Goal: Task Accomplishment & Management: Use online tool/utility

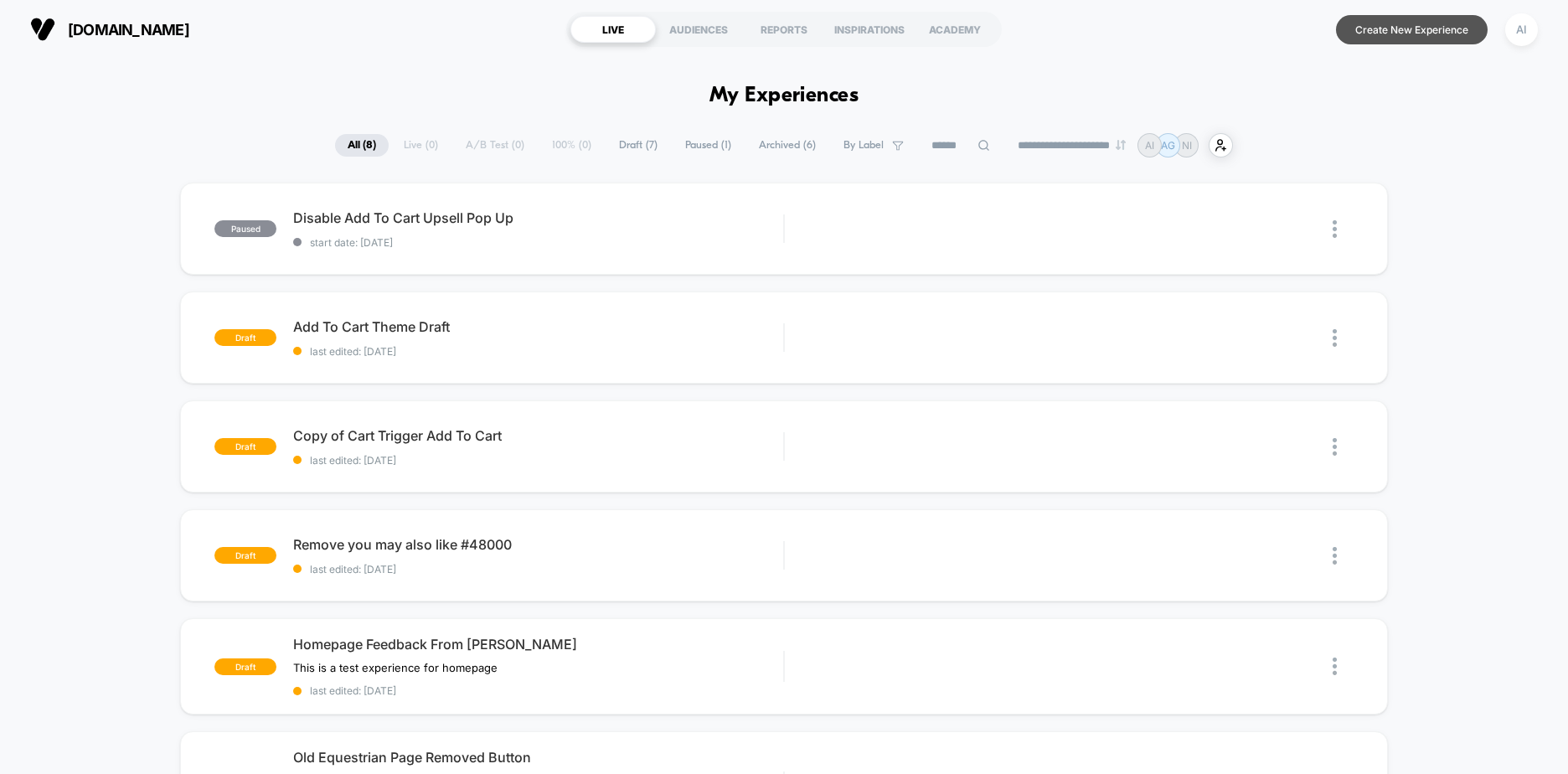
click at [1407, 34] on button "Create New Experience" at bounding box center [1412, 30] width 151 height 30
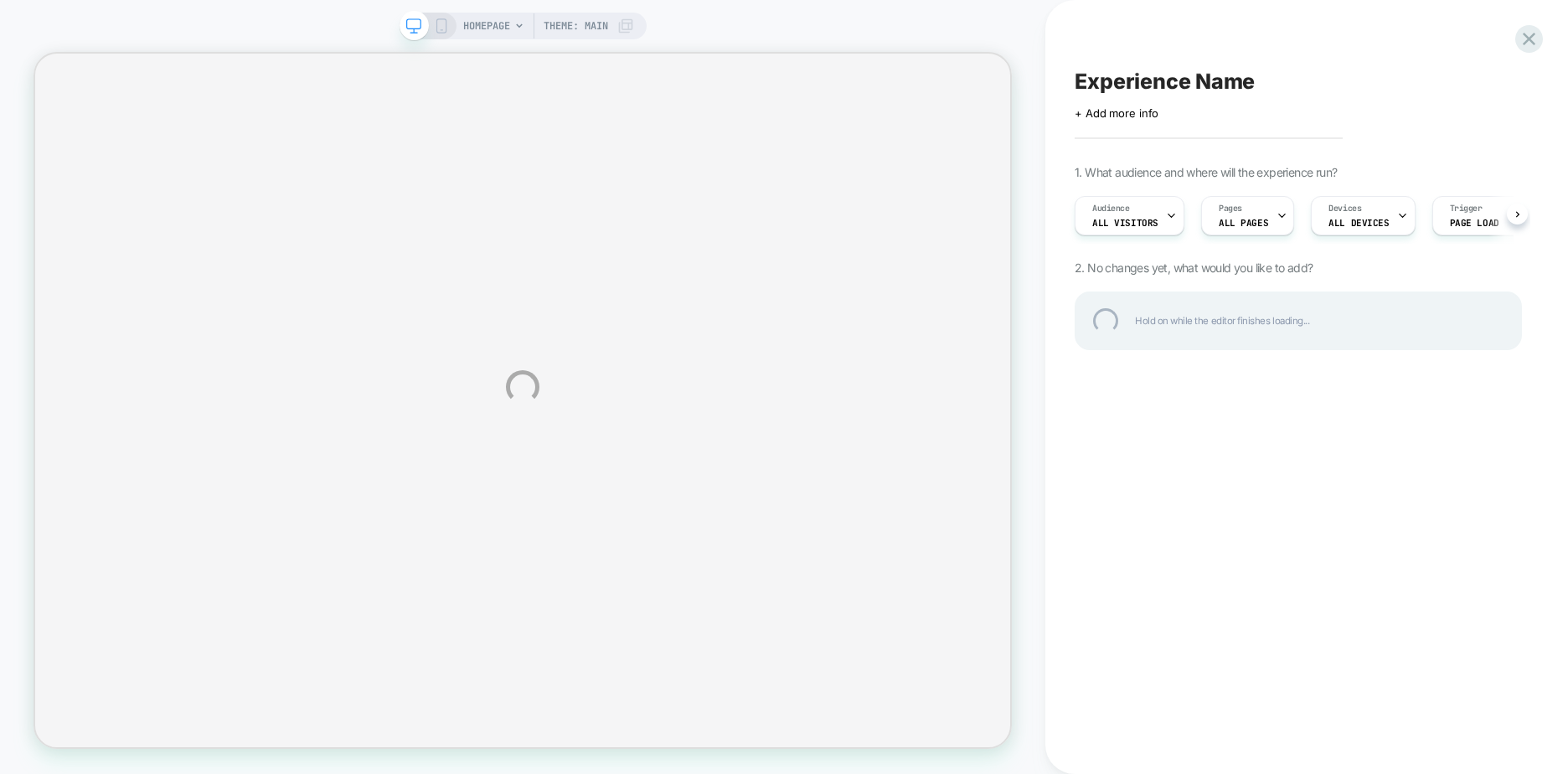
click at [1126, 118] on div "HOMEPAGE Theme: MAIN Experience Name Click to edit experience details + Add mor…" at bounding box center [784, 387] width 1568 height 774
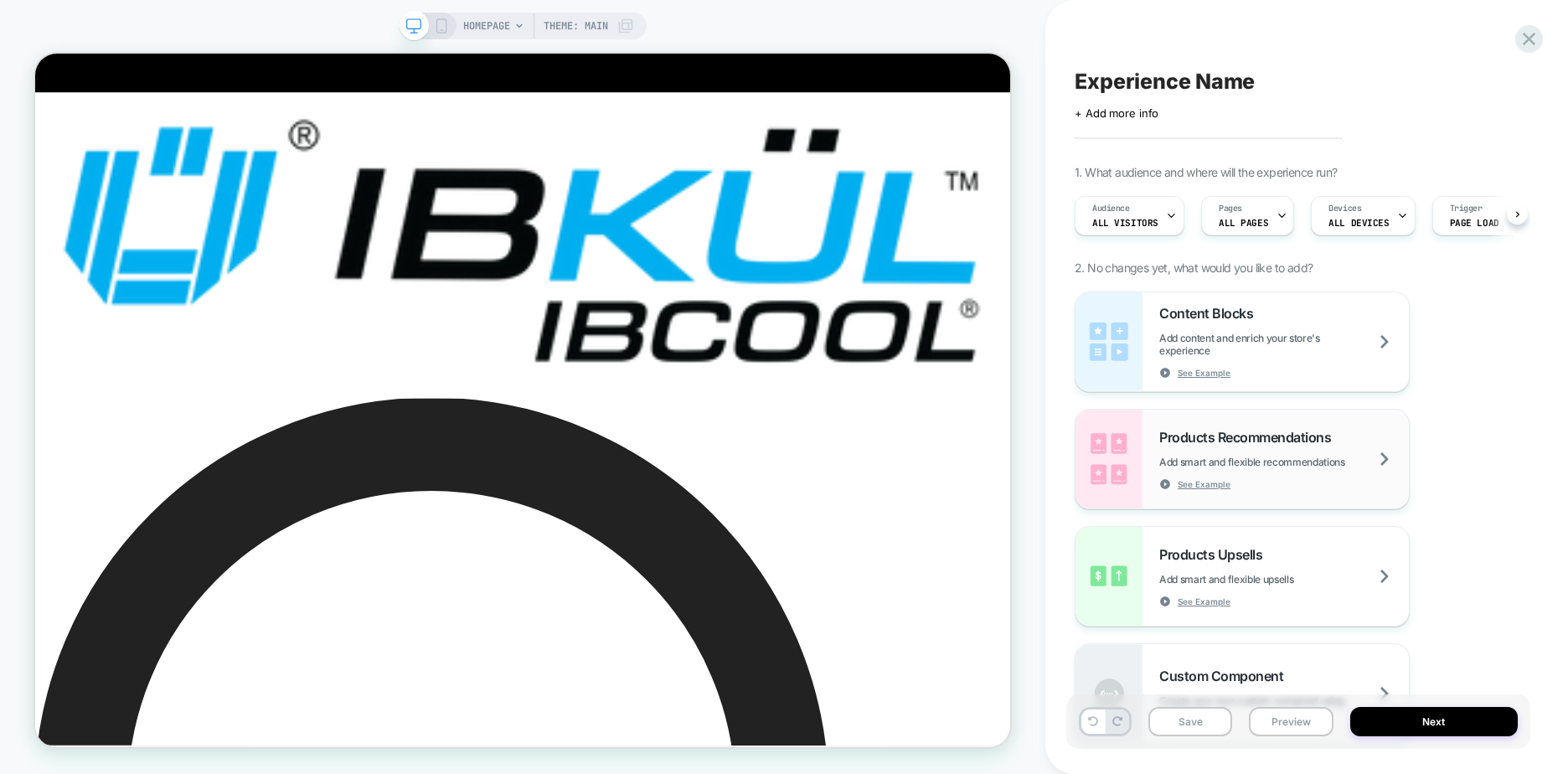
scroll to position [0, 1]
click at [1117, 107] on span "+ Add more info" at bounding box center [1116, 112] width 83 height 13
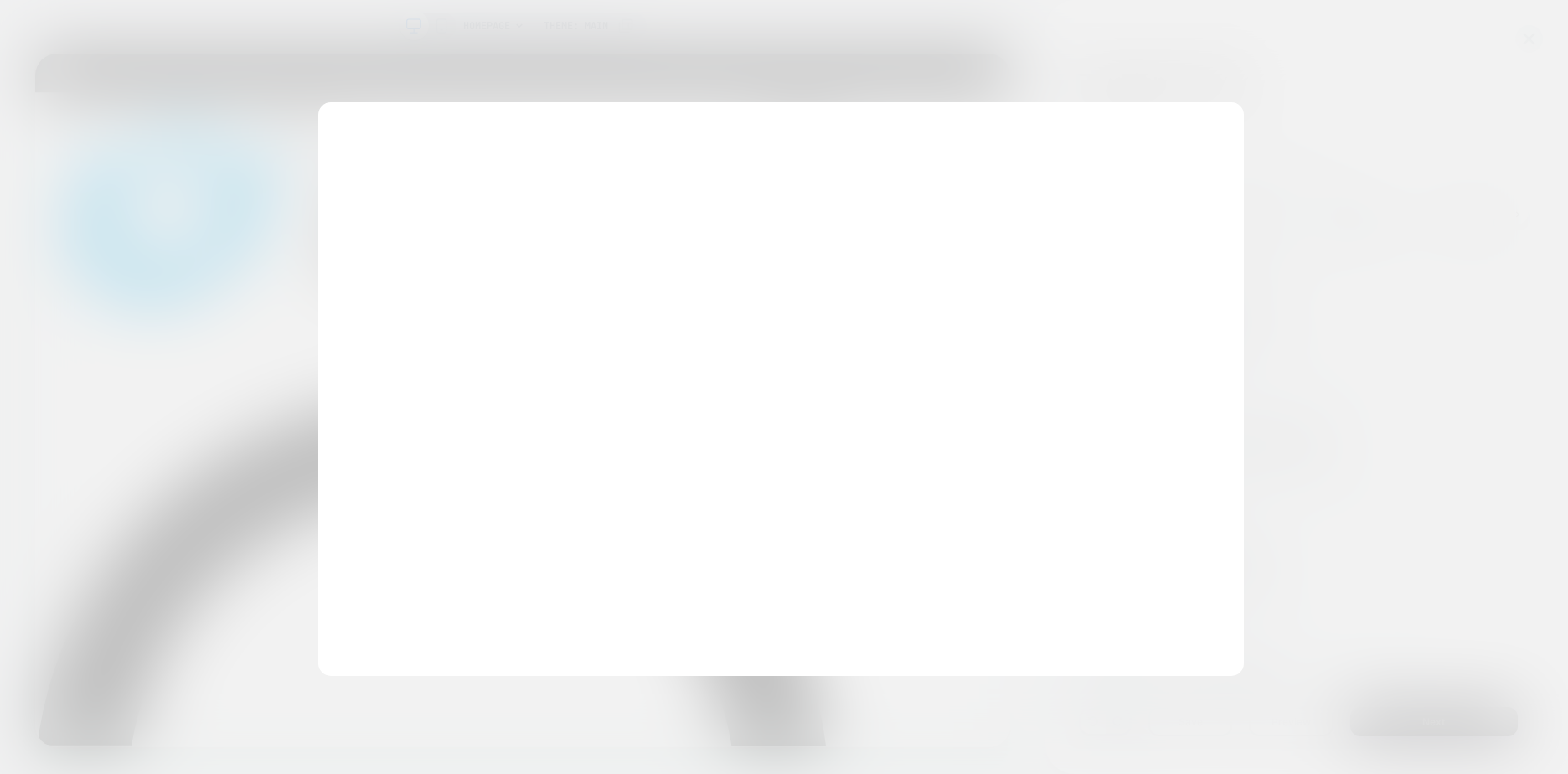
click at [1111, 88] on div at bounding box center [784, 387] width 1568 height 774
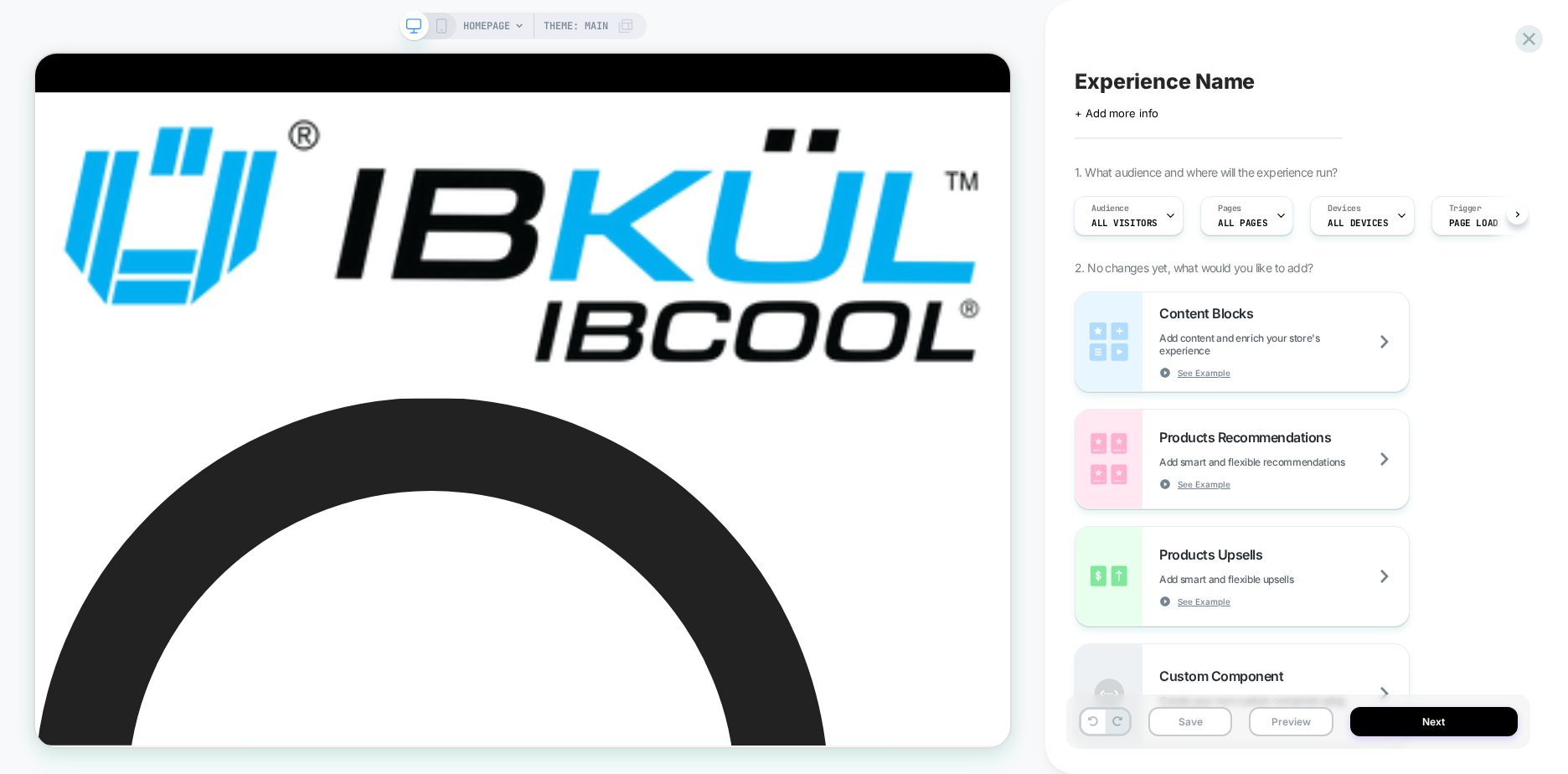
click at [1115, 78] on span "Experience Name" at bounding box center [1164, 81] width 180 height 25
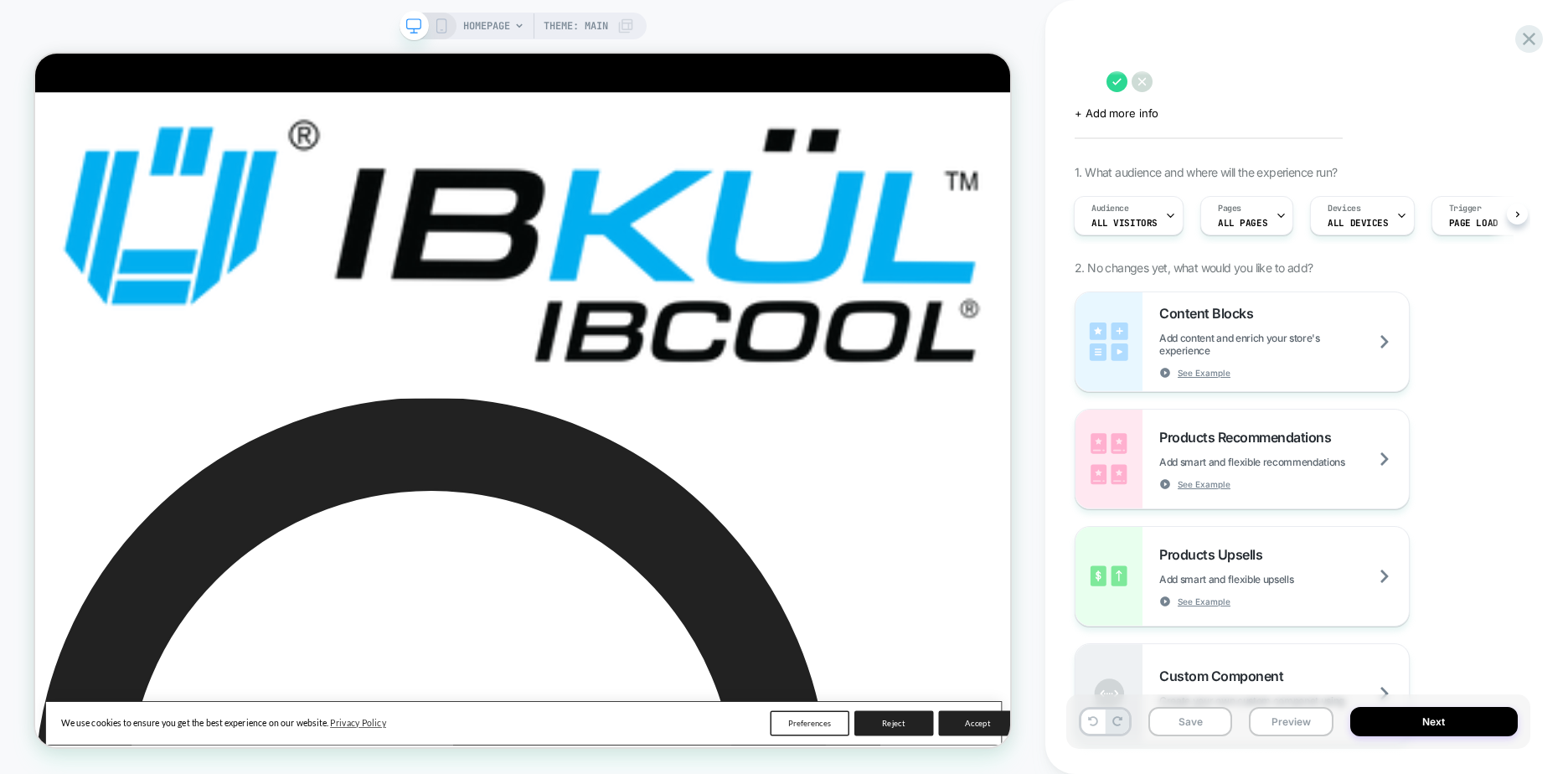
click at [1098, 85] on textarea at bounding box center [1086, 81] width 23 height 25
type textarea "**********"
click at [1379, 80] on icon at bounding box center [1384, 82] width 21 height 21
click at [1270, 123] on div at bounding box center [1271, 123] width 25 height 25
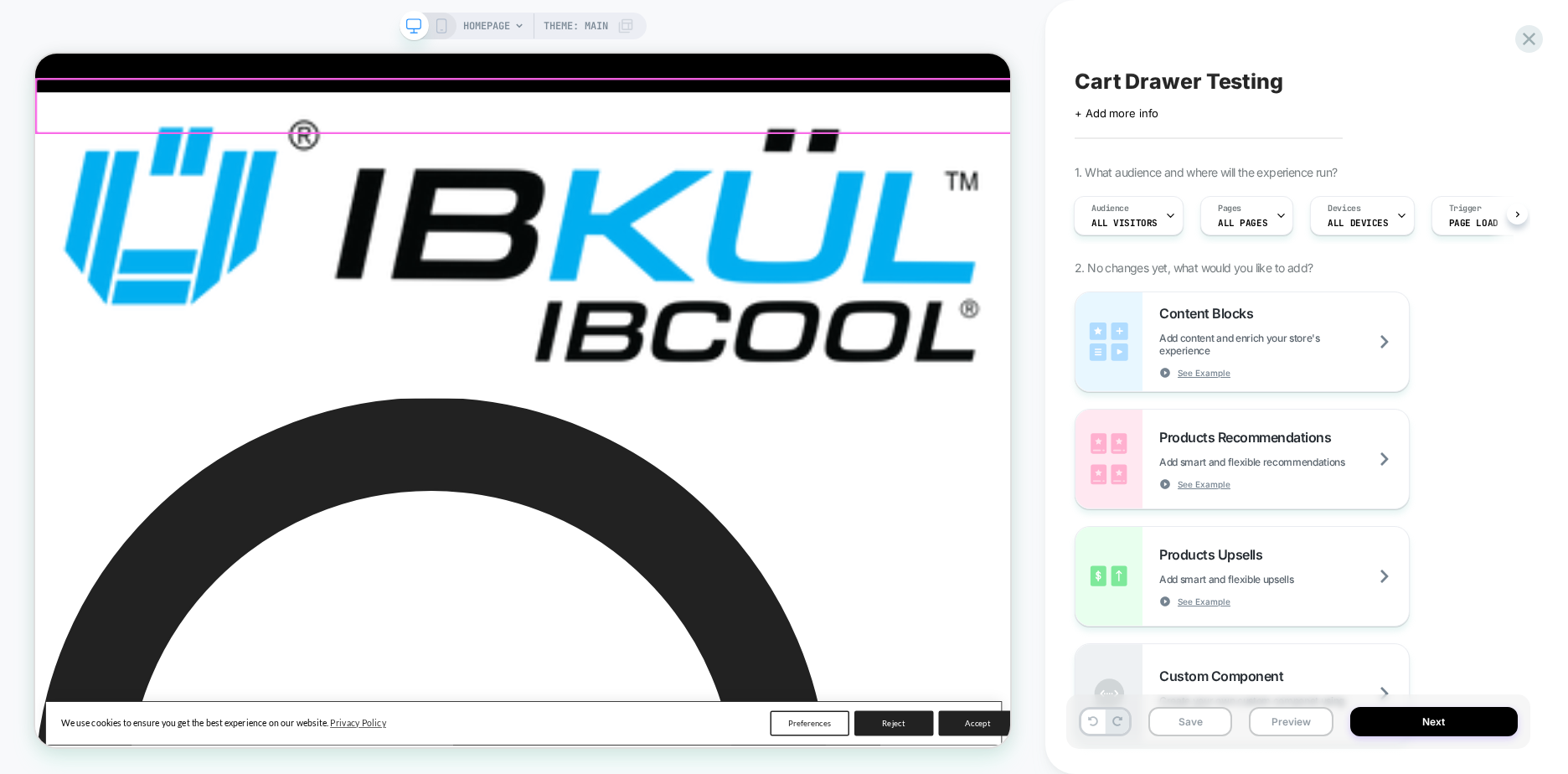
click at [1273, 119] on div at bounding box center [687, 123] width 1301 height 71
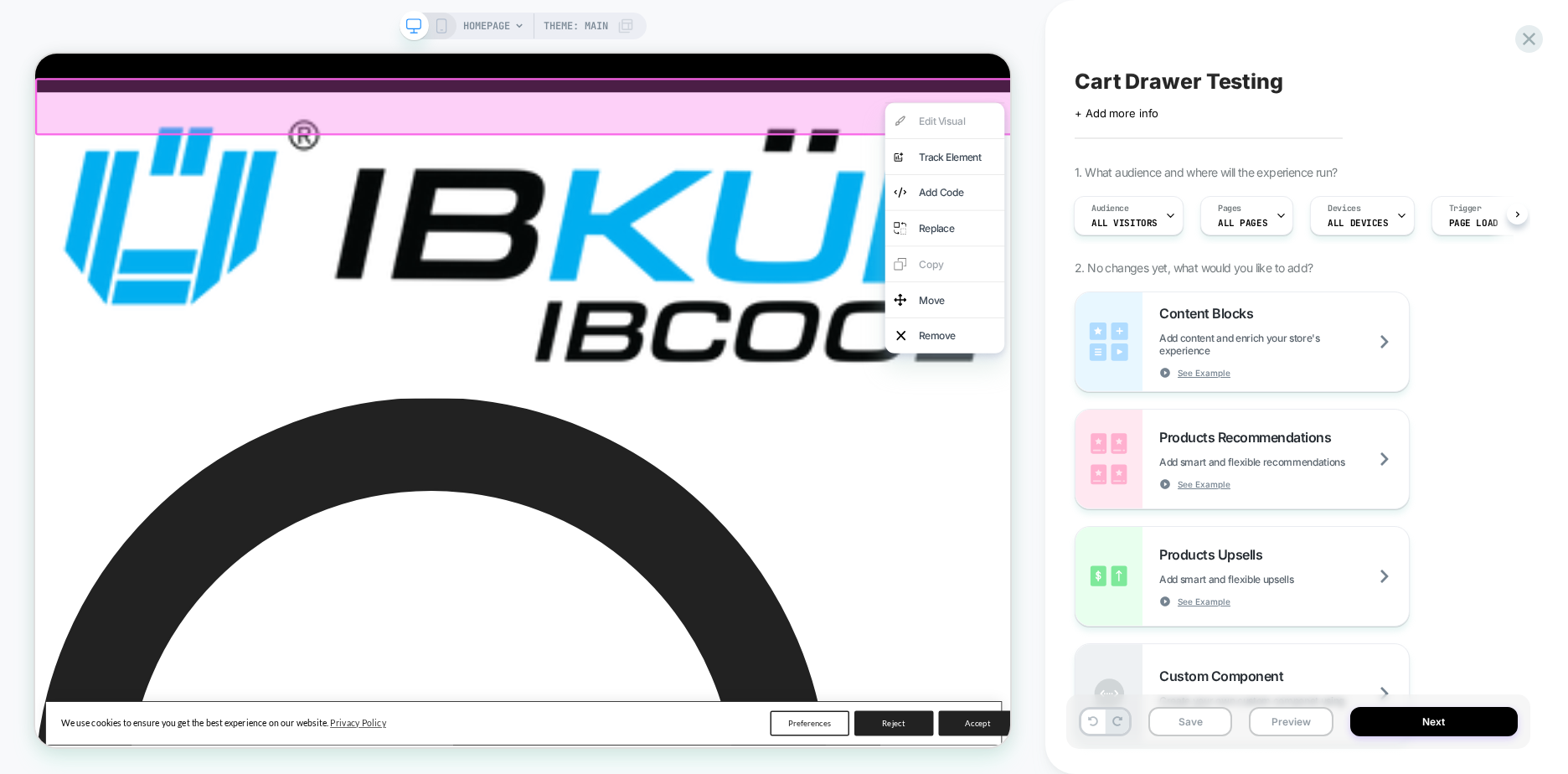
click at [1319, 108] on div at bounding box center [688, 124] width 1306 height 77
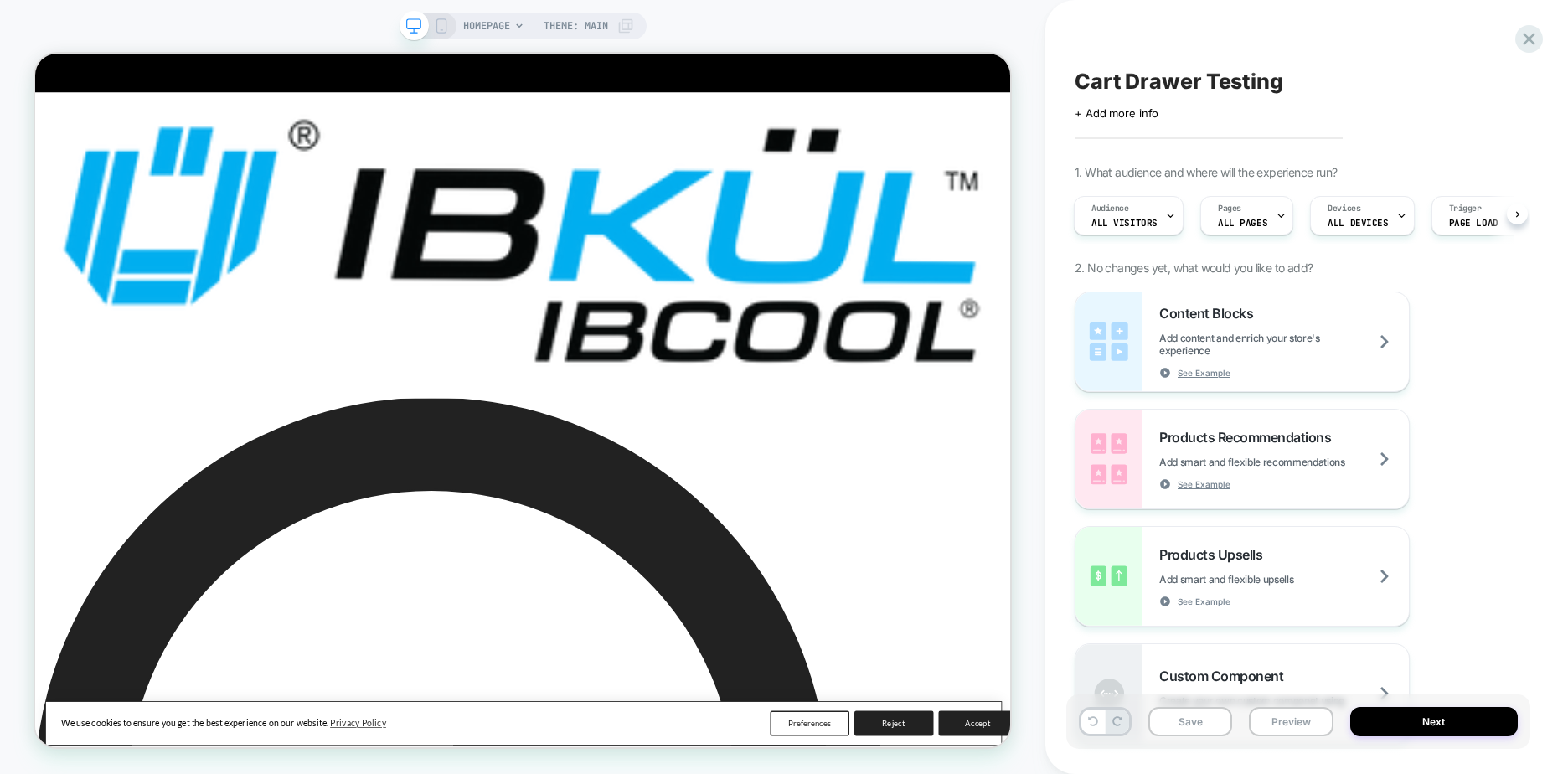
click at [1030, 130] on div "HOMEPAGE Theme: MAIN" at bounding box center [522, 387] width 1046 height 741
click at [1040, 151] on div "HOMEPAGE Theme: MAIN" at bounding box center [522, 387] width 1046 height 741
click at [1206, 719] on button "Save" at bounding box center [1190, 722] width 83 height 30
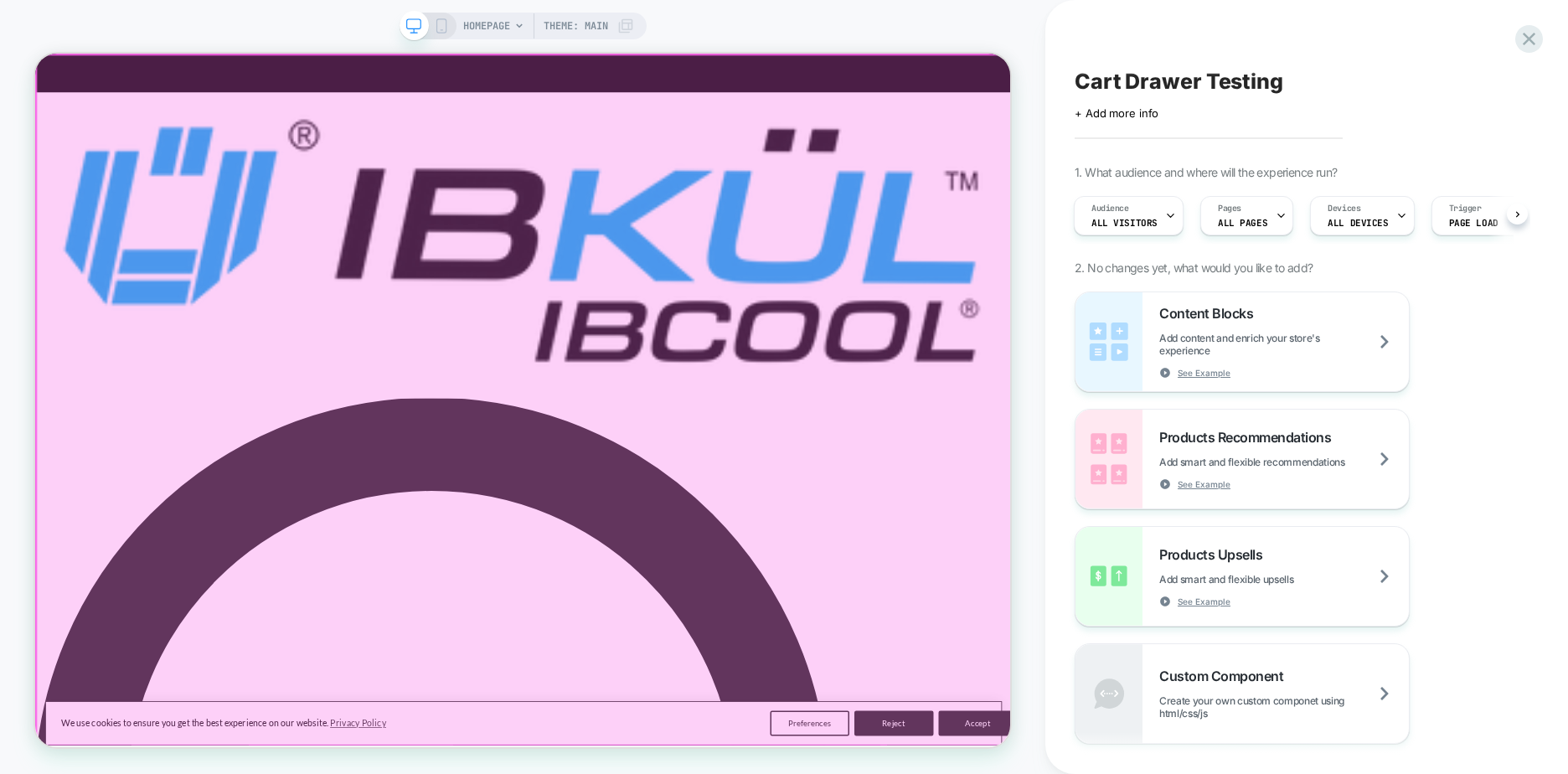
click at [779, 476] on div at bounding box center [687, 517] width 1301 height 923
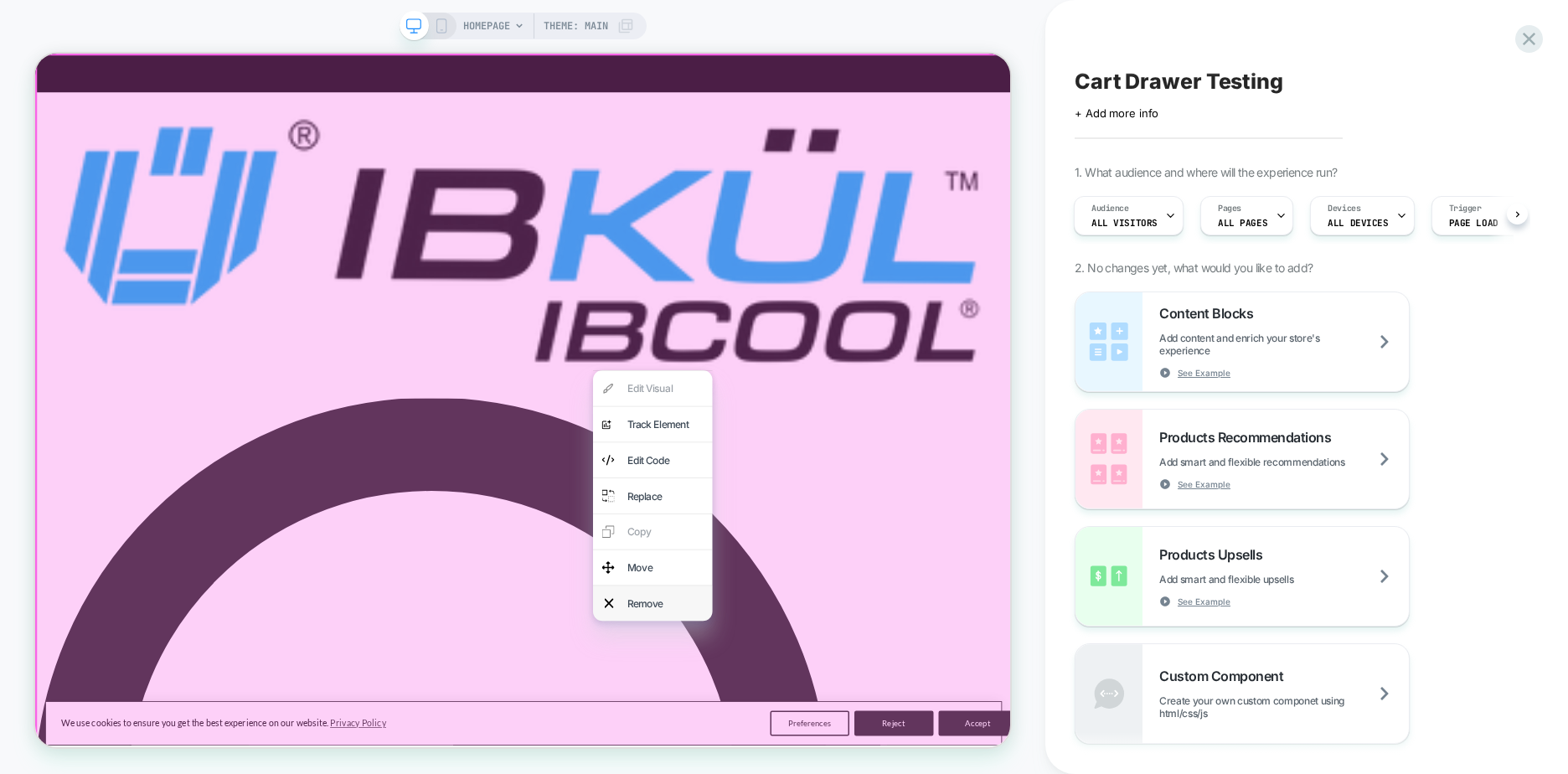
click at [870, 773] on div "Remove" at bounding box center [875, 786] width 103 height 23
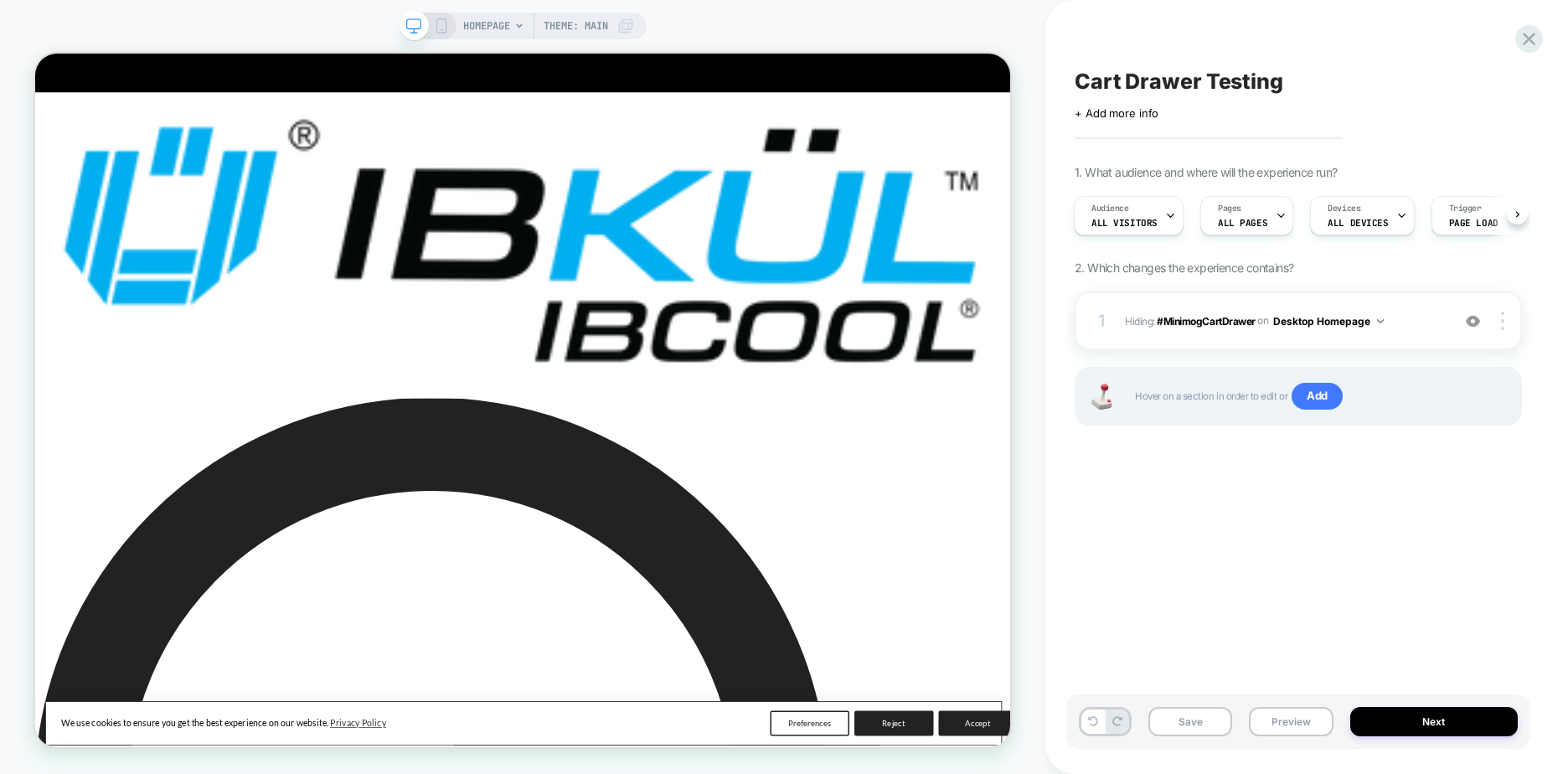
click at [1252, 471] on div "Cart Drawer Testing Click to edit experience details + Add more info 1. What au…" at bounding box center [1299, 387] width 464 height 741
click at [1372, 318] on button "Desktop Homepage" at bounding box center [1328, 322] width 110 height 21
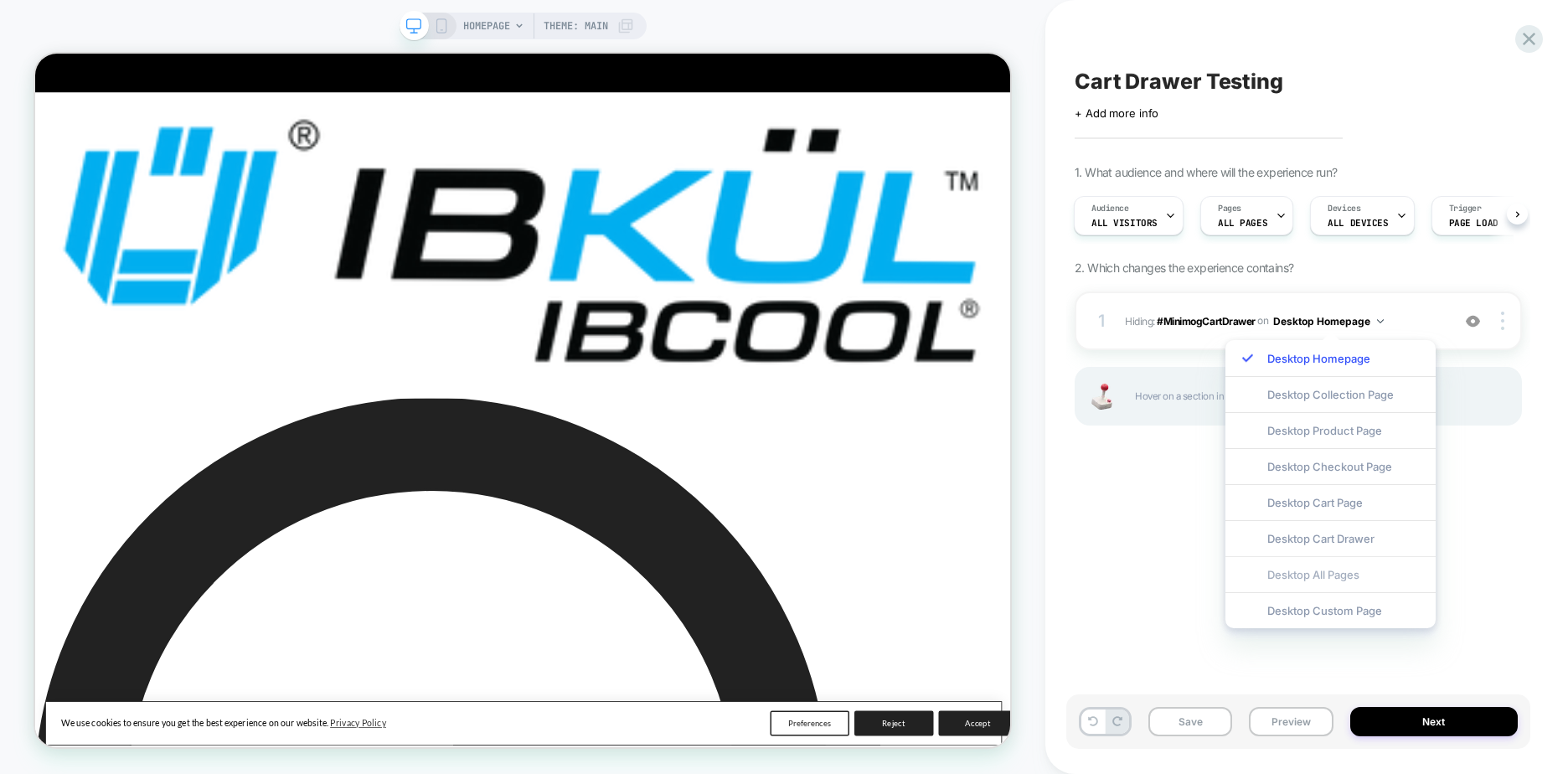
click at [1345, 570] on div "Desktop All Pages" at bounding box center [1331, 574] width 210 height 36
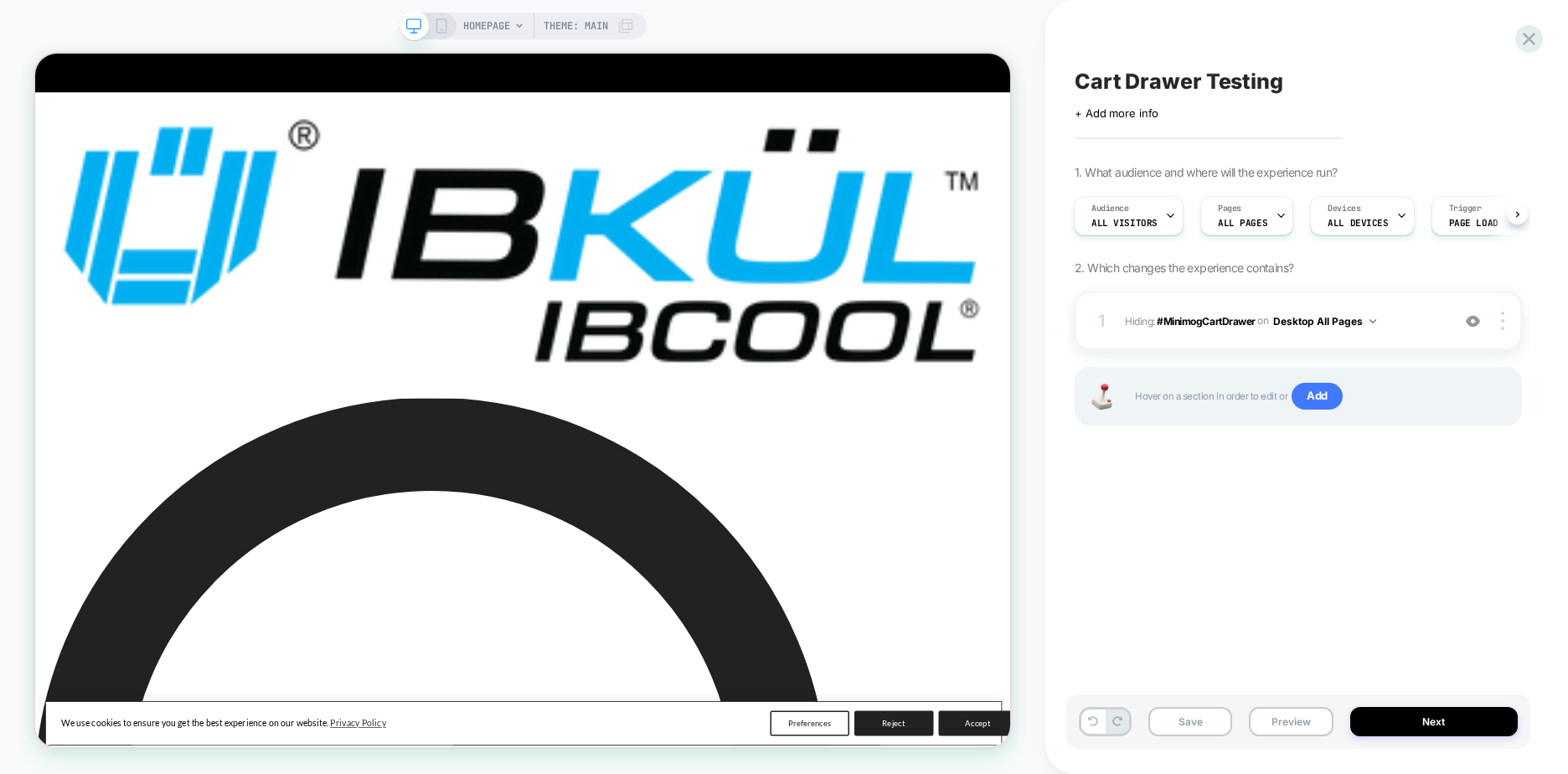
click at [1442, 493] on div "Cart Drawer Testing Click to edit experience details + Add more info 1. What au…" at bounding box center [1299, 387] width 464 height 741
click at [1511, 324] on div at bounding box center [1505, 320] width 32 height 18
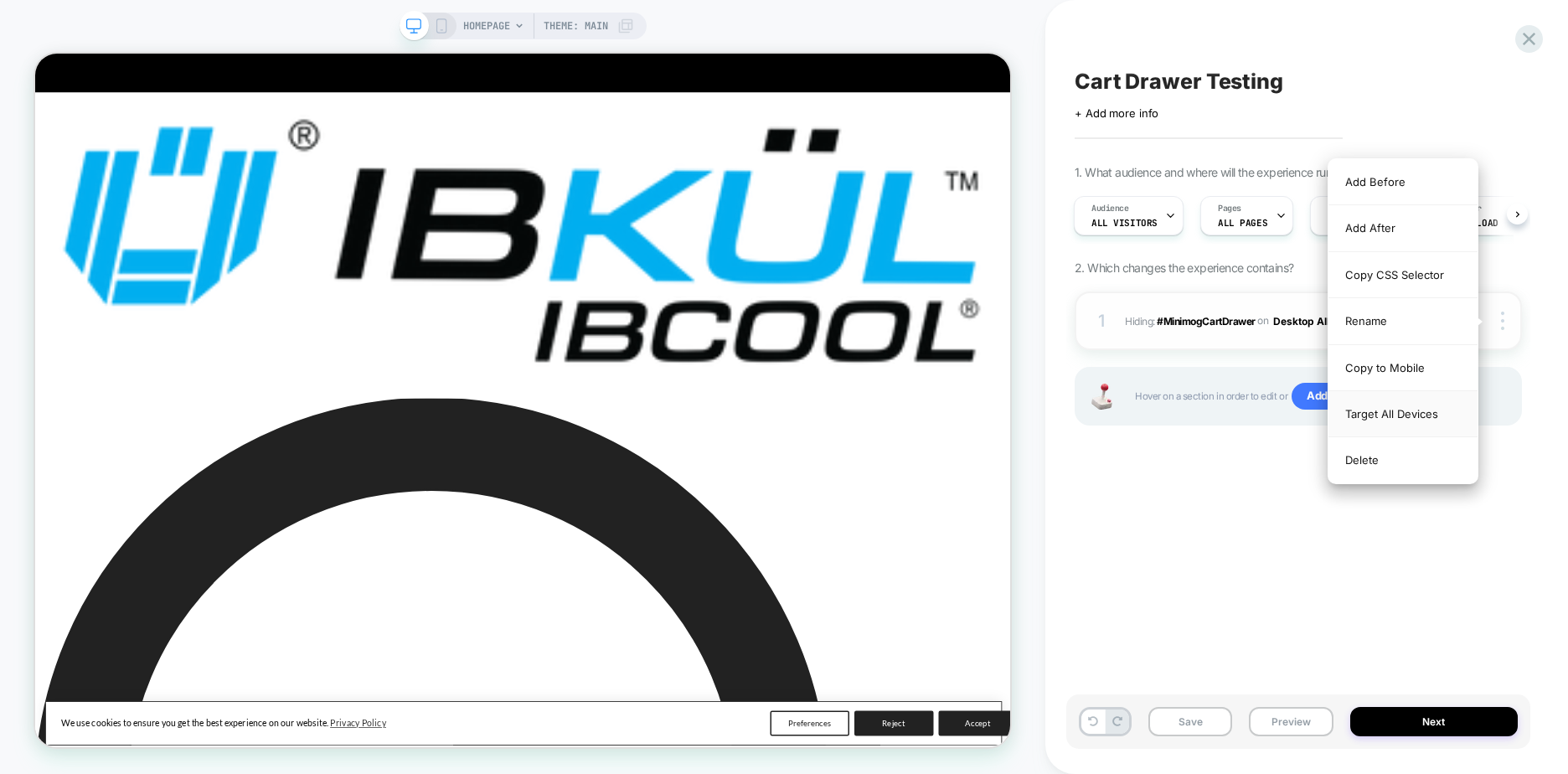
click at [1390, 412] on div "Target All Devices" at bounding box center [1403, 414] width 149 height 46
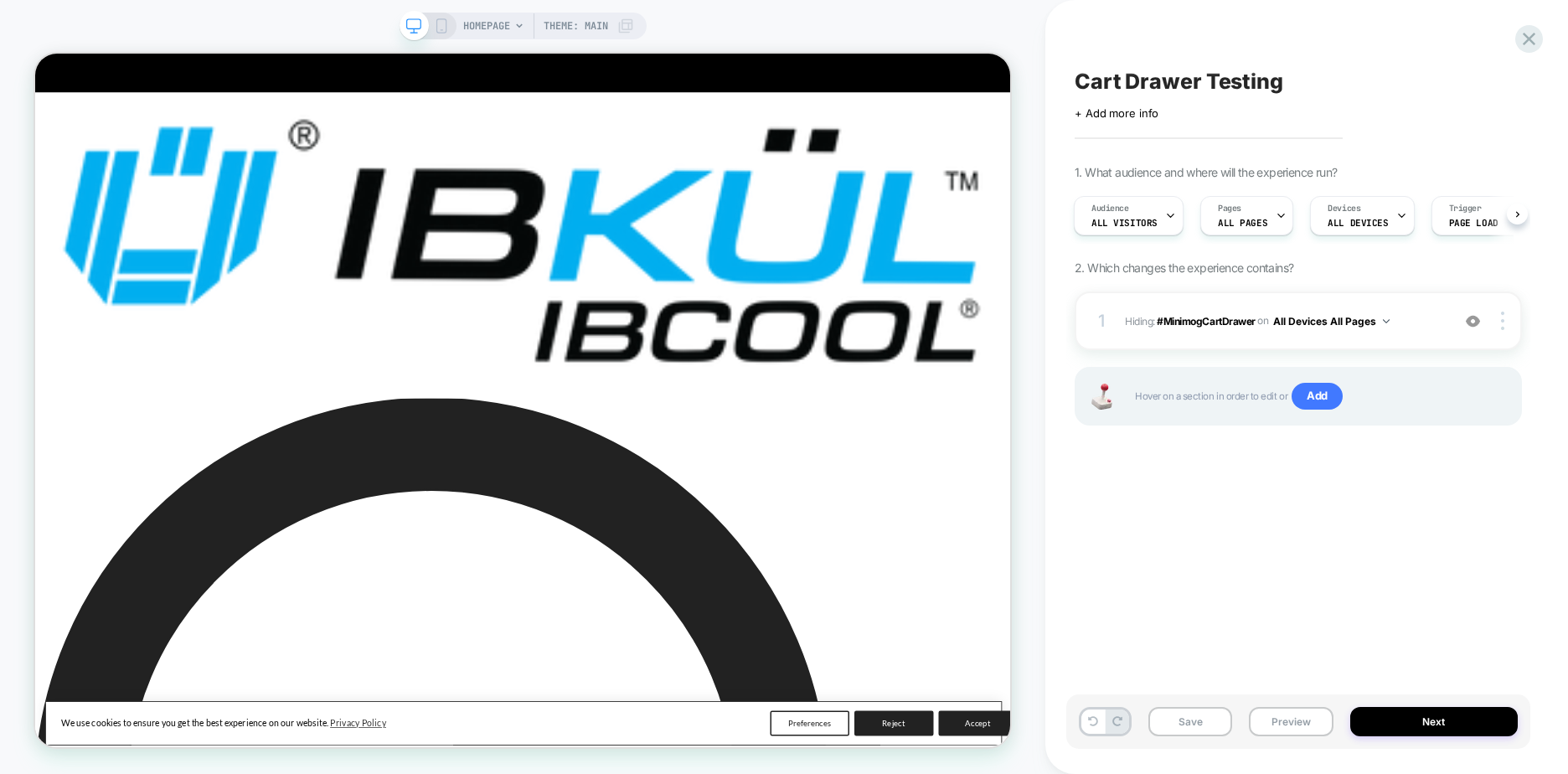
click at [1395, 497] on div "Cart Drawer Testing Click to edit experience details + Add more info 1. What au…" at bounding box center [1299, 387] width 464 height 741
click at [1200, 724] on button "Save" at bounding box center [1190, 722] width 83 height 30
click at [1305, 569] on div "Cart Drawer Testing Click to edit experience details + Add more info 1. What au…" at bounding box center [1299, 387] width 464 height 741
click at [1272, 125] on div at bounding box center [1271, 123] width 25 height 25
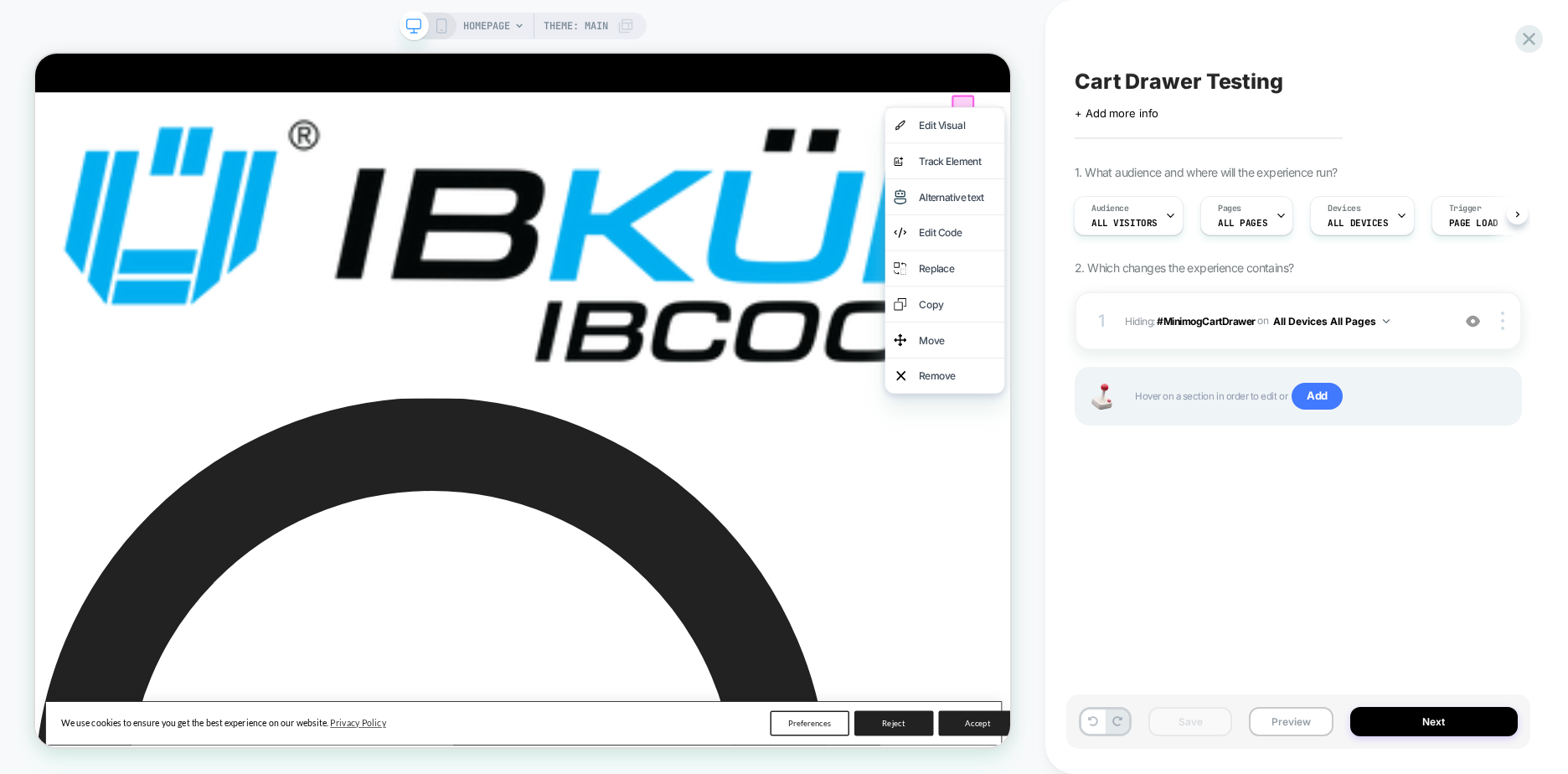
click at [1134, 552] on div "Cart Drawer Testing Click to edit experience details + Add more info 1. What au…" at bounding box center [1299, 387] width 464 height 741
click at [1127, 554] on div "Cart Drawer Testing Click to edit experience details + Add more info 1. What au…" at bounding box center [1299, 387] width 464 height 741
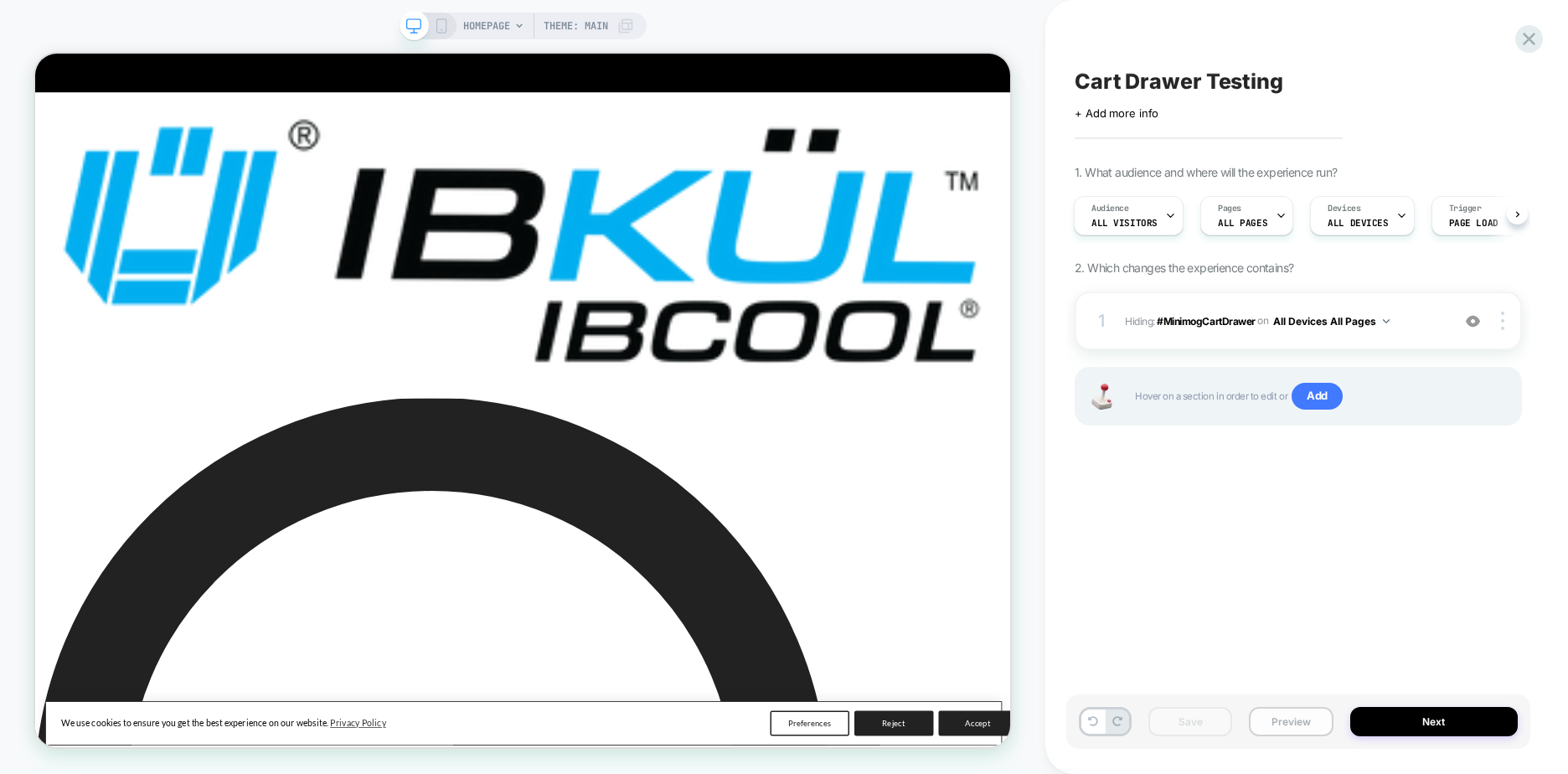
click at [1296, 721] on button "Preview" at bounding box center [1291, 722] width 83 height 30
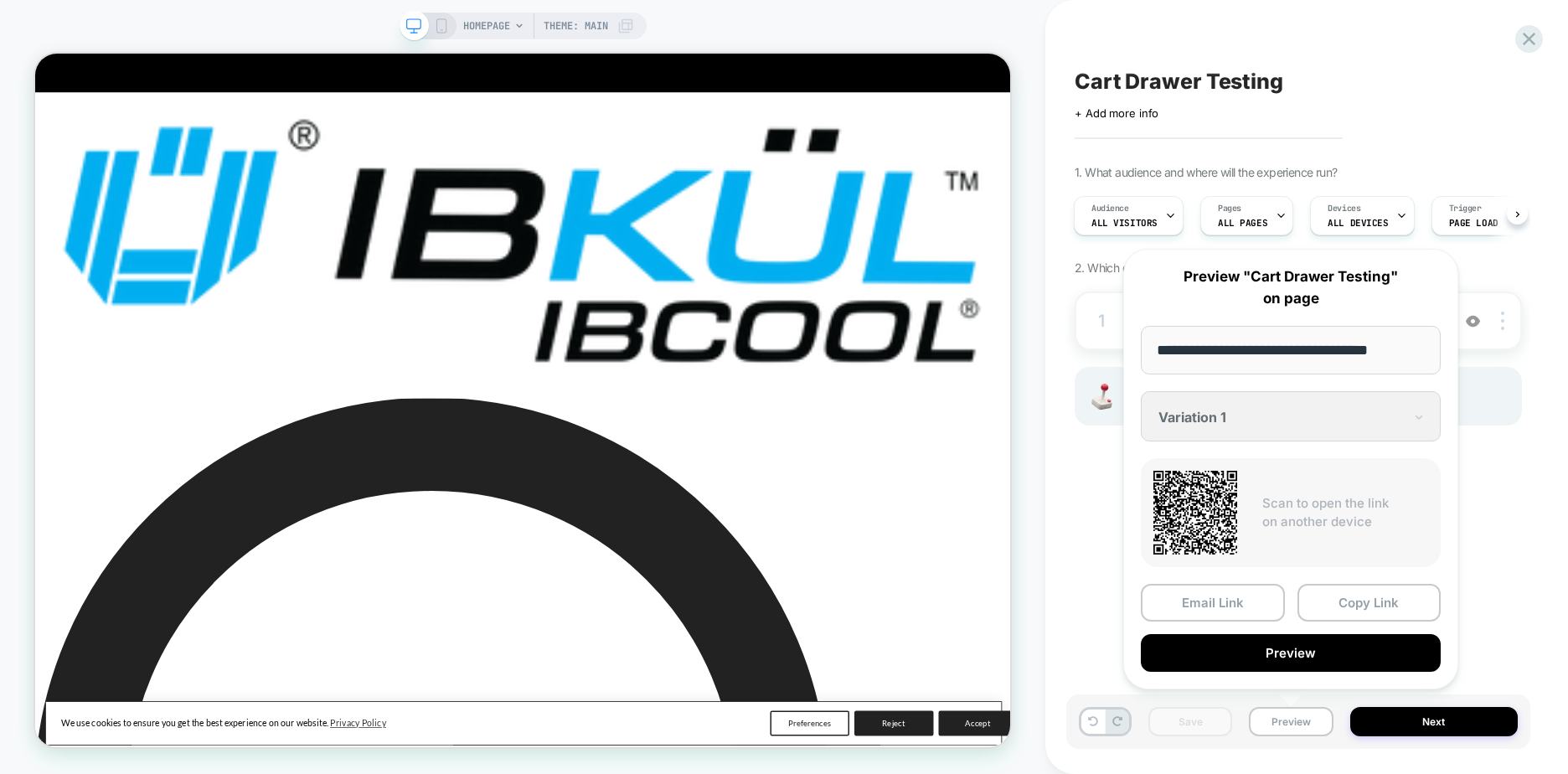
click at [1253, 410] on div "**********" at bounding box center [1290, 469] width 335 height 441
click at [1190, 422] on div "**********" at bounding box center [1290, 469] width 335 height 441
click at [1297, 729] on button "Preview" at bounding box center [1291, 722] width 83 height 30
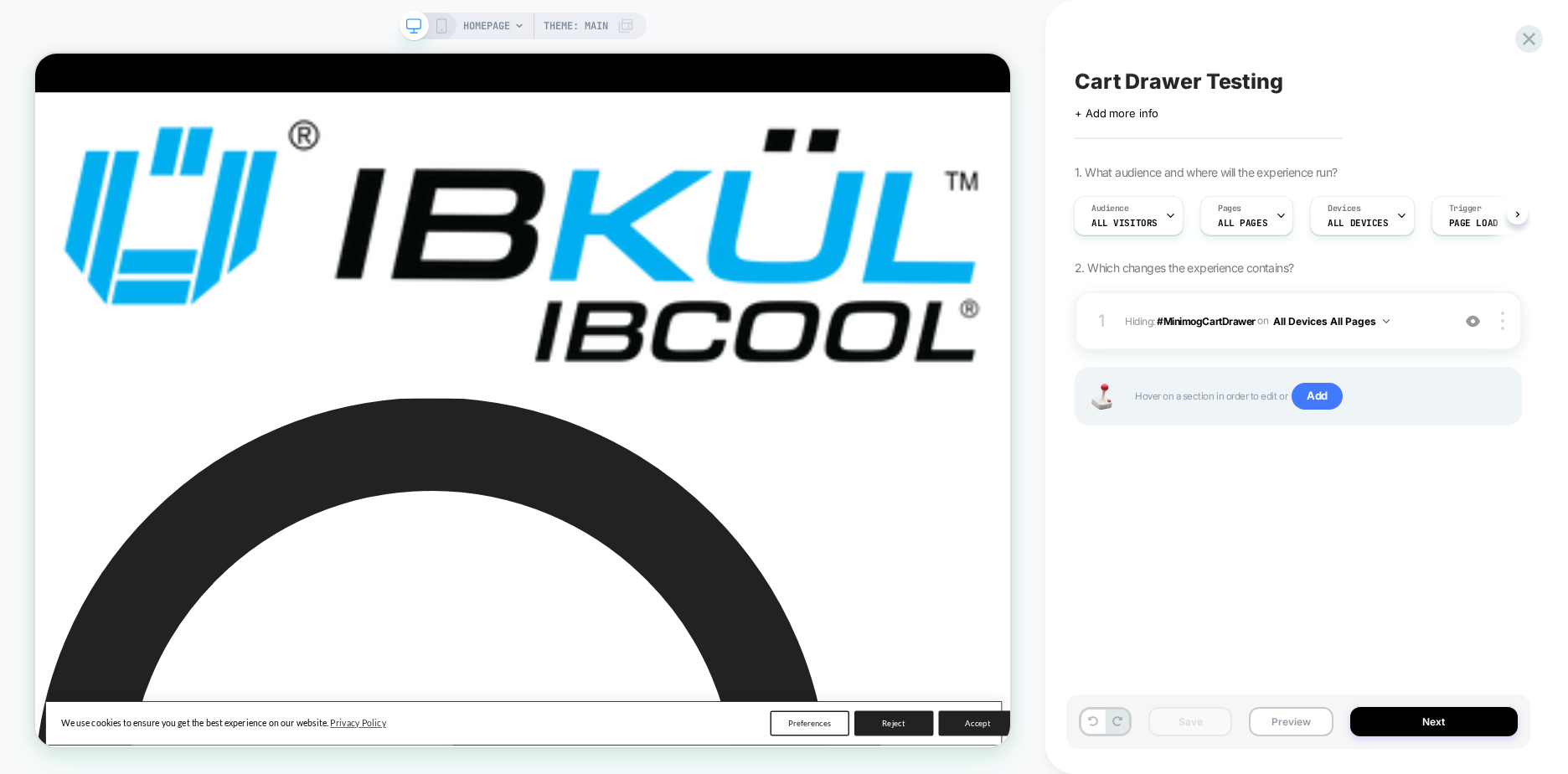
click at [1367, 592] on div "Cart Drawer Testing Click to edit experience details + Add more info 1. What au…" at bounding box center [1299, 387] width 464 height 741
click at [1478, 320] on img at bounding box center [1472, 321] width 14 height 14
click at [1184, 715] on button "Save" at bounding box center [1190, 722] width 83 height 30
click at [1424, 719] on button "Next" at bounding box center [1434, 722] width 169 height 30
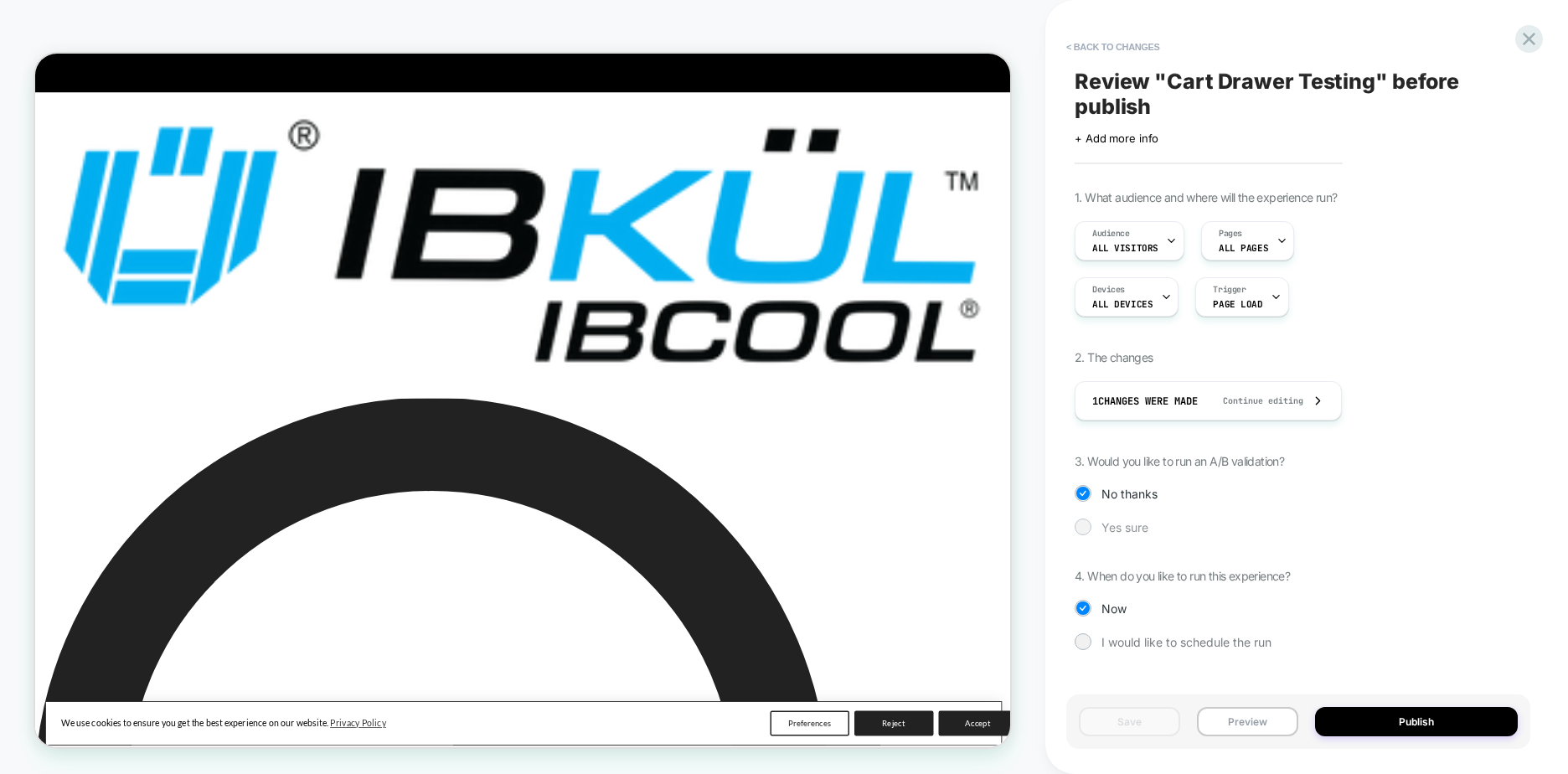
click at [1104, 526] on span "Yes sure" at bounding box center [1125, 527] width 47 height 14
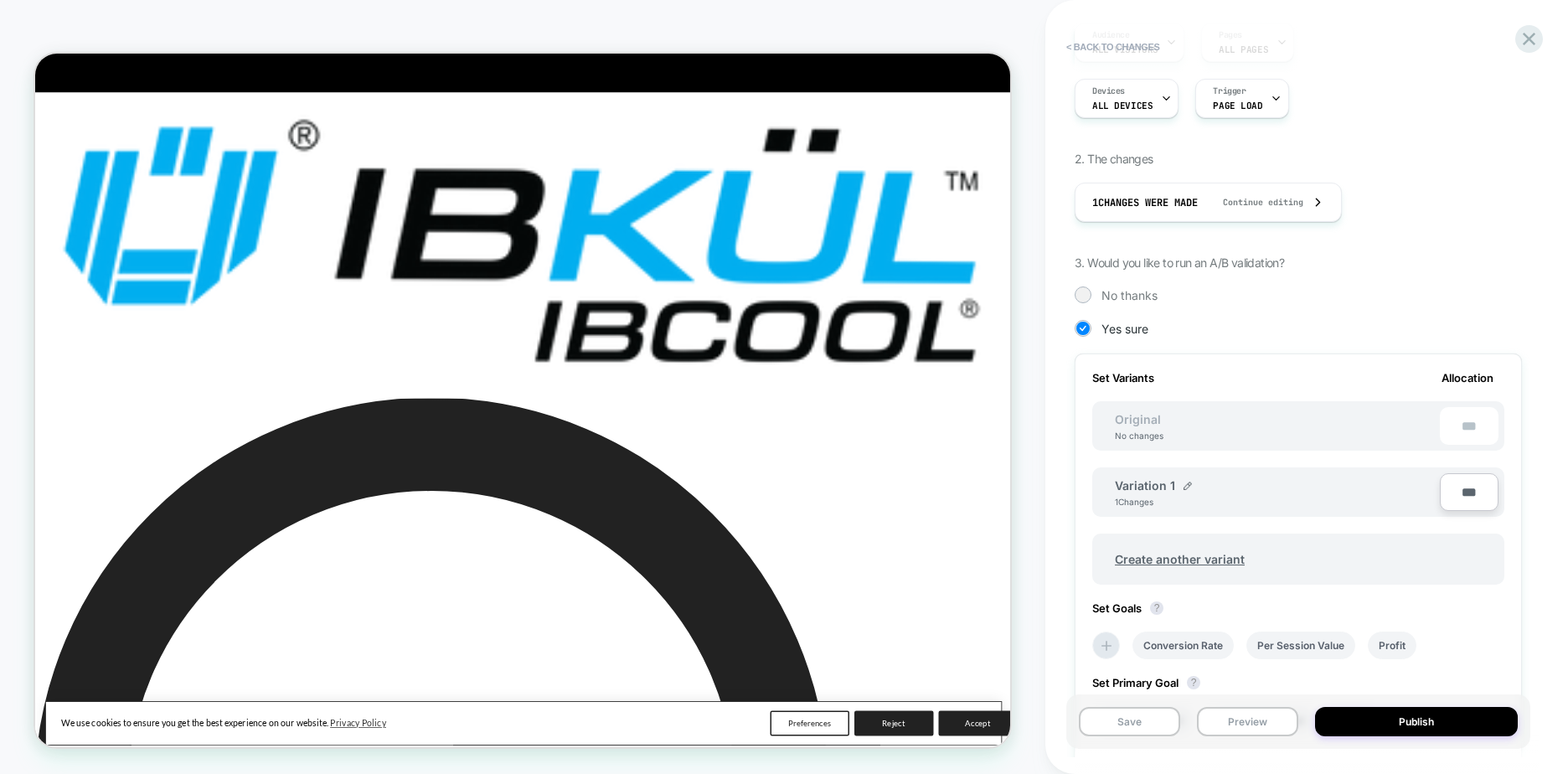
scroll to position [442, 0]
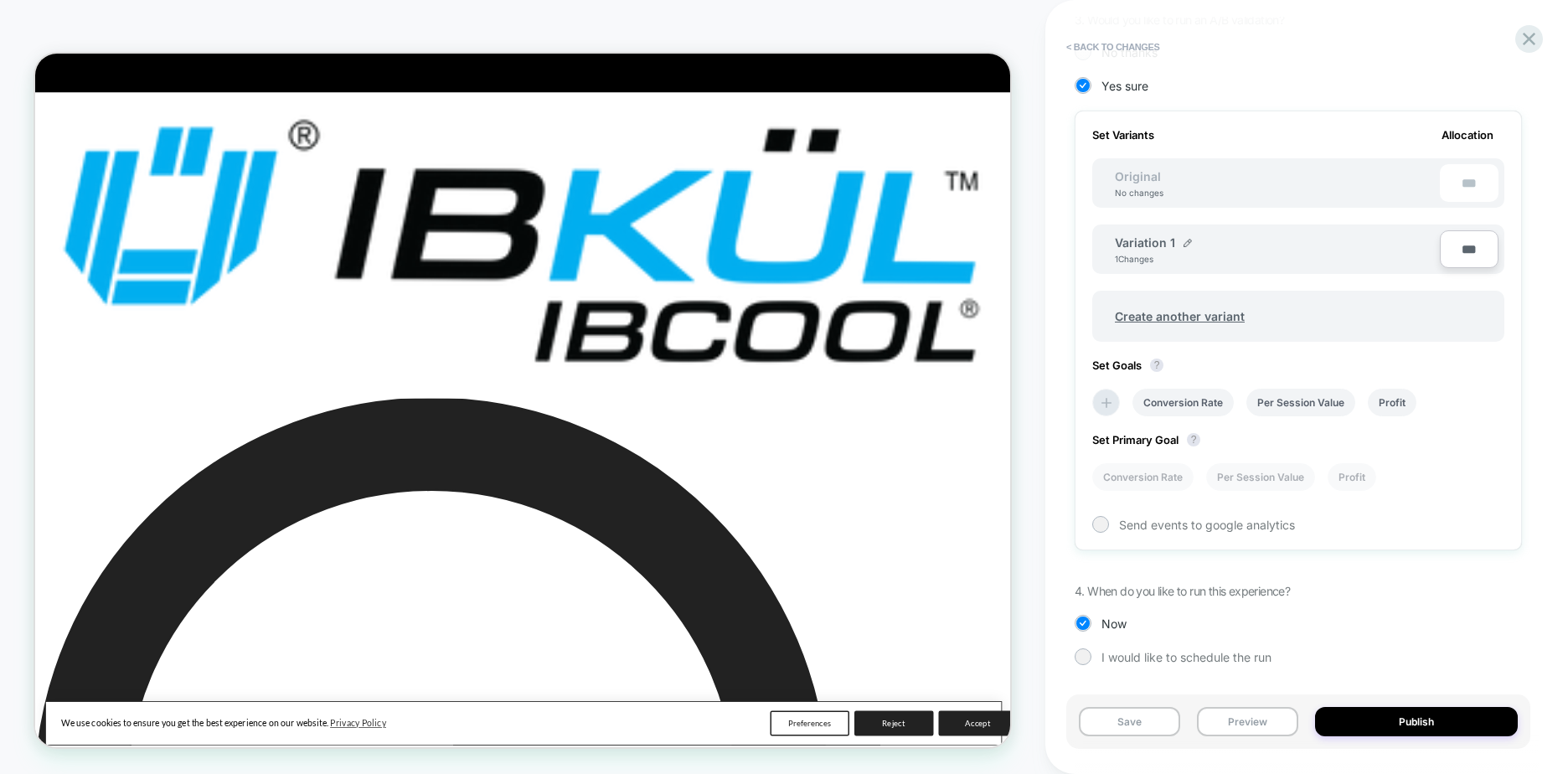
click at [1265, 262] on div "Variation 1 1 Changes" at bounding box center [1278, 250] width 325 height 29
click at [1121, 251] on div "Variation 1 1 Changes" at bounding box center [1278, 250] width 325 height 29
click at [1185, 402] on li "Conversion Rate" at bounding box center [1183, 403] width 102 height 28
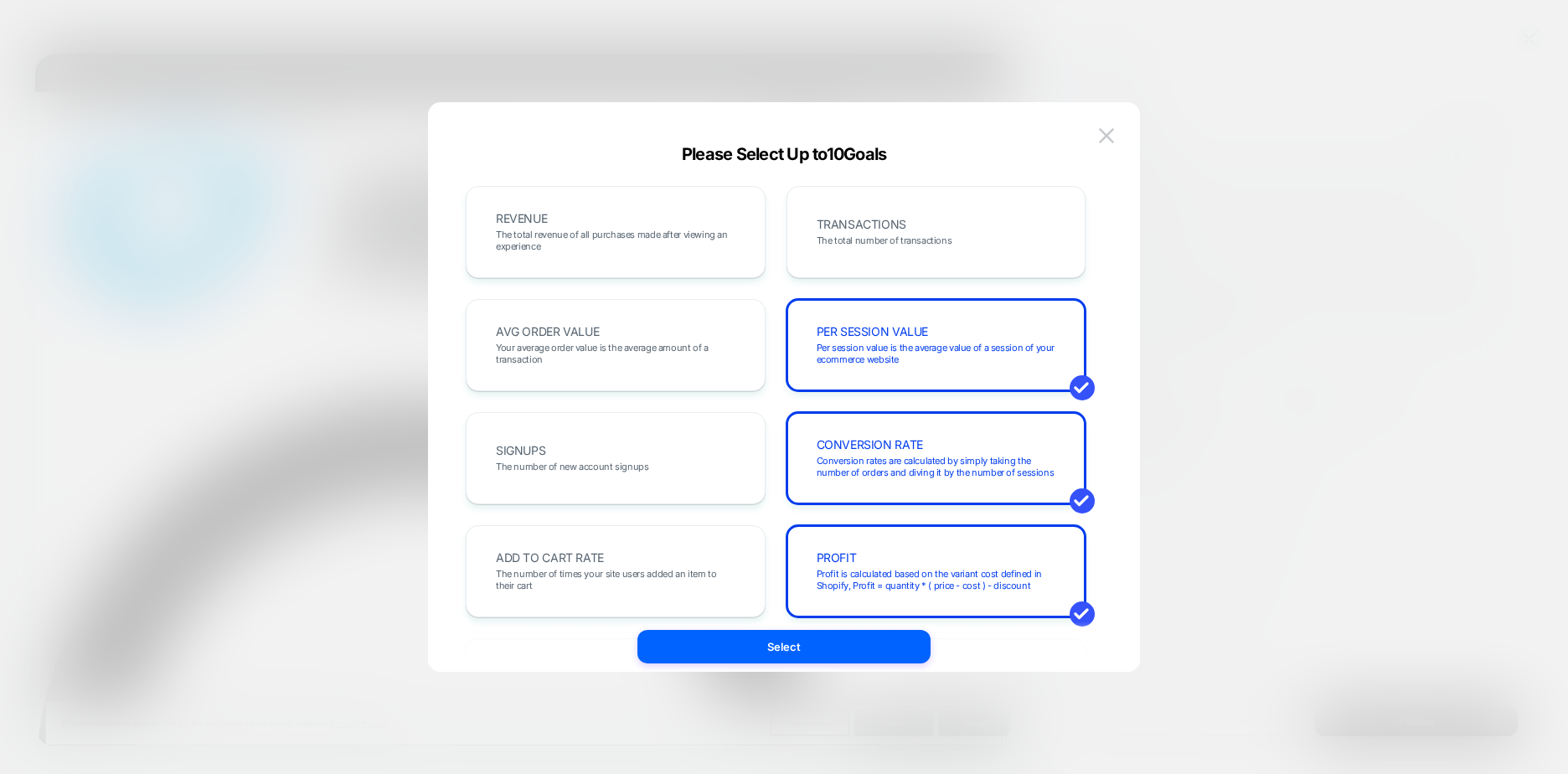
click at [1222, 470] on div at bounding box center [784, 387] width 1568 height 774
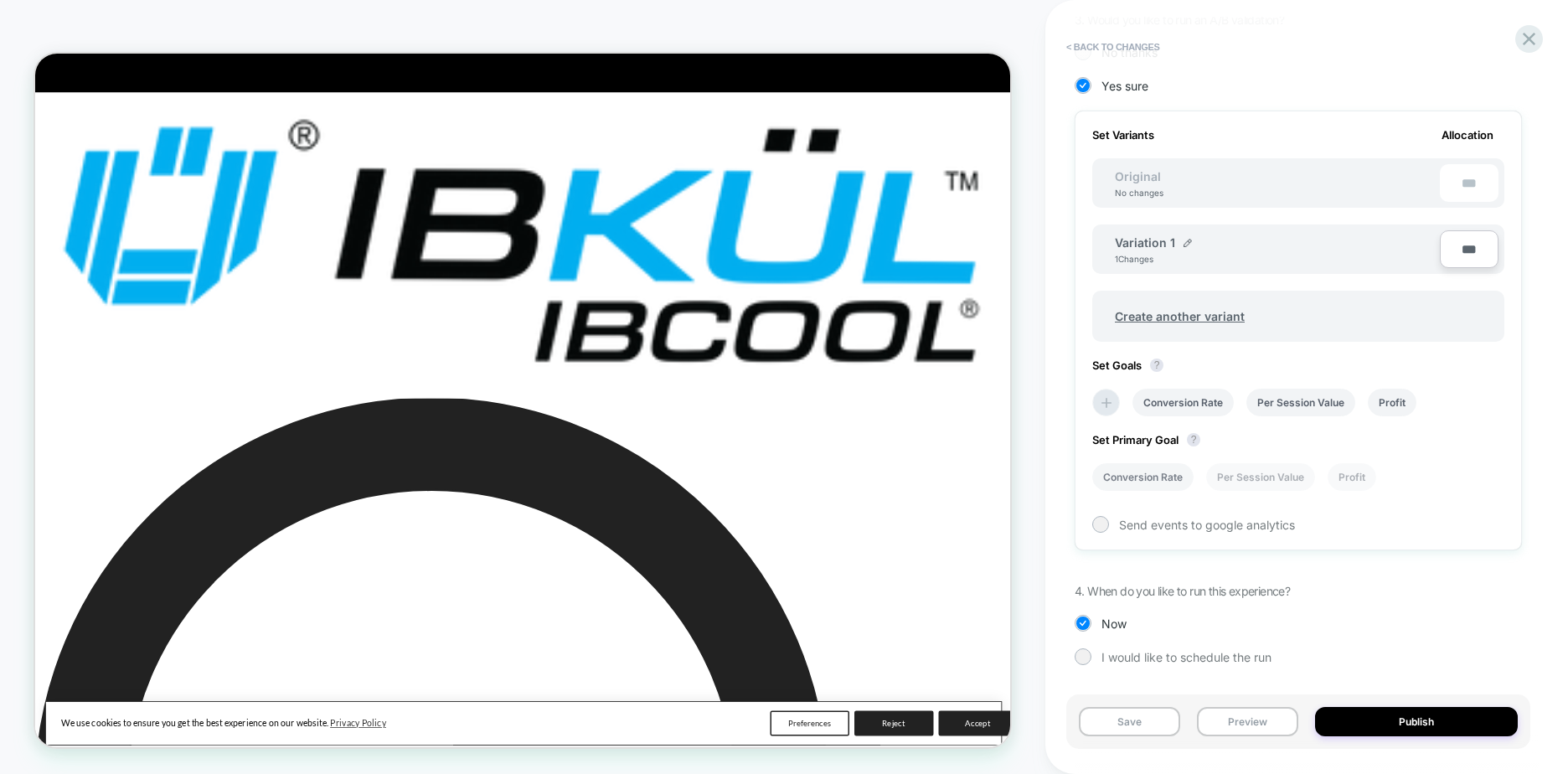
click at [1131, 476] on li "Conversion Rate" at bounding box center [1143, 477] width 102 height 28
click at [1143, 728] on button "Save" at bounding box center [1129, 722] width 102 height 30
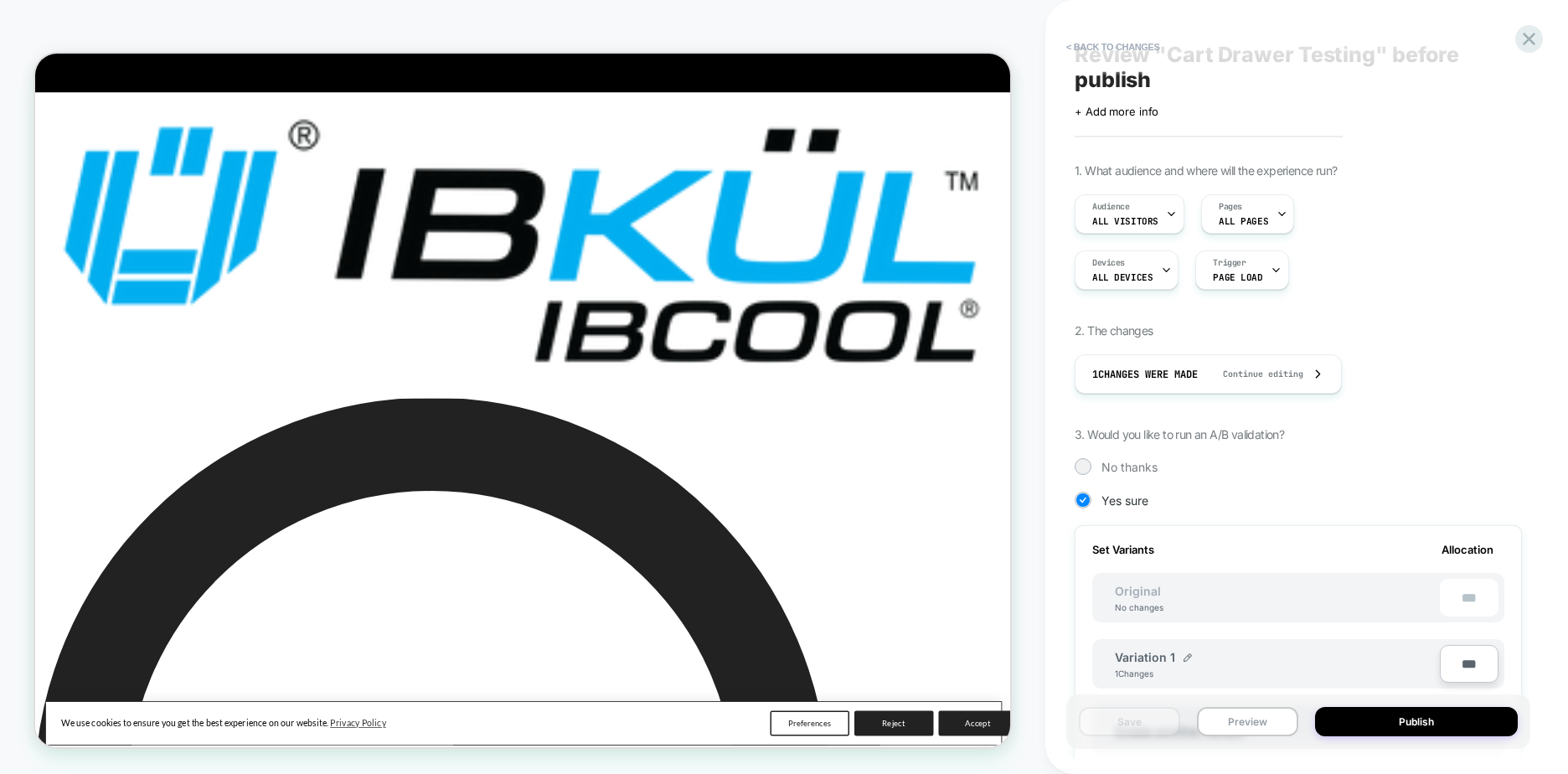
scroll to position [23, 0]
click at [1106, 47] on button "< Back to changes" at bounding box center [1113, 47] width 110 height 27
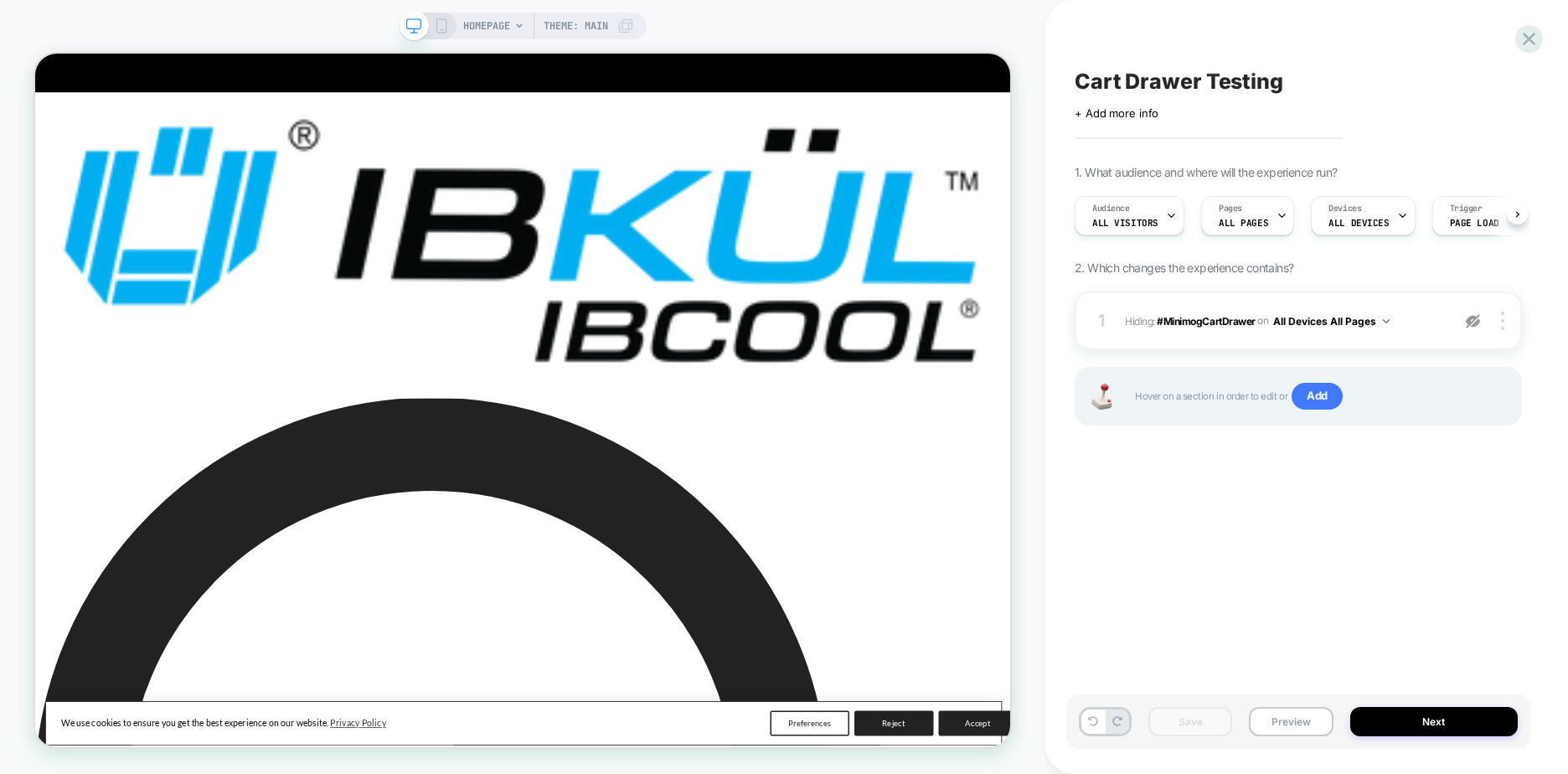
scroll to position [0, 1]
click at [1479, 316] on img at bounding box center [1472, 321] width 14 height 14
click at [1183, 723] on button "Save" at bounding box center [1190, 722] width 83 height 30
click at [1298, 722] on button "Preview" at bounding box center [1291, 722] width 83 height 30
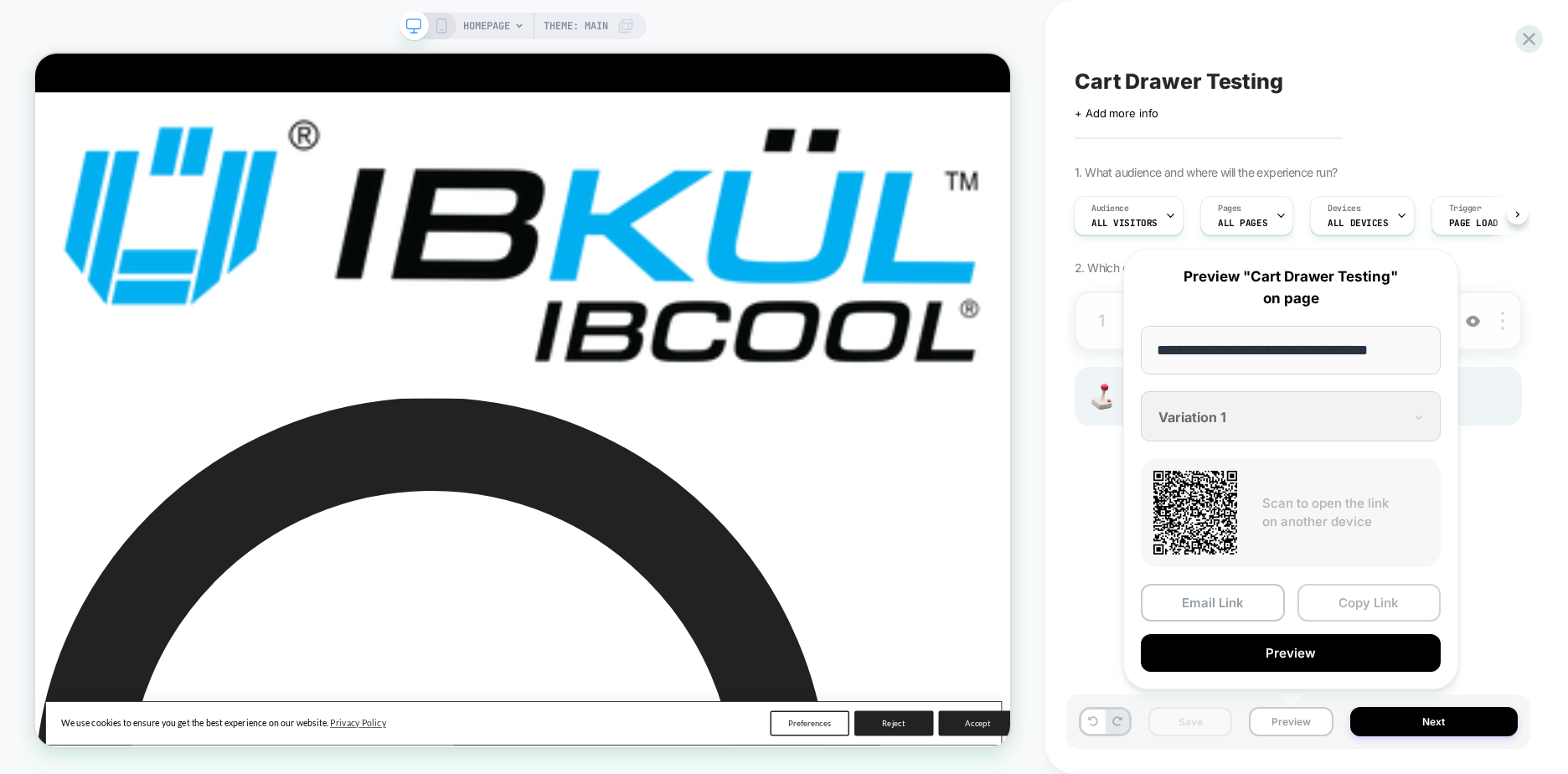
click at [1346, 600] on button "Copy Link" at bounding box center [1370, 603] width 144 height 37
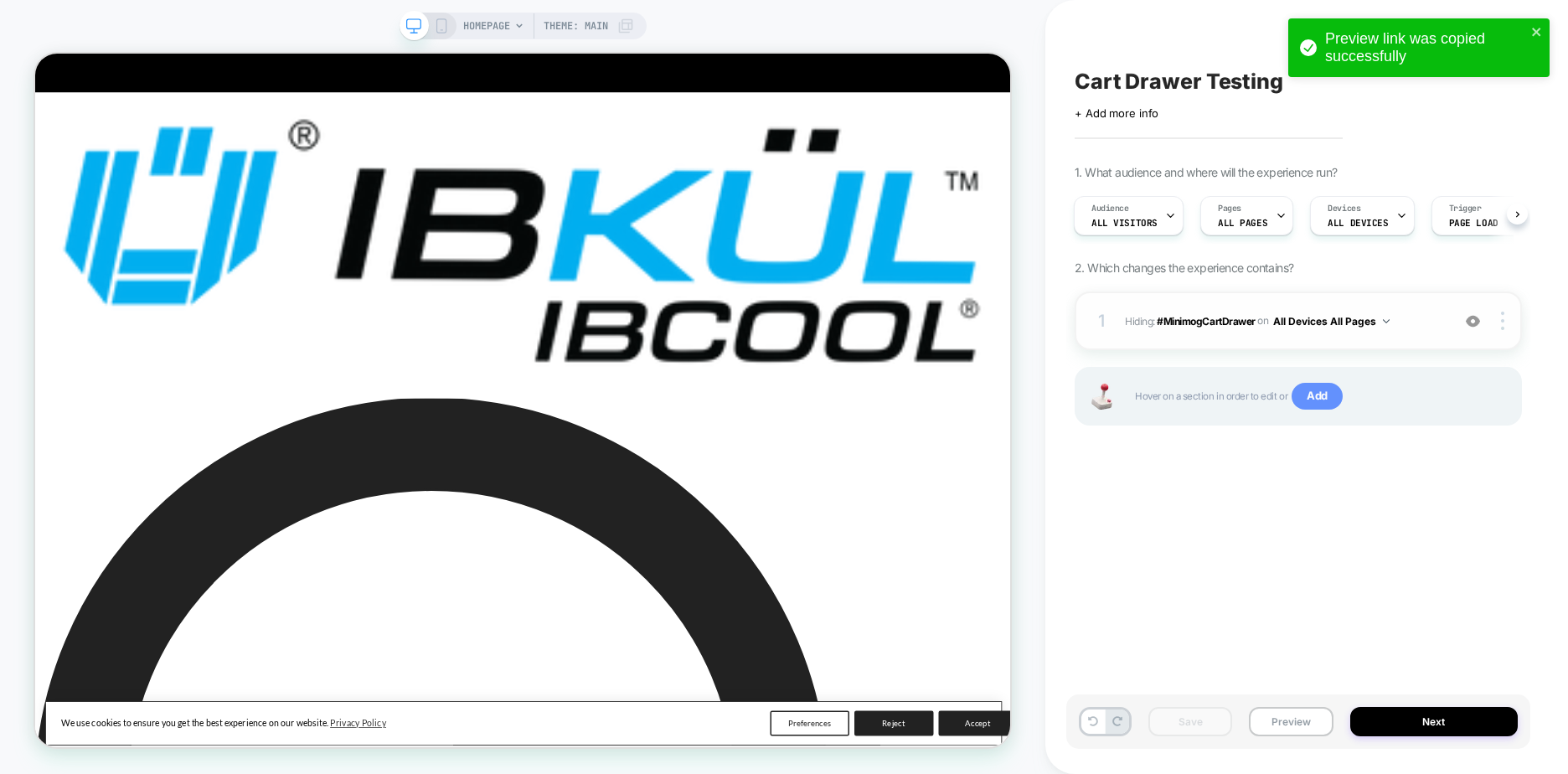
click at [1325, 402] on span "Add" at bounding box center [1317, 396] width 51 height 27
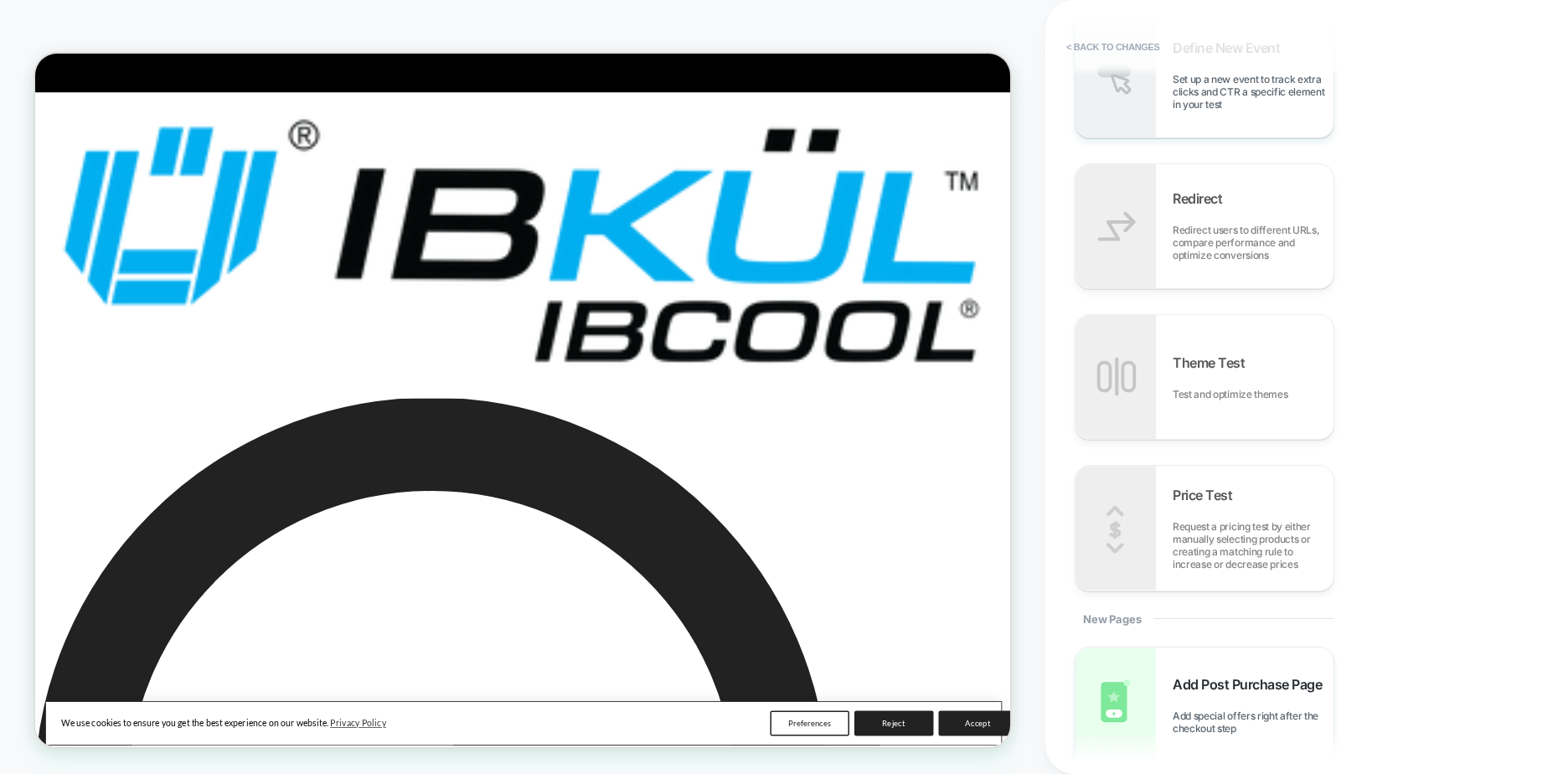
scroll to position [984, 0]
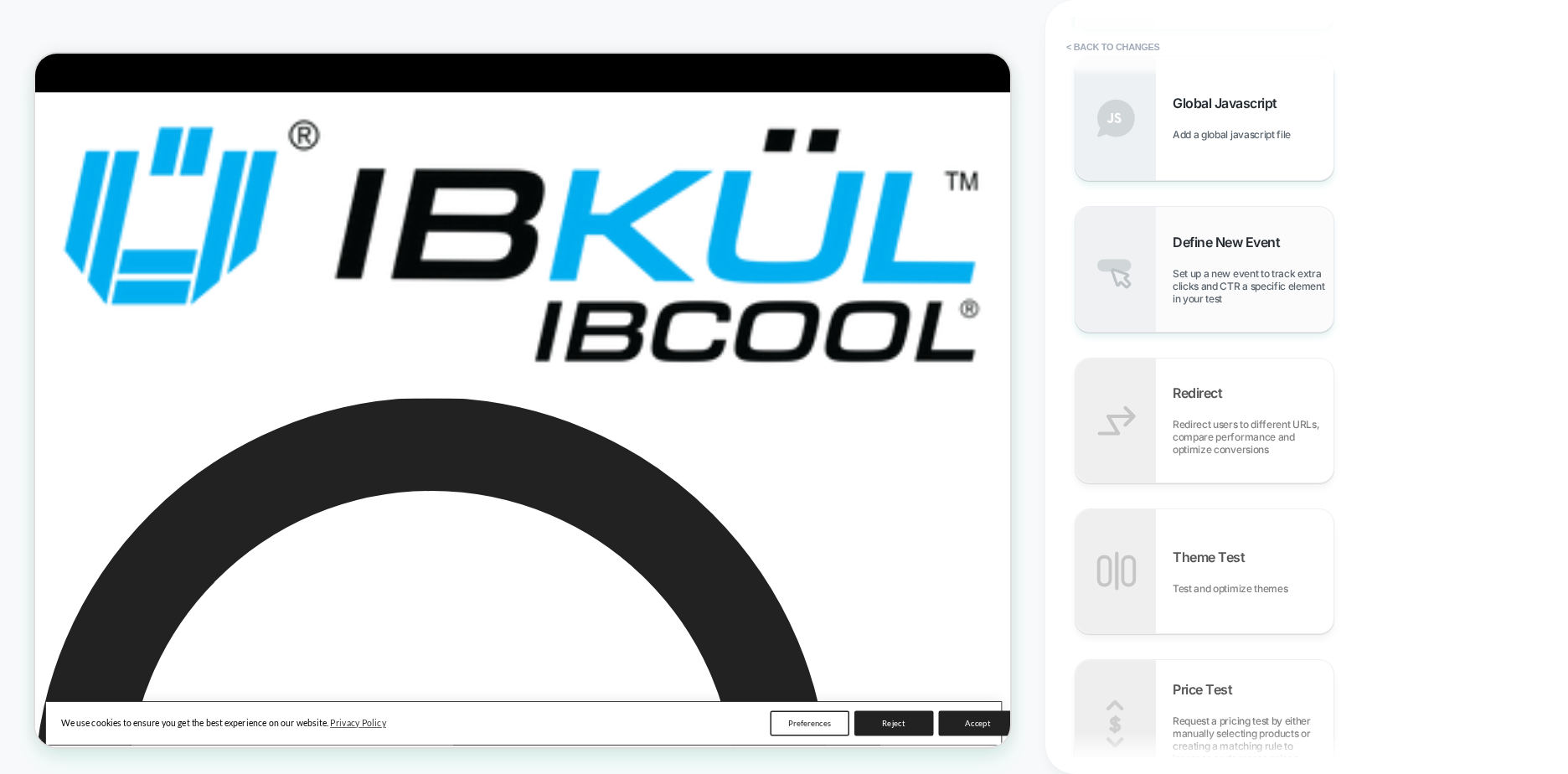
click at [1204, 277] on span "Set up a new event to track extra clicks and CTR a specific element in your test" at bounding box center [1252, 285] width 161 height 37
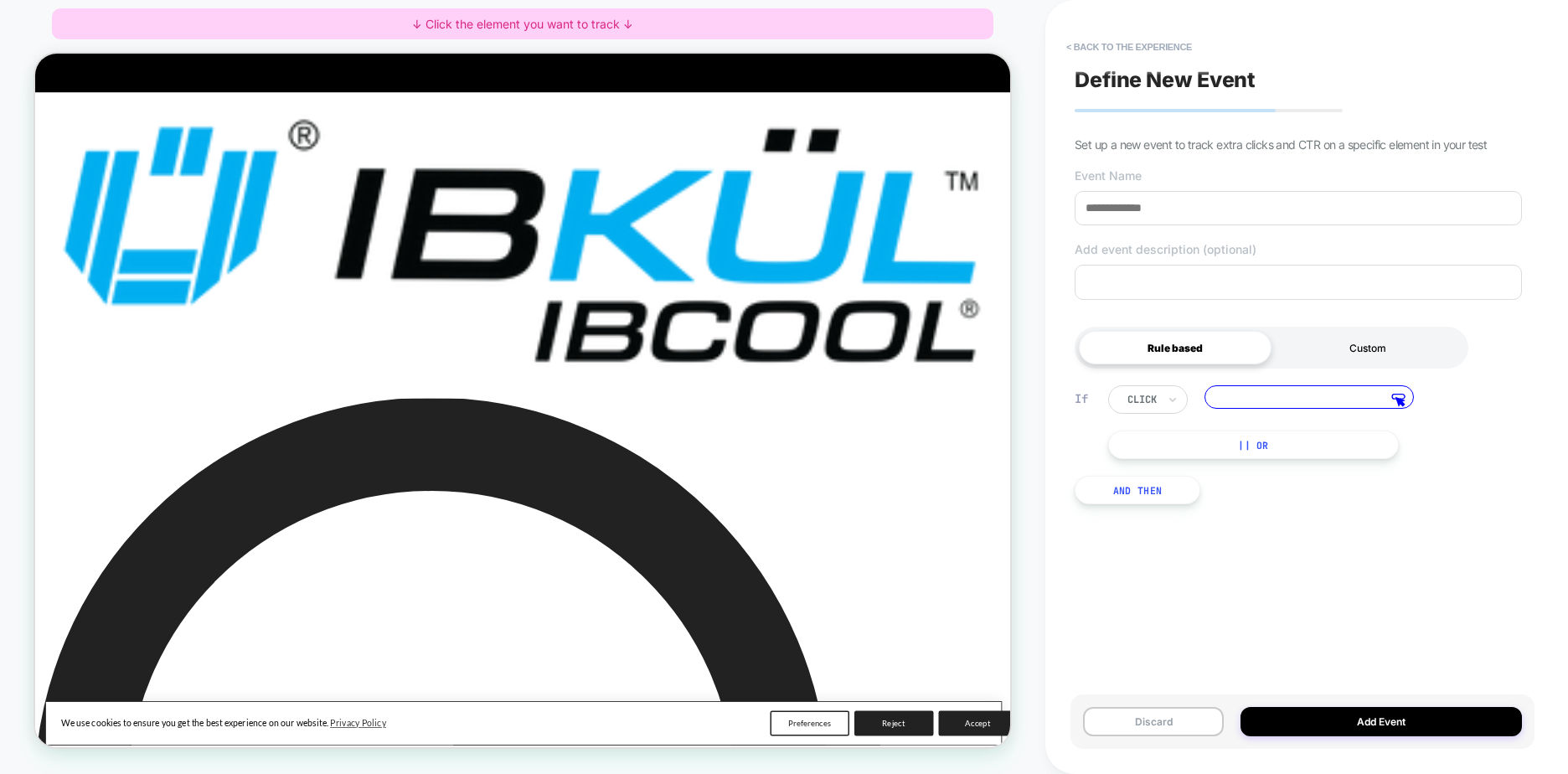
click at [1330, 352] on div "Custom" at bounding box center [1368, 348] width 193 height 34
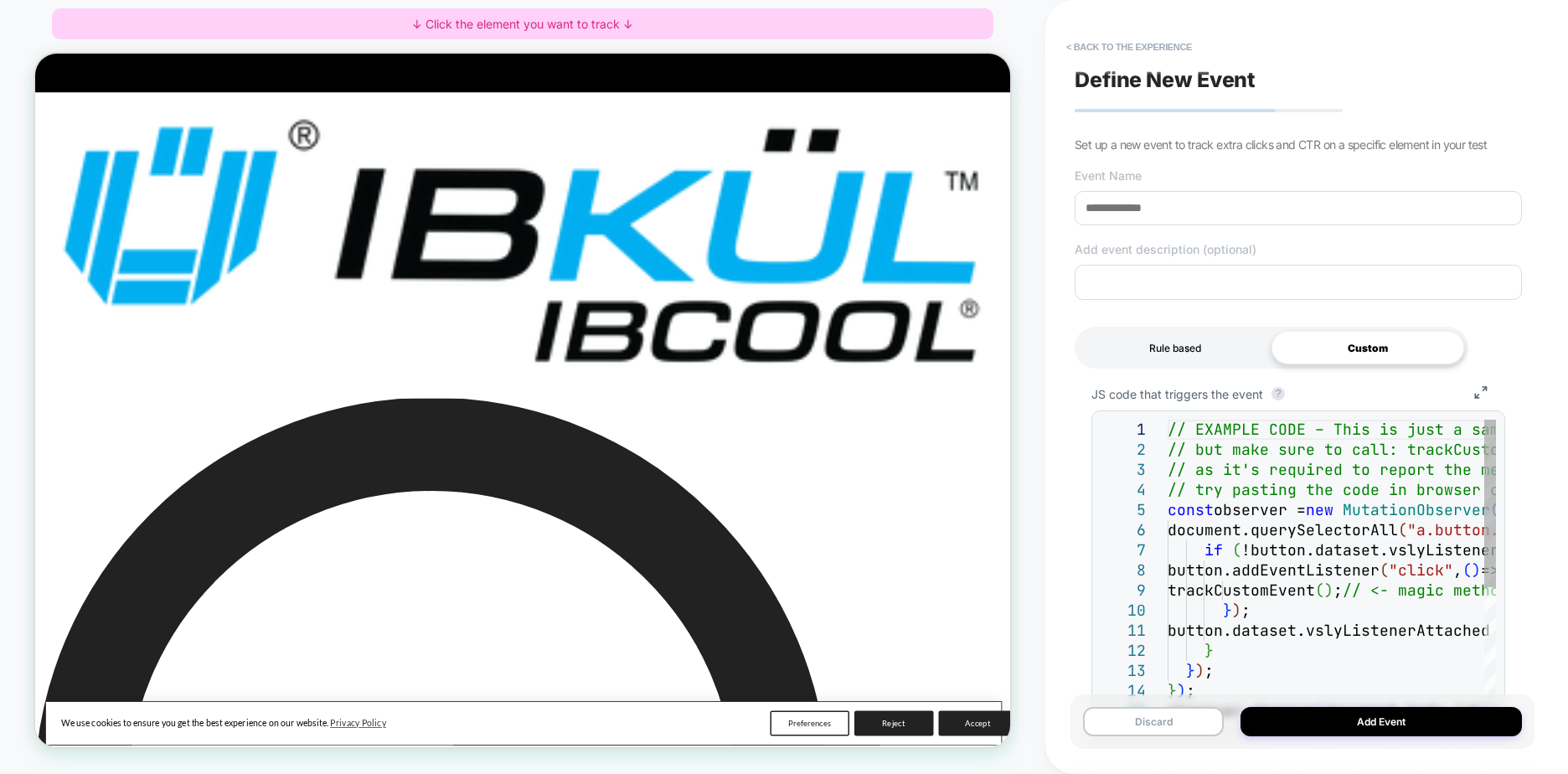
click at [1200, 354] on div "Rule based" at bounding box center [1175, 348] width 193 height 34
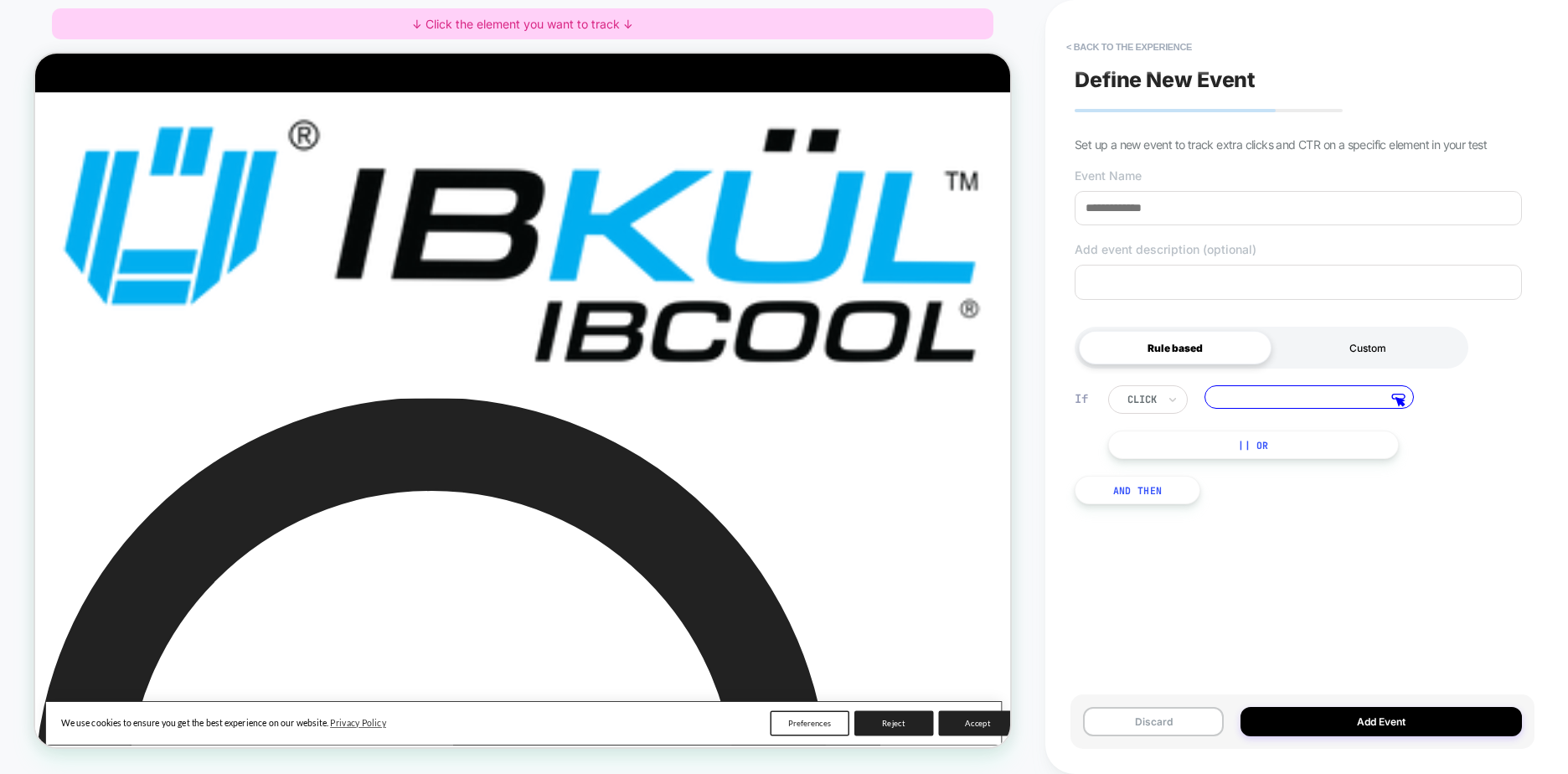
click at [1344, 349] on div "Custom" at bounding box center [1368, 348] width 193 height 34
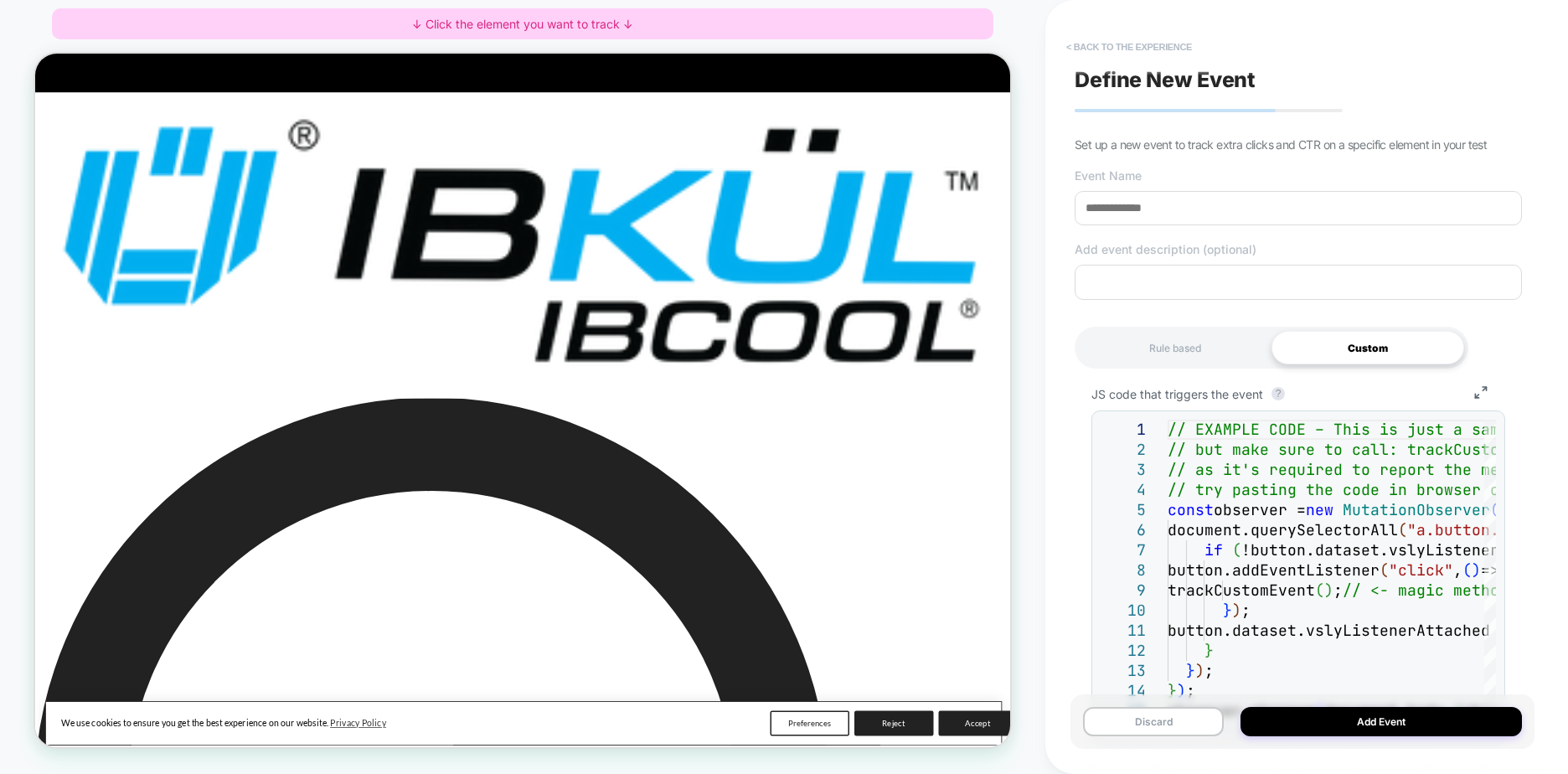
click at [1133, 37] on button "< back to the experience" at bounding box center [1129, 47] width 143 height 27
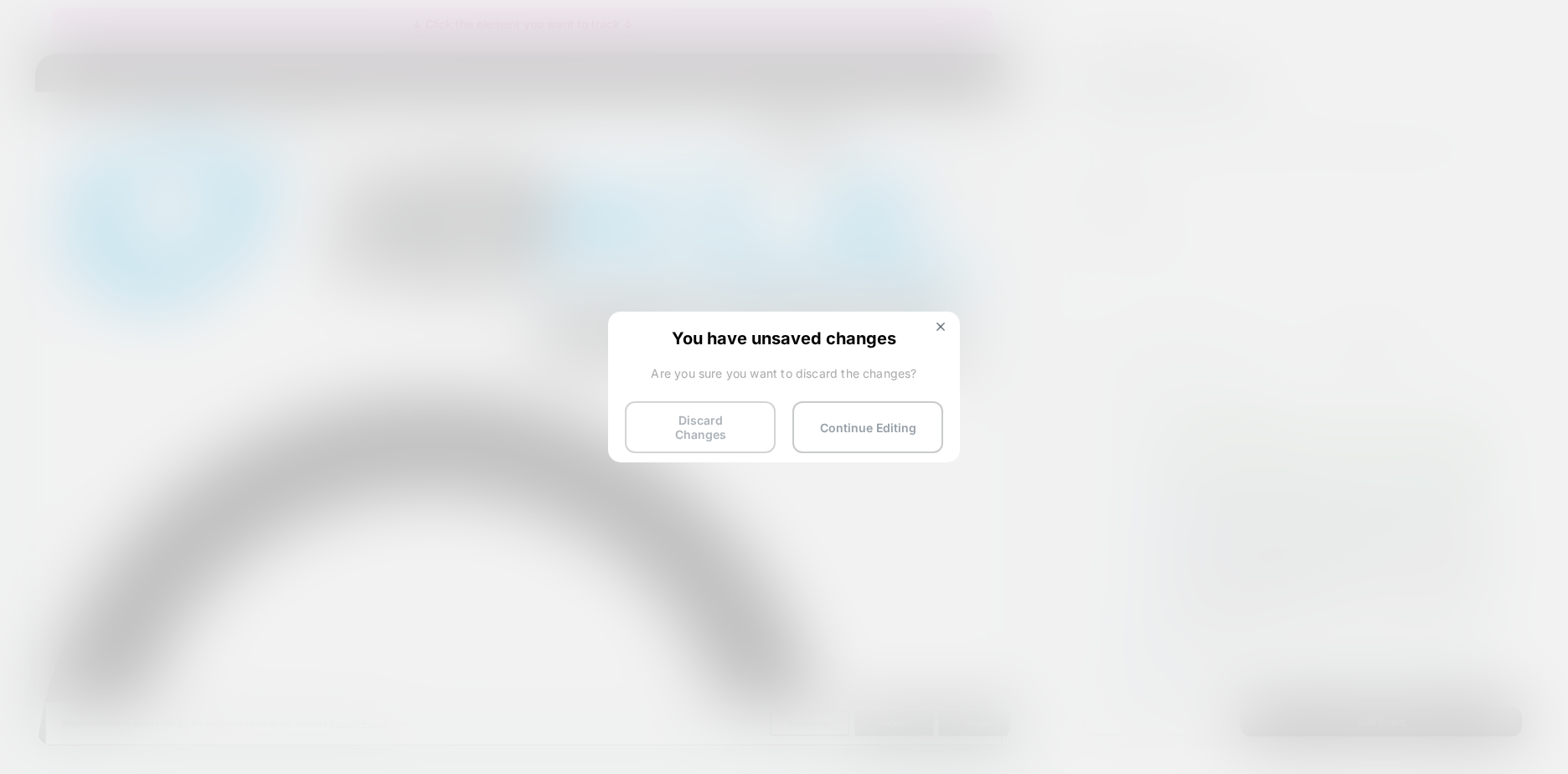
click at [726, 417] on button "Discard Changes" at bounding box center [700, 428] width 150 height 52
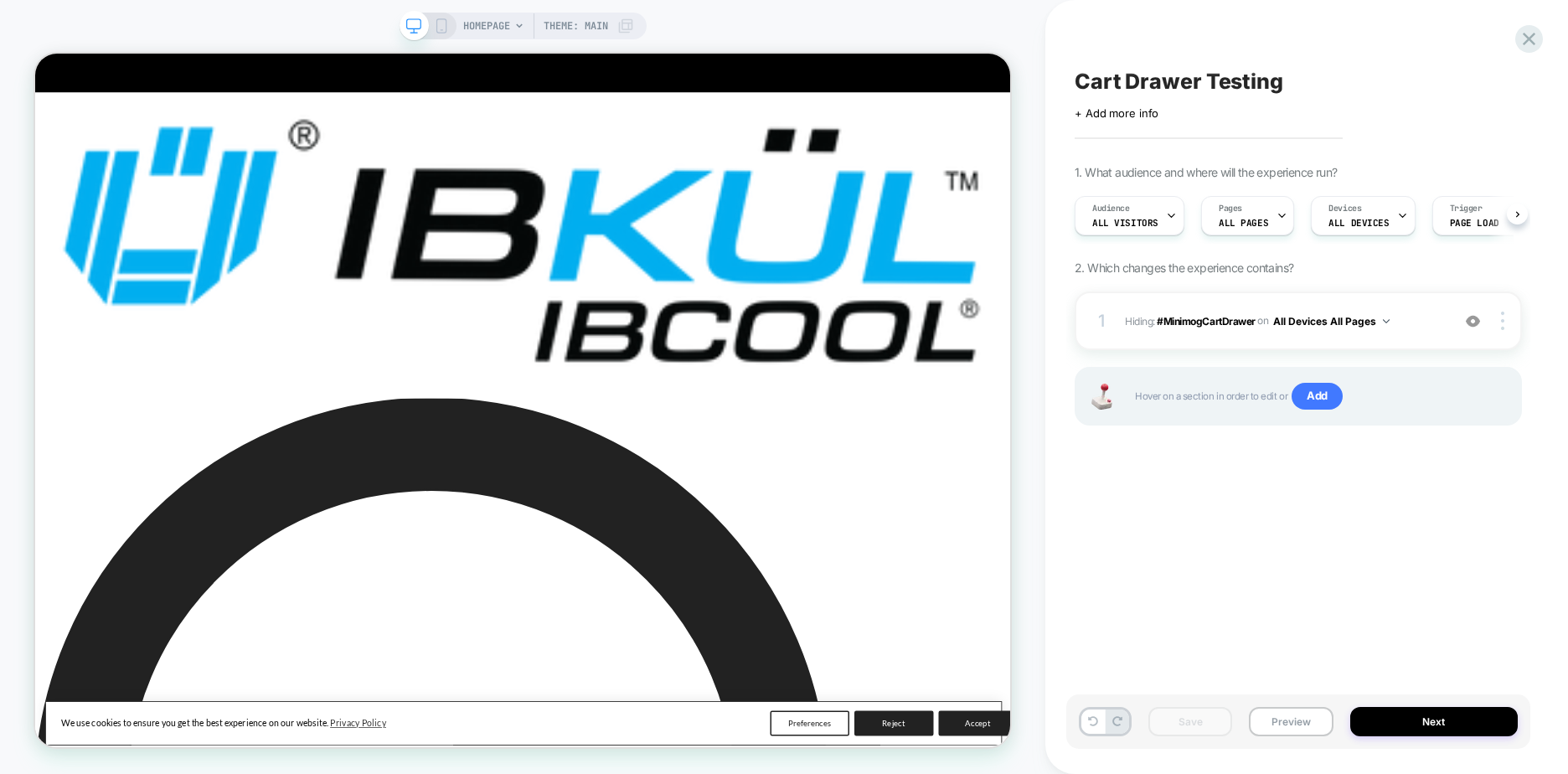
scroll to position [0, 1]
click at [1327, 389] on span "Add" at bounding box center [1317, 396] width 51 height 27
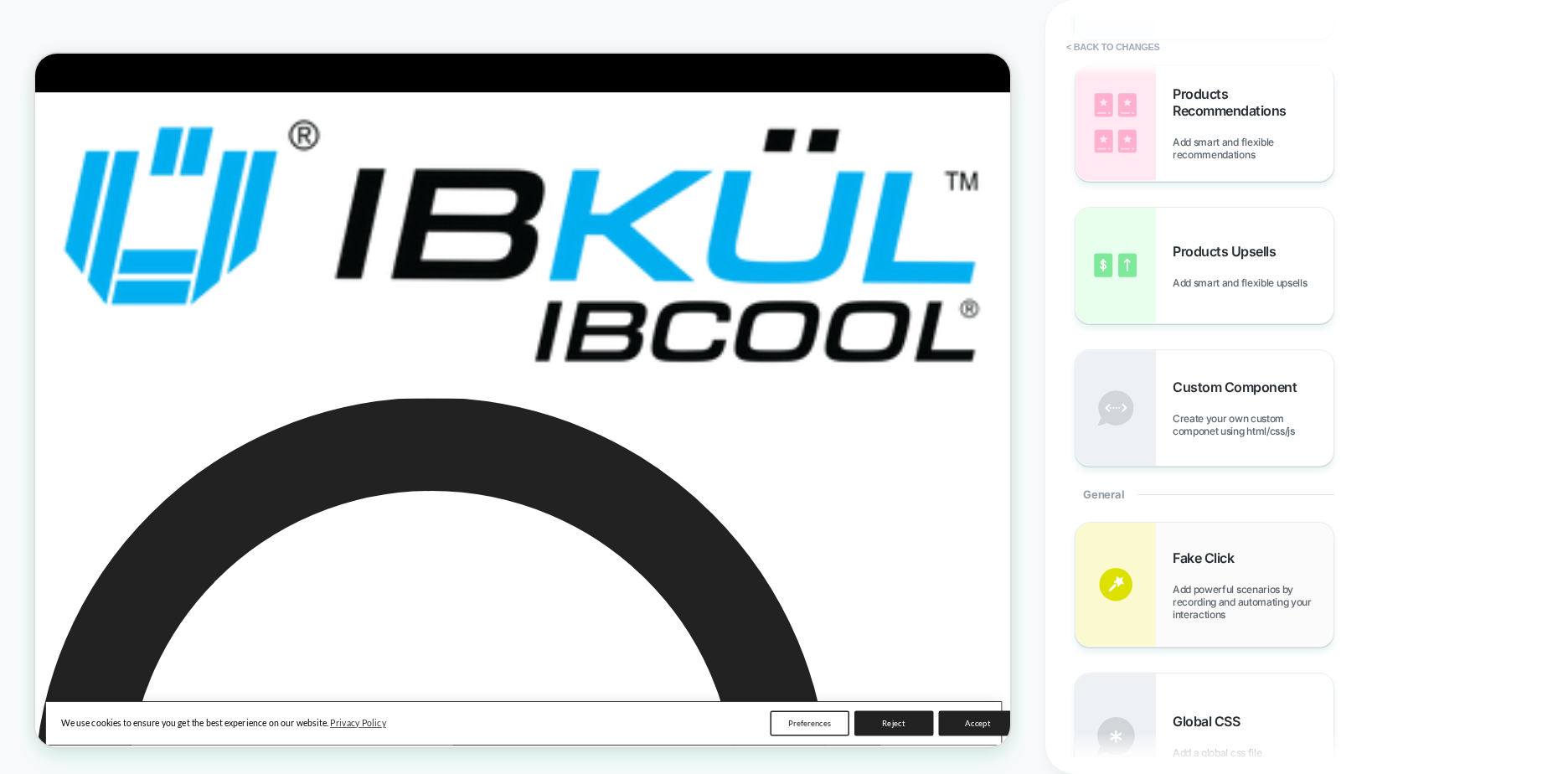
scroll to position [251, 0]
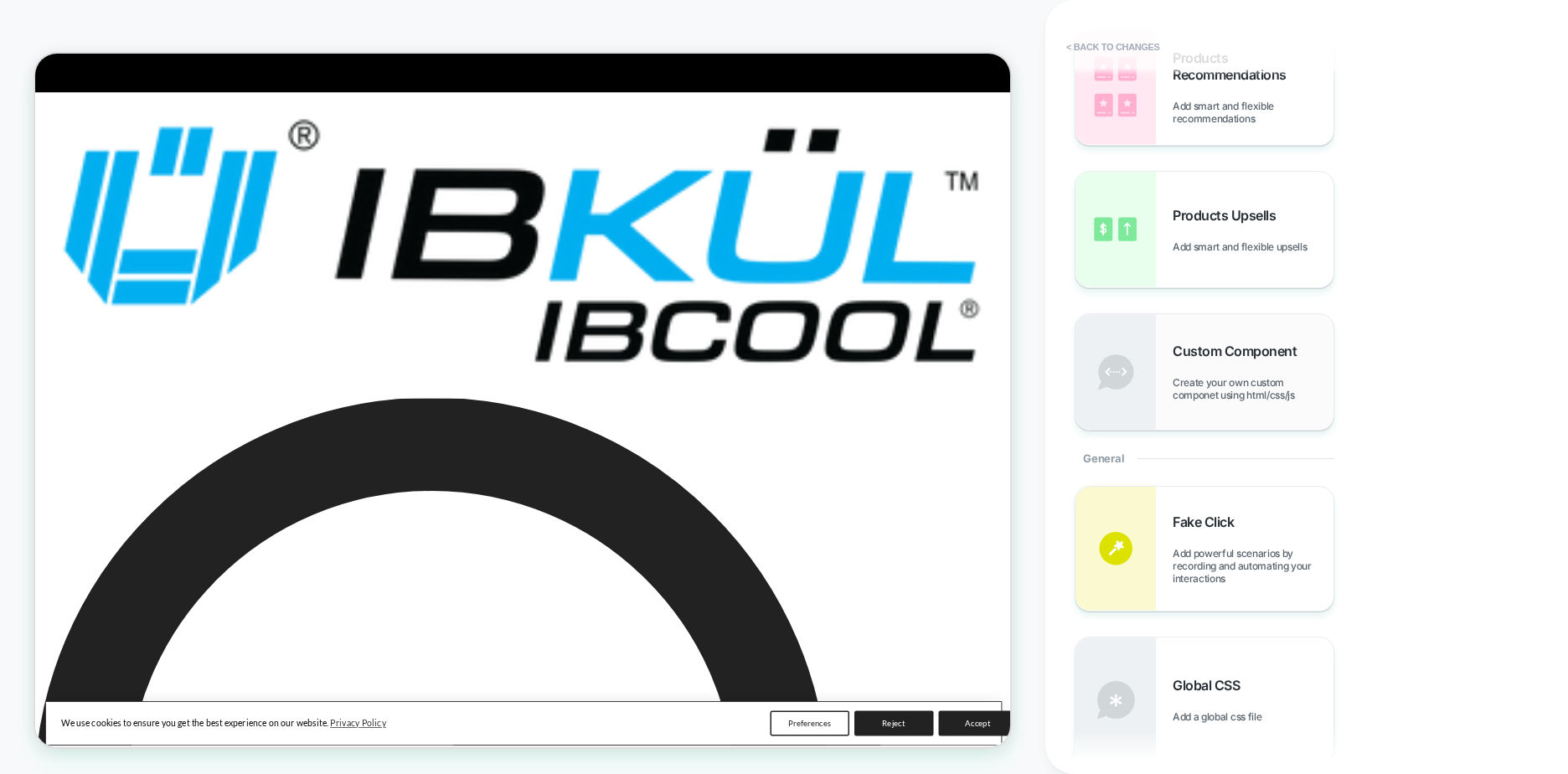
click at [1257, 394] on span "Create your own custom componet using html/css/js" at bounding box center [1252, 389] width 161 height 25
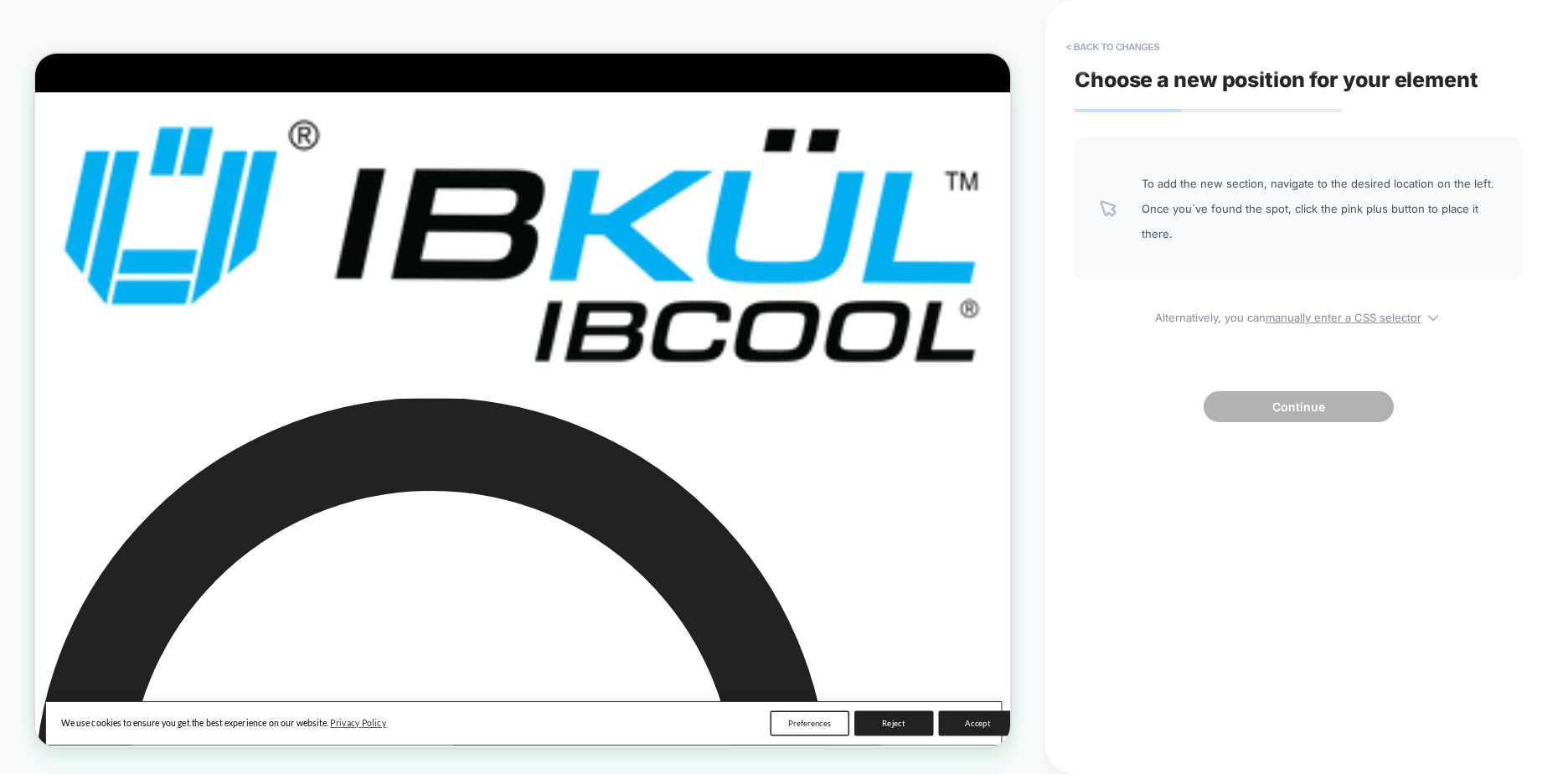
click at [1232, 220] on span "To add the new section, navigate to the desired location on the left. Once you`…" at bounding box center [1319, 209] width 355 height 76
click at [1342, 316] on u "manually enter a CSS selector" at bounding box center [1343, 317] width 156 height 13
select select "*******"
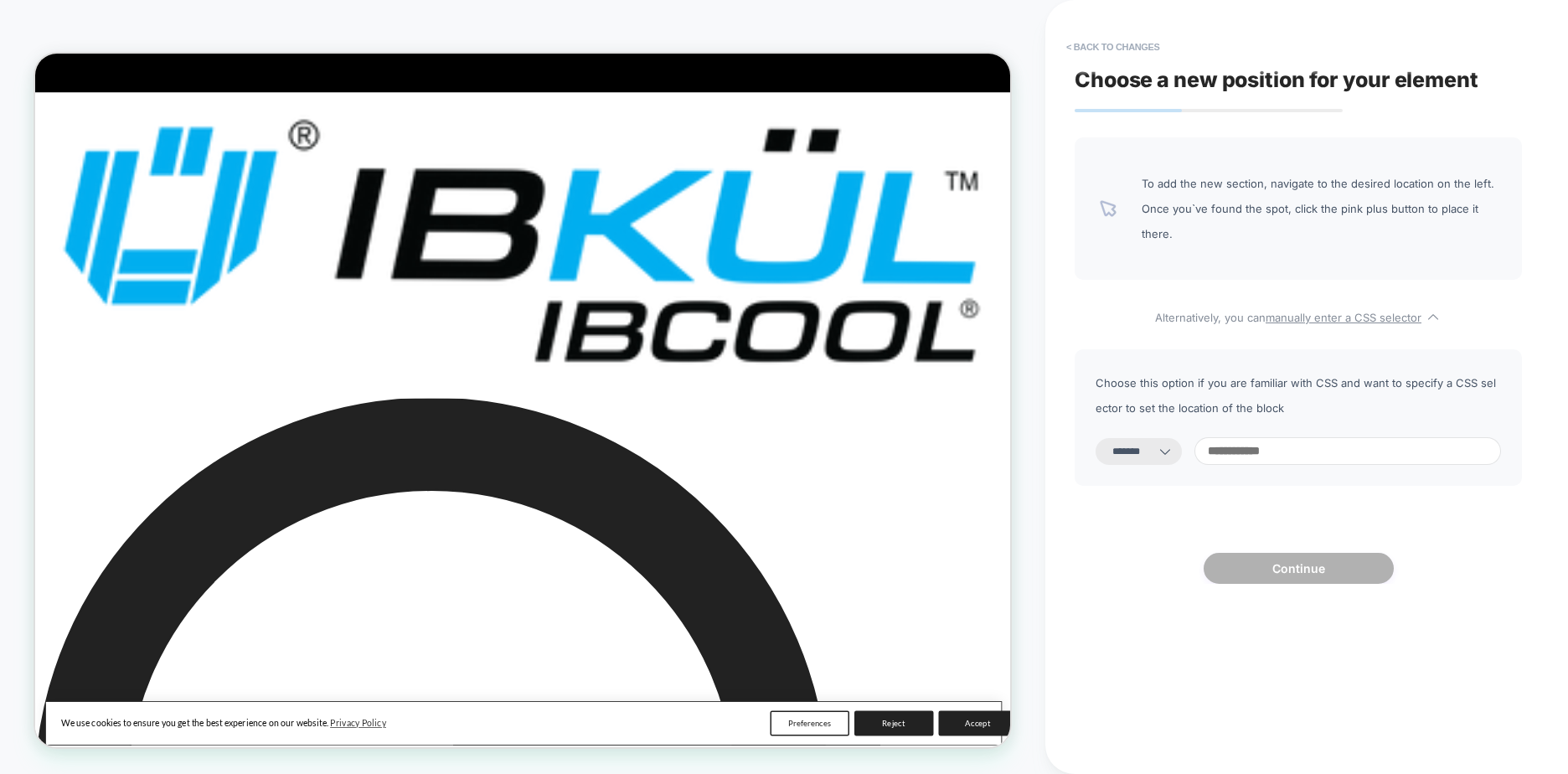
click at [1171, 453] on select "**********" at bounding box center [1139, 451] width 86 height 27
click at [1332, 346] on div "**********" at bounding box center [1298, 361] width 448 height 447
click at [1359, 319] on u "manually enter a CSS selector" at bounding box center [1343, 317] width 156 height 13
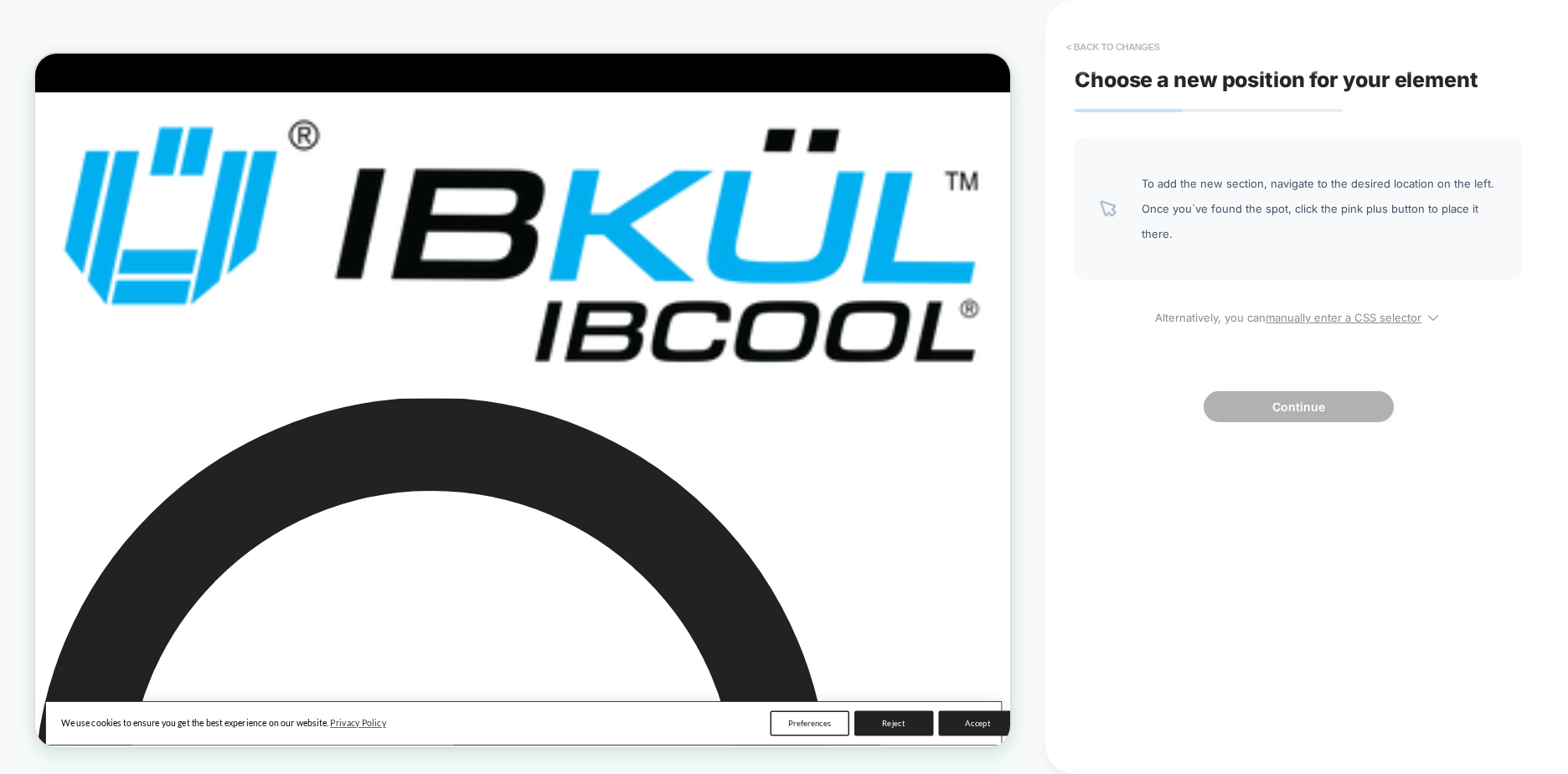
click at [1121, 46] on button "< Back to changes" at bounding box center [1113, 47] width 110 height 27
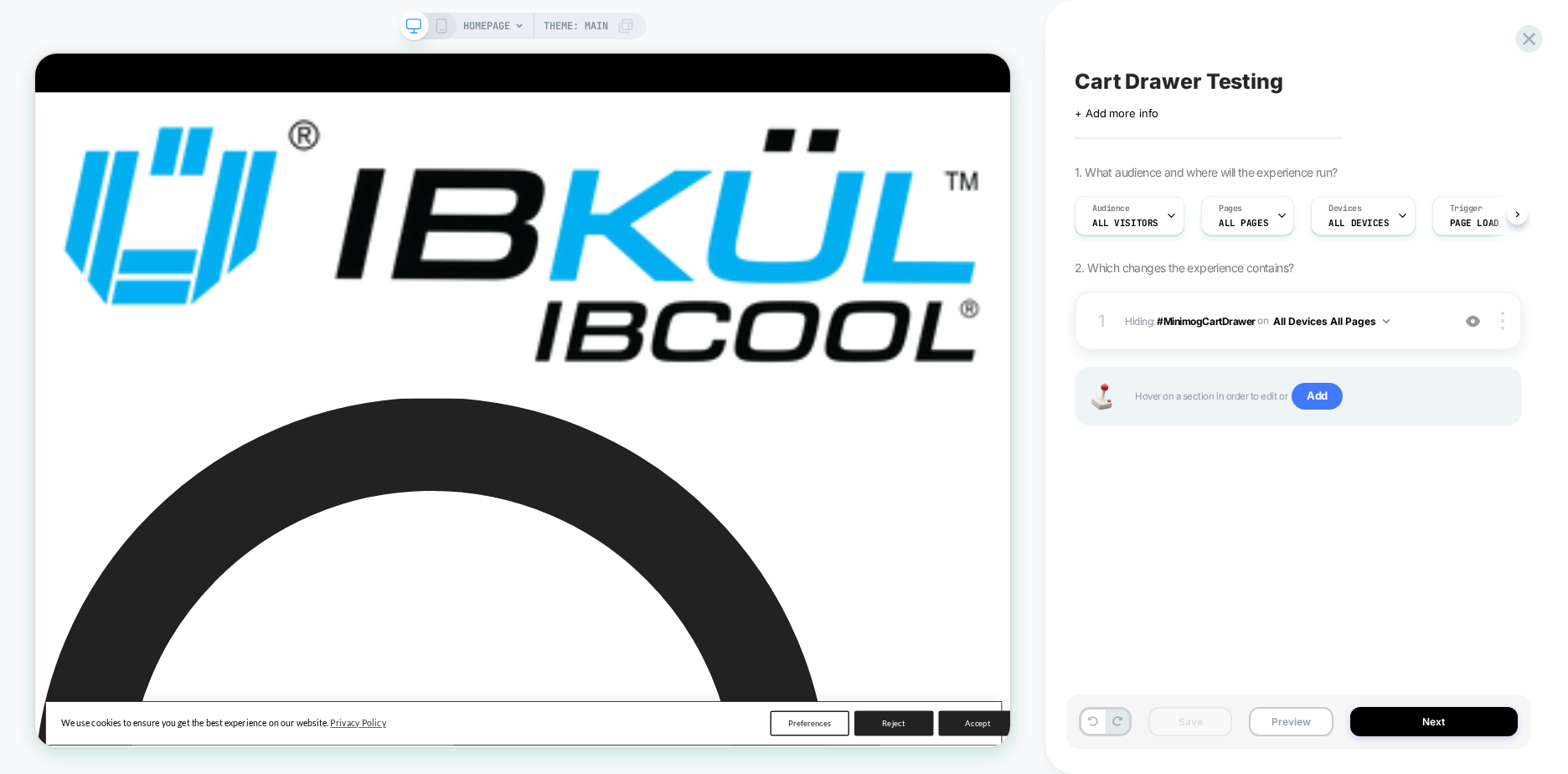
scroll to position [0, 1]
click at [1269, 119] on div at bounding box center [1271, 123] width 25 height 25
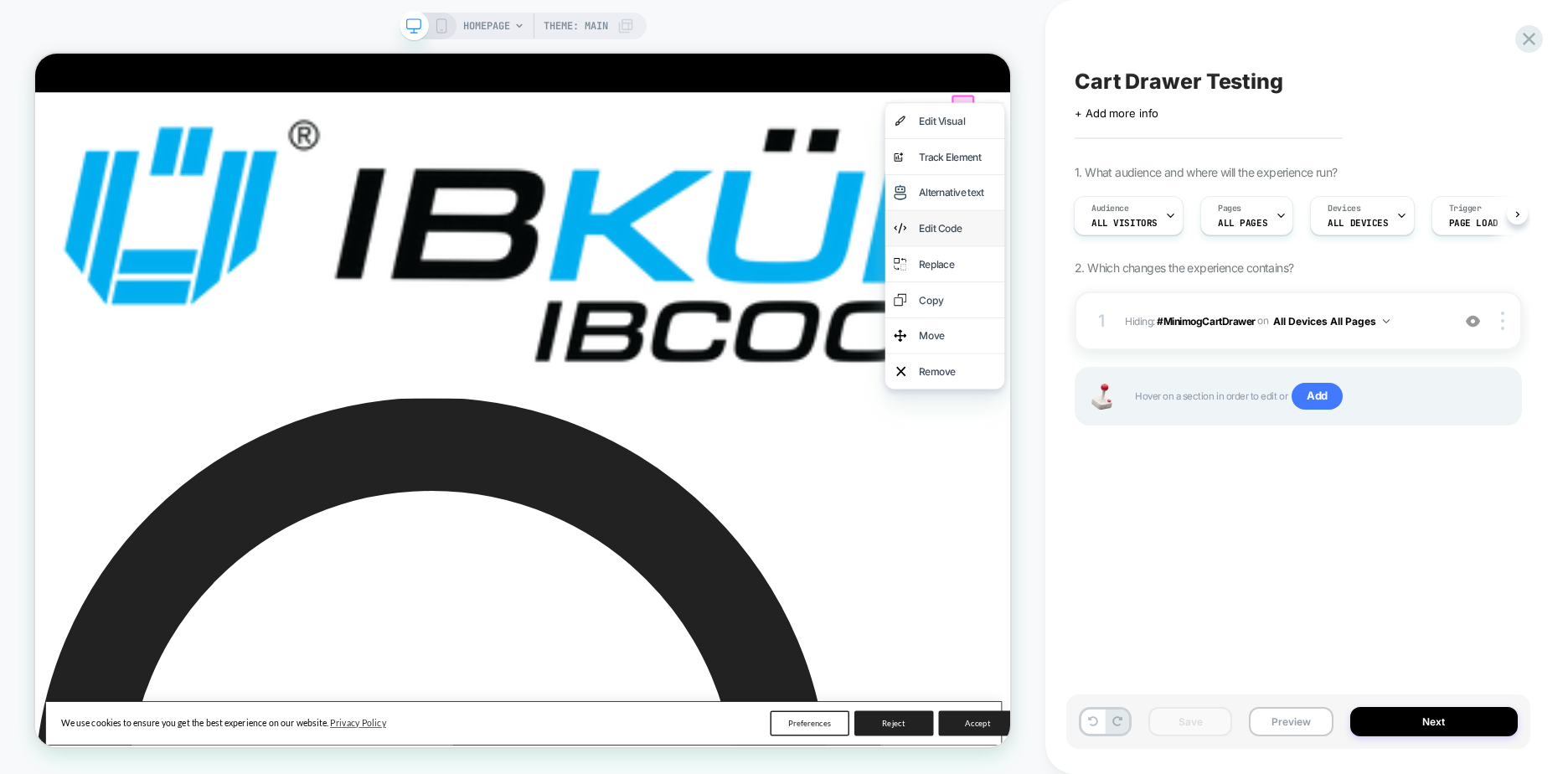
click at [1275, 282] on div "Edit Code" at bounding box center [1265, 286] width 103 height 23
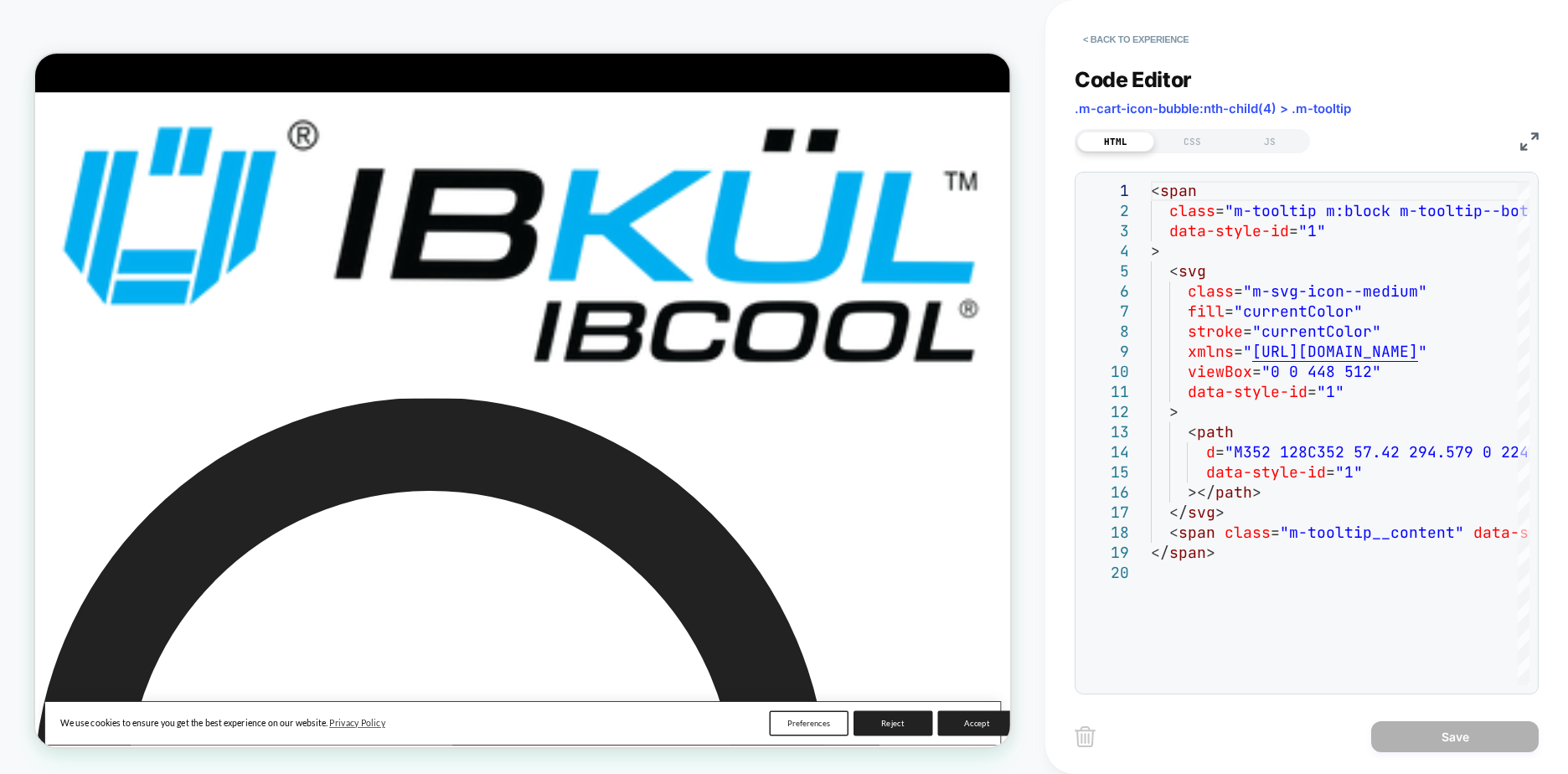
drag, startPoint x: 1086, startPoint y: 723, endPoint x: 1089, endPoint y: 731, distance: 8.5
click at [1086, 723] on div "Save" at bounding box center [1306, 737] width 464 height 42
click at [1090, 734] on img at bounding box center [1085, 737] width 21 height 21
click at [1090, 35] on button "< Back to experience" at bounding box center [1135, 39] width 123 height 27
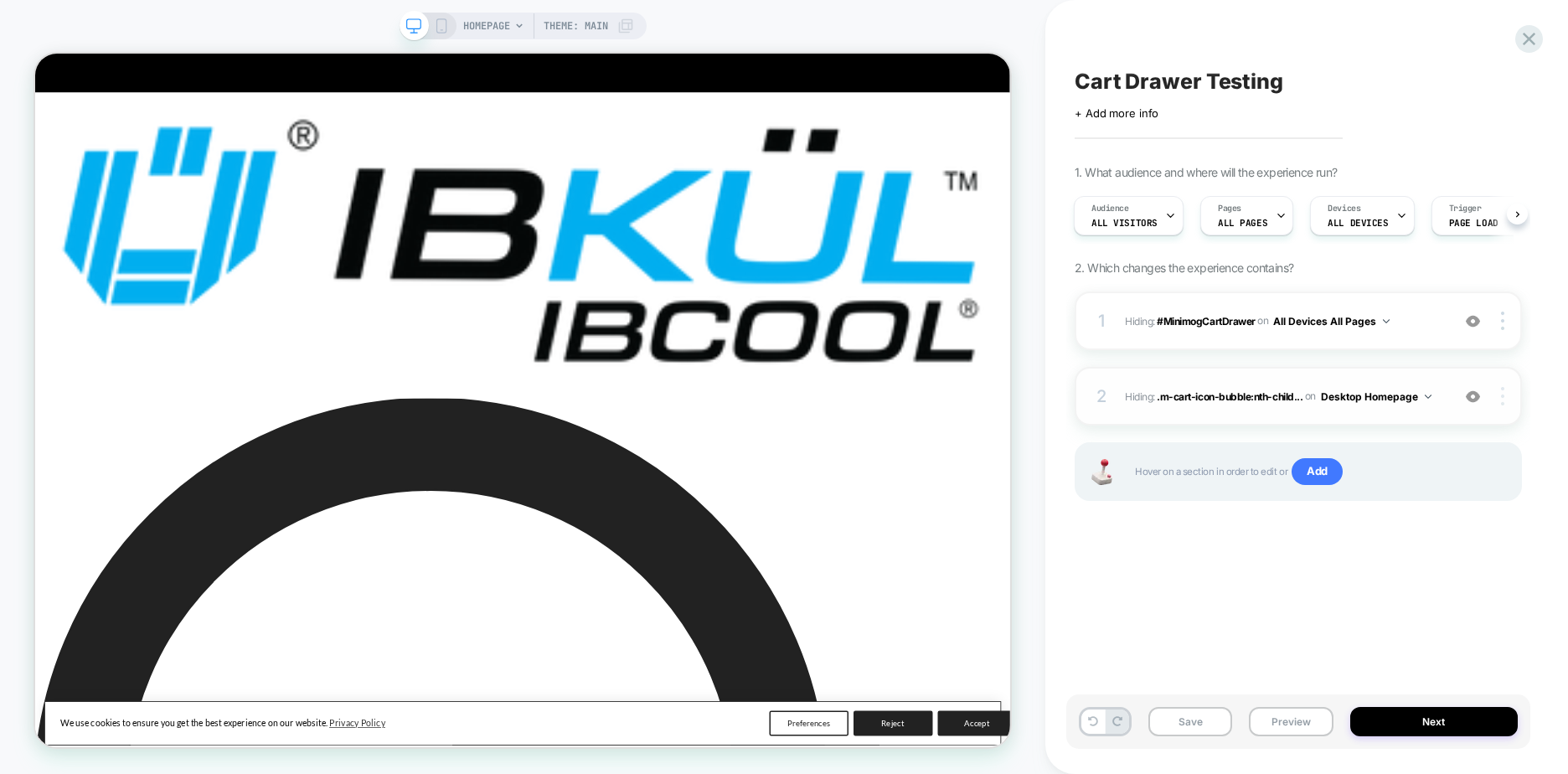
click at [1495, 396] on div at bounding box center [1505, 396] width 32 height 18
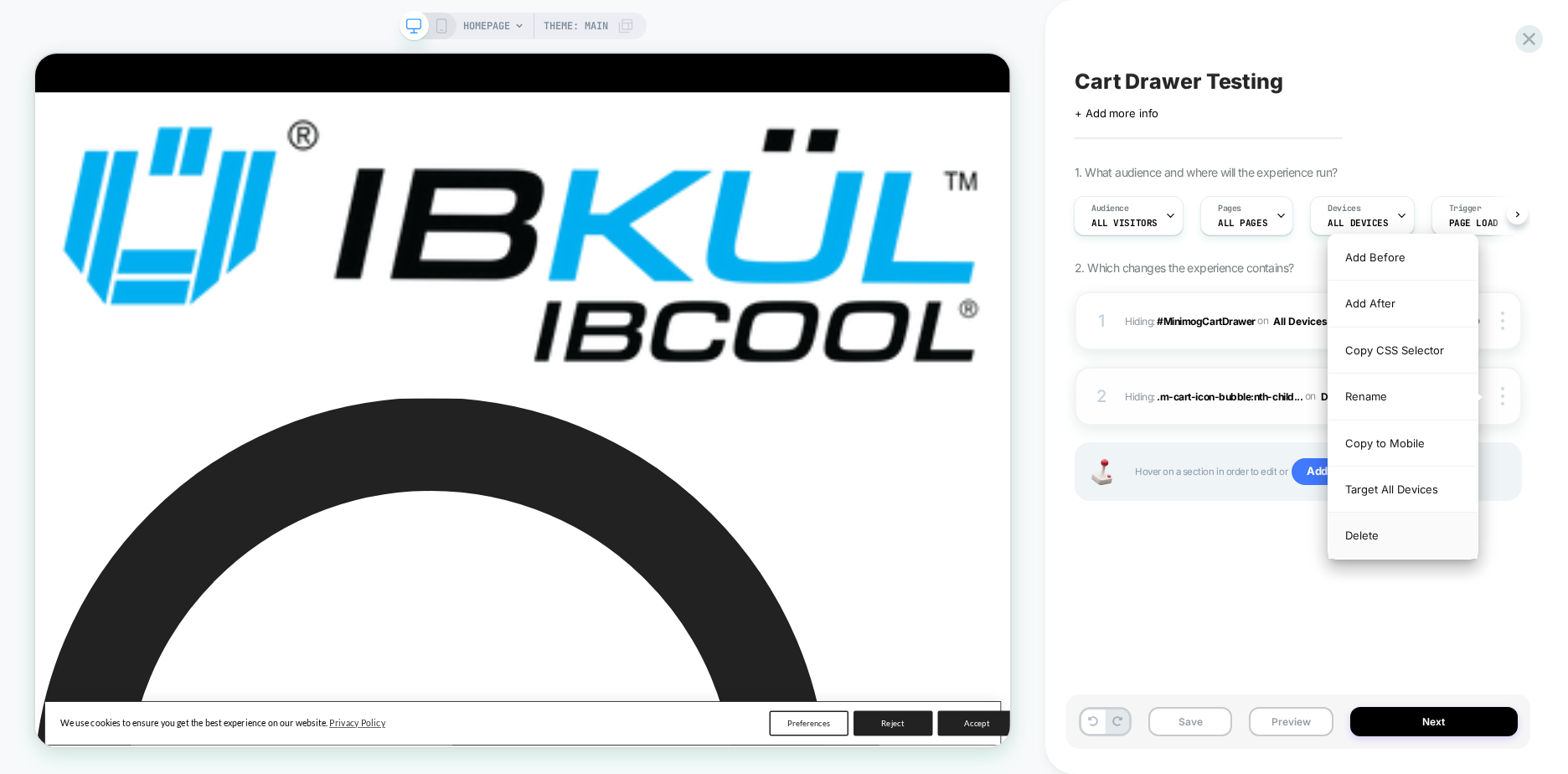
click at [1408, 542] on div "Delete" at bounding box center [1403, 536] width 149 height 45
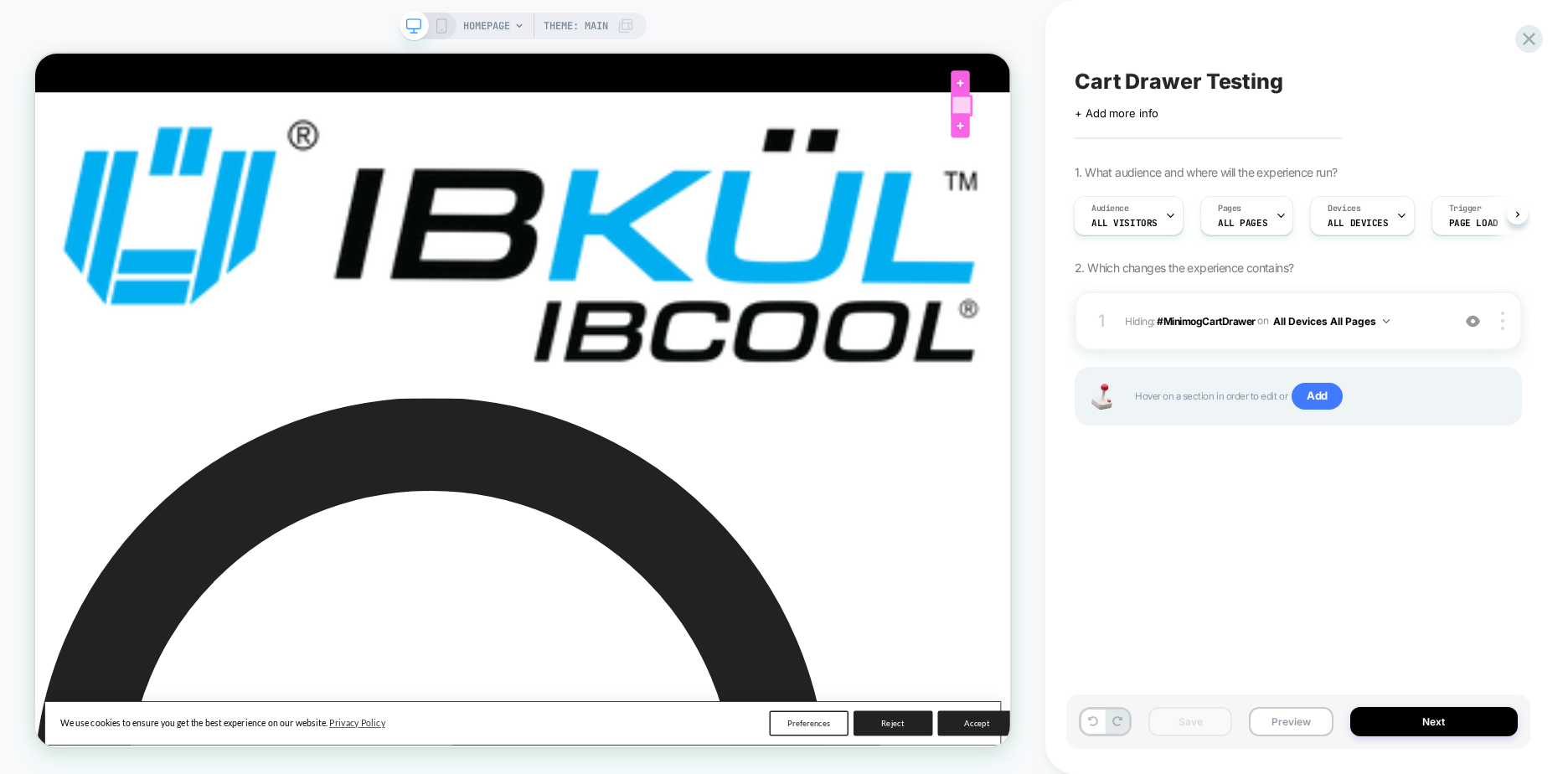
click at [1266, 122] on div at bounding box center [1270, 123] width 25 height 25
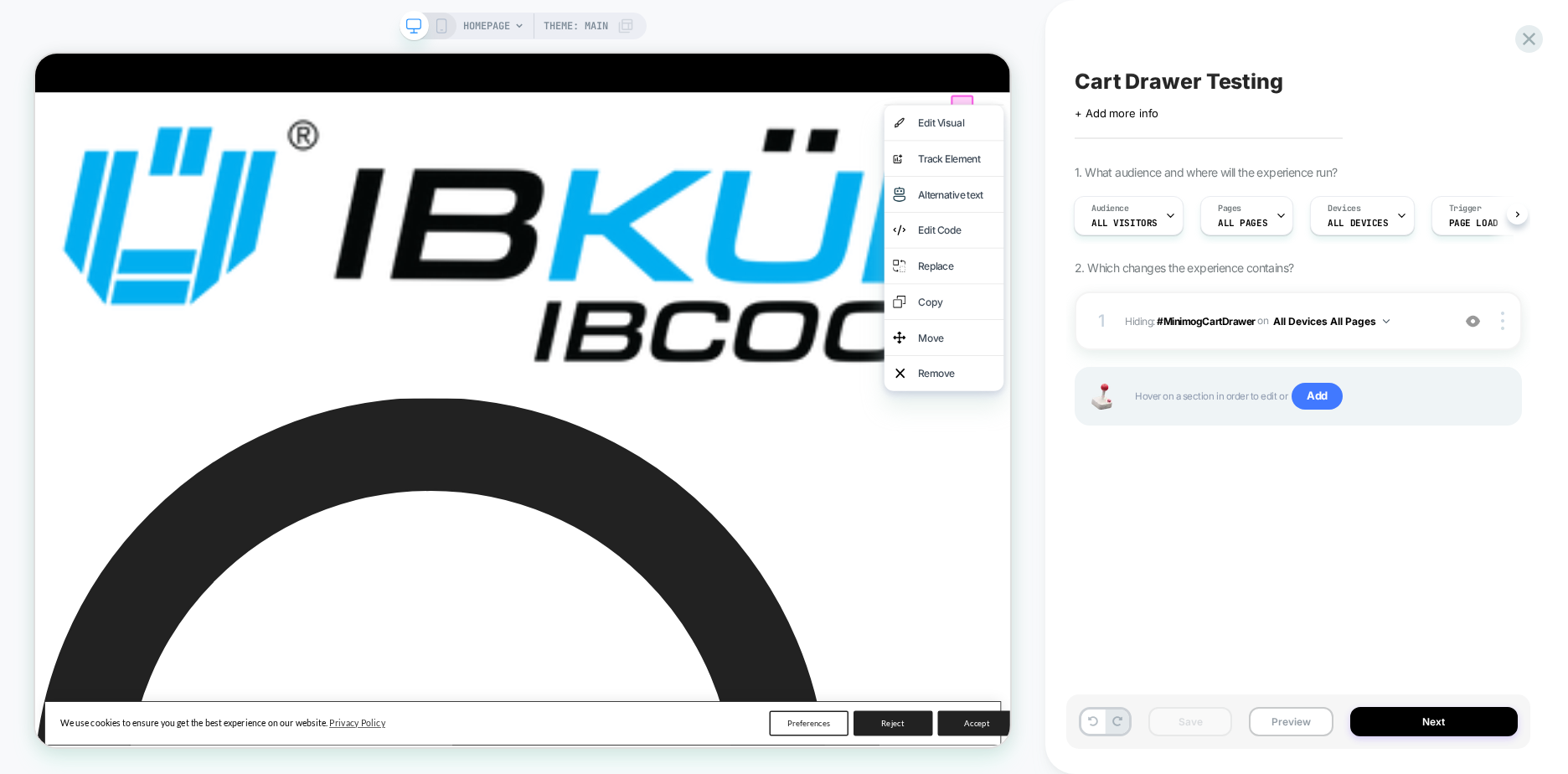
click at [1268, 282] on div "Edit Code" at bounding box center [1264, 289] width 103 height 23
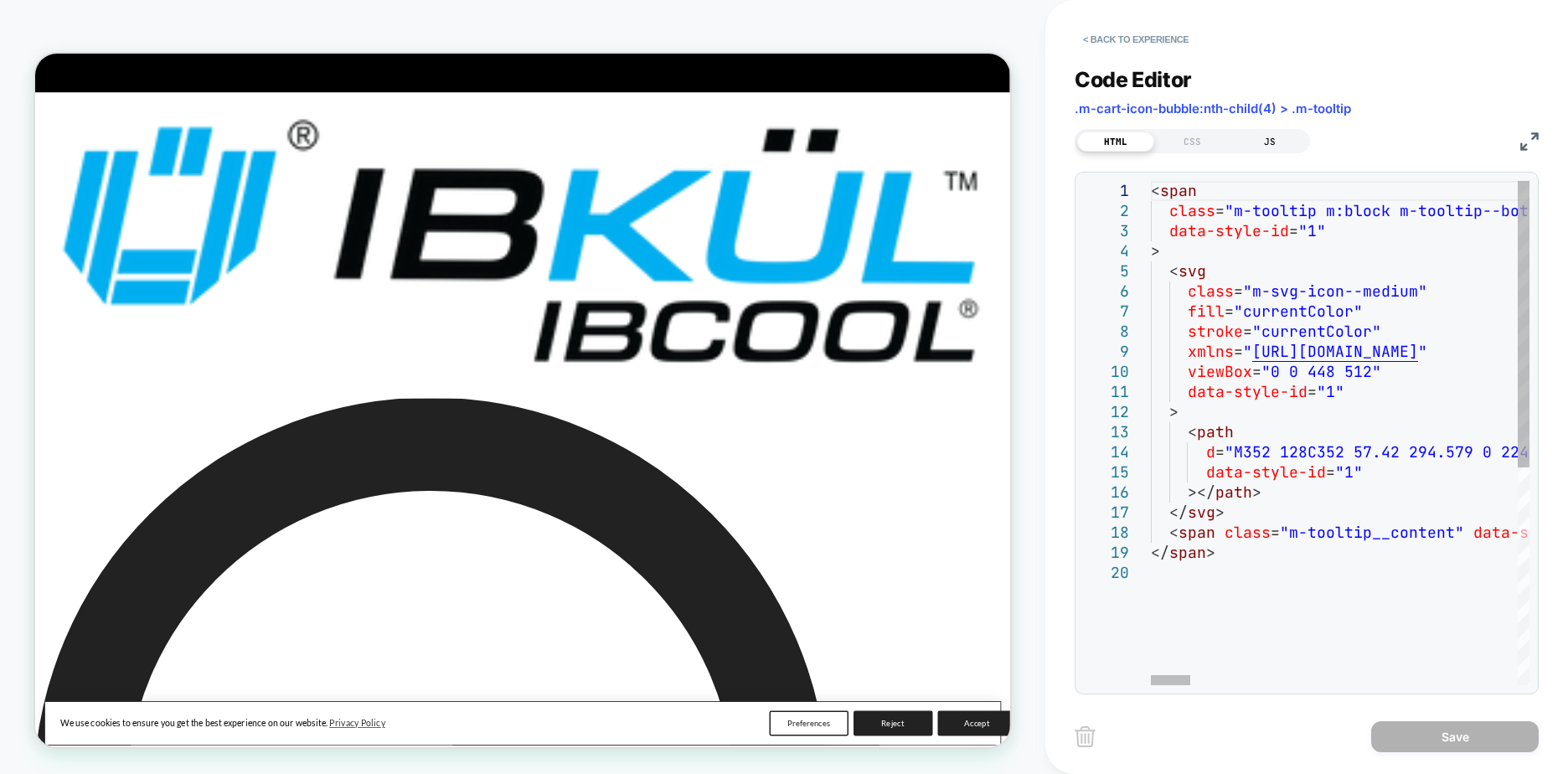
click at [1264, 144] on div "JS" at bounding box center [1270, 141] width 77 height 20
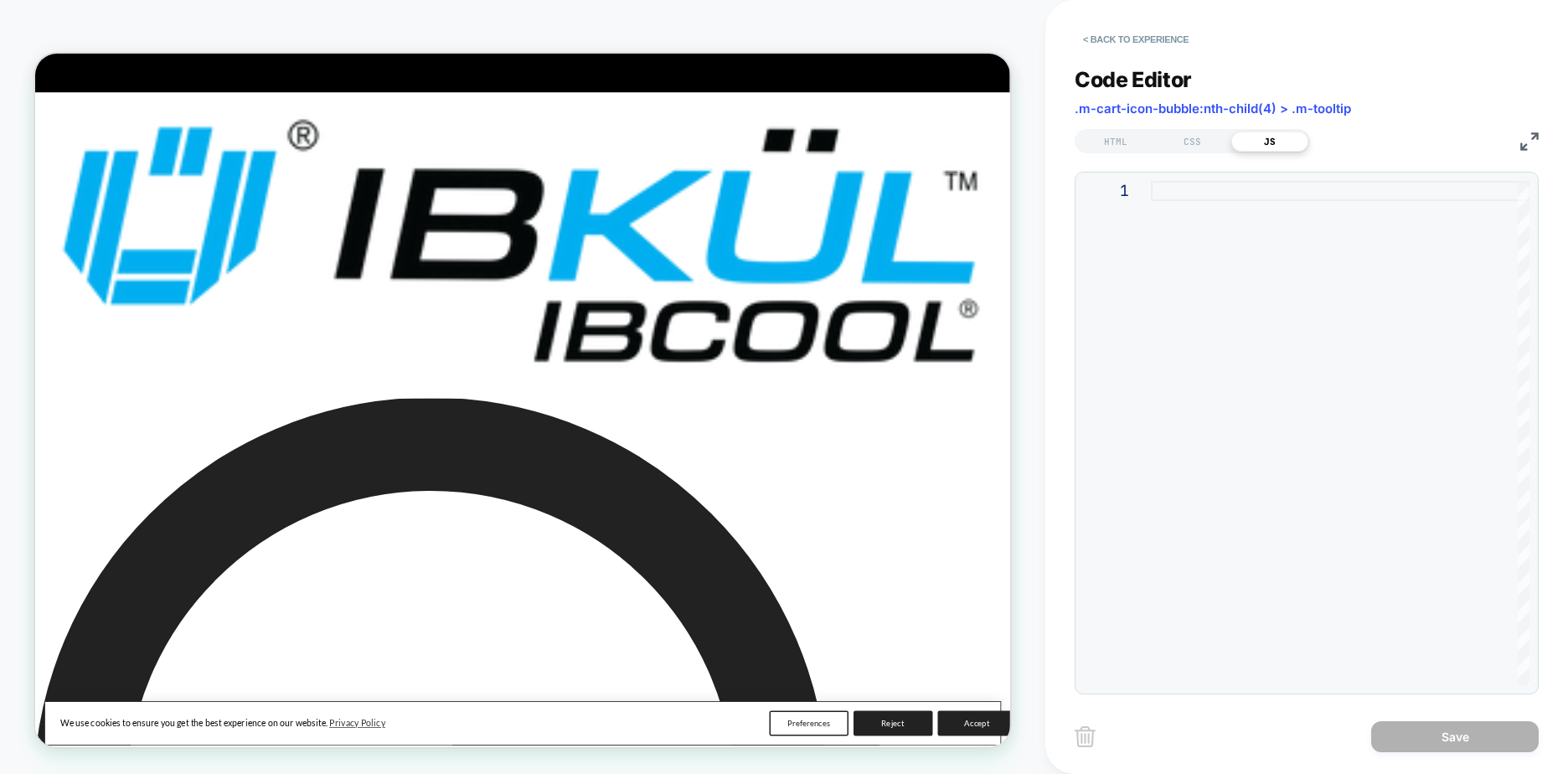
click at [1227, 274] on div at bounding box center [1340, 433] width 379 height 504
click at [1284, 200] on div at bounding box center [1340, 433] width 379 height 504
click at [1246, 190] on div at bounding box center [1340, 433] width 379 height 504
type textarea "**********"
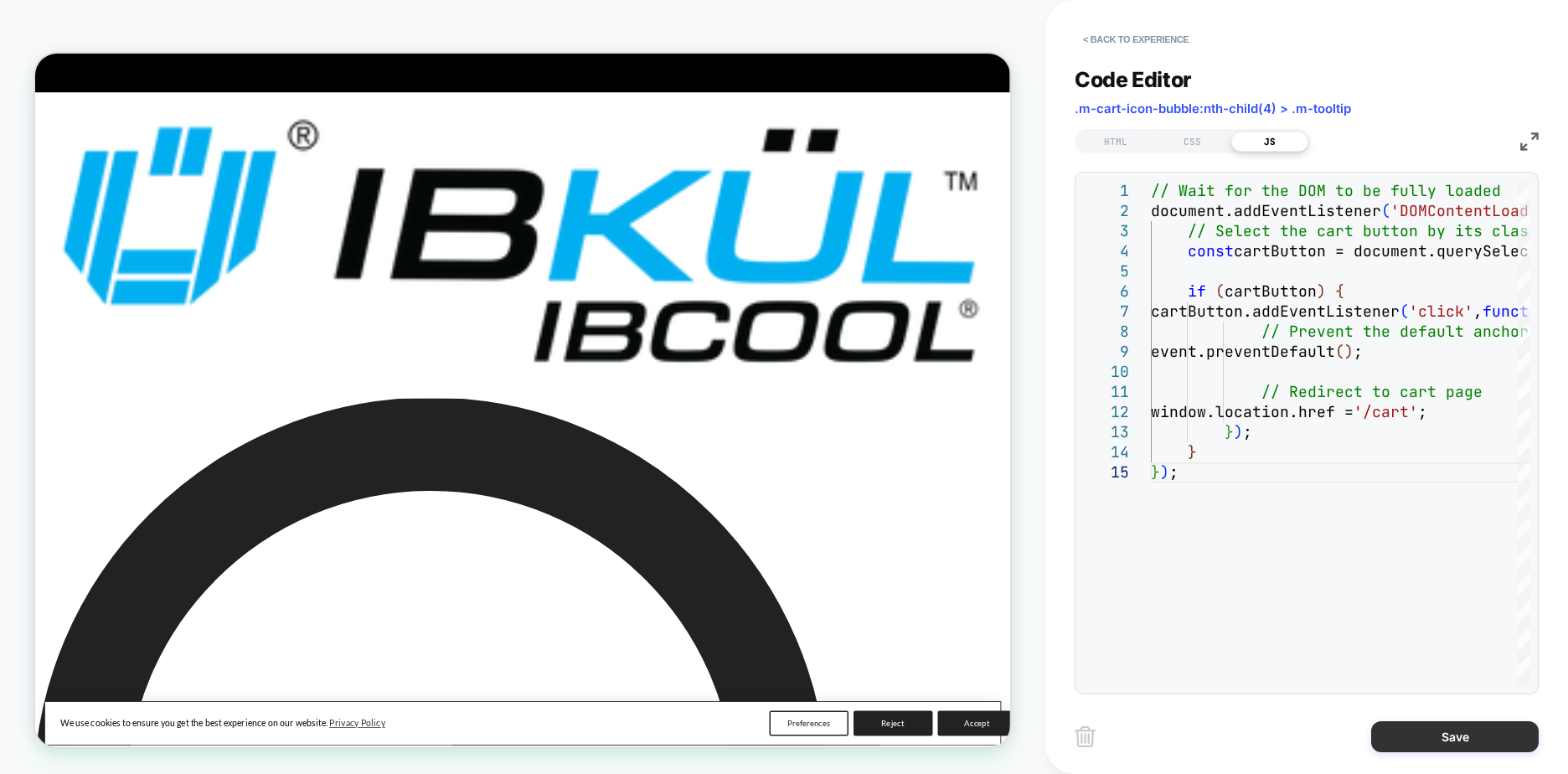
click at [1412, 731] on button "Save" at bounding box center [1455, 737] width 168 height 31
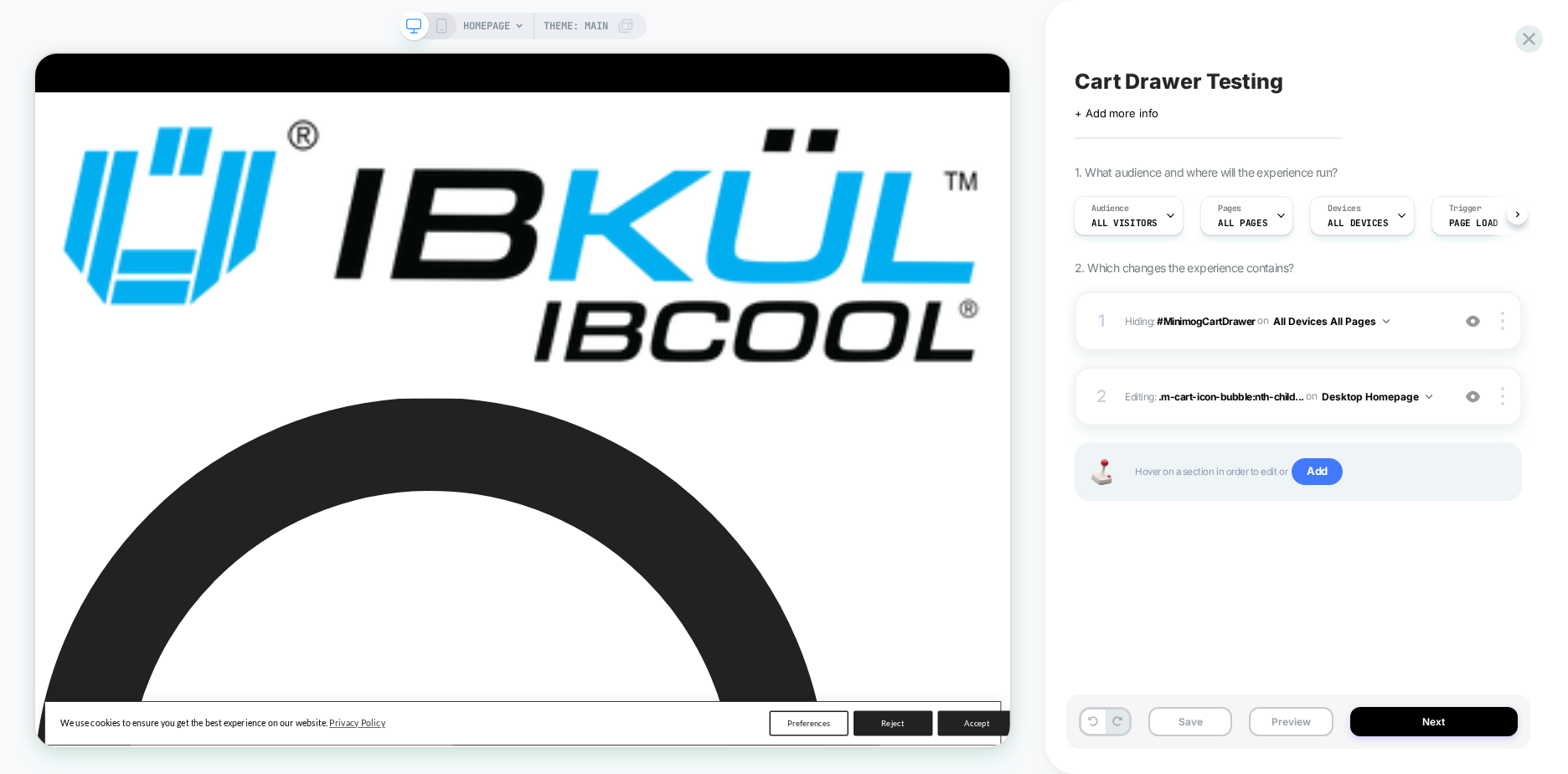
click at [1308, 604] on div "Cart Drawer Testing Click to edit experience details + Add more info 1. What au…" at bounding box center [1299, 387] width 464 height 741
click at [1432, 397] on img at bounding box center [1429, 397] width 7 height 4
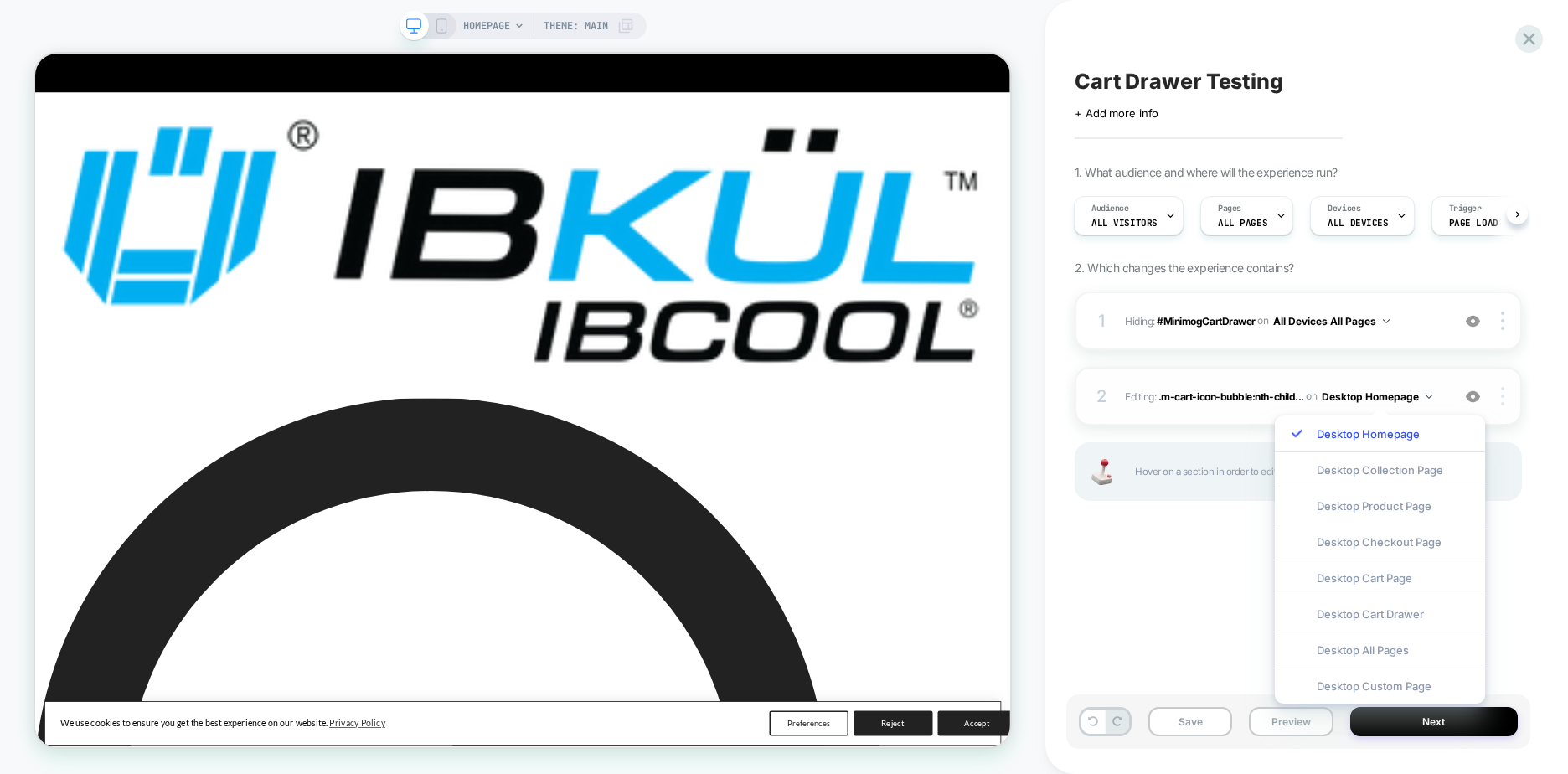
click at [1505, 404] on div at bounding box center [1505, 396] width 32 height 18
click at [1432, 399] on button "Desktop Homepage" at bounding box center [1377, 397] width 110 height 21
click at [1485, 402] on div at bounding box center [1473, 396] width 32 height 18
click at [1479, 400] on img at bounding box center [1472, 397] width 14 height 14
click at [1370, 431] on div "Desktop Homepage" at bounding box center [1380, 433] width 210 height 36
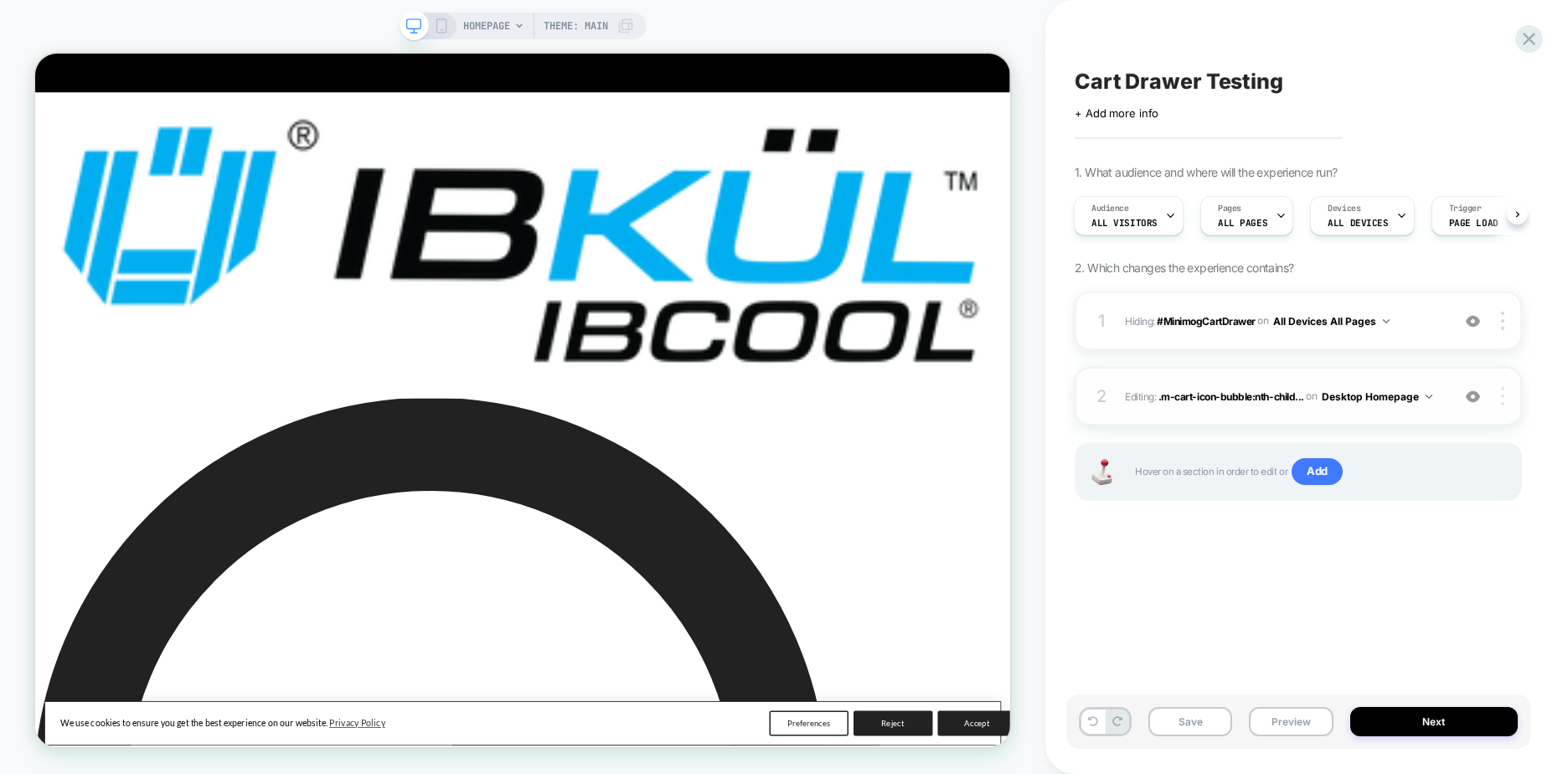
click at [1497, 404] on div at bounding box center [1505, 396] width 32 height 18
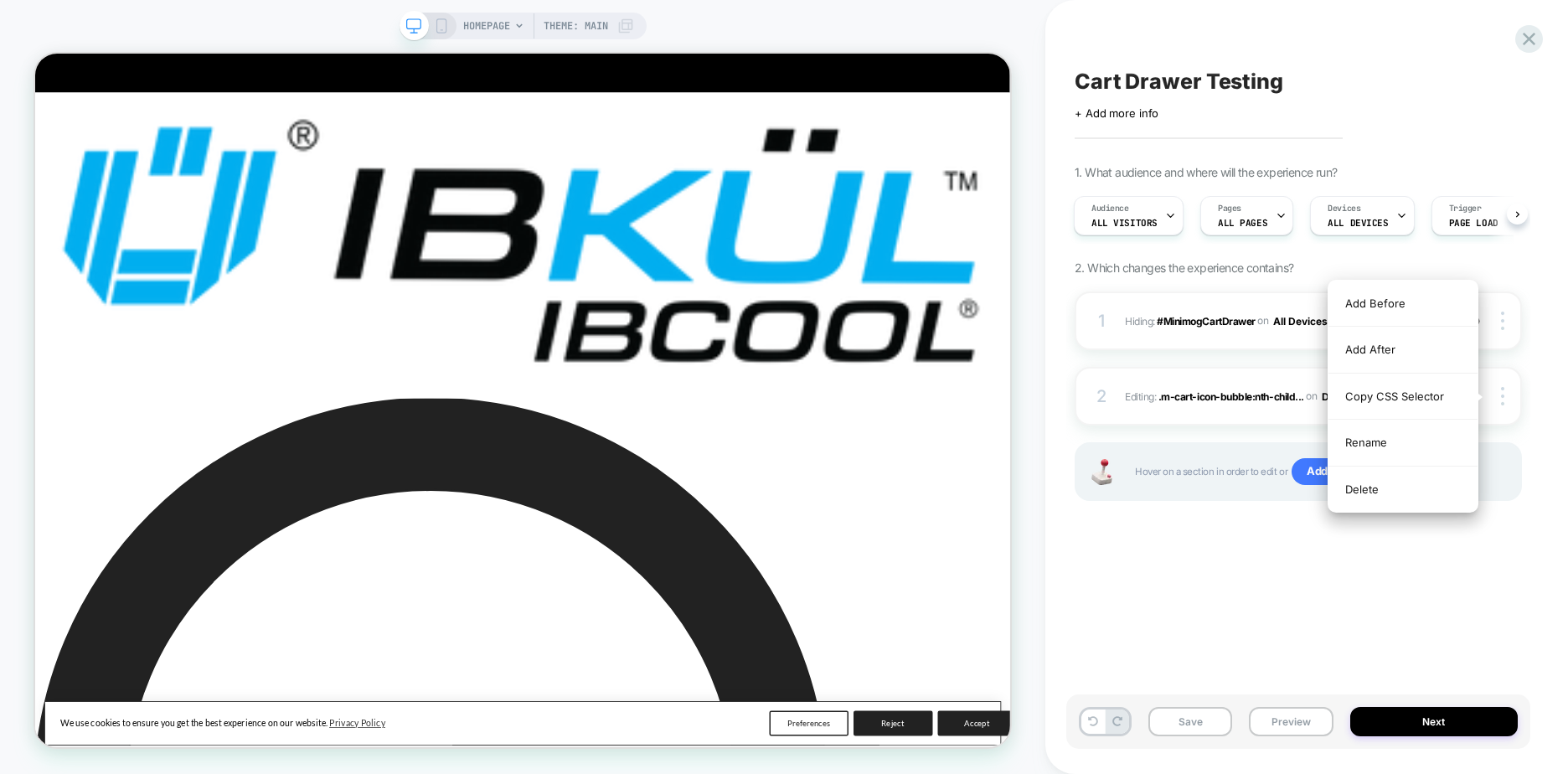
click at [1447, 570] on div "Cart Drawer Testing Click to edit experience details + Add more info 1. What au…" at bounding box center [1299, 387] width 464 height 741
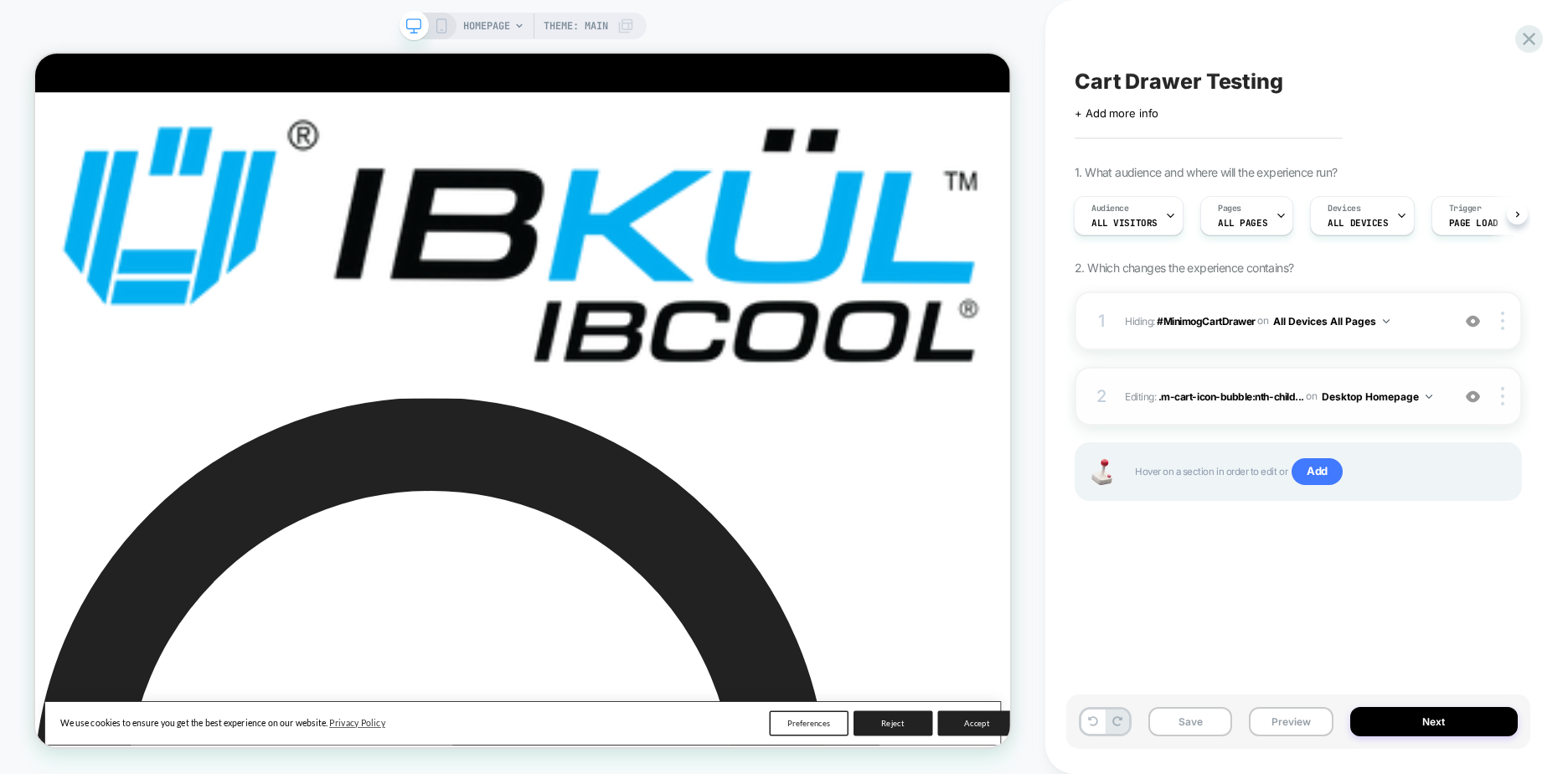
click at [1415, 393] on button "Desktop Homepage" at bounding box center [1377, 397] width 110 height 21
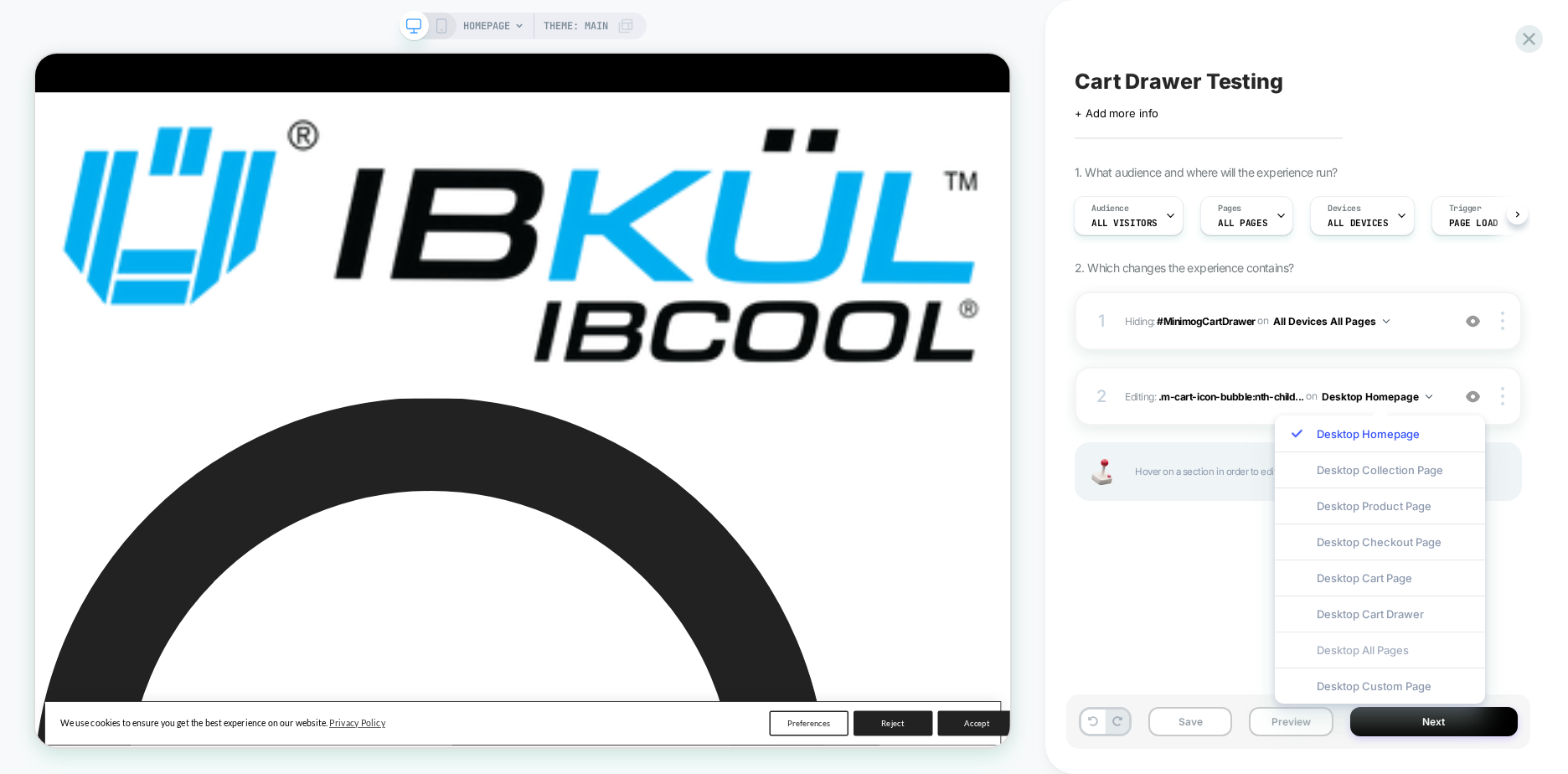
click at [1379, 652] on div "Desktop All Pages" at bounding box center [1380, 650] width 210 height 36
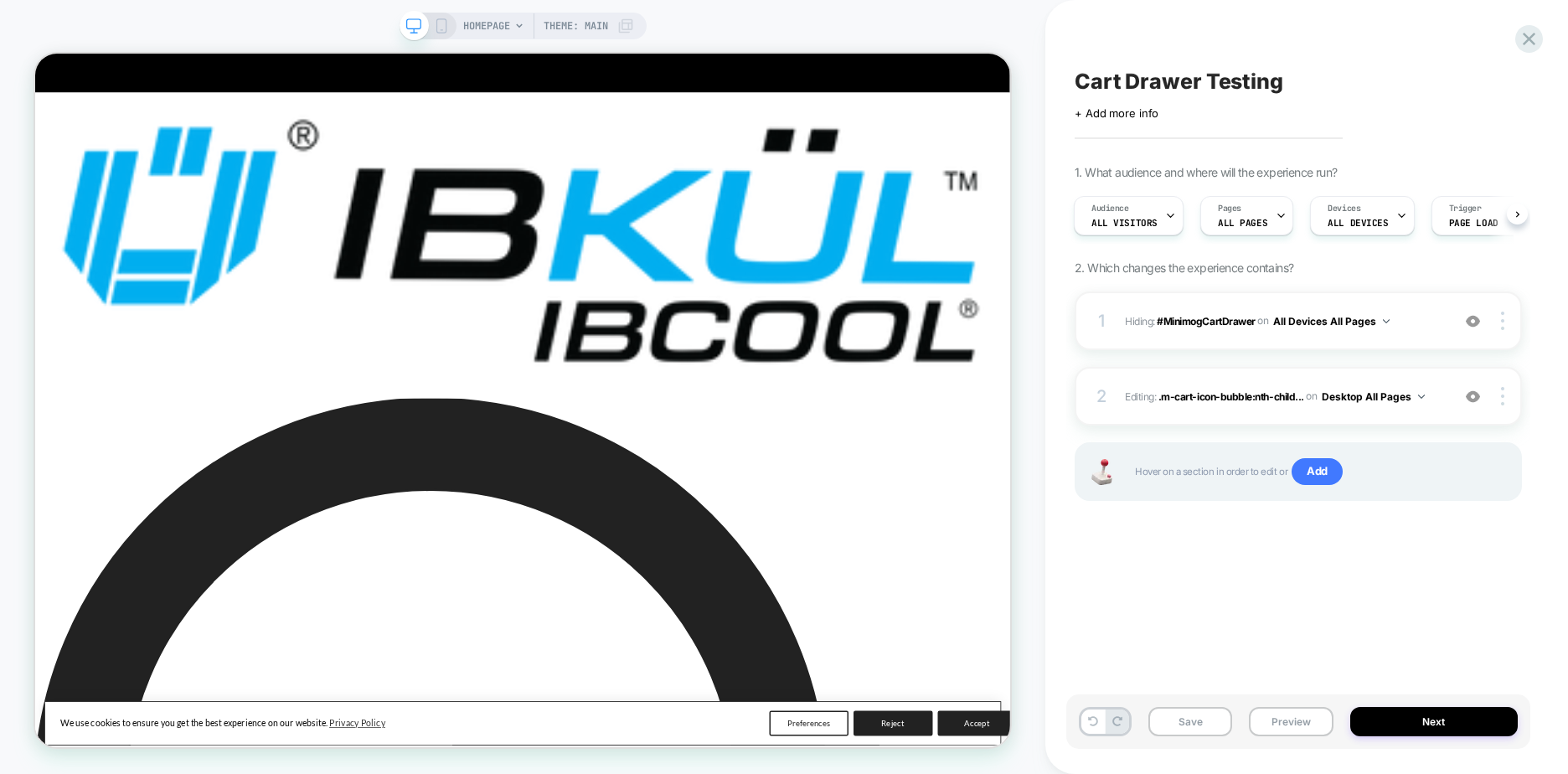
click at [1437, 519] on div "1 Hiding : #MinimogCartDrawer #MinimogCartDrawer on All Devices All Pages Add B…" at bounding box center [1298, 417] width 448 height 251
click at [1502, 396] on img at bounding box center [1503, 396] width 3 height 18
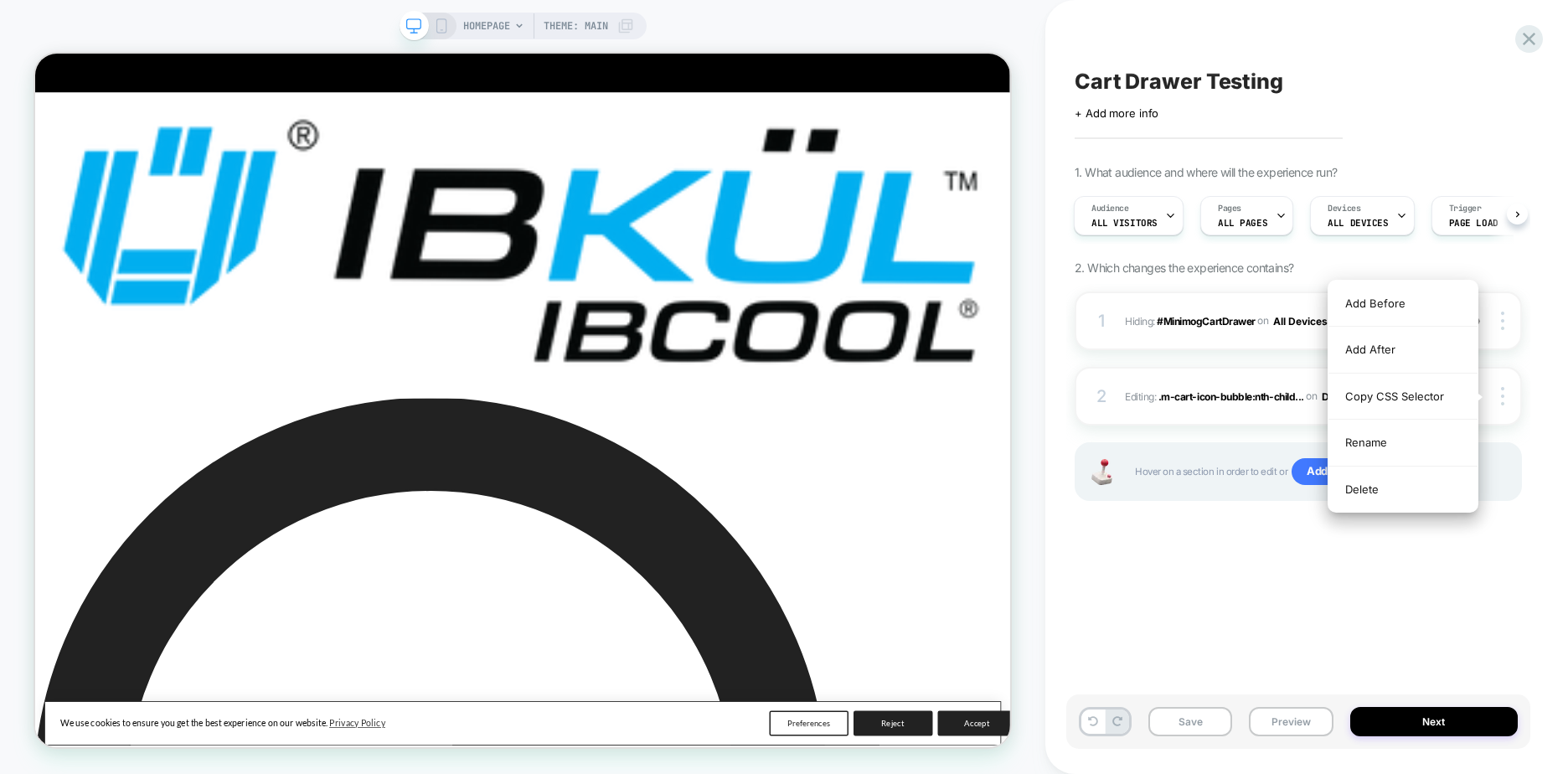
click at [1412, 652] on div "Cart Drawer Testing Click to edit experience details + Add more info 1. What au…" at bounding box center [1299, 387] width 464 height 741
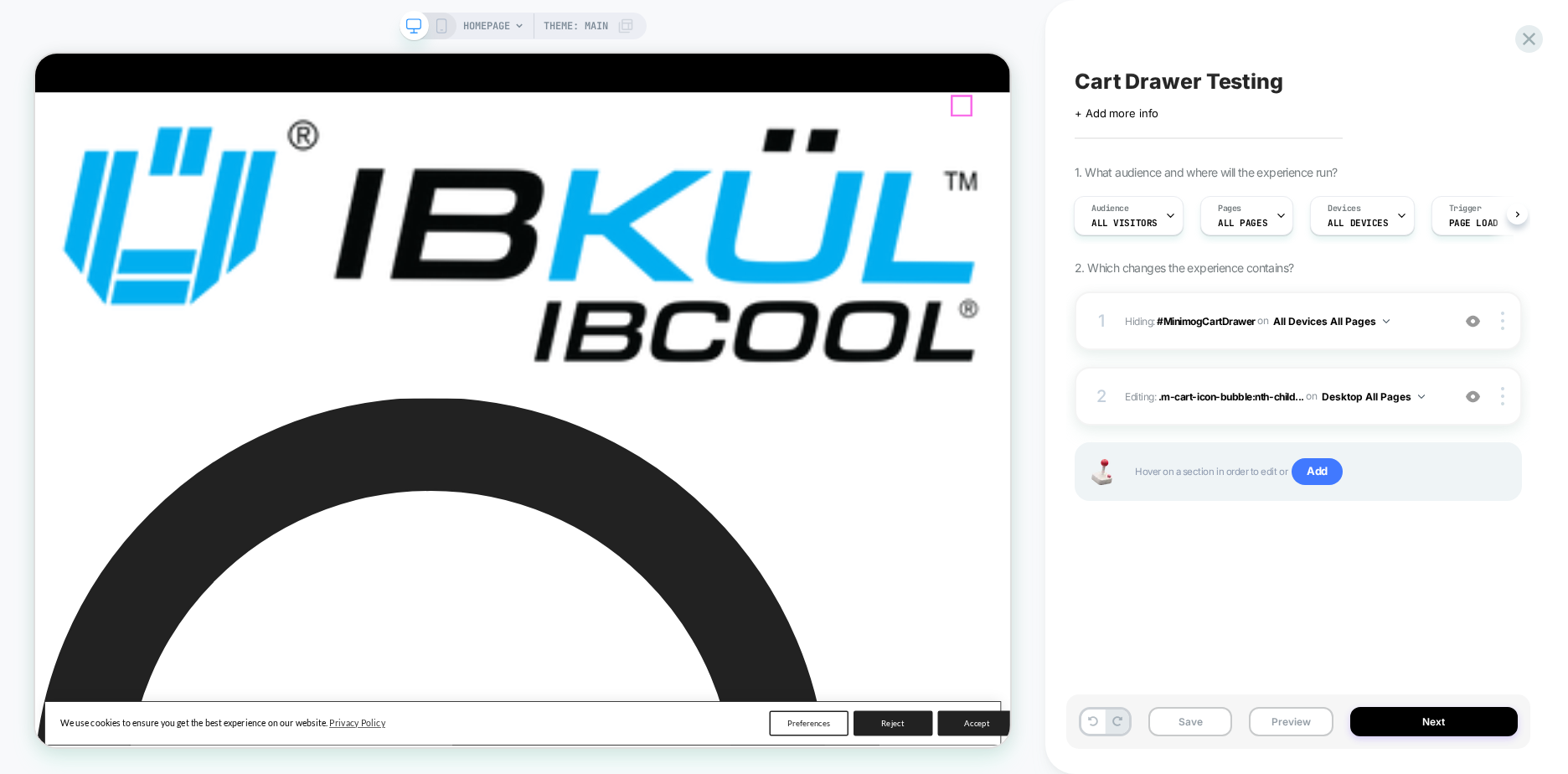
click at [1203, 624] on div "Cart Drawer Testing Click to edit experience details + Add more info 1. What au…" at bounding box center [1299, 387] width 464 height 741
click at [1173, 412] on div "2 Editing : .m-cart-icon-bubble:nth-child... .m-cart-icon-bubble:nth-child(4) >…" at bounding box center [1298, 396] width 448 height 58
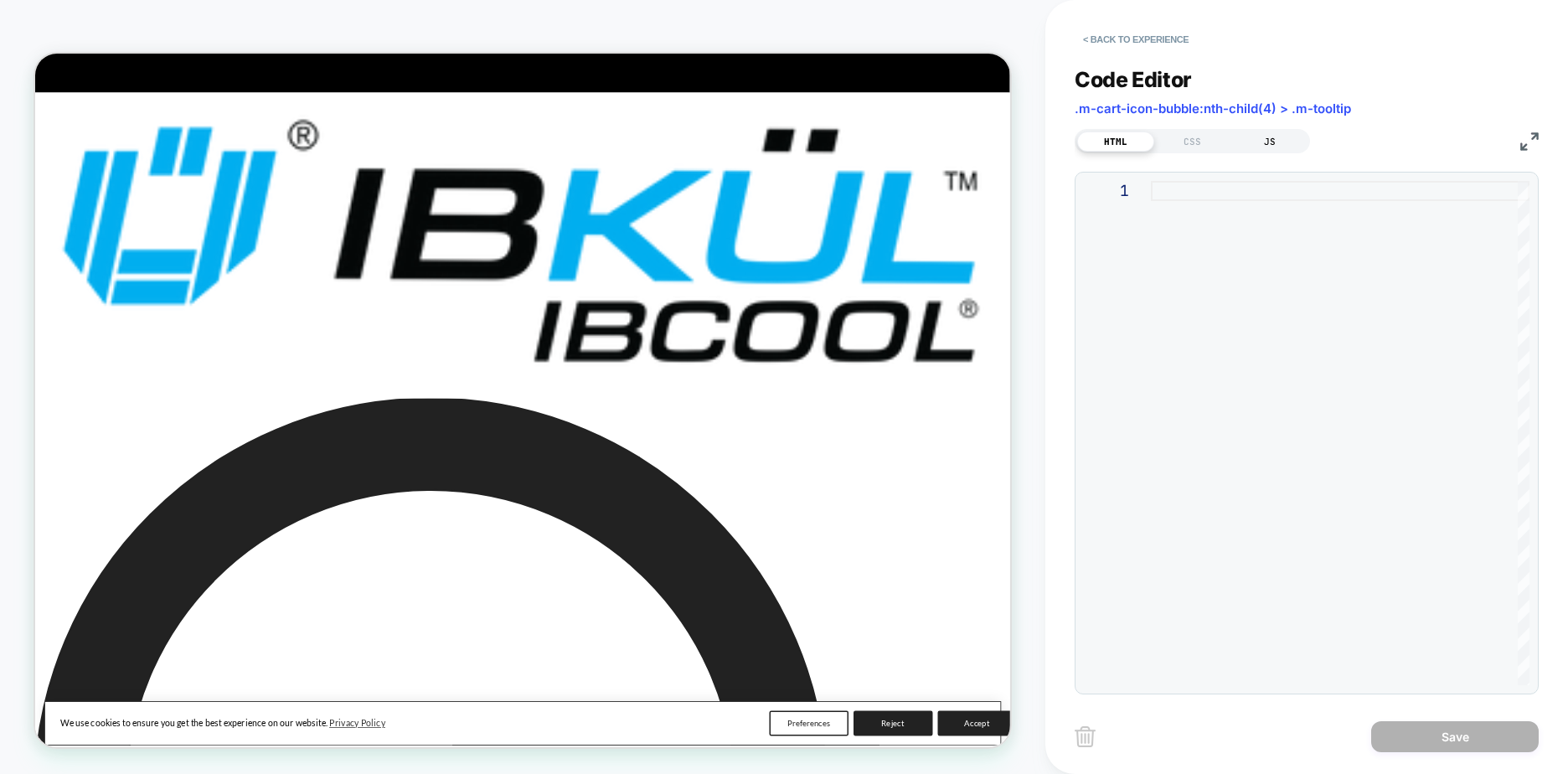
click at [1272, 143] on div "JS" at bounding box center [1270, 141] width 77 height 20
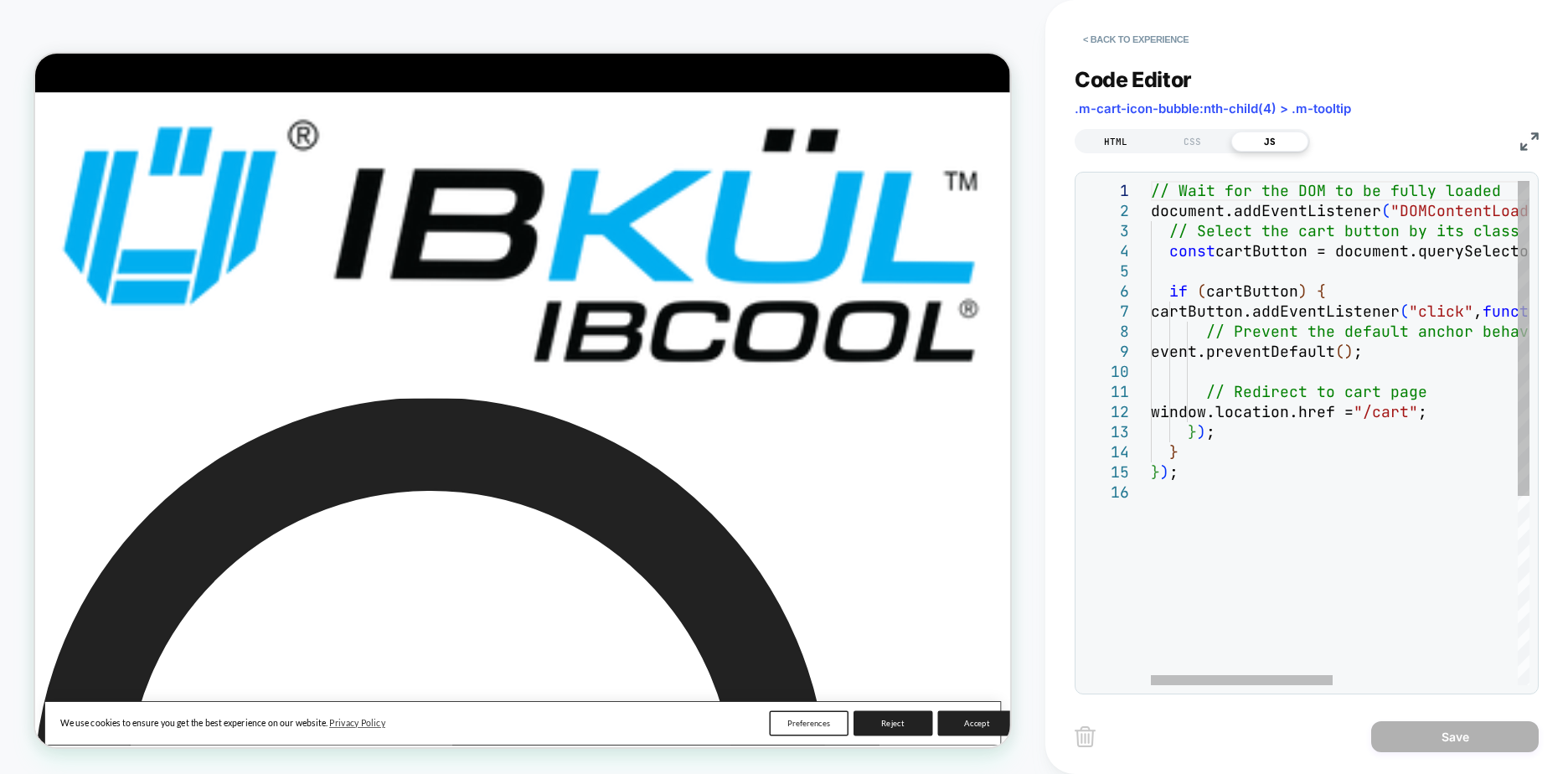
click at [1122, 133] on div "HTML" at bounding box center [1115, 141] width 77 height 20
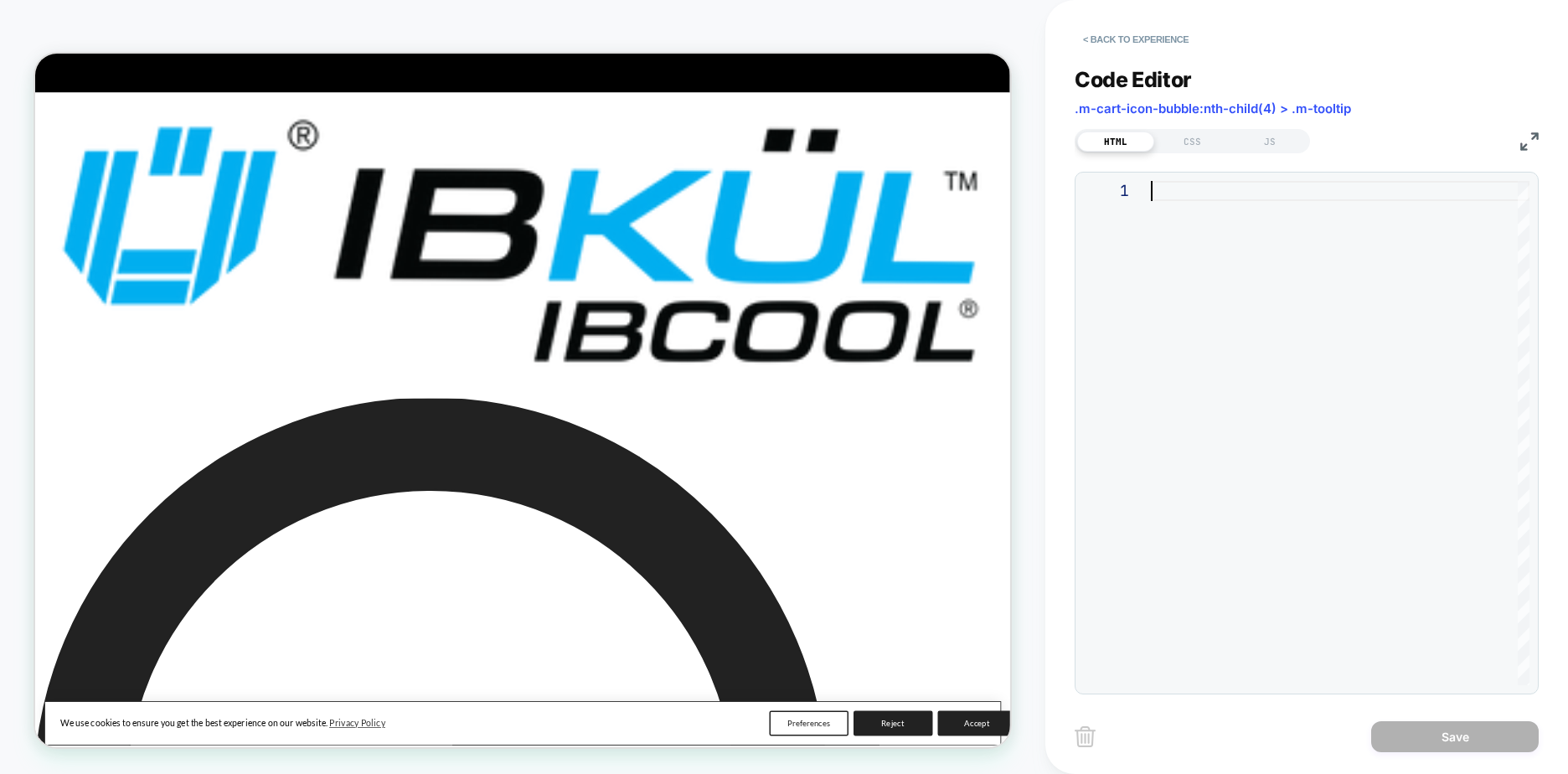
click at [1305, 293] on div at bounding box center [1340, 433] width 379 height 504
click at [1136, 28] on button "< Back to experience" at bounding box center [1135, 39] width 123 height 27
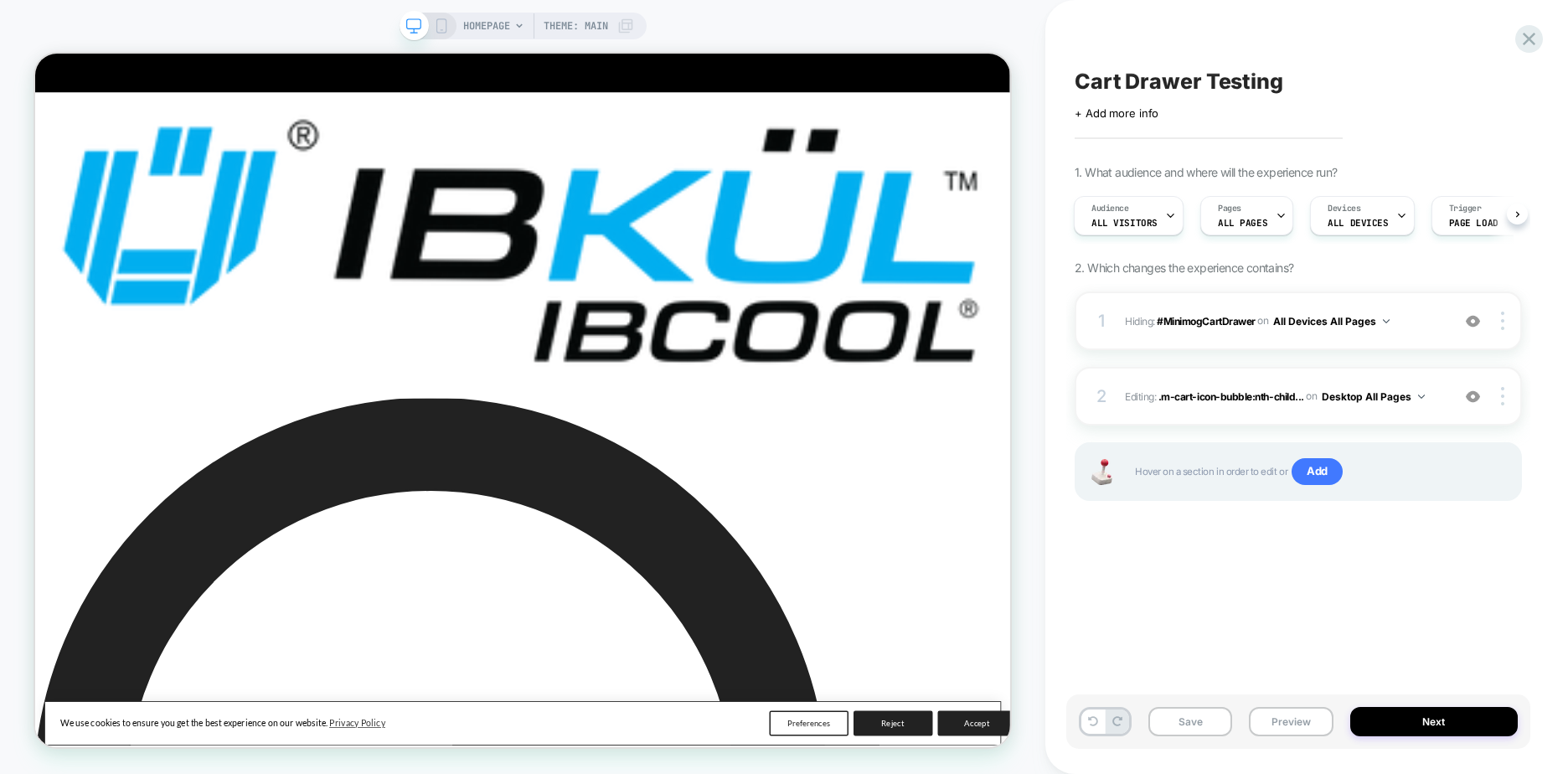
click at [1178, 565] on div "Cart Drawer Testing Click to edit experience details + Add more info 1. What au…" at bounding box center [1299, 387] width 464 height 741
click at [1109, 403] on div "2" at bounding box center [1101, 396] width 17 height 30
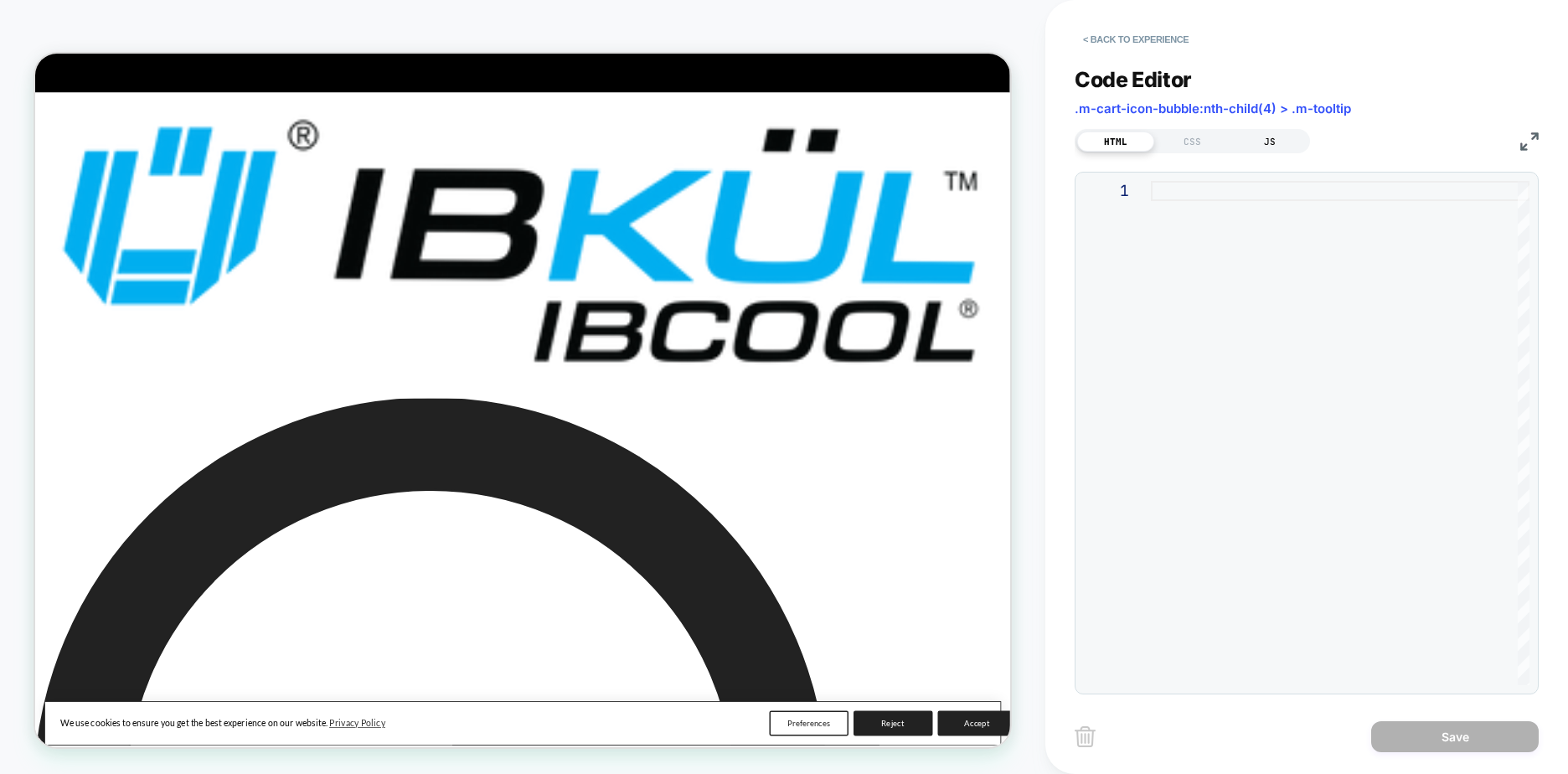
click at [1268, 140] on div "JS" at bounding box center [1270, 141] width 77 height 20
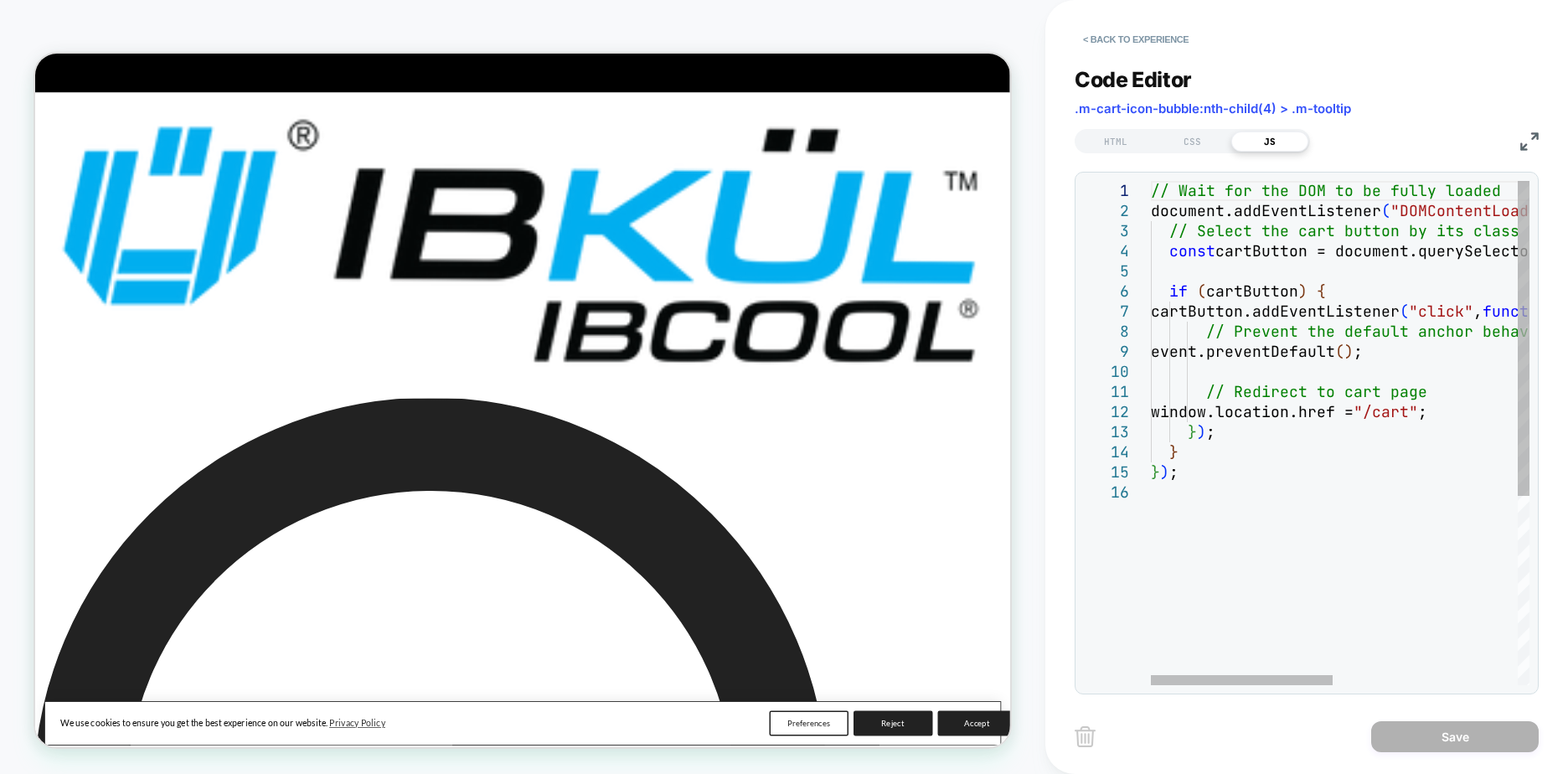
type textarea "**********"
click at [1283, 543] on div "// Wait for the DOM to be fully loaded document.addEventListener ( "DOMContentL…" at bounding box center [1531, 584] width 762 height 806
click at [1137, 141] on div "HTML" at bounding box center [1115, 141] width 77 height 20
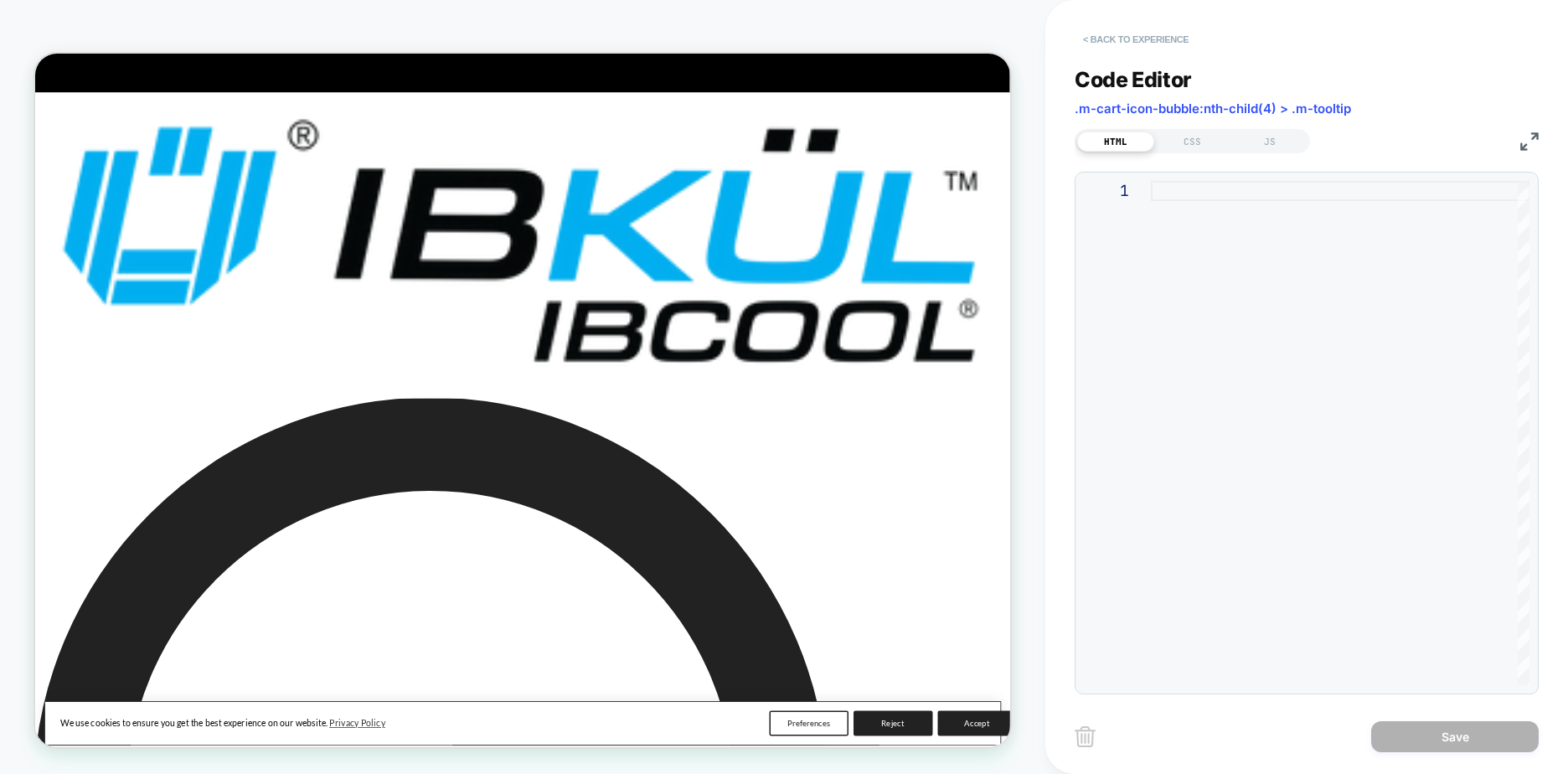
click at [1123, 31] on button "< Back to experience" at bounding box center [1135, 39] width 123 height 27
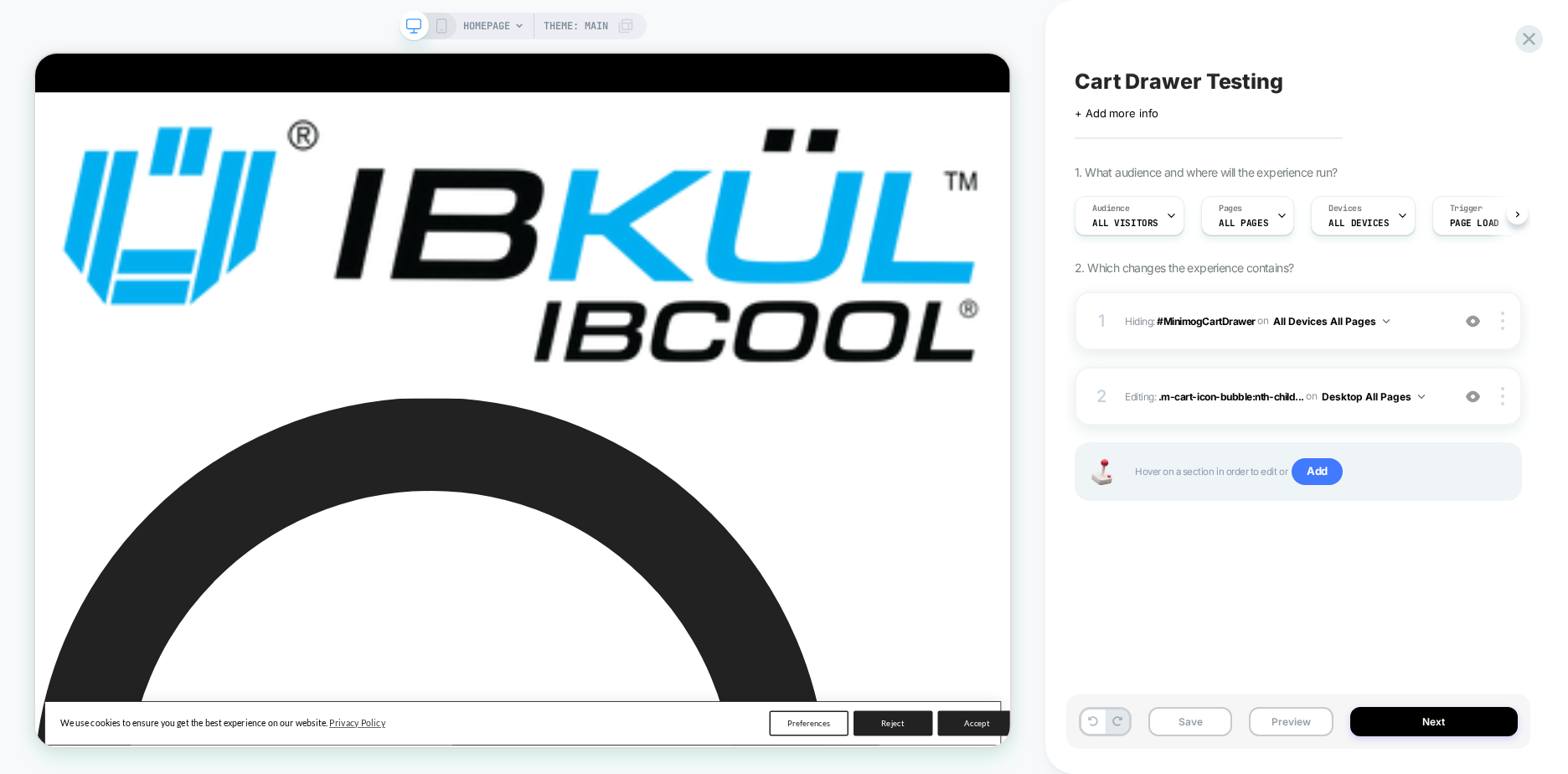
scroll to position [0, 1]
click at [1286, 535] on div "1 Hiding : #MinimogCartDrawer #MinimogCartDrawer on All Devices All Pages Add B…" at bounding box center [1298, 417] width 448 height 251
click at [1323, 611] on div "Cart Drawer Testing Click to edit experience details + Add more info 1. What au…" at bounding box center [1299, 387] width 464 height 741
click at [1478, 400] on img at bounding box center [1472, 397] width 14 height 14
click at [1449, 560] on div "Cart Drawer Testing Click to edit experience details + Add more info 1. What au…" at bounding box center [1299, 387] width 464 height 741
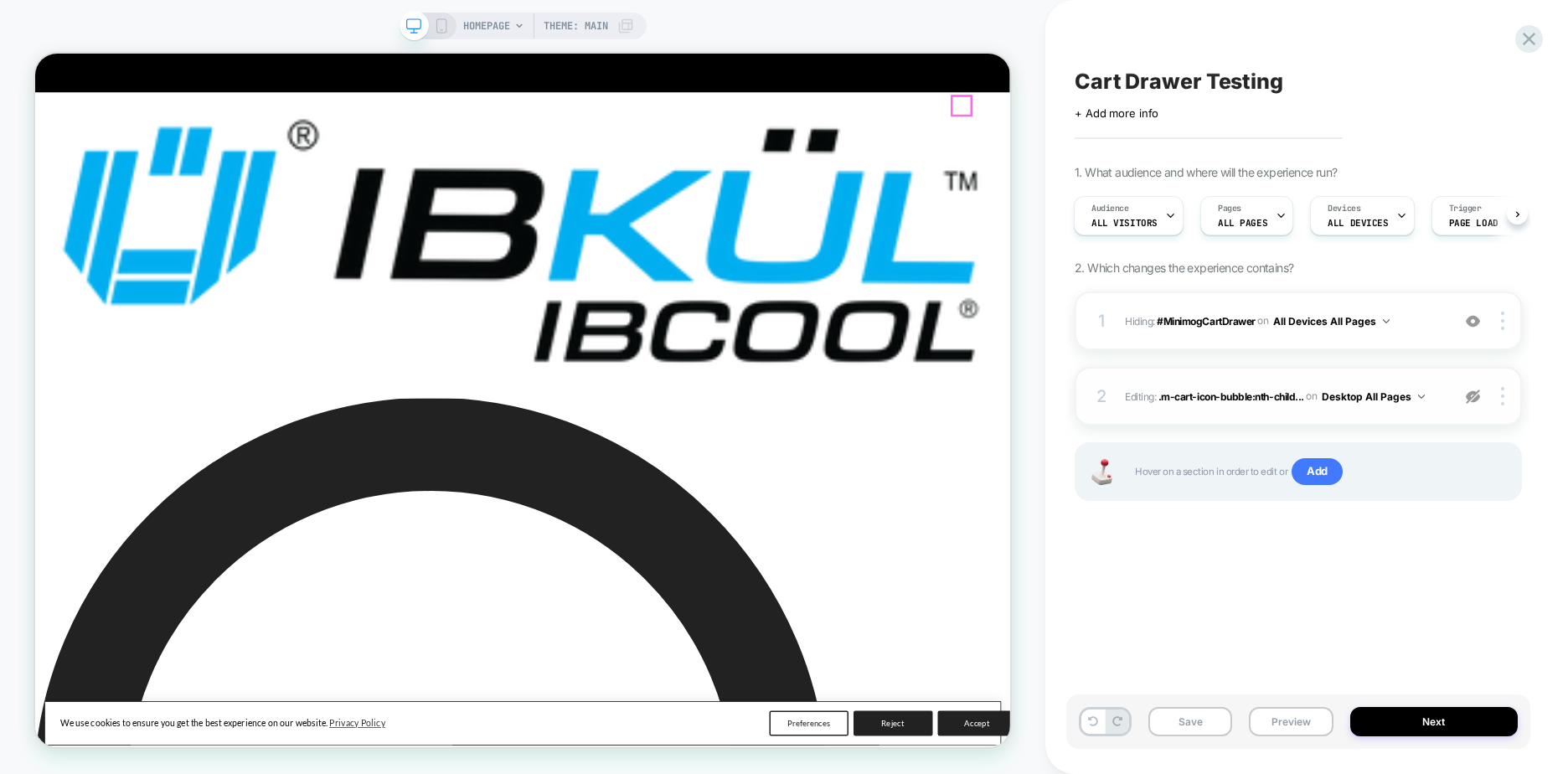
click at [1476, 327] on img at bounding box center [1472, 321] width 14 height 14
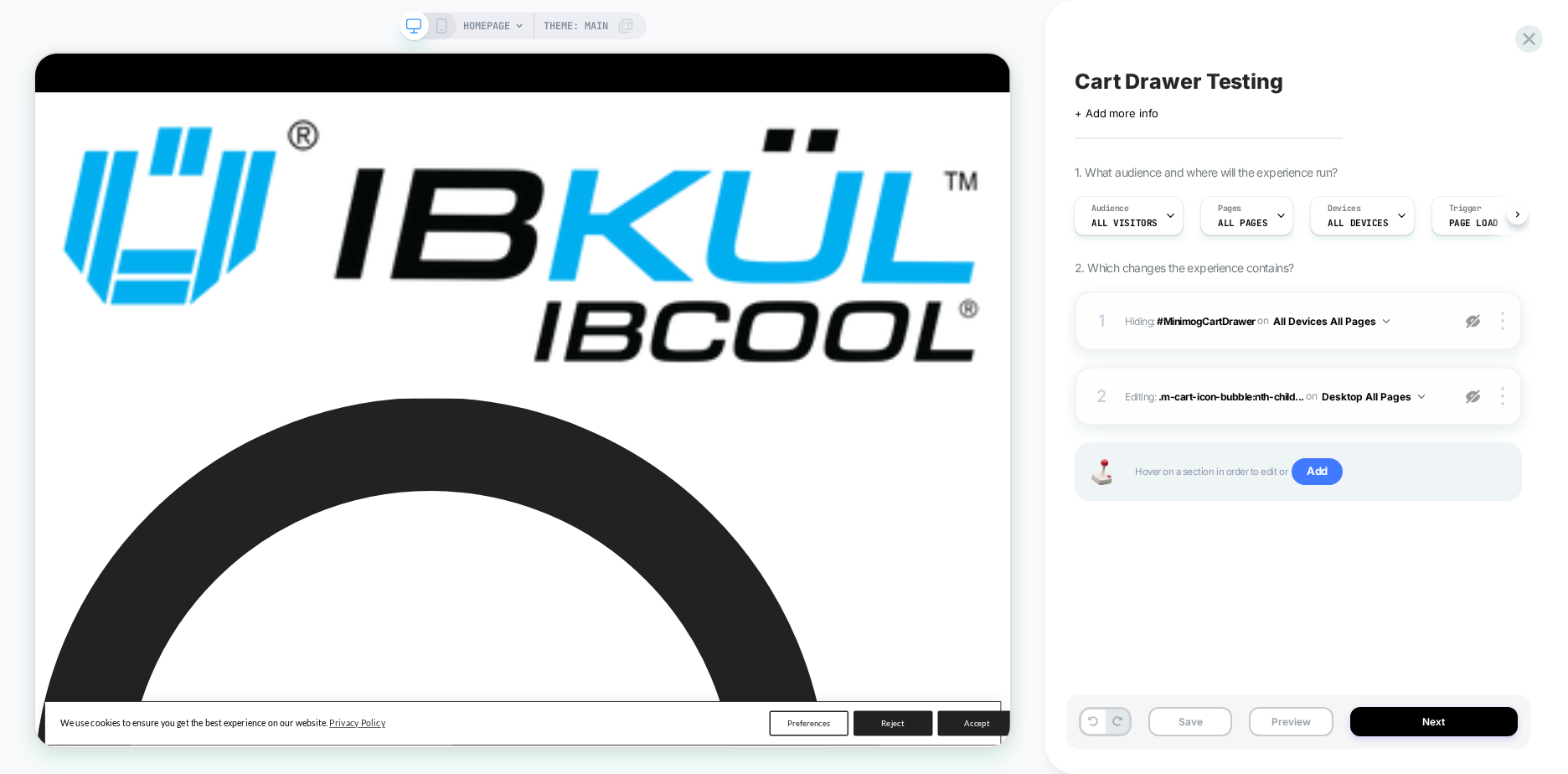
click at [1470, 326] on img at bounding box center [1472, 321] width 14 height 14
click at [1267, 122] on div at bounding box center [1270, 123] width 25 height 25
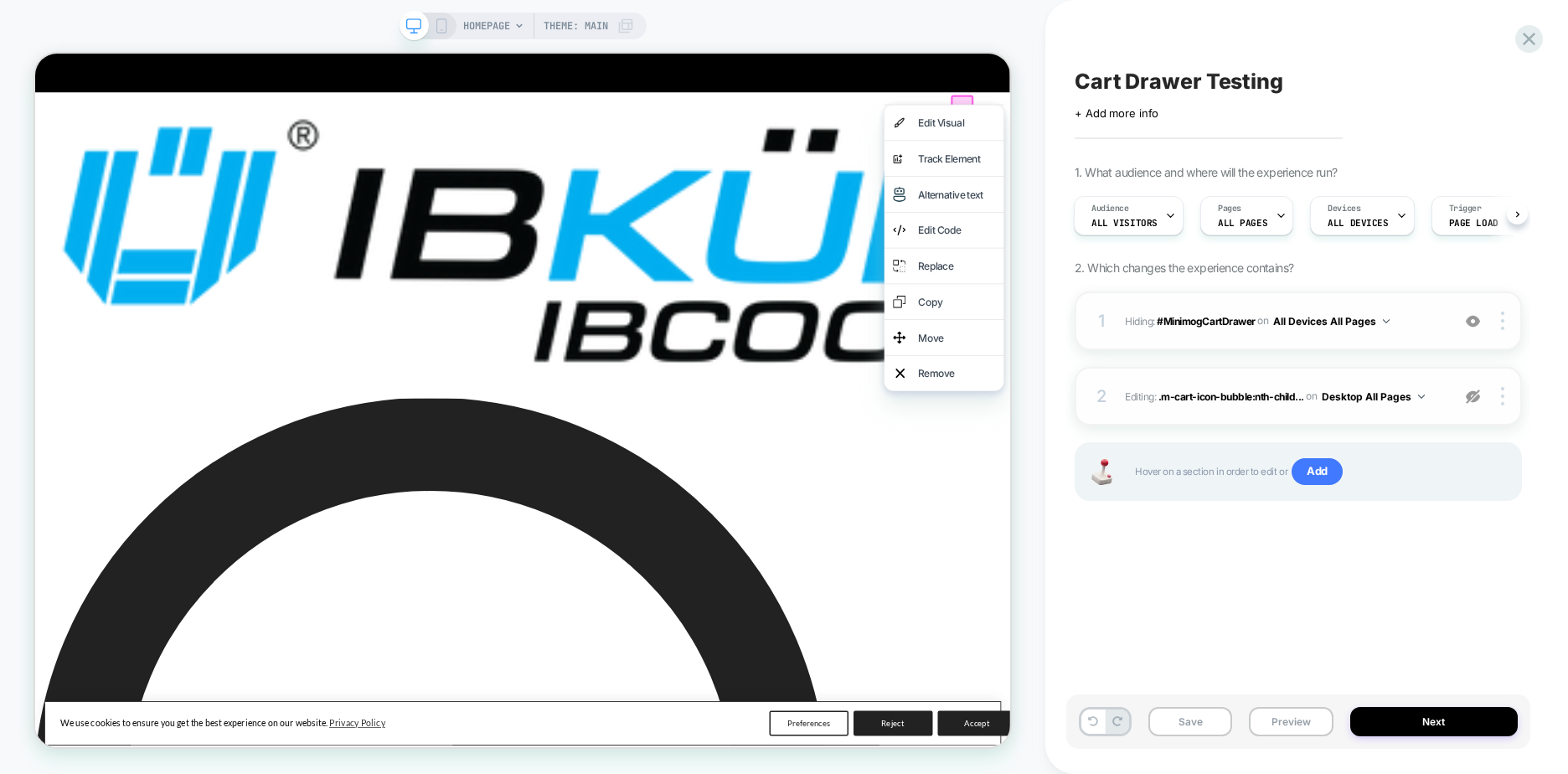
click at [1238, 277] on div "Edit Code" at bounding box center [1264, 289] width 103 height 23
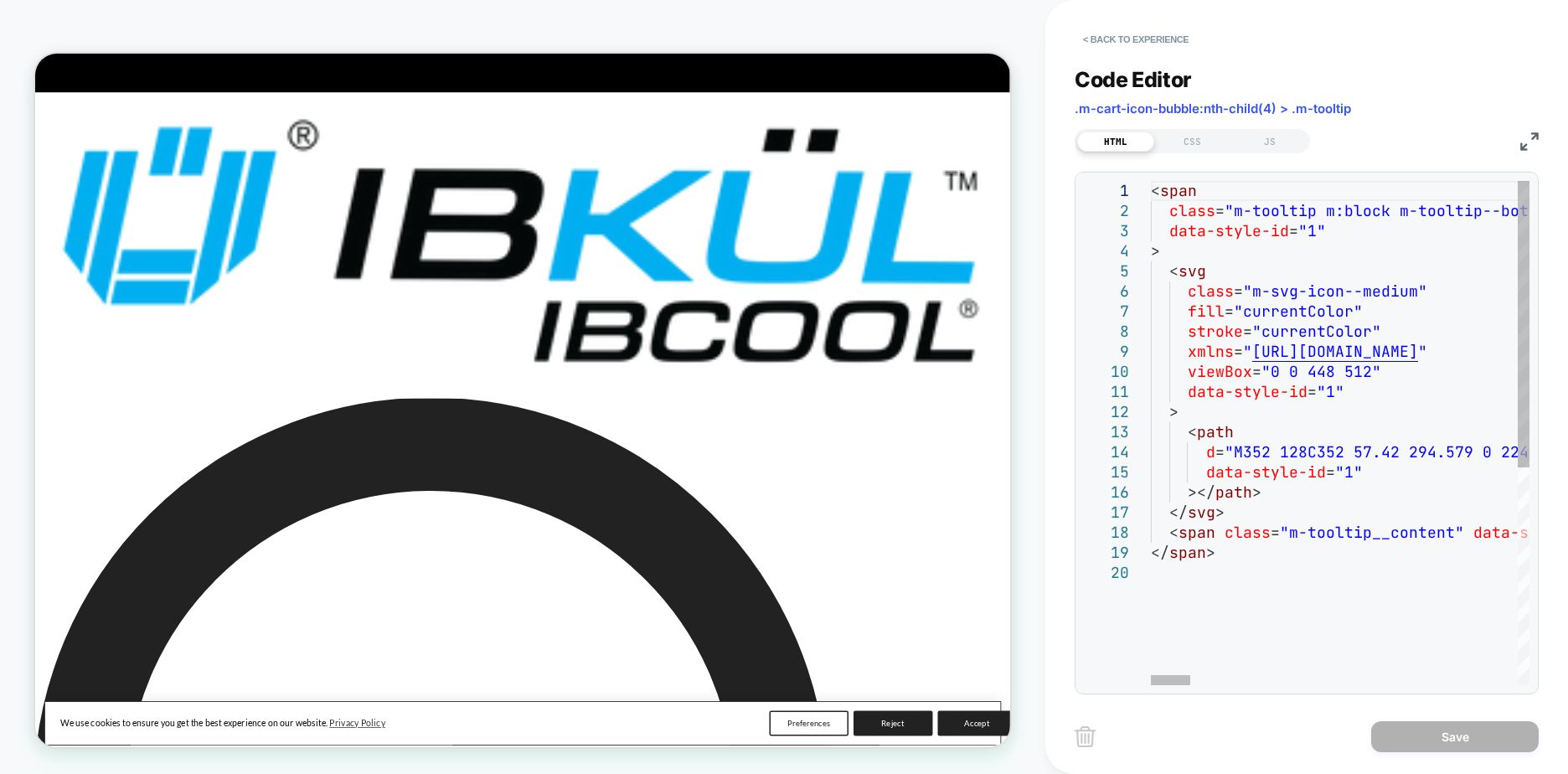
type textarea "**********"
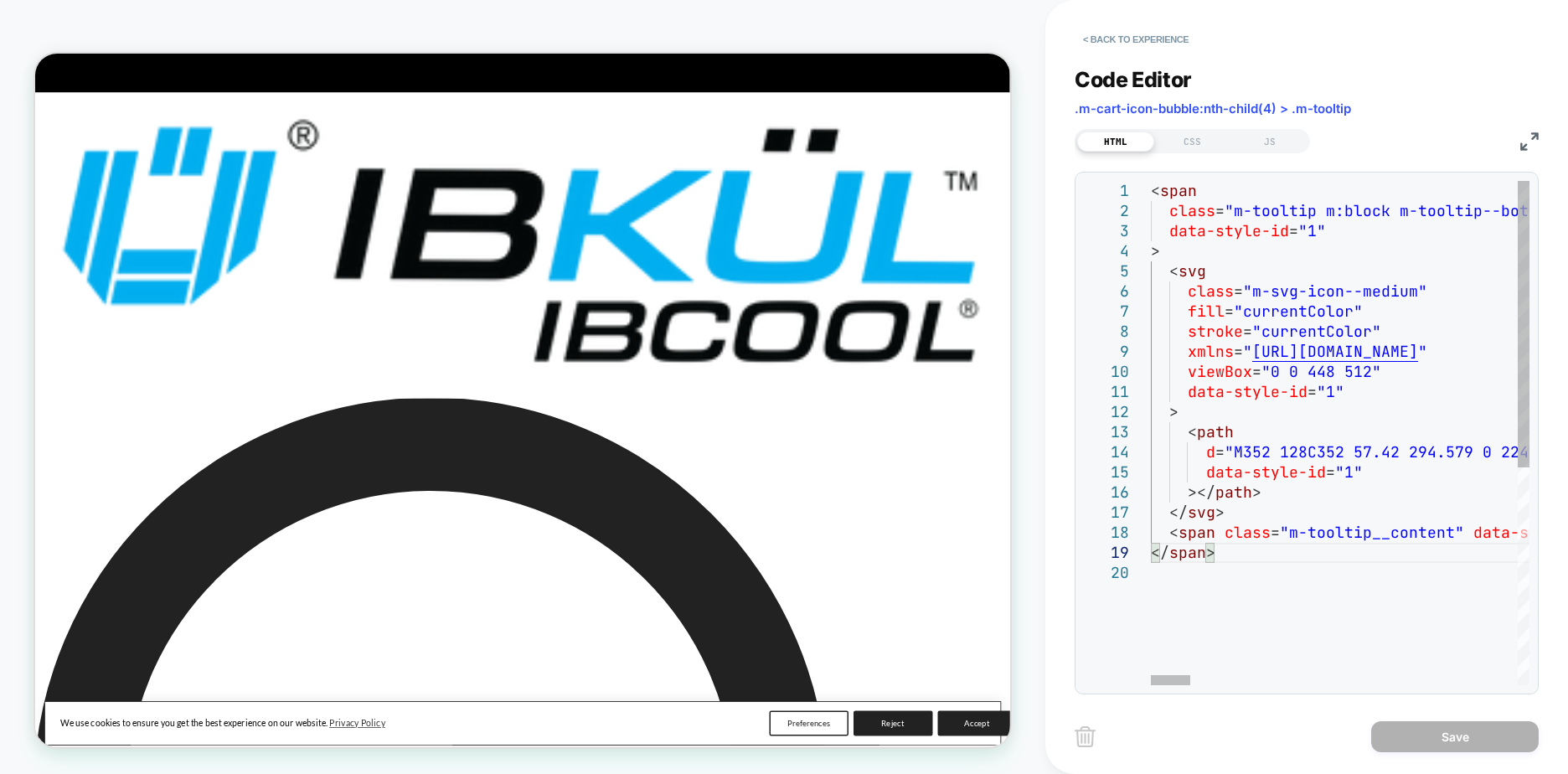
click at [1272, 141] on div "JS" at bounding box center [1270, 141] width 77 height 20
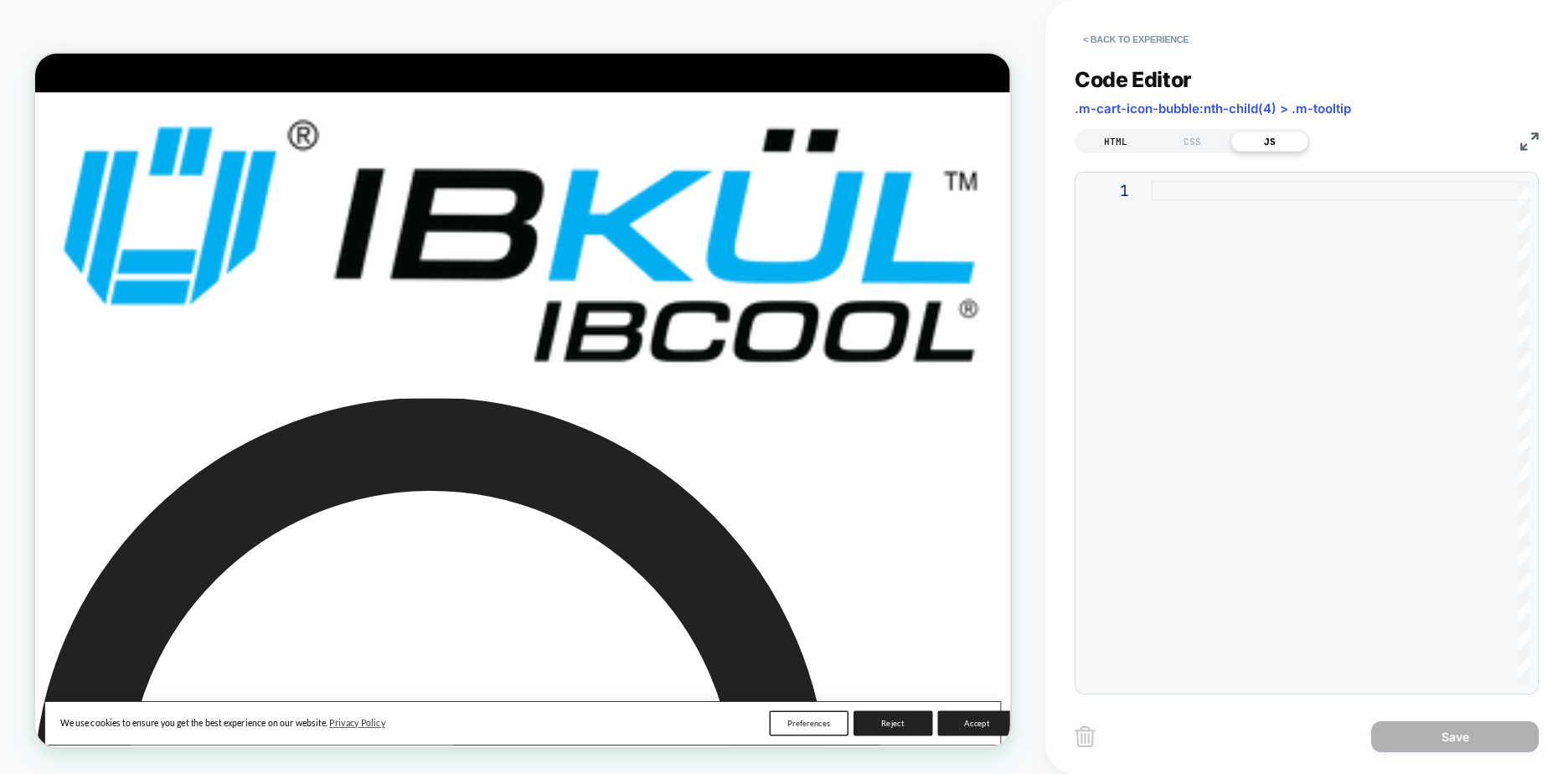
click at [1105, 136] on div "HTML" at bounding box center [1115, 141] width 77 height 20
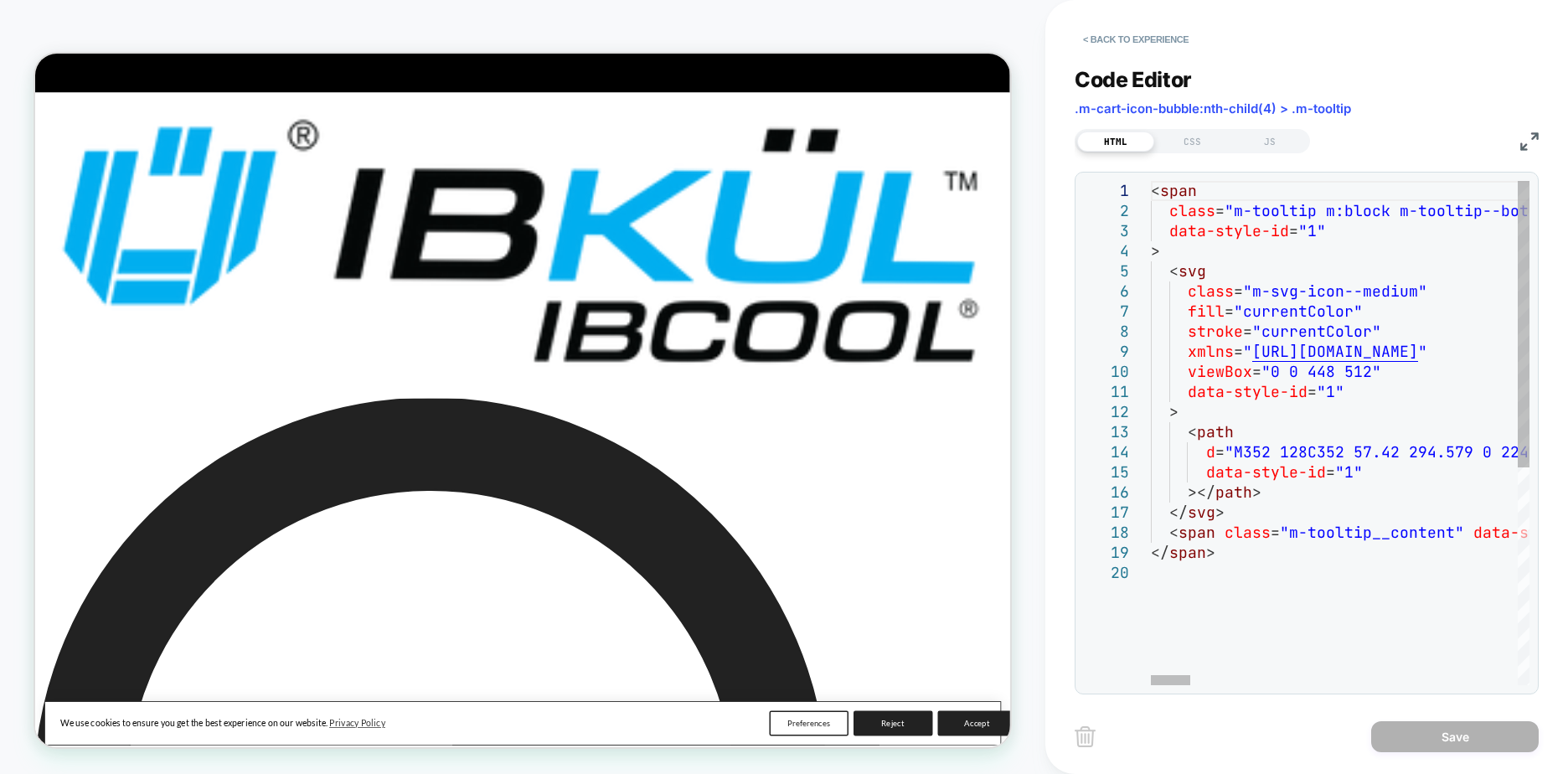
type textarea "**********"
click at [1149, 195] on div at bounding box center [1141, 190] width 22 height 20
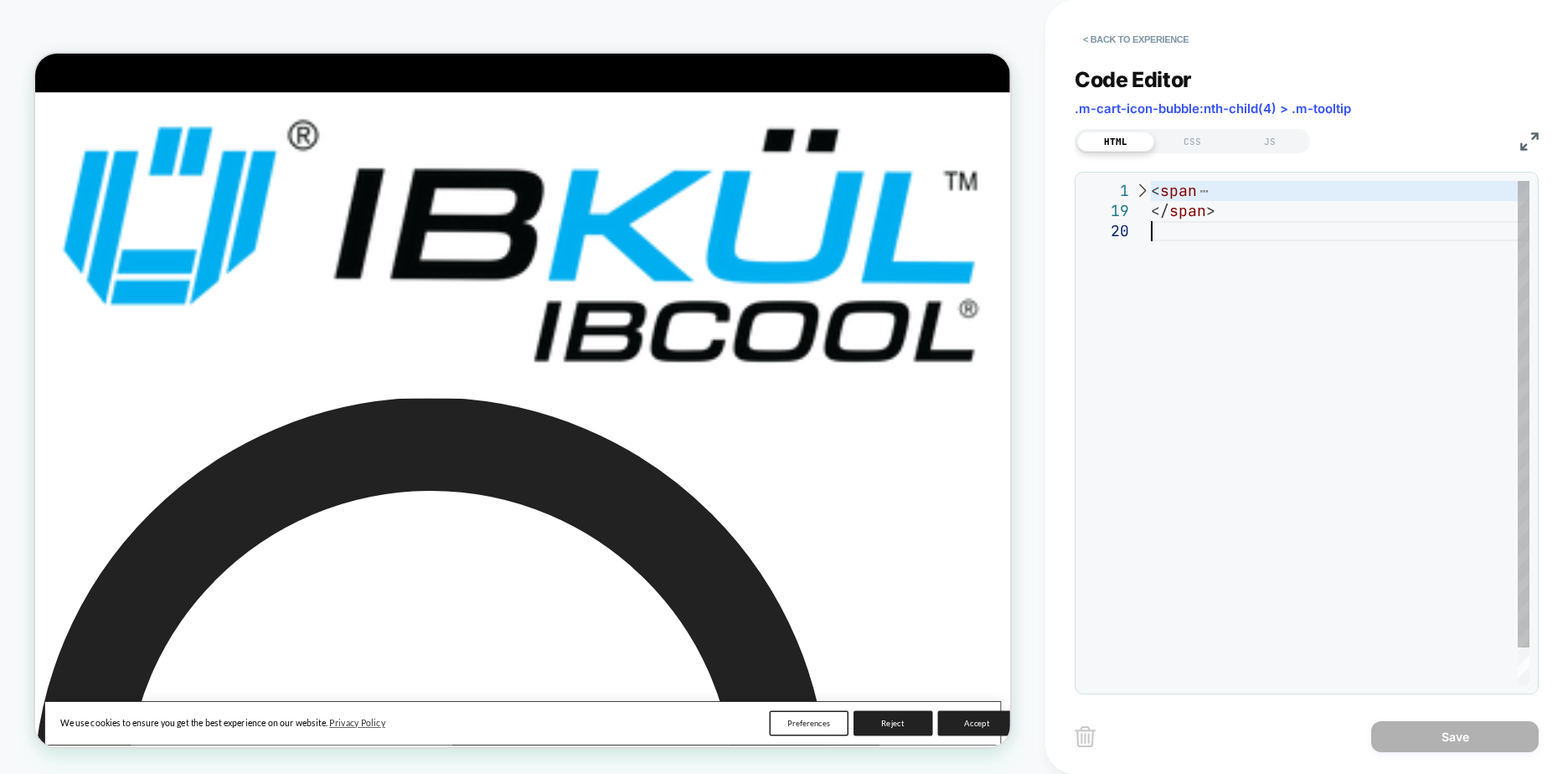
click at [1139, 192] on div at bounding box center [1141, 190] width 22 height 20
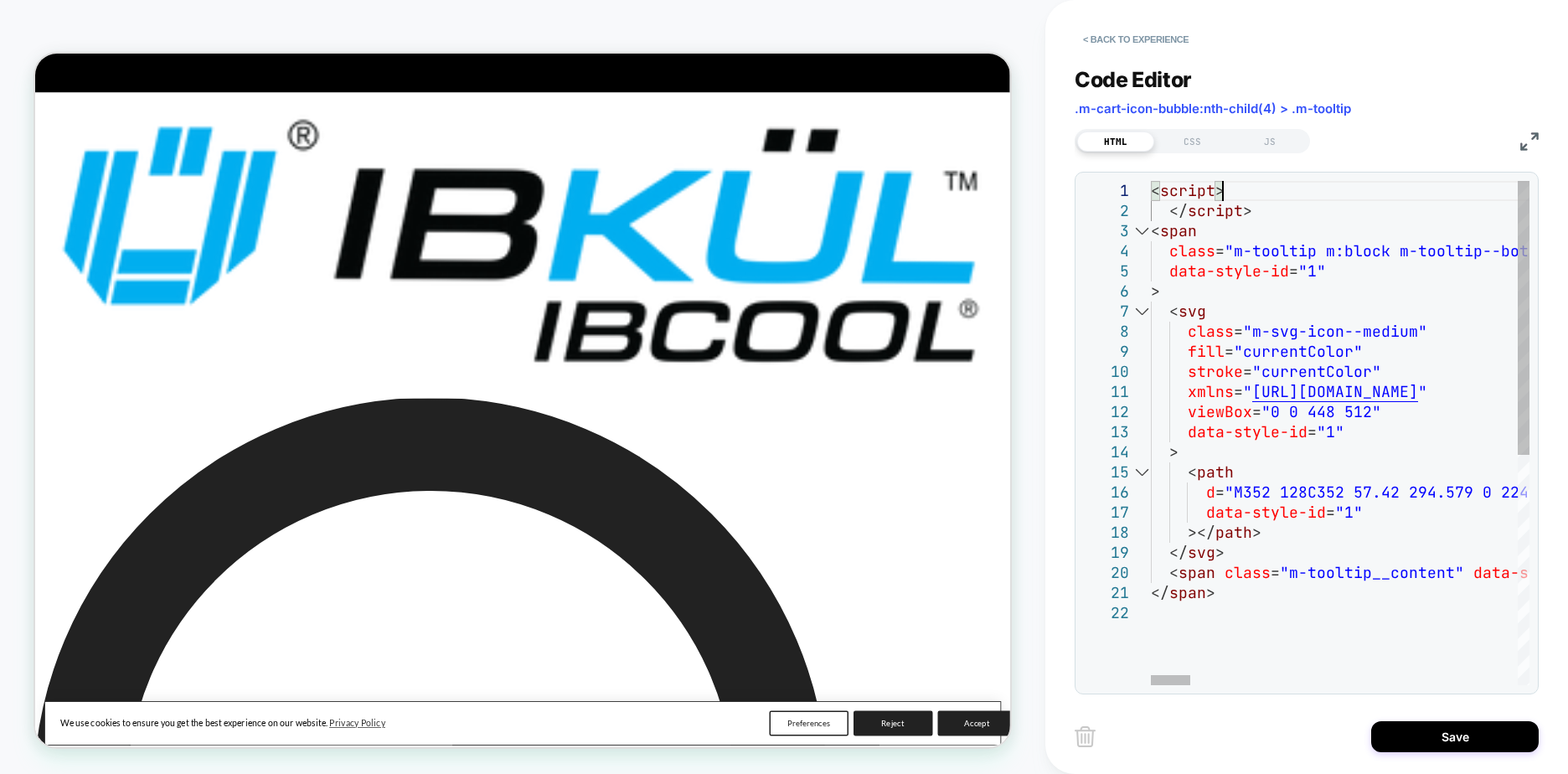
scroll to position [20, 17]
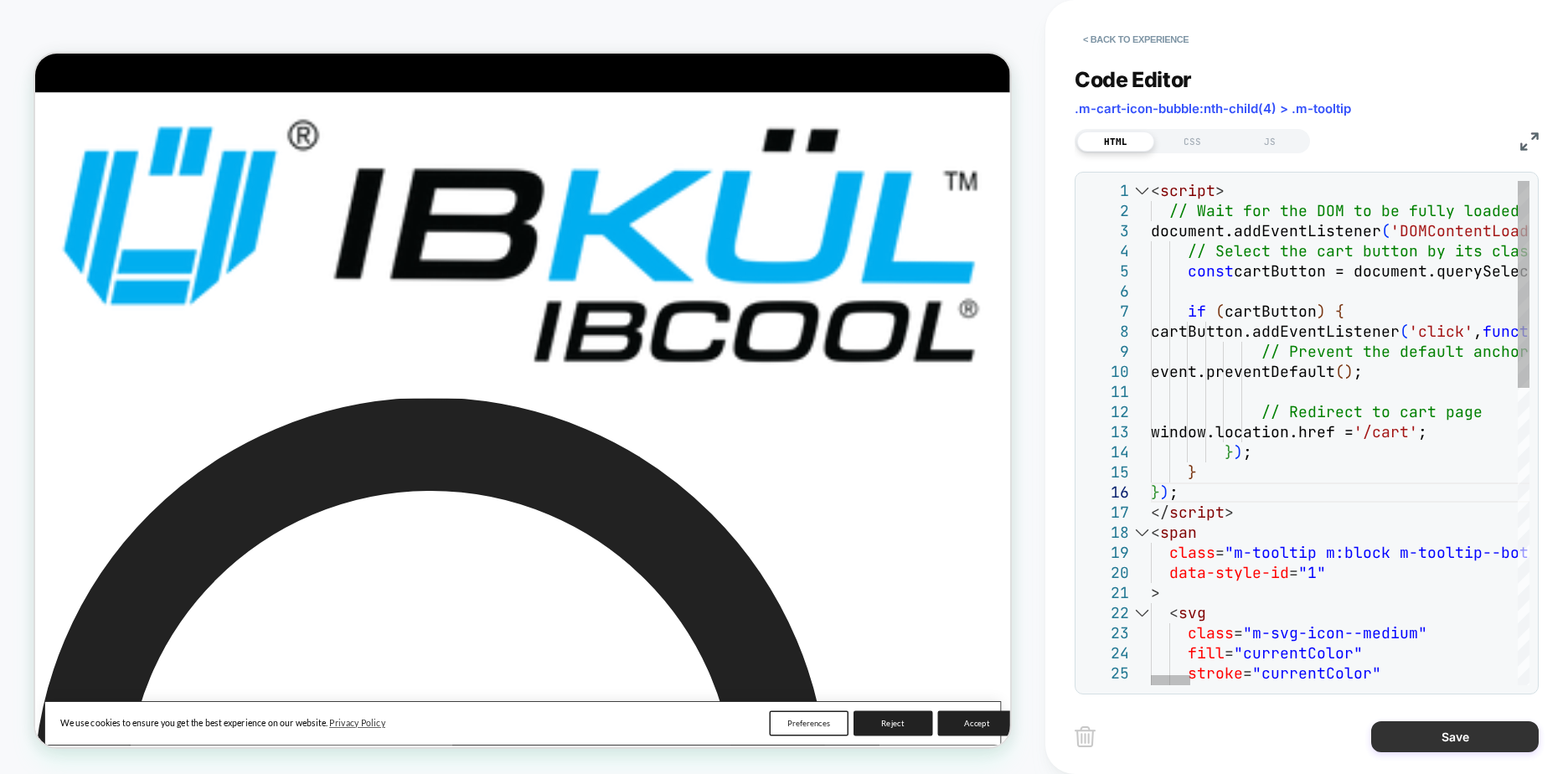
type textarea "**********"
click at [1450, 731] on button "Save" at bounding box center [1455, 737] width 168 height 31
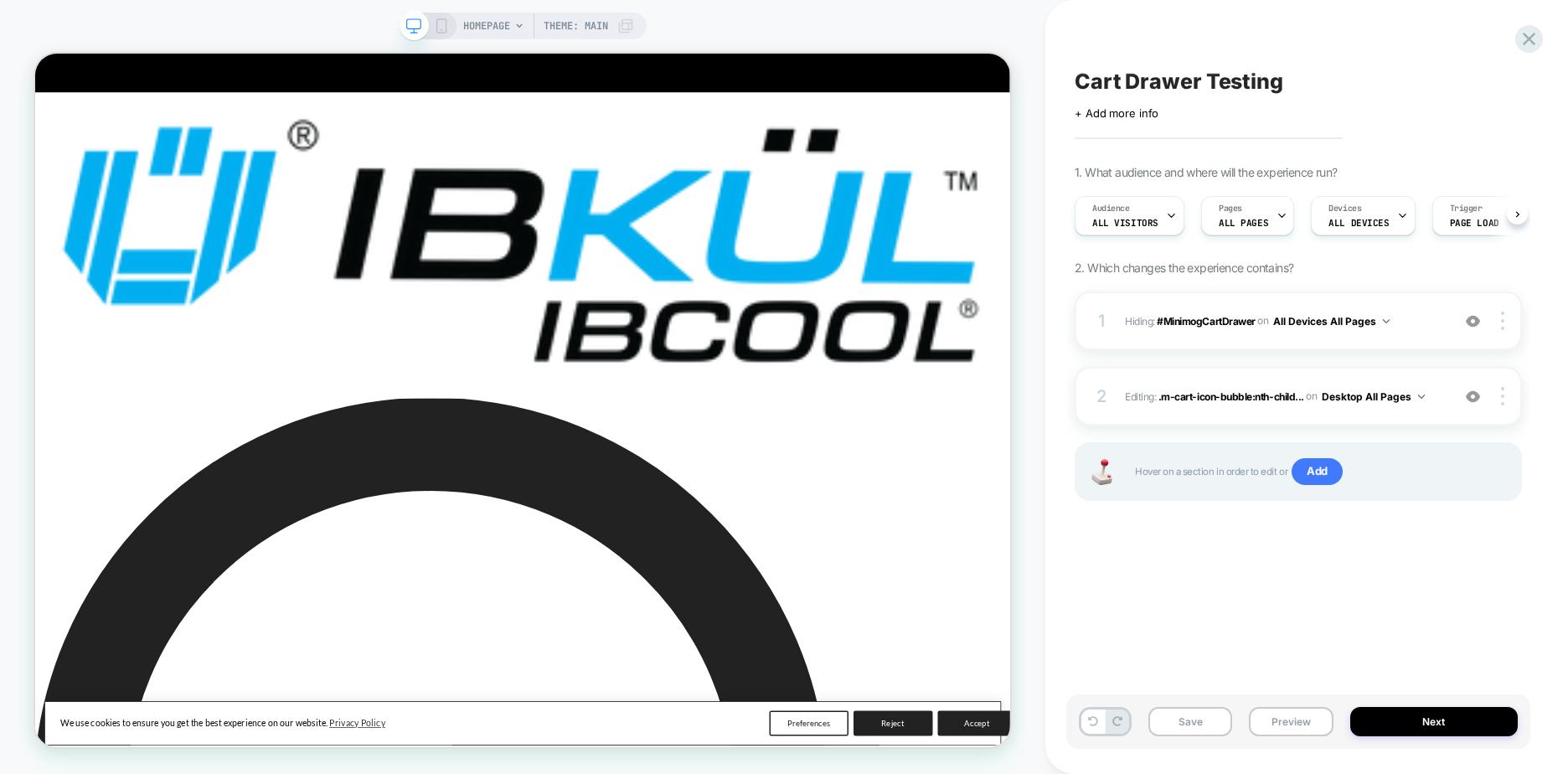
scroll to position [0, 1]
click at [1304, 607] on div "Cart Drawer Testing Click to edit experience details + Add more info 1. What au…" at bounding box center [1299, 387] width 464 height 741
click at [1112, 404] on div "2 Editing : .m-cart-icon-bubble:nth-child... .m-cart-icon-bubble:nth-child(4) >…" at bounding box center [1298, 396] width 448 height 58
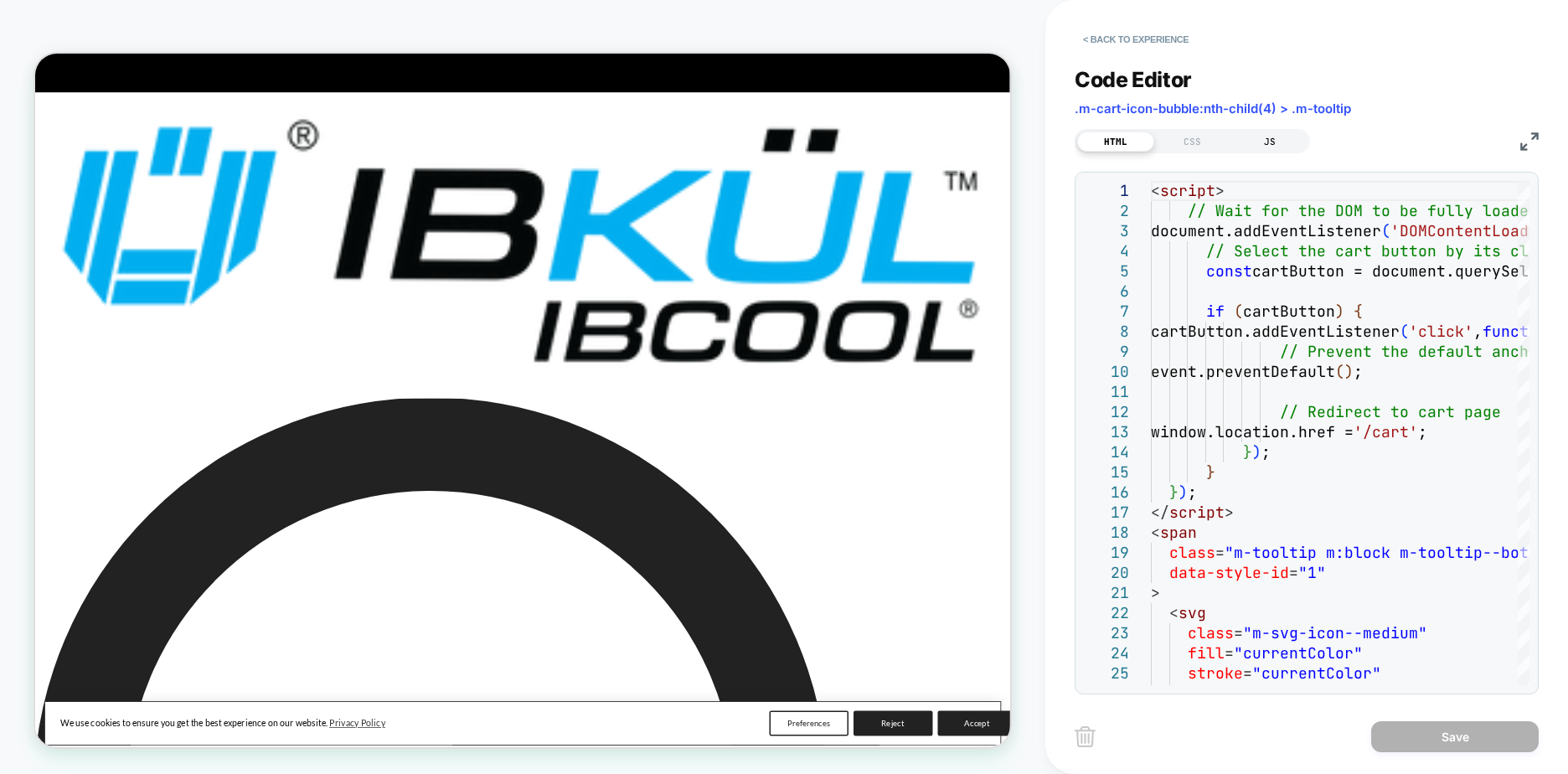
click at [1264, 142] on div "JS" at bounding box center [1270, 141] width 77 height 20
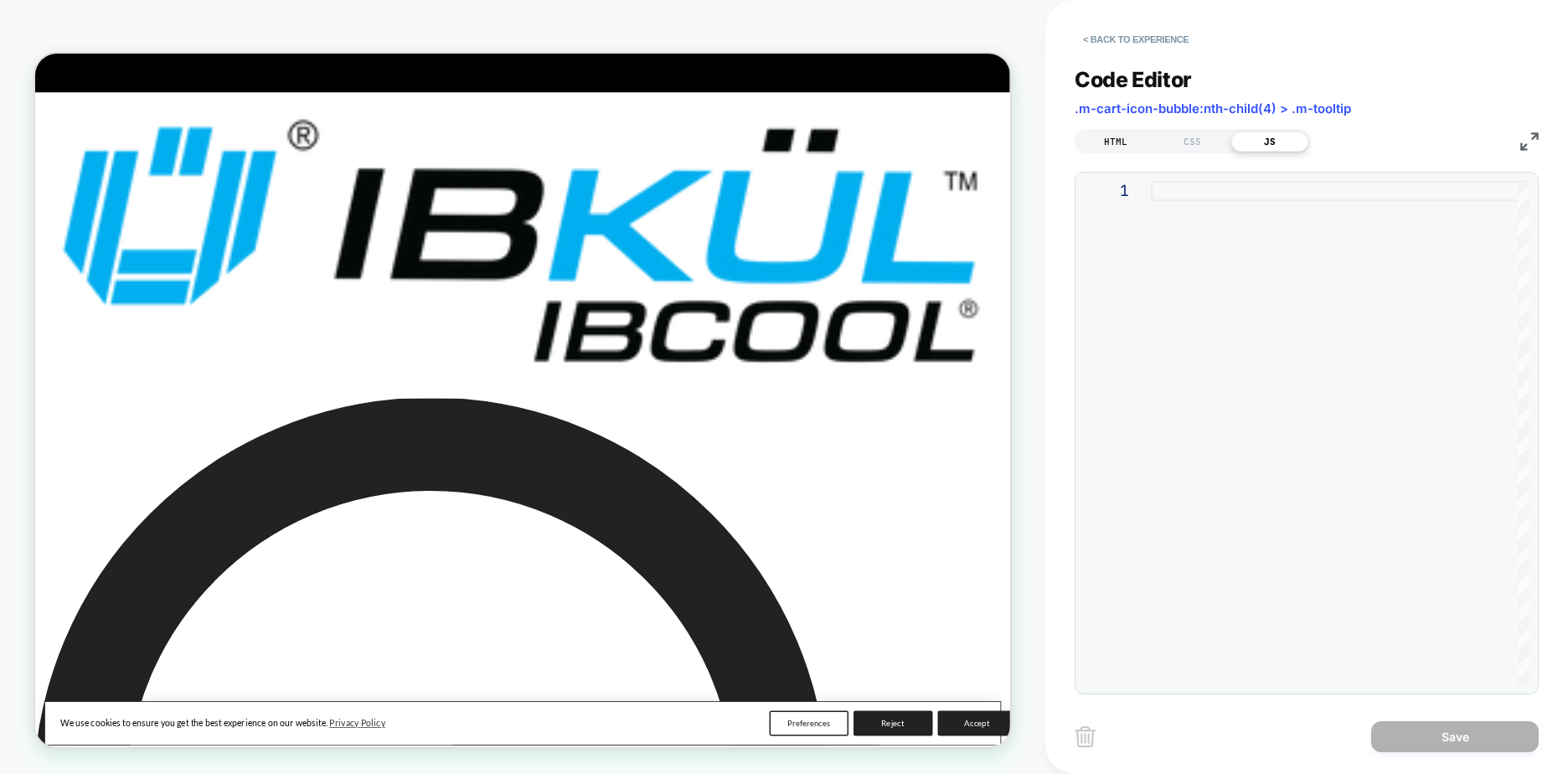
click at [1115, 141] on div "HTML" at bounding box center [1115, 141] width 77 height 20
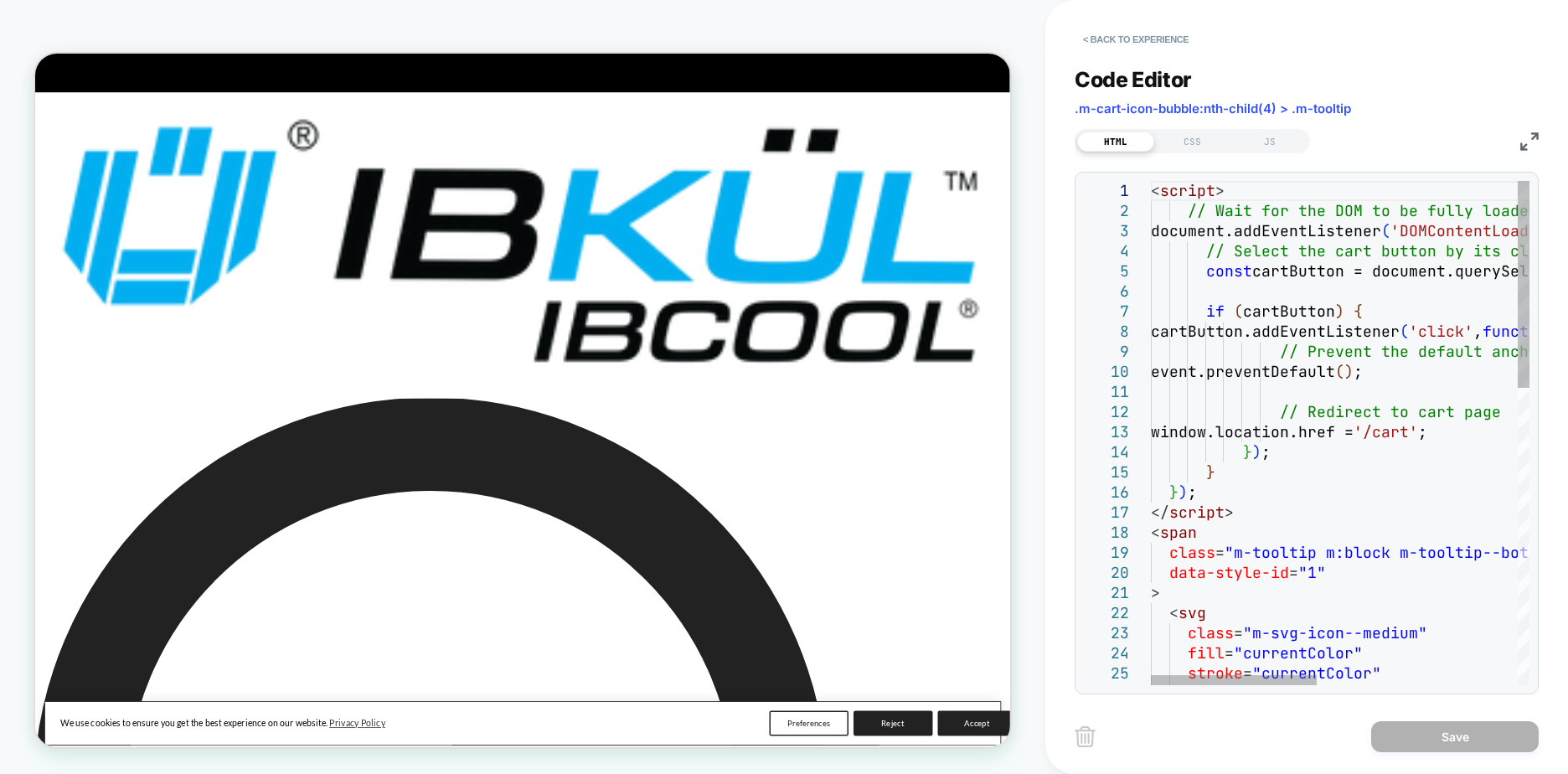
type textarea "**********"
click at [1125, 37] on button "< Back to experience" at bounding box center [1135, 39] width 123 height 27
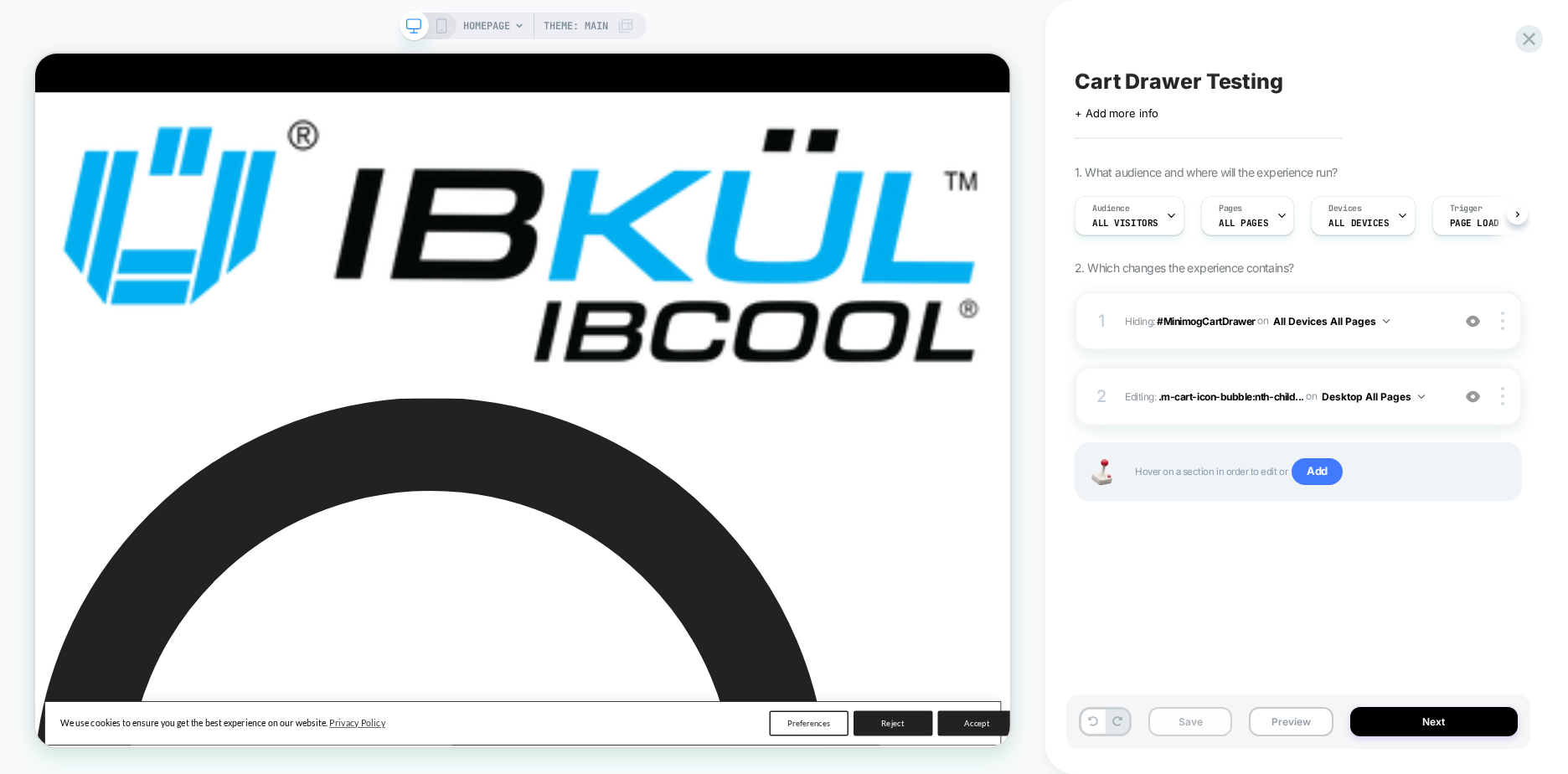
scroll to position [0, 1]
click at [1212, 720] on button "Save" at bounding box center [1190, 722] width 83 height 30
drag, startPoint x: 1237, startPoint y: 634, endPoint x: 985, endPoint y: 803, distance: 303.4
click at [1237, 634] on div "Cart Drawer Testing Click to edit experience details + Add more info 1. What au…" at bounding box center [1299, 387] width 464 height 741
click at [1431, 400] on span "Editing : .m-cart-icon-bubble:nth-child... .m-cart-icon-bubble:nth-child(4) > .…" at bounding box center [1283, 397] width 317 height 21
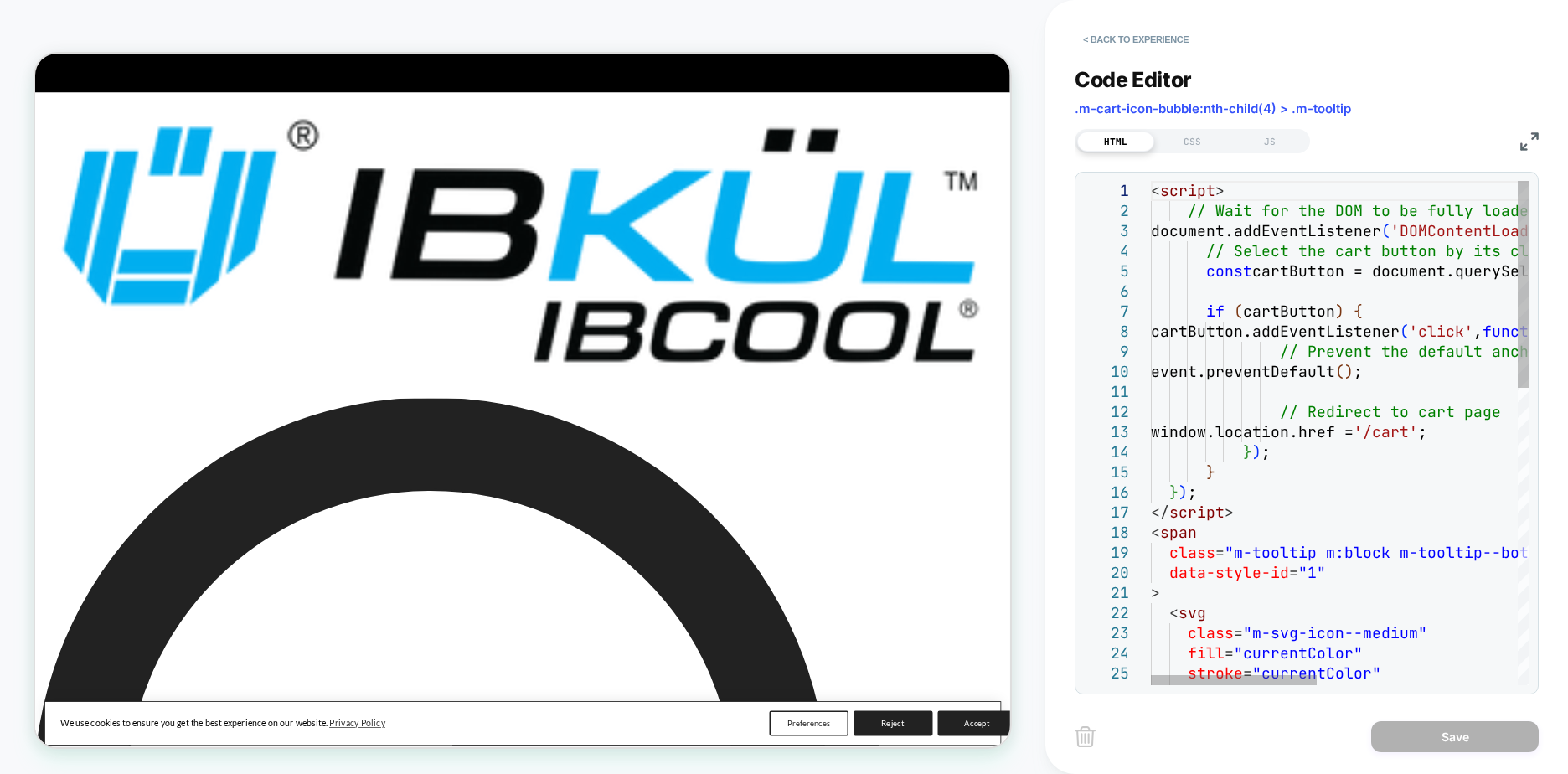
scroll to position [0, 0]
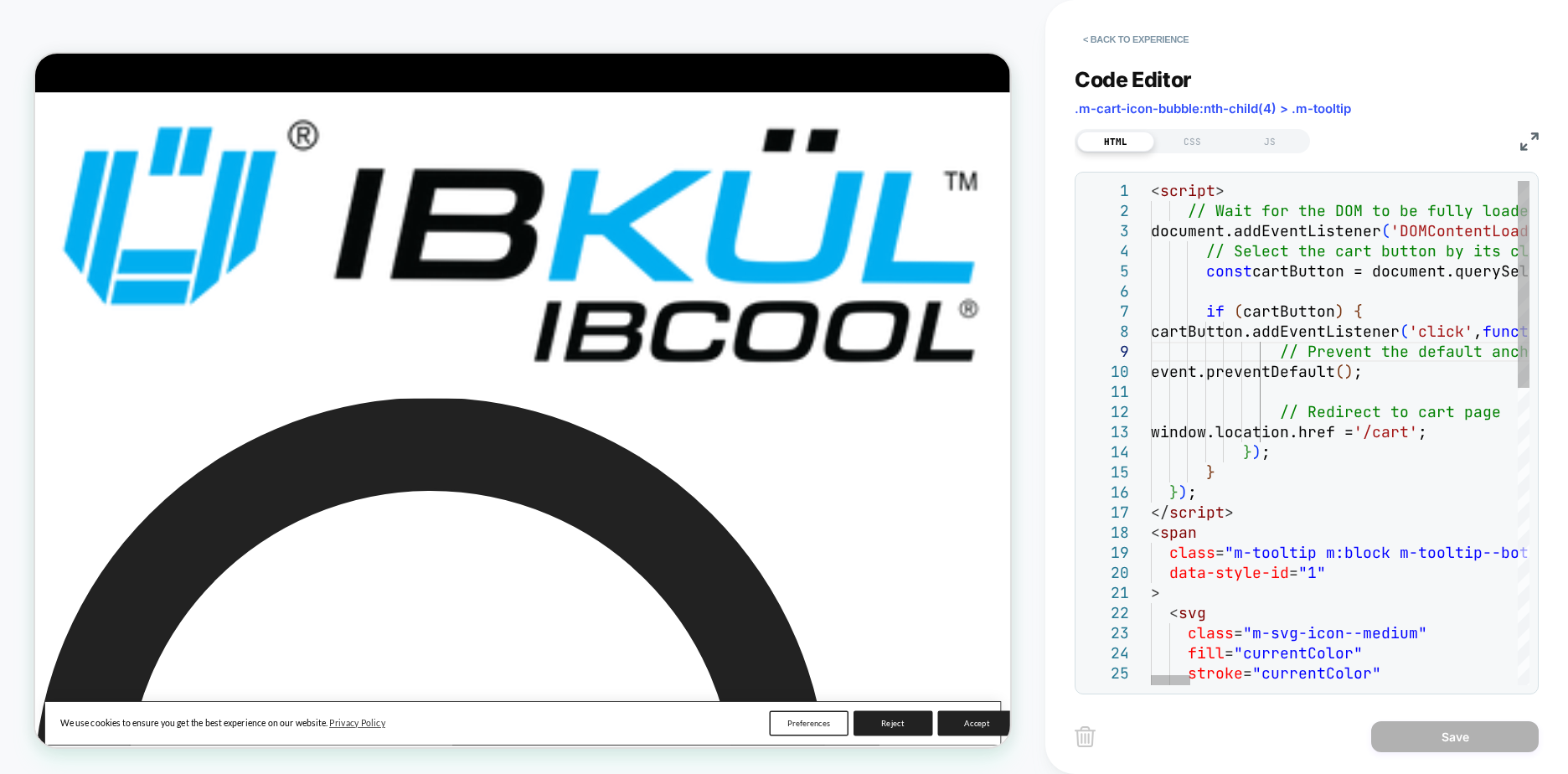
type textarea "**********"
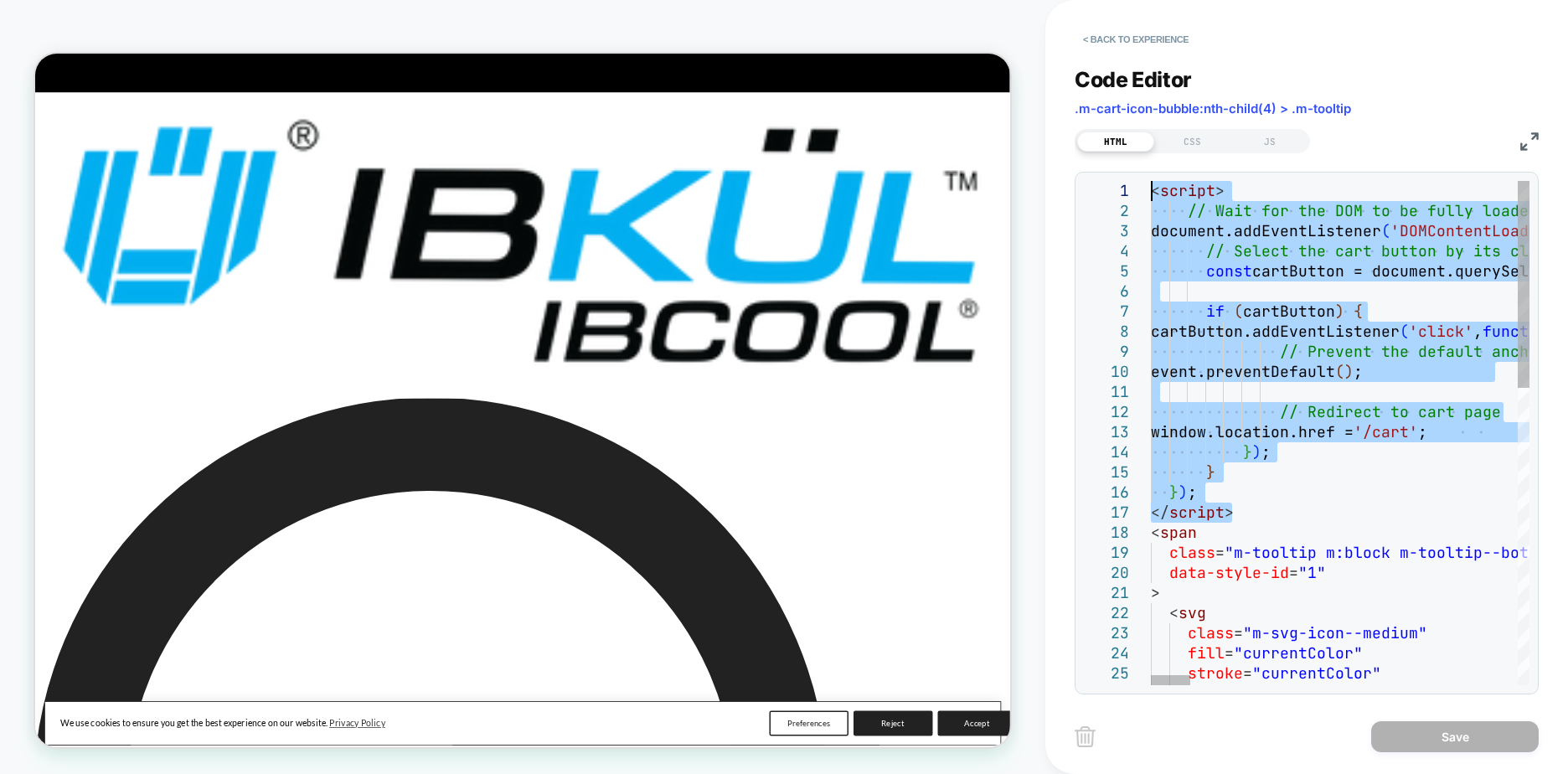
drag, startPoint x: 1234, startPoint y: 504, endPoint x: 1109, endPoint y: 188, distance: 339.8
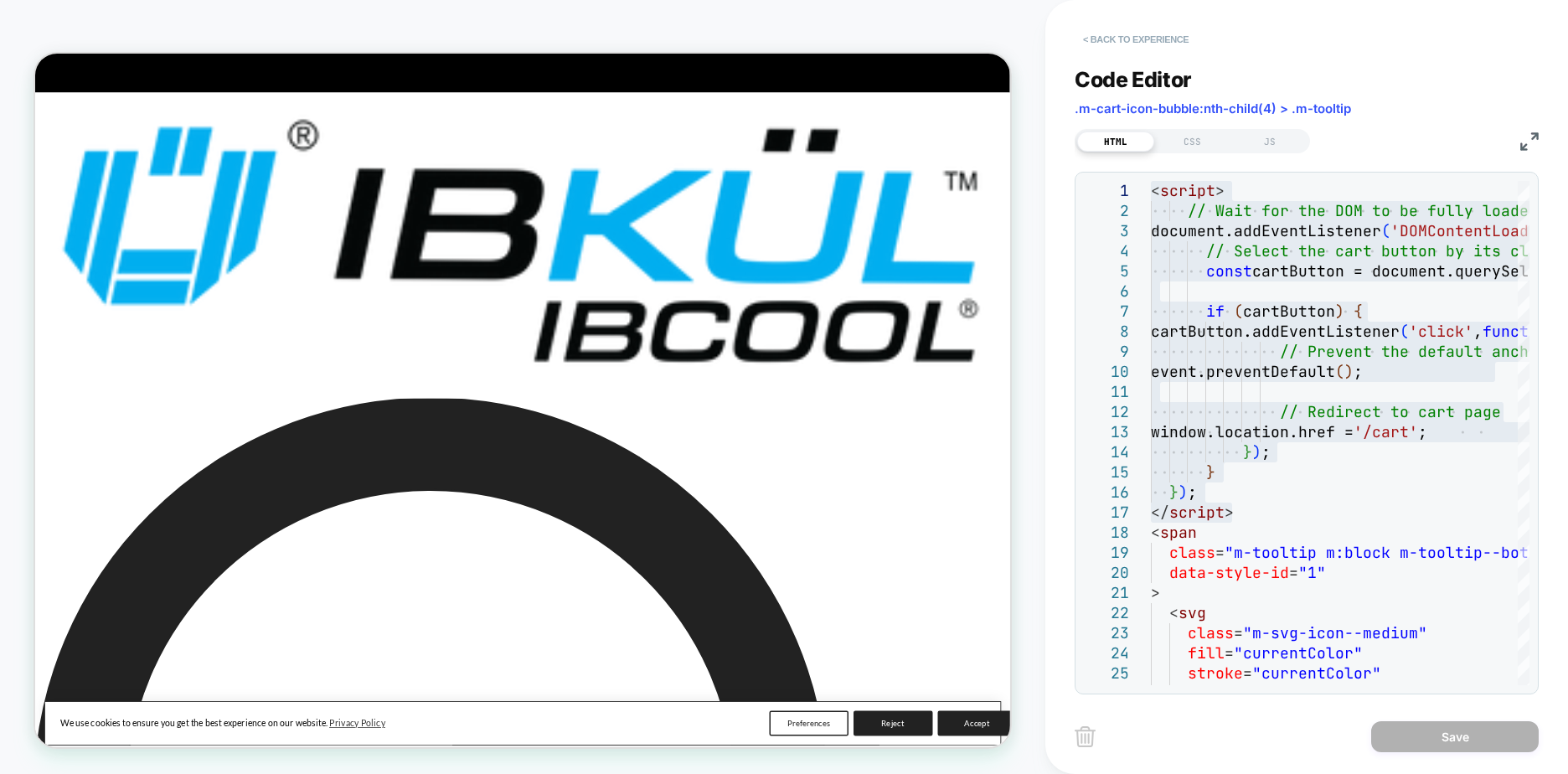
click at [1107, 37] on button "< Back to experience" at bounding box center [1135, 39] width 123 height 27
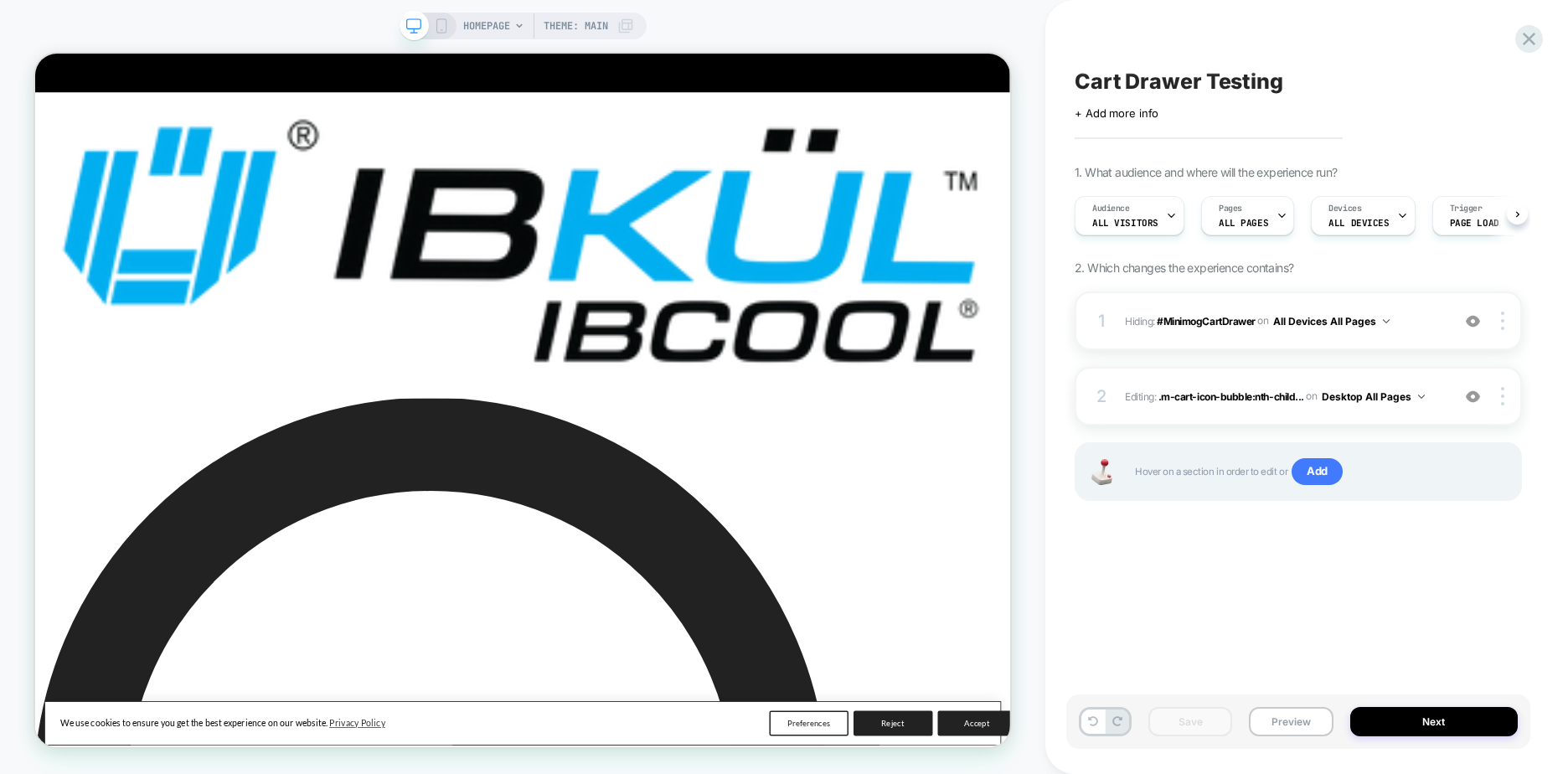
scroll to position [0, 1]
click at [1502, 400] on img at bounding box center [1503, 396] width 3 height 18
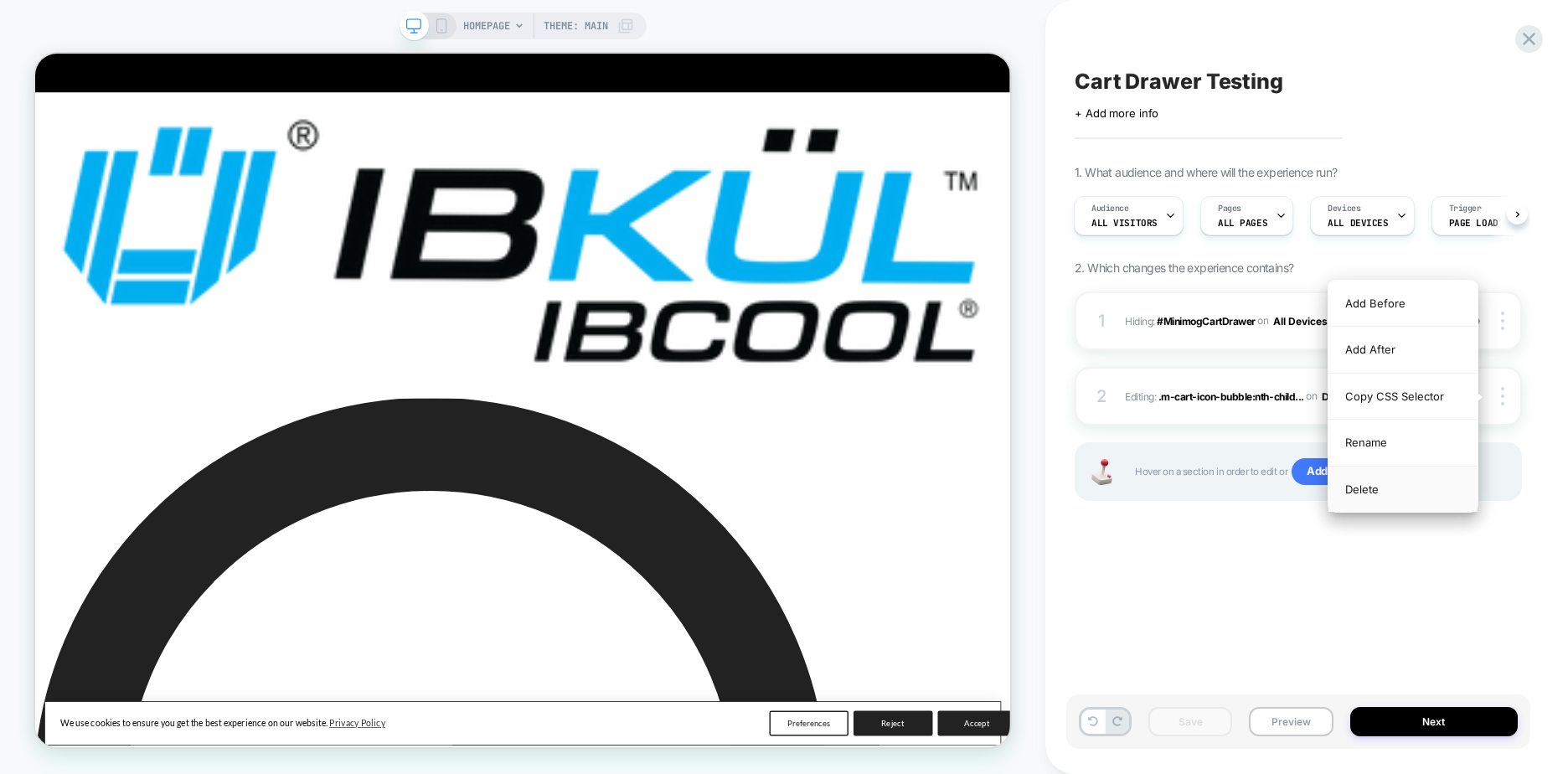
click at [1385, 489] on div "Delete" at bounding box center [1403, 490] width 149 height 45
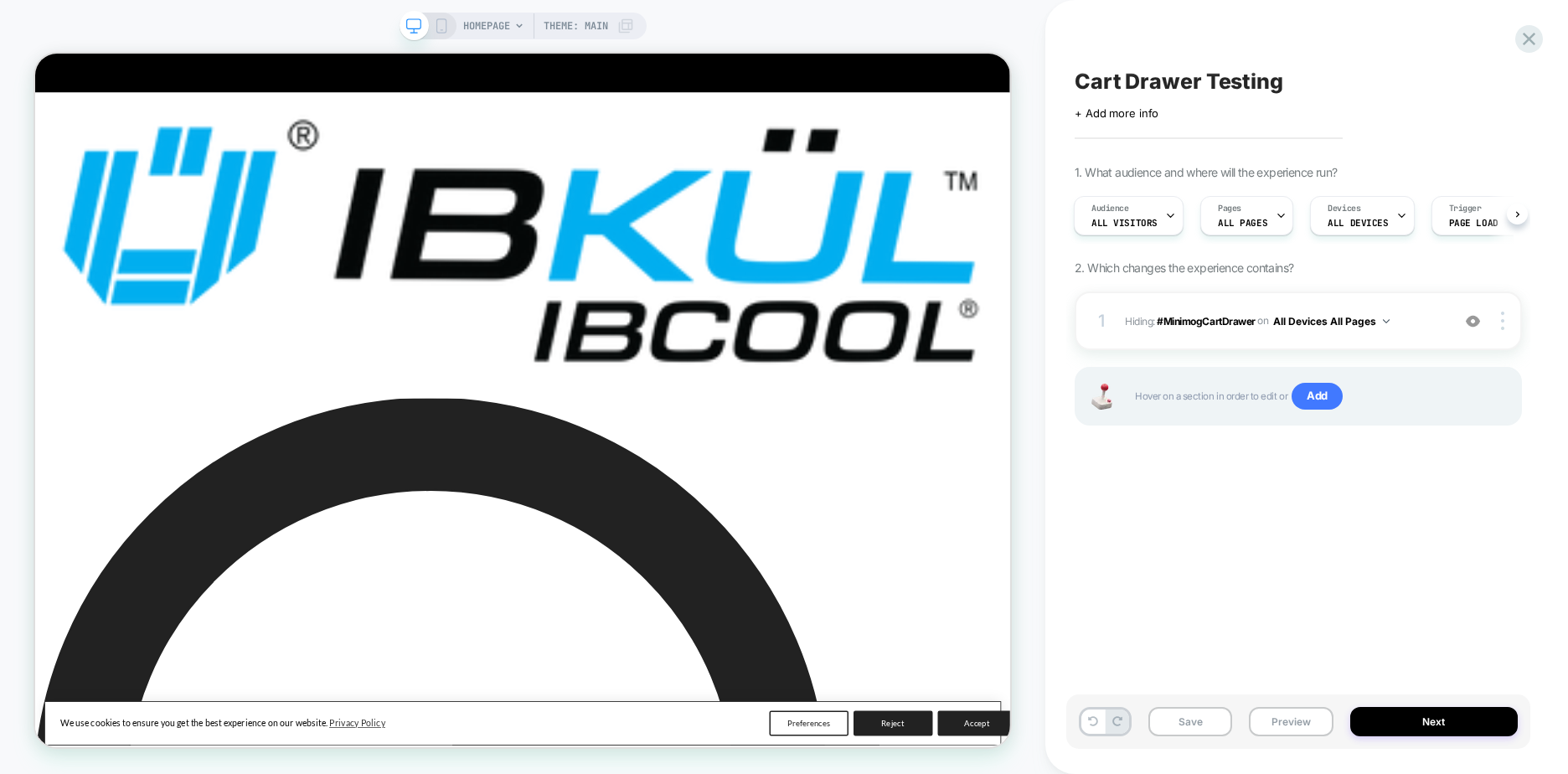
click at [1320, 499] on div "Cart Drawer Testing Click to edit experience details + Add more info 1. What au…" at bounding box center [1299, 387] width 464 height 741
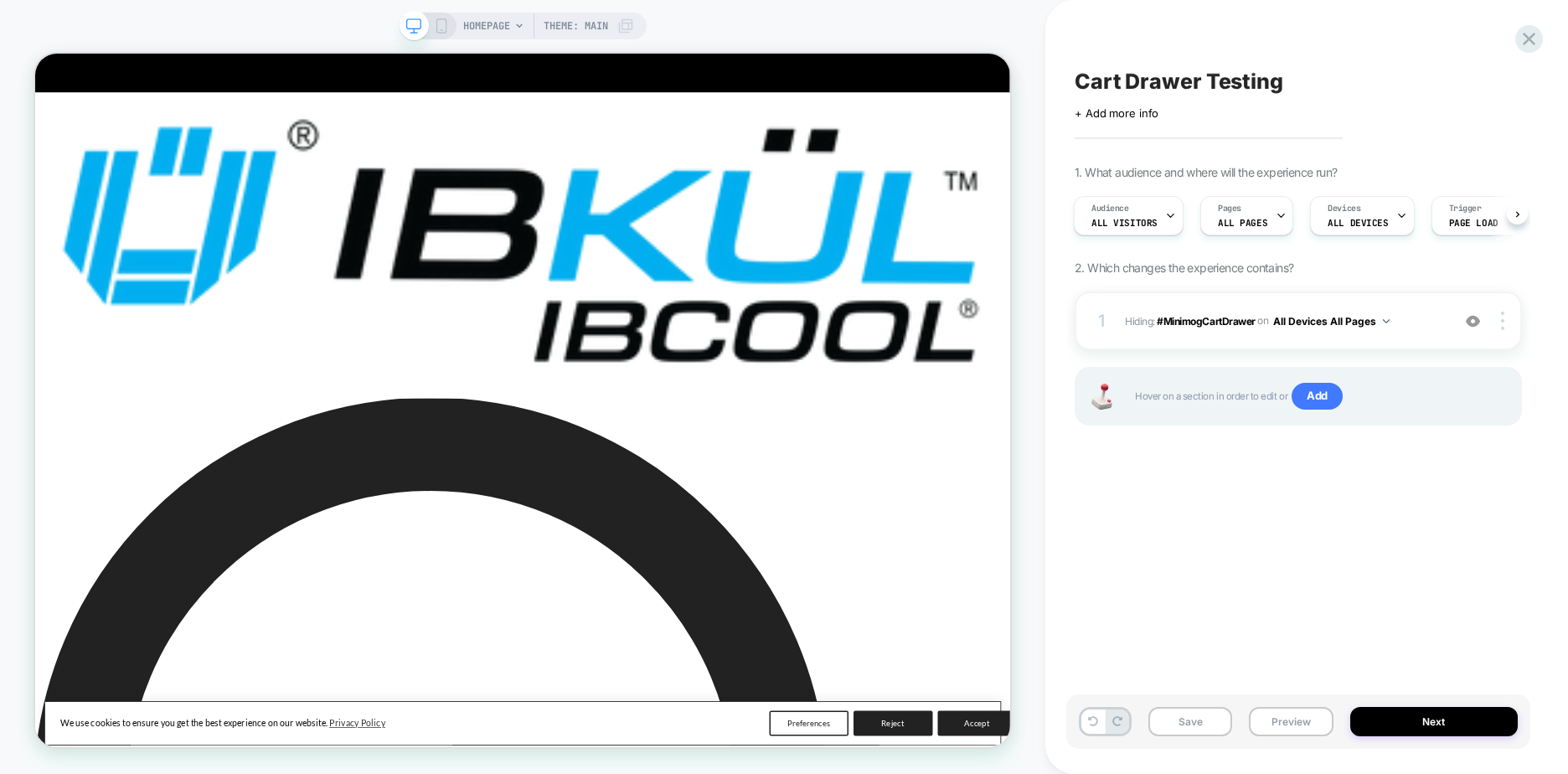
click at [1171, 549] on div "Cart Drawer Testing Click to edit experience details + Add more info 1. What au…" at bounding box center [1299, 387] width 464 height 741
click at [1098, 723] on button at bounding box center [1093, 722] width 23 height 24
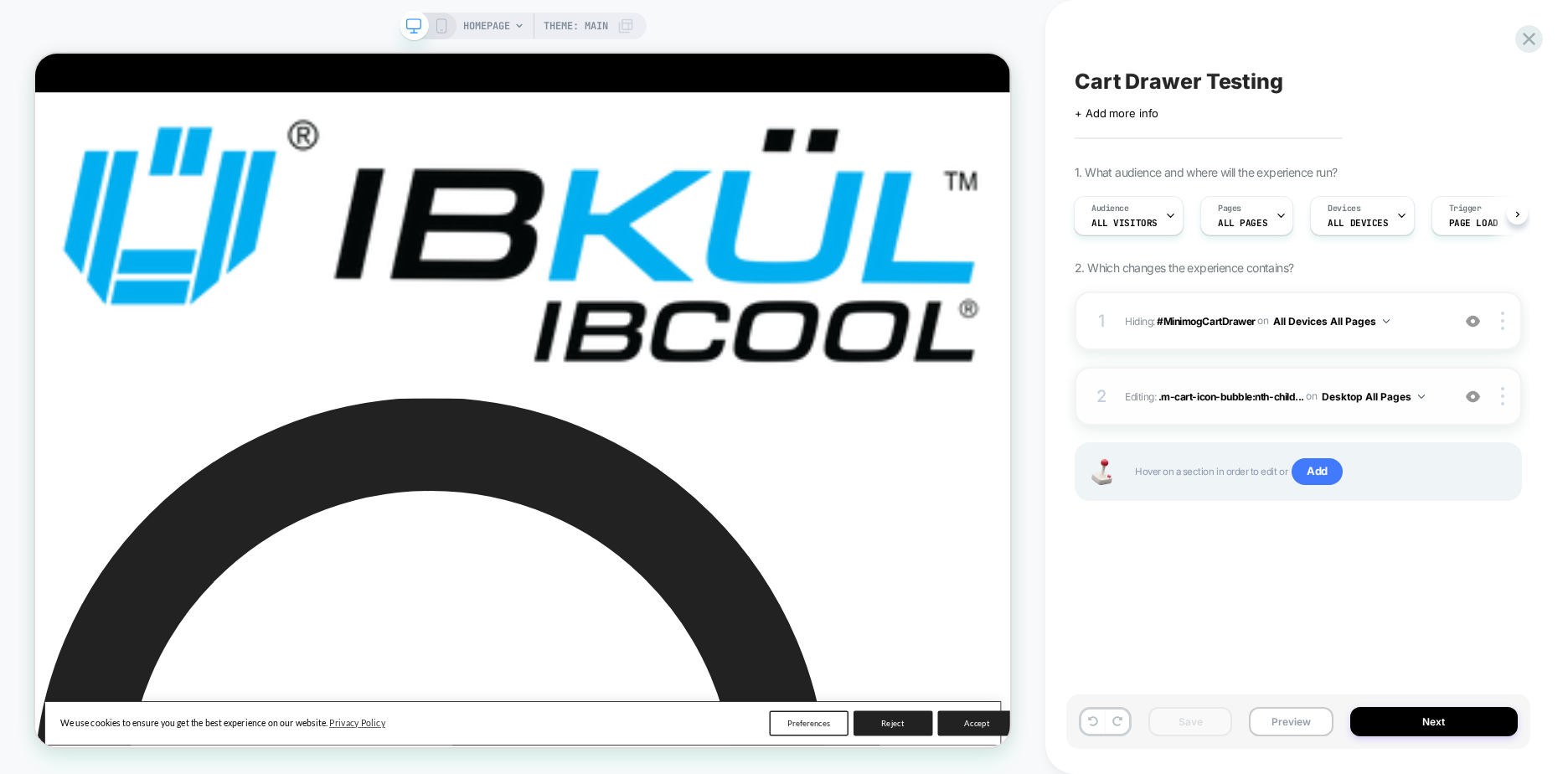
click at [1476, 395] on img at bounding box center [1472, 397] width 14 height 14
click at [1476, 398] on img at bounding box center [1472, 397] width 14 height 14
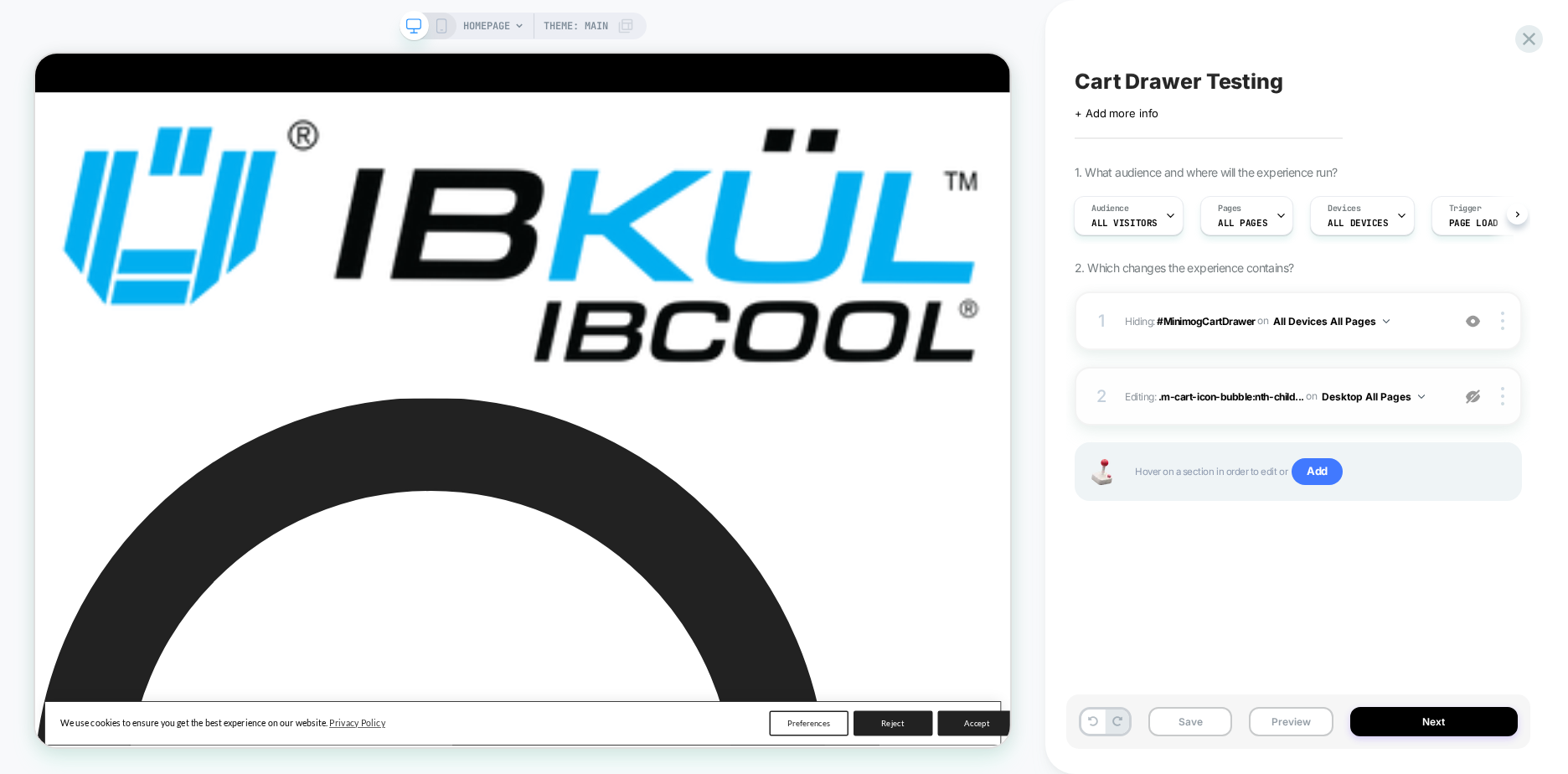
click at [1476, 398] on img at bounding box center [1472, 397] width 14 height 14
click at [1199, 726] on button "Save" at bounding box center [1190, 722] width 83 height 30
click at [1525, 45] on icon at bounding box center [1529, 39] width 23 height 23
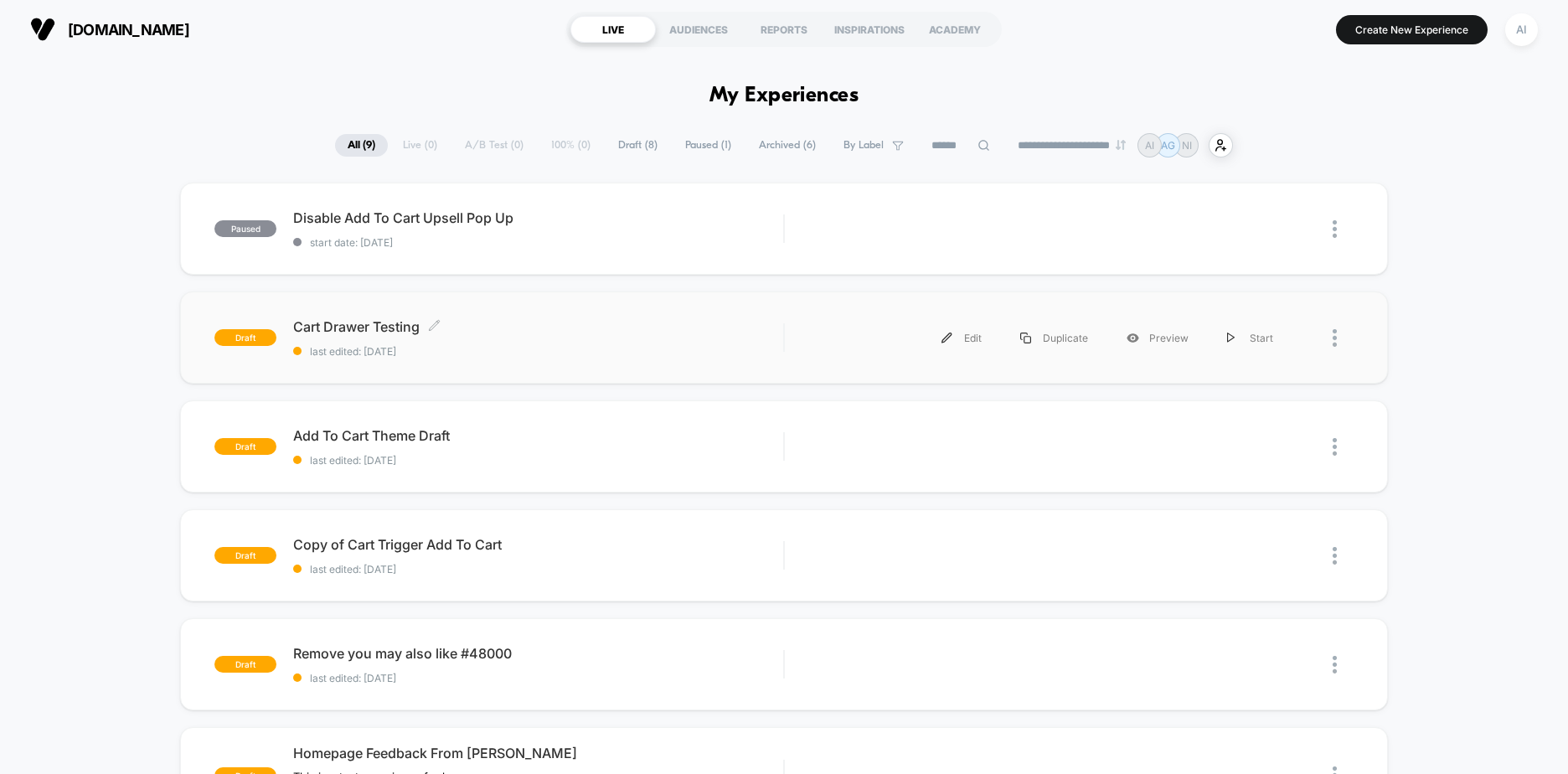
click at [336, 321] on span "Cart Drawer Testing Click to edit experience details" at bounding box center [538, 326] width 490 height 17
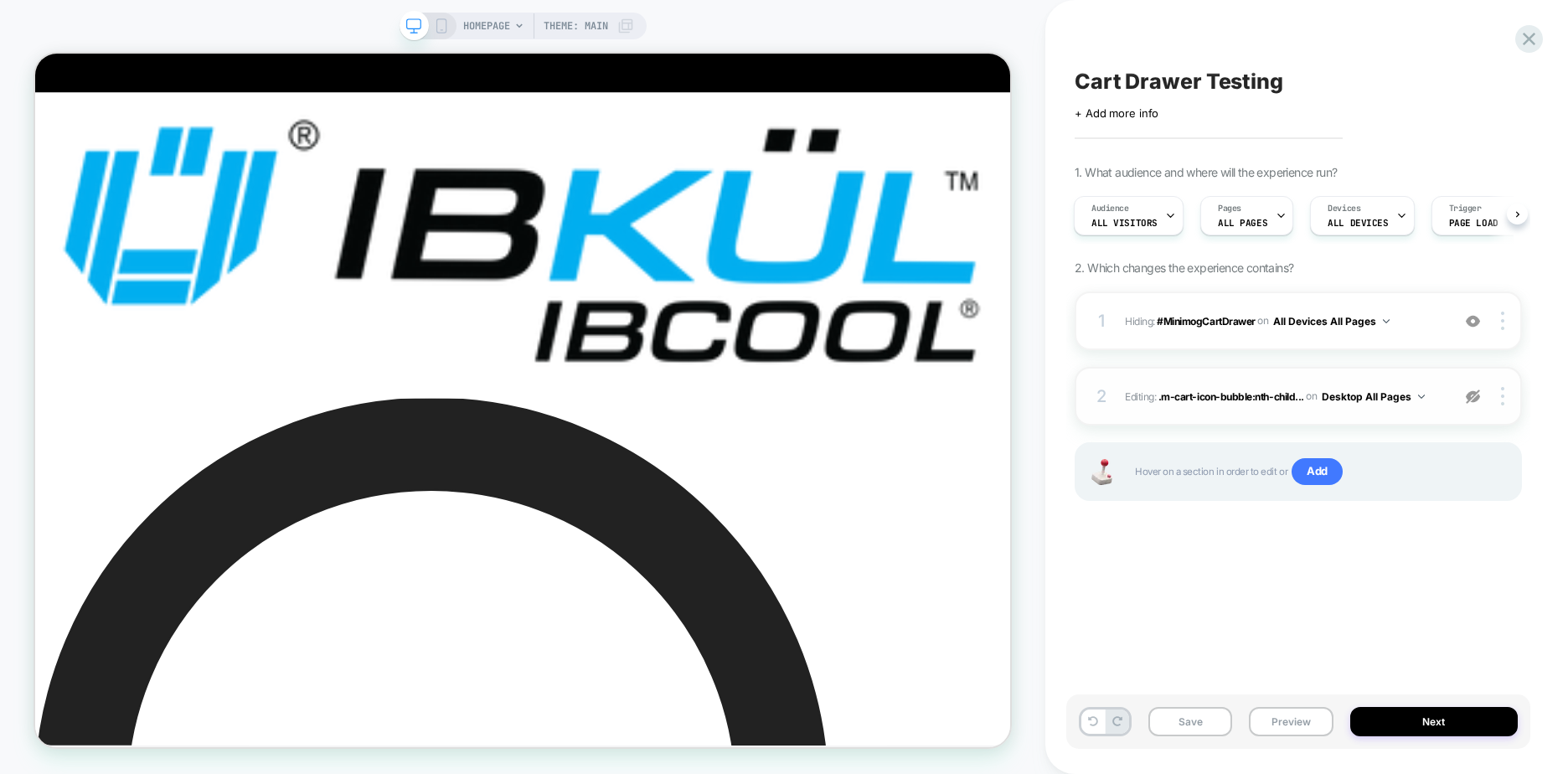
scroll to position [0, 2]
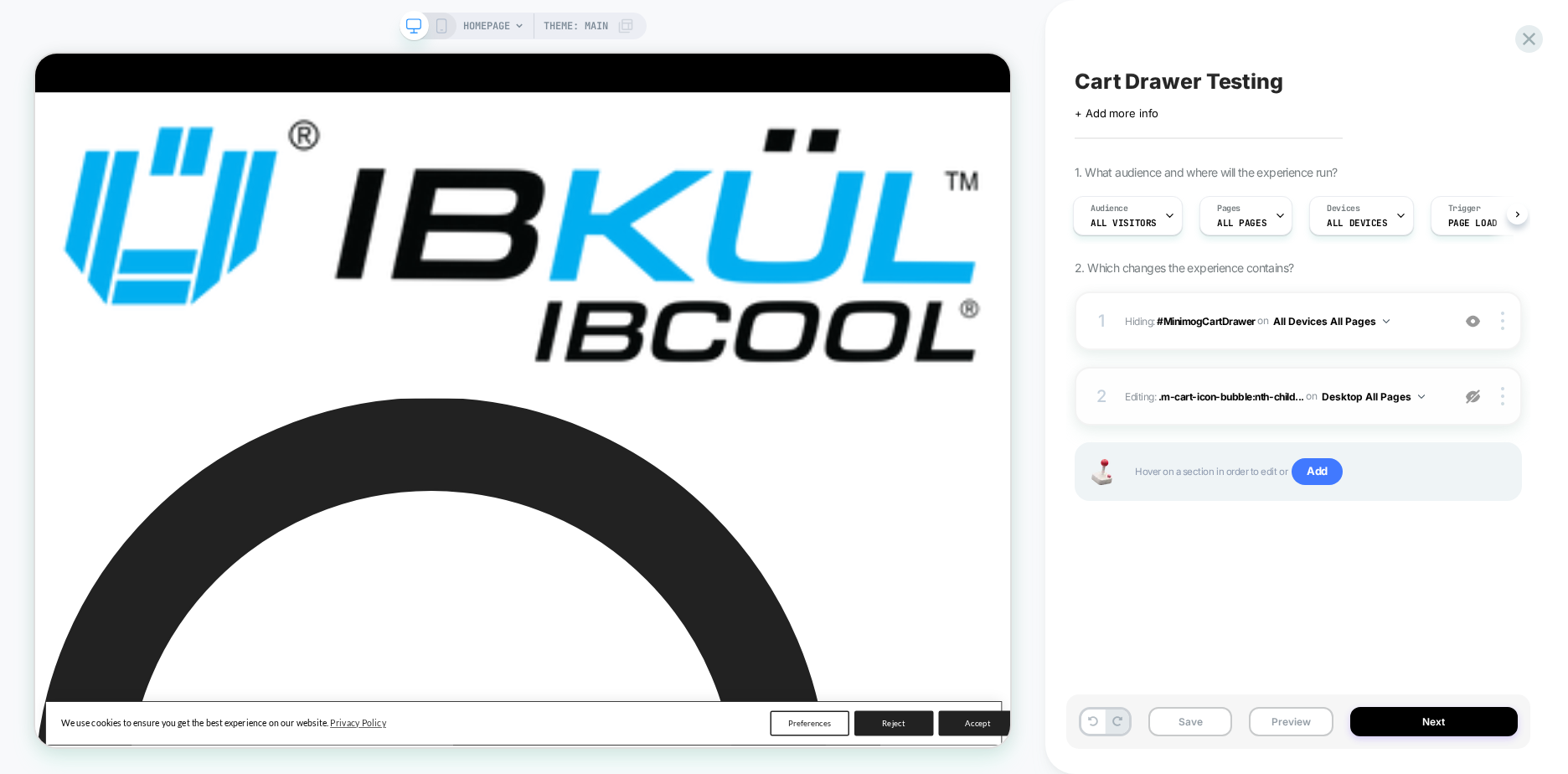
click at [1478, 401] on img at bounding box center [1472, 397] width 14 height 14
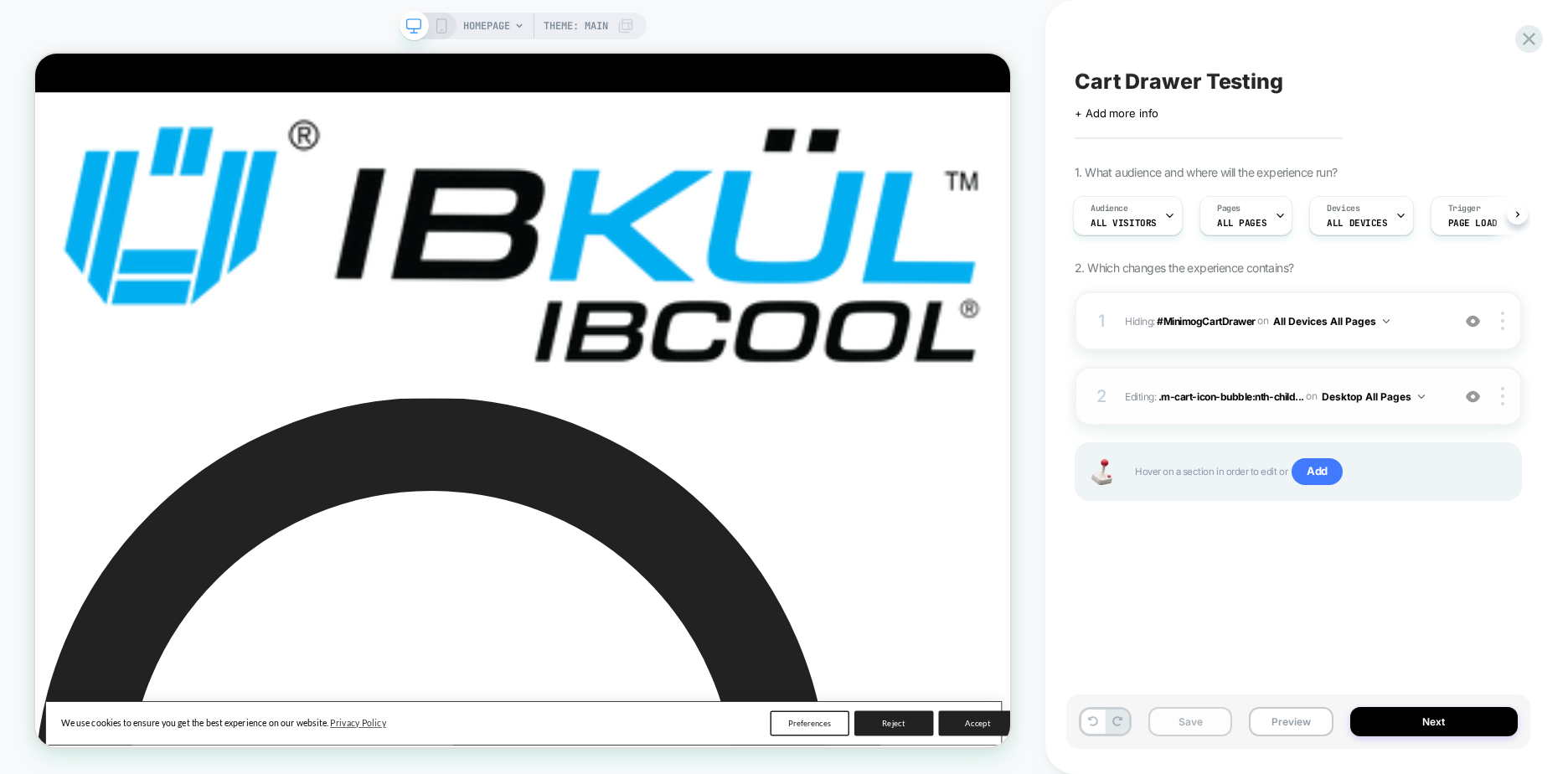
click at [1186, 727] on button "Save" at bounding box center [1190, 722] width 83 height 30
click at [1525, 43] on icon at bounding box center [1529, 39] width 12 height 12
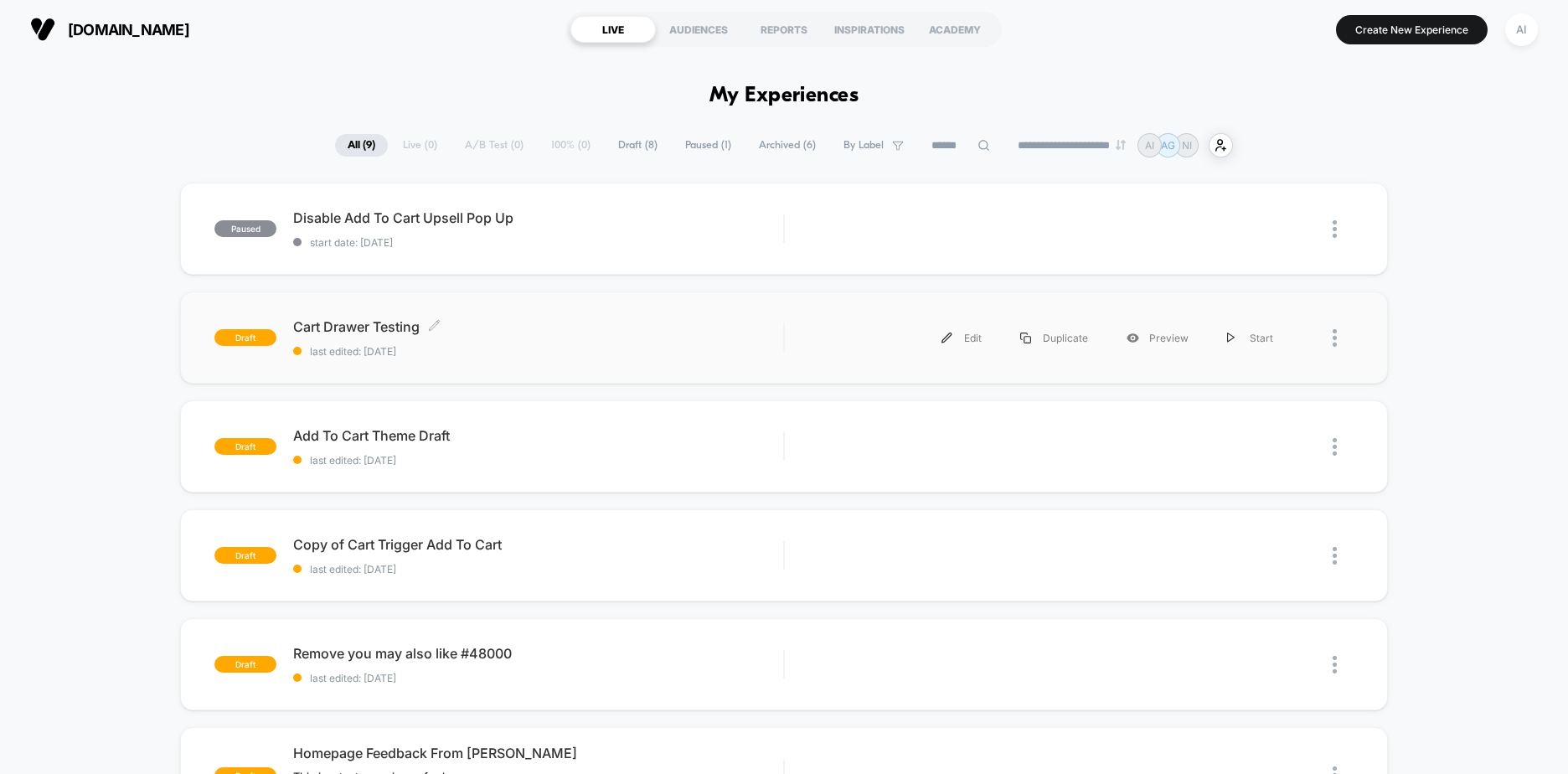
click at [448, 330] on span "Cart Drawer Testing Click to edit experience details" at bounding box center [538, 326] width 490 height 17
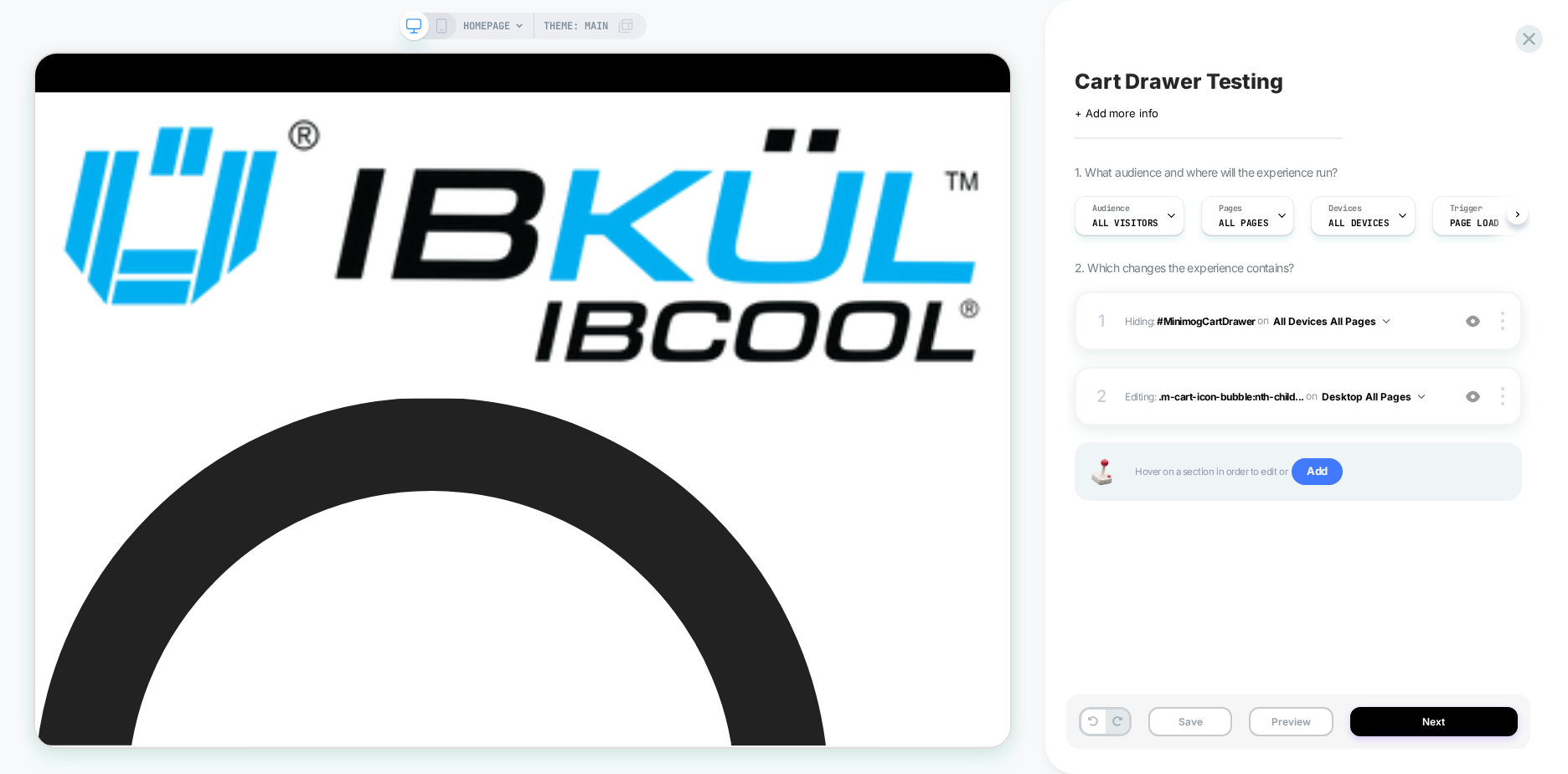
scroll to position [0, 1]
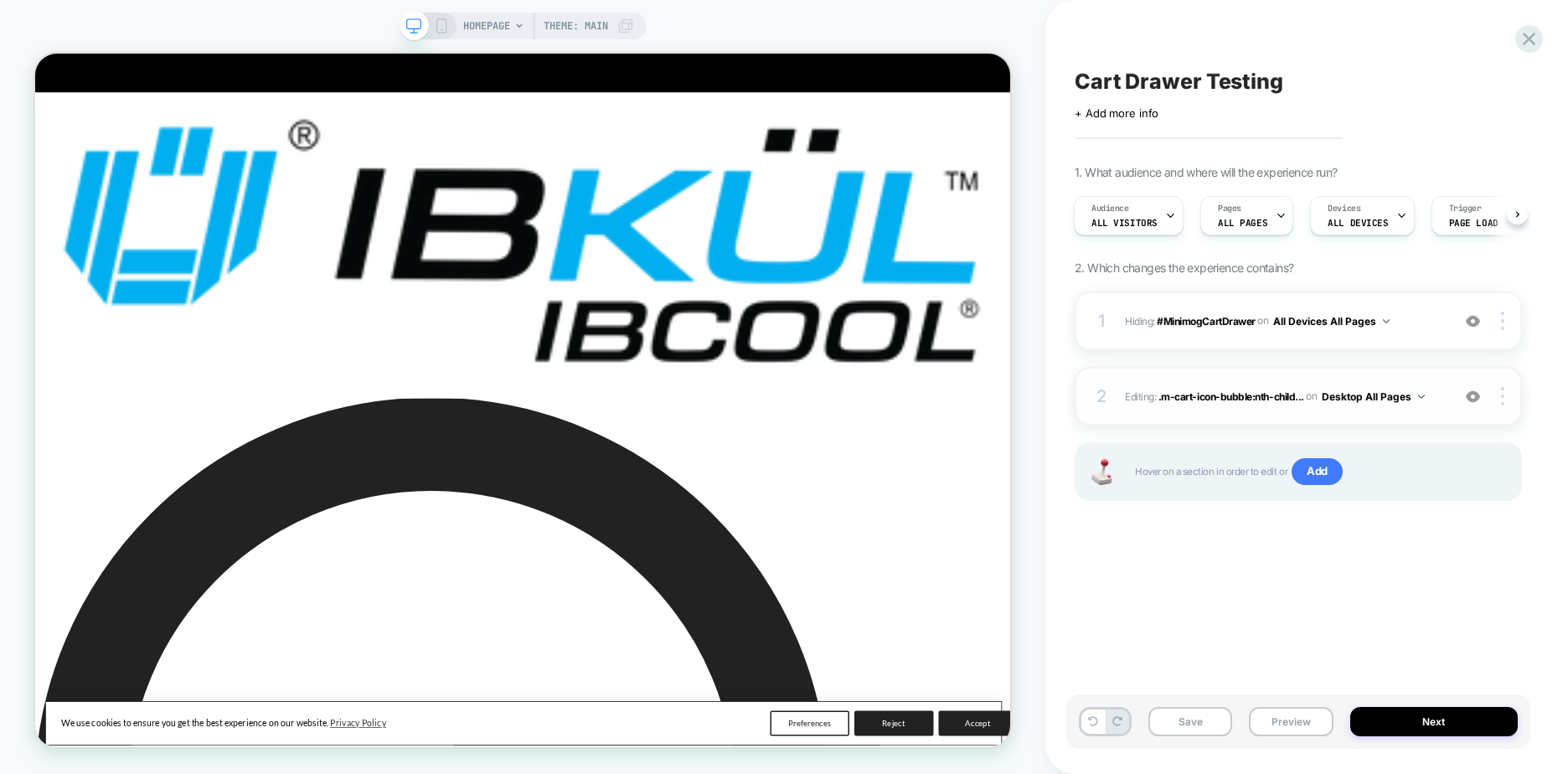
click at [1136, 397] on span "Editing : .m-cart-icon-bubble:nth-child... .m-cart-icon-bubble:nth-child(4) > .…" at bounding box center [1283, 397] width 317 height 21
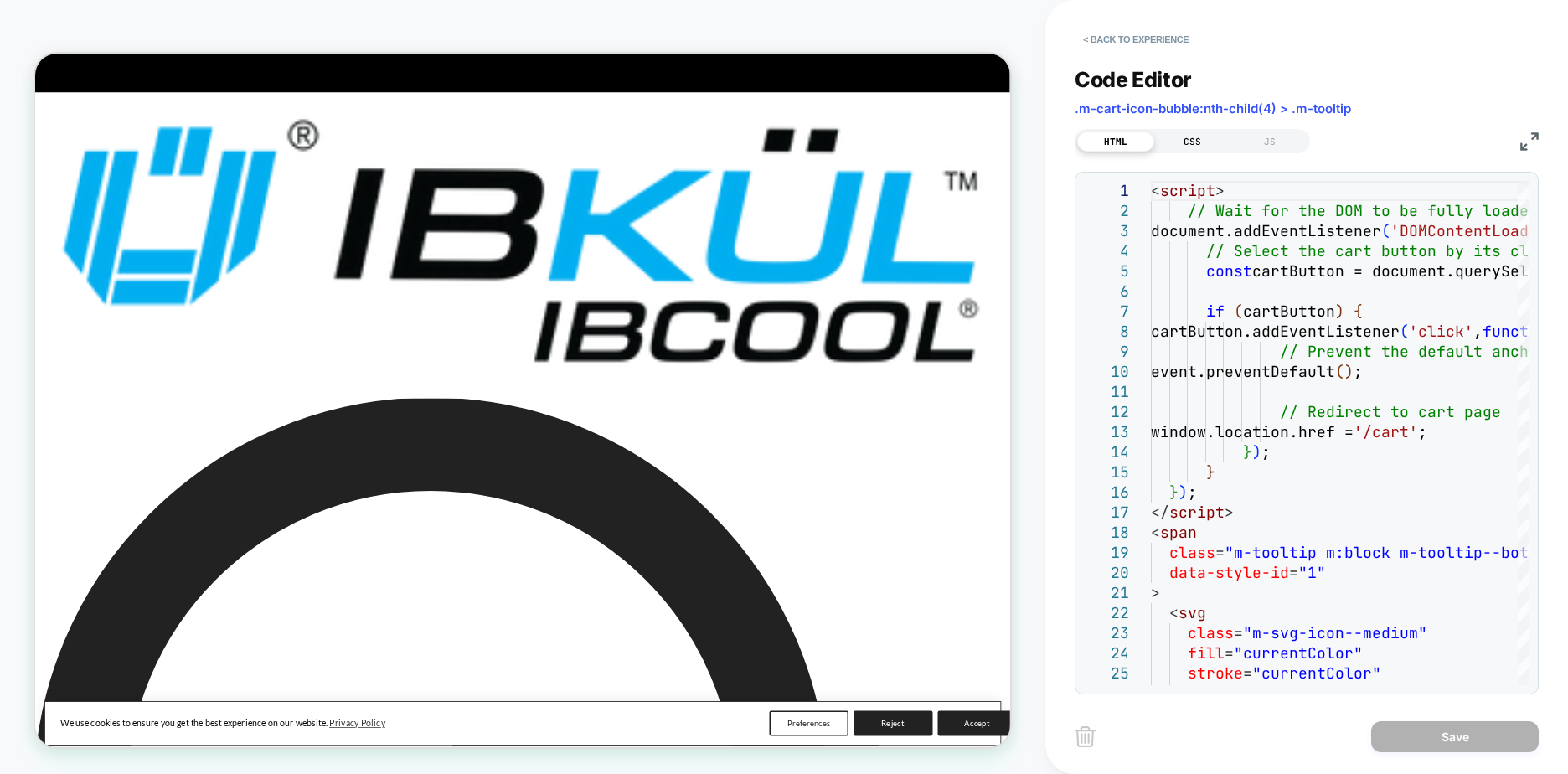
click at [1205, 142] on div "CSS" at bounding box center [1193, 141] width 77 height 20
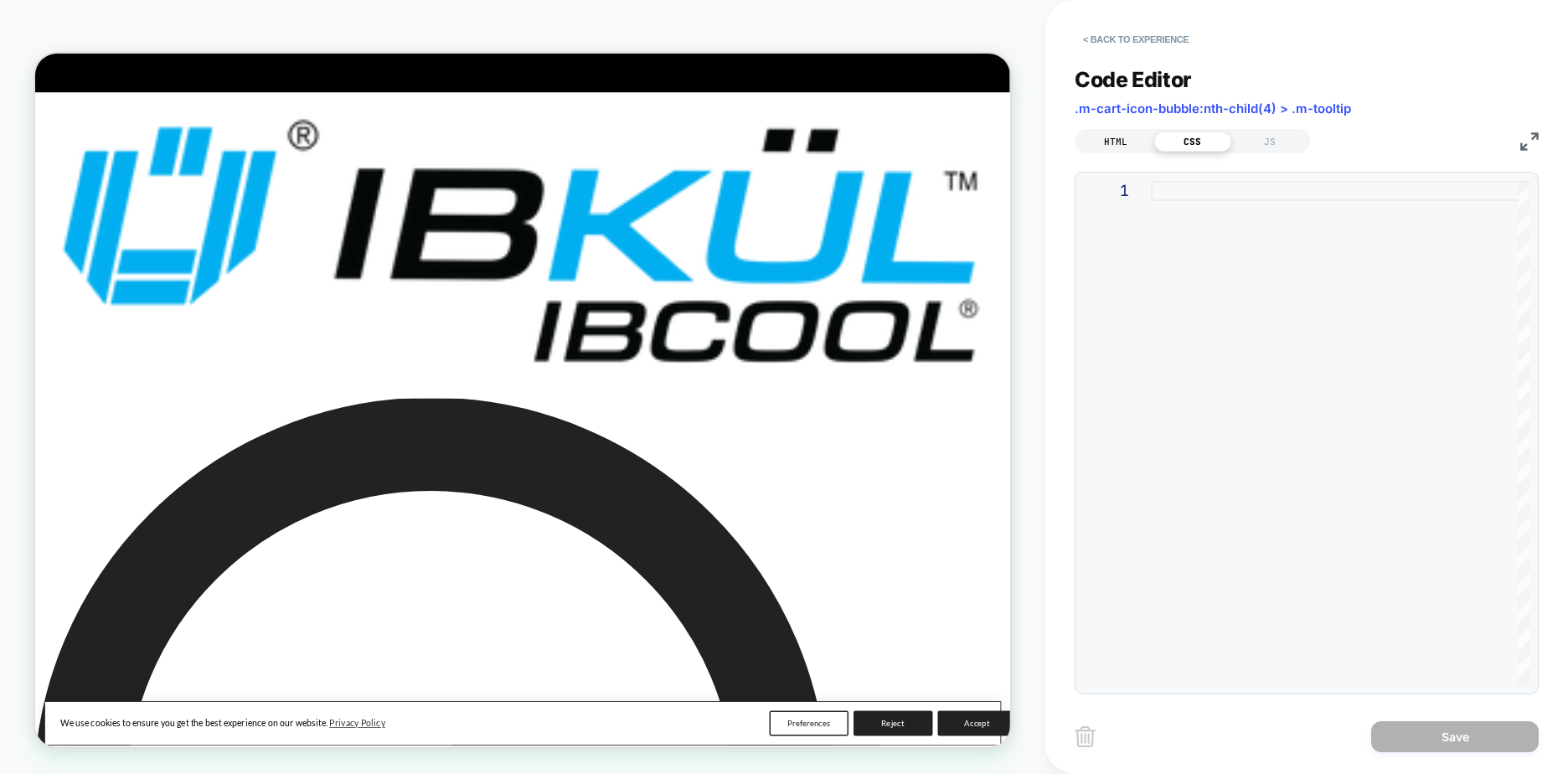
click at [1132, 143] on div "HTML" at bounding box center [1115, 141] width 77 height 20
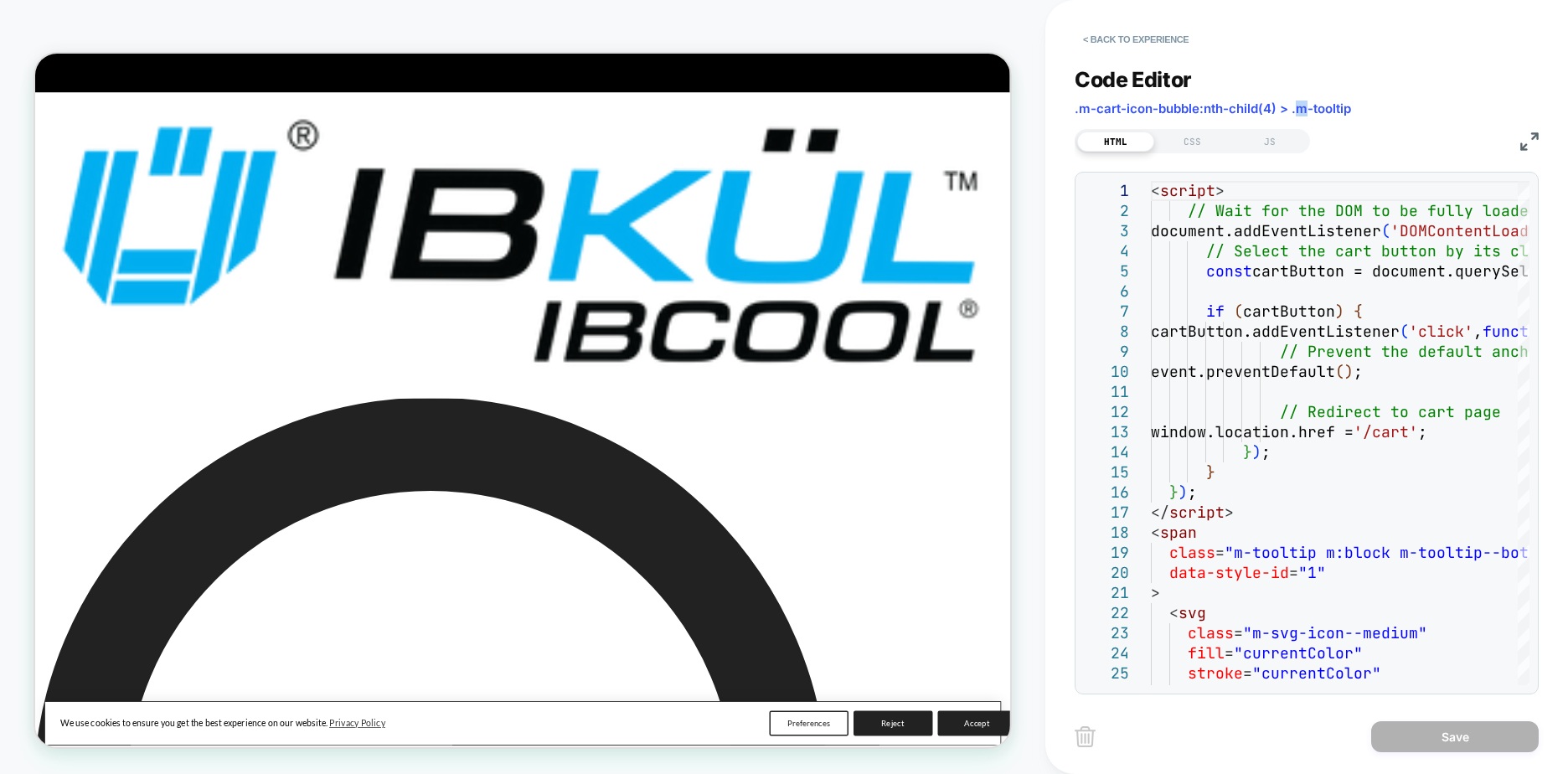
click at [1308, 104] on span ".m-cart-icon-bubble:nth-child(4) > .m-tooltip" at bounding box center [1213, 109] width 276 height 16
drag, startPoint x: 1308, startPoint y: 104, endPoint x: 1280, endPoint y: 143, distance: 48.0
click at [1250, 142] on div "JS" at bounding box center [1270, 141] width 77 height 20
click at [1283, 142] on div "JS" at bounding box center [1270, 141] width 77 height 20
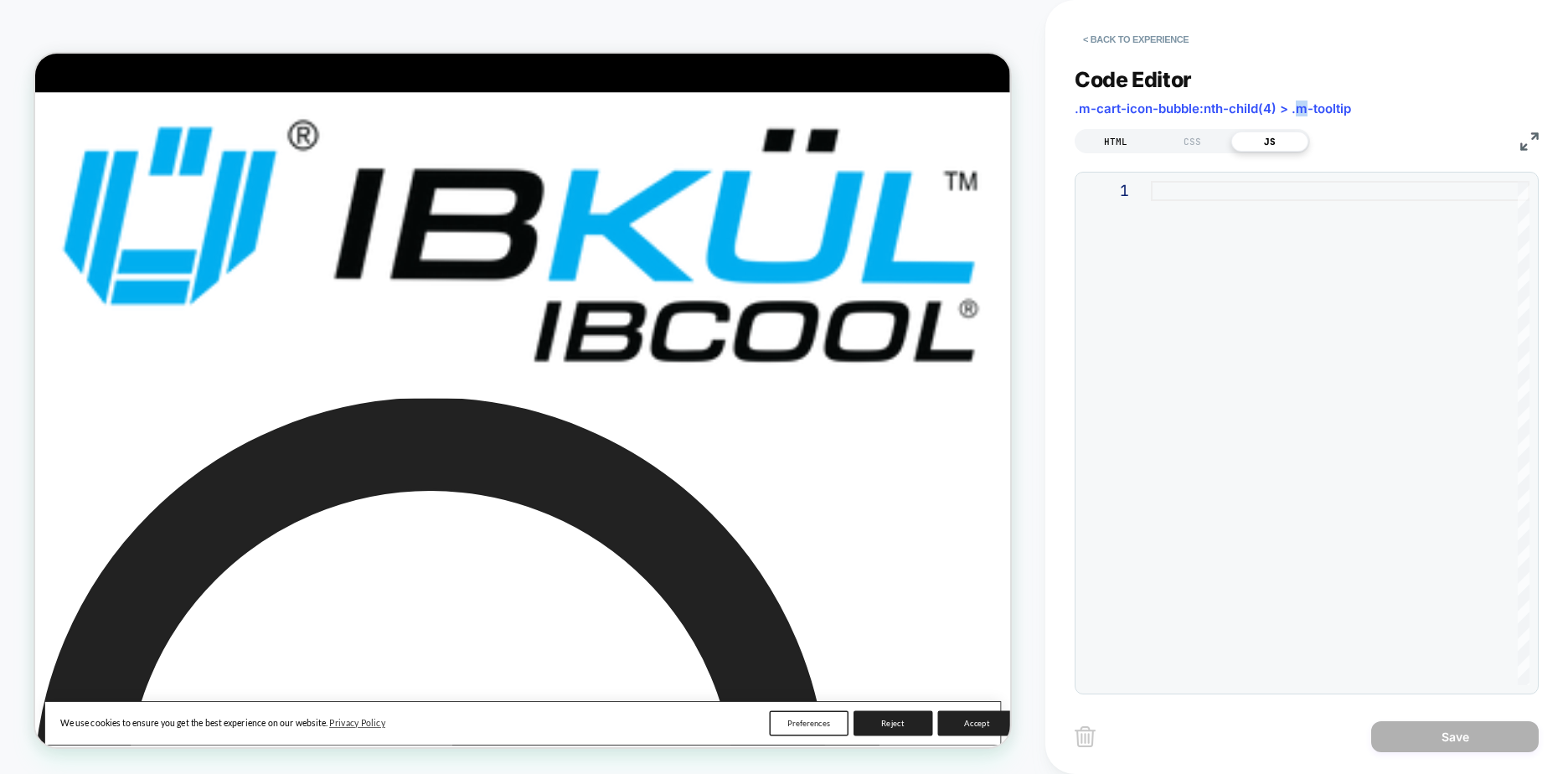
click at [1118, 136] on div "HTML" at bounding box center [1115, 141] width 77 height 20
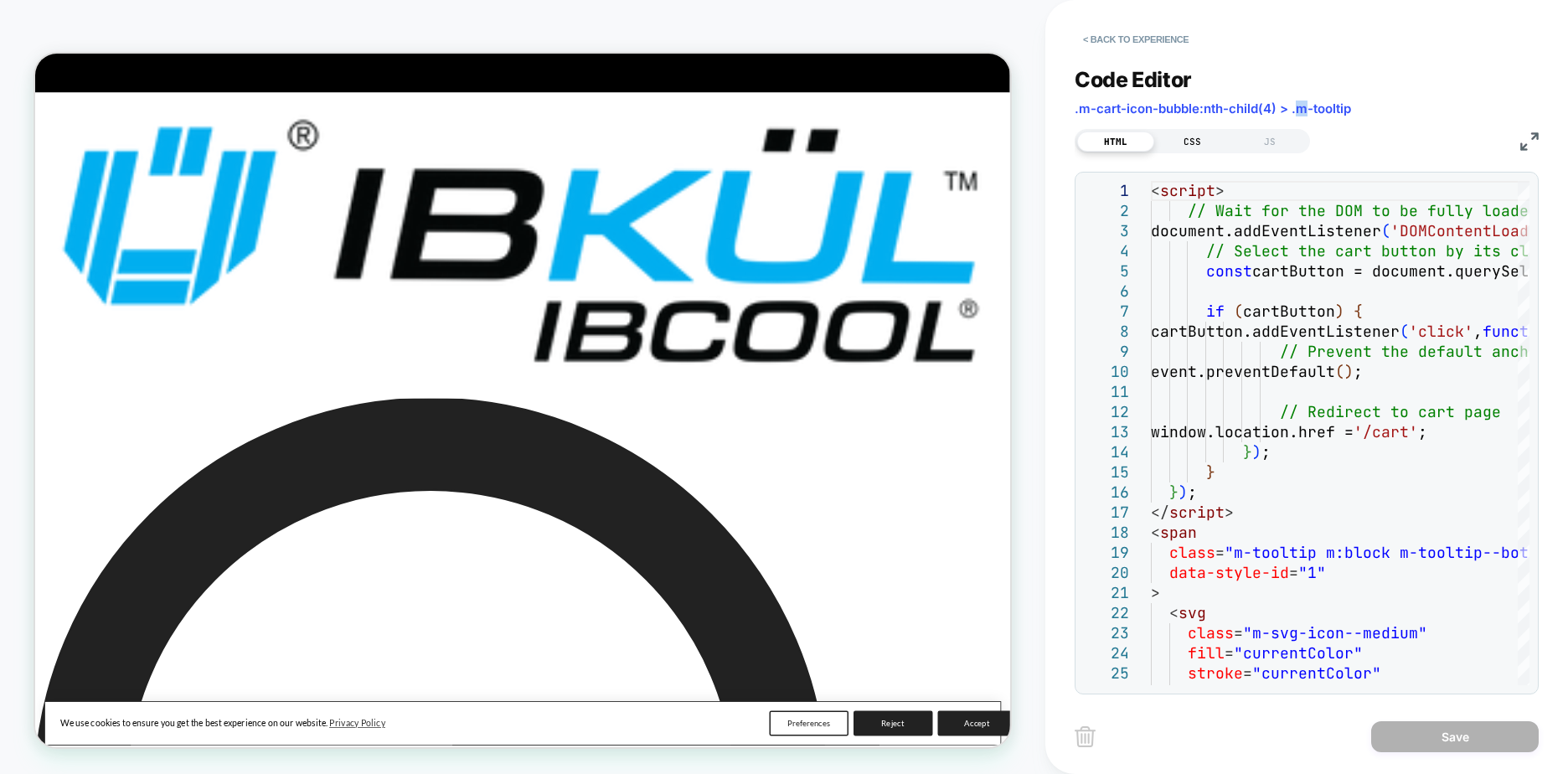
click at [1199, 148] on div "CSS" at bounding box center [1193, 141] width 77 height 20
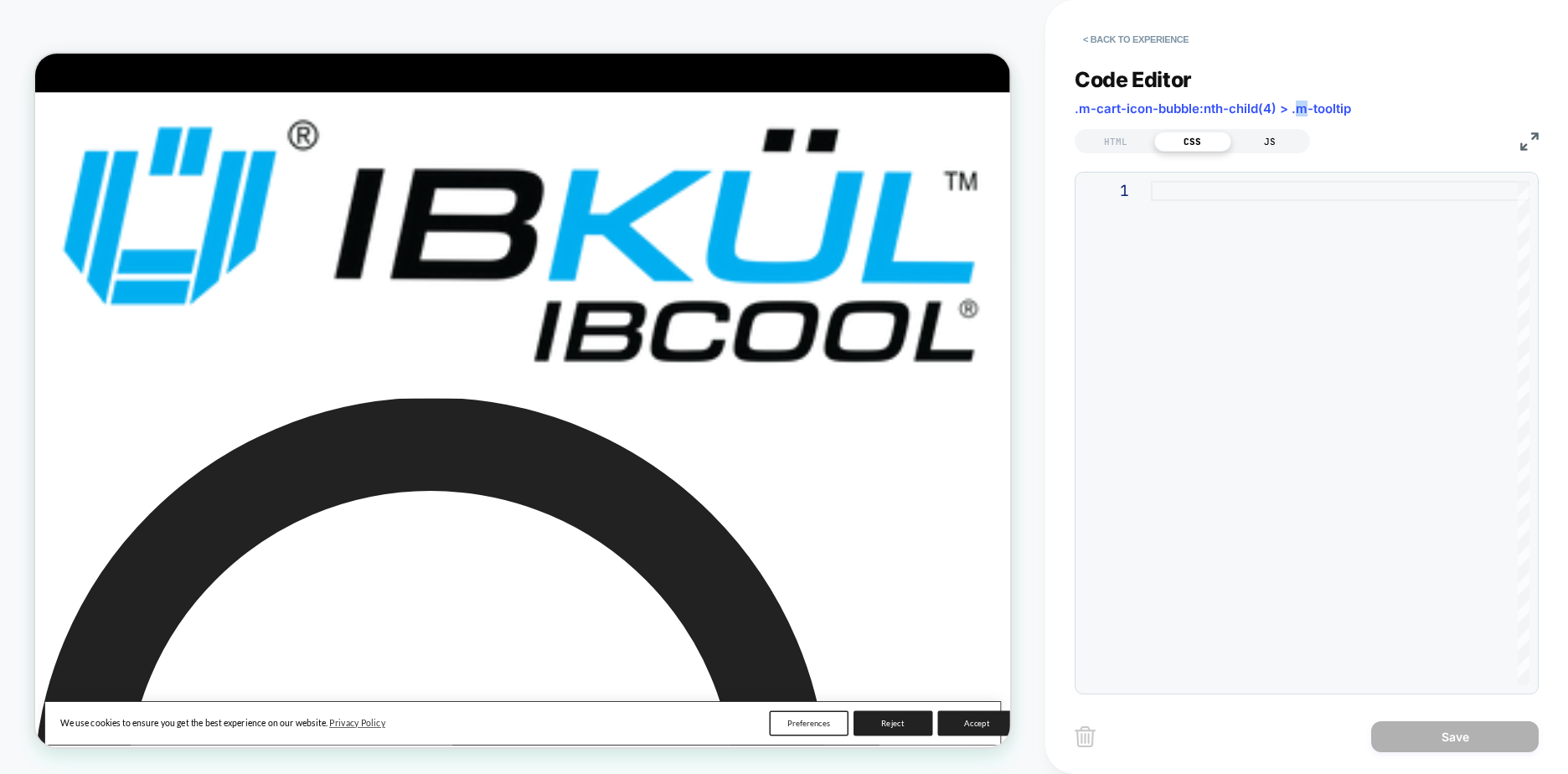
click at [1278, 148] on div "JS" at bounding box center [1270, 141] width 77 height 20
click at [1154, 145] on div "CSS" at bounding box center [1193, 141] width 77 height 20
click at [1117, 149] on div "HTML" at bounding box center [1115, 141] width 77 height 20
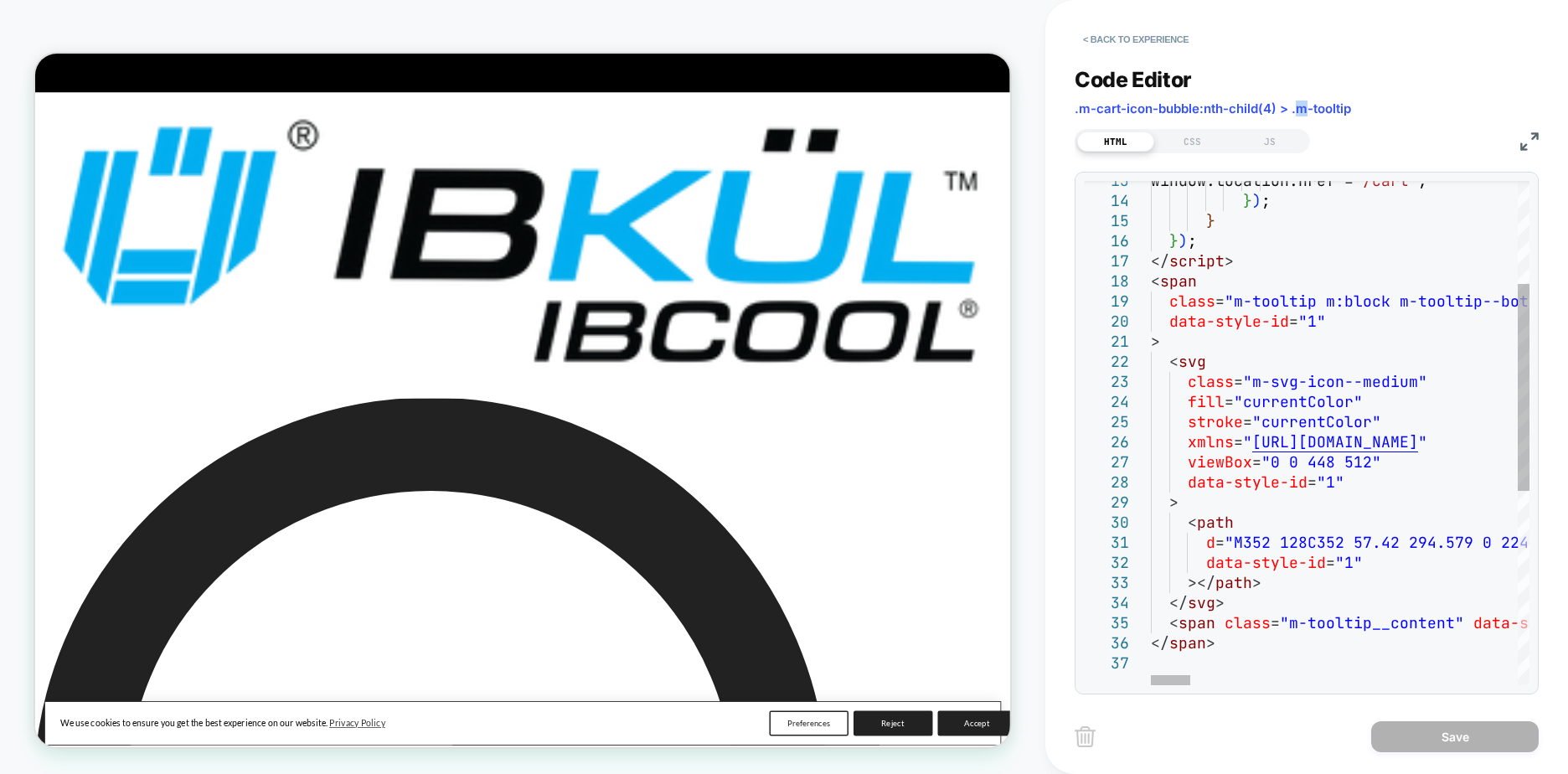
type textarea "**********"
click at [1086, 740] on img at bounding box center [1085, 737] width 21 height 21
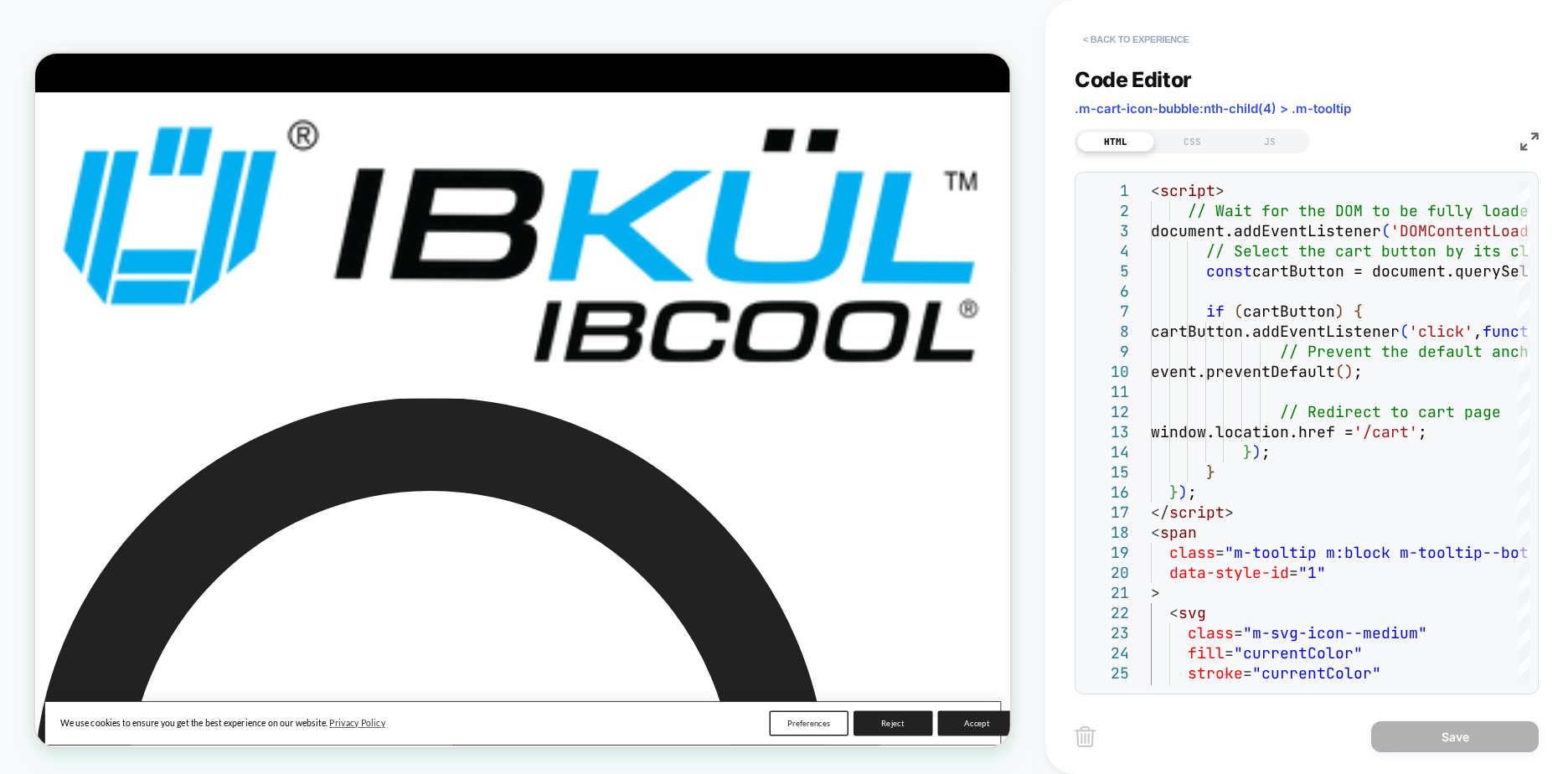
click at [1147, 34] on button "< Back to experience" at bounding box center [1135, 39] width 123 height 27
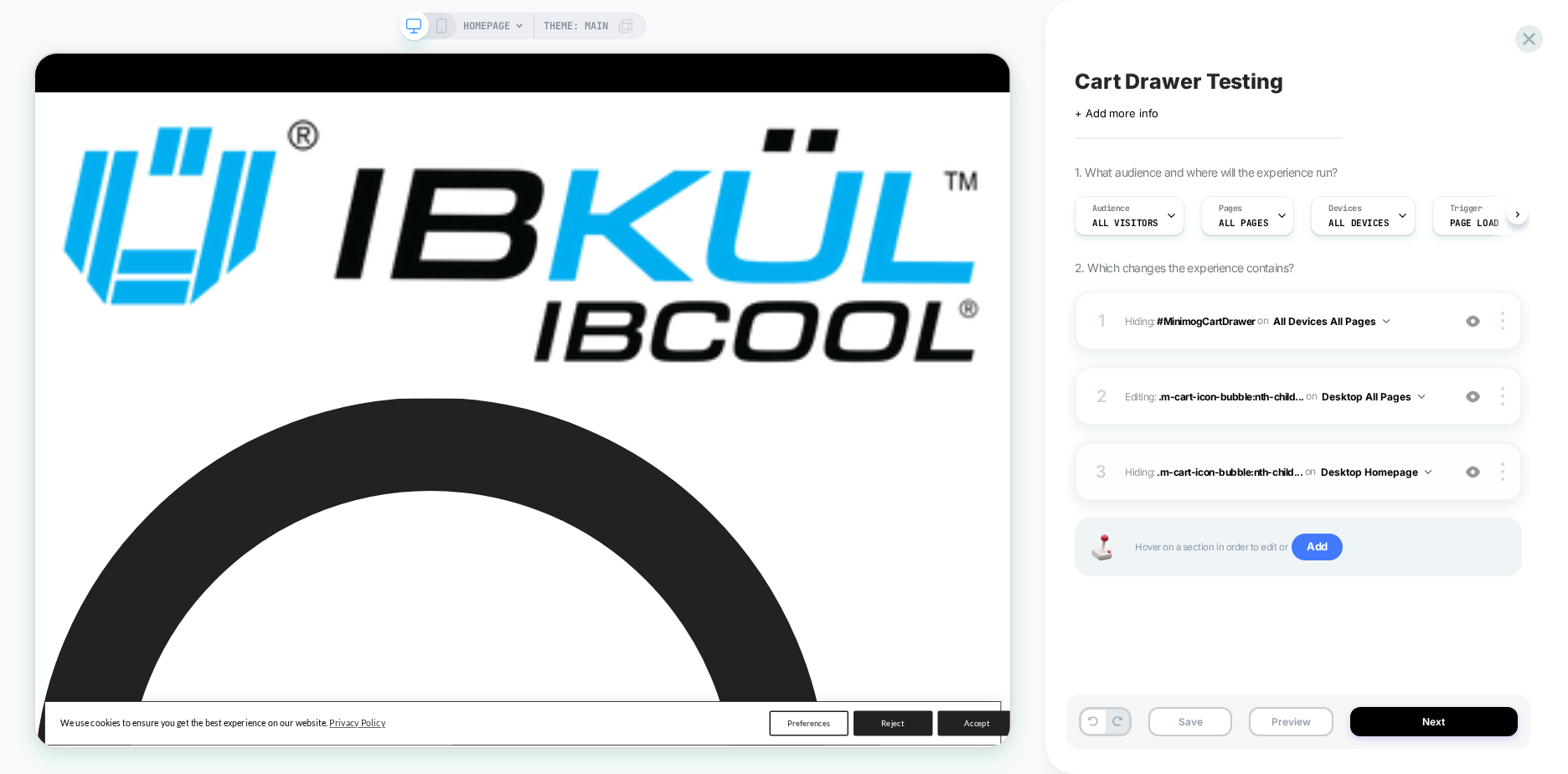
scroll to position [0, 1]
click at [1473, 397] on img at bounding box center [1472, 397] width 14 height 14
click at [1474, 474] on img at bounding box center [1472, 472] width 14 height 14
click at [1474, 398] on img at bounding box center [1472, 397] width 14 height 14
click at [1505, 397] on div at bounding box center [1505, 396] width 32 height 18
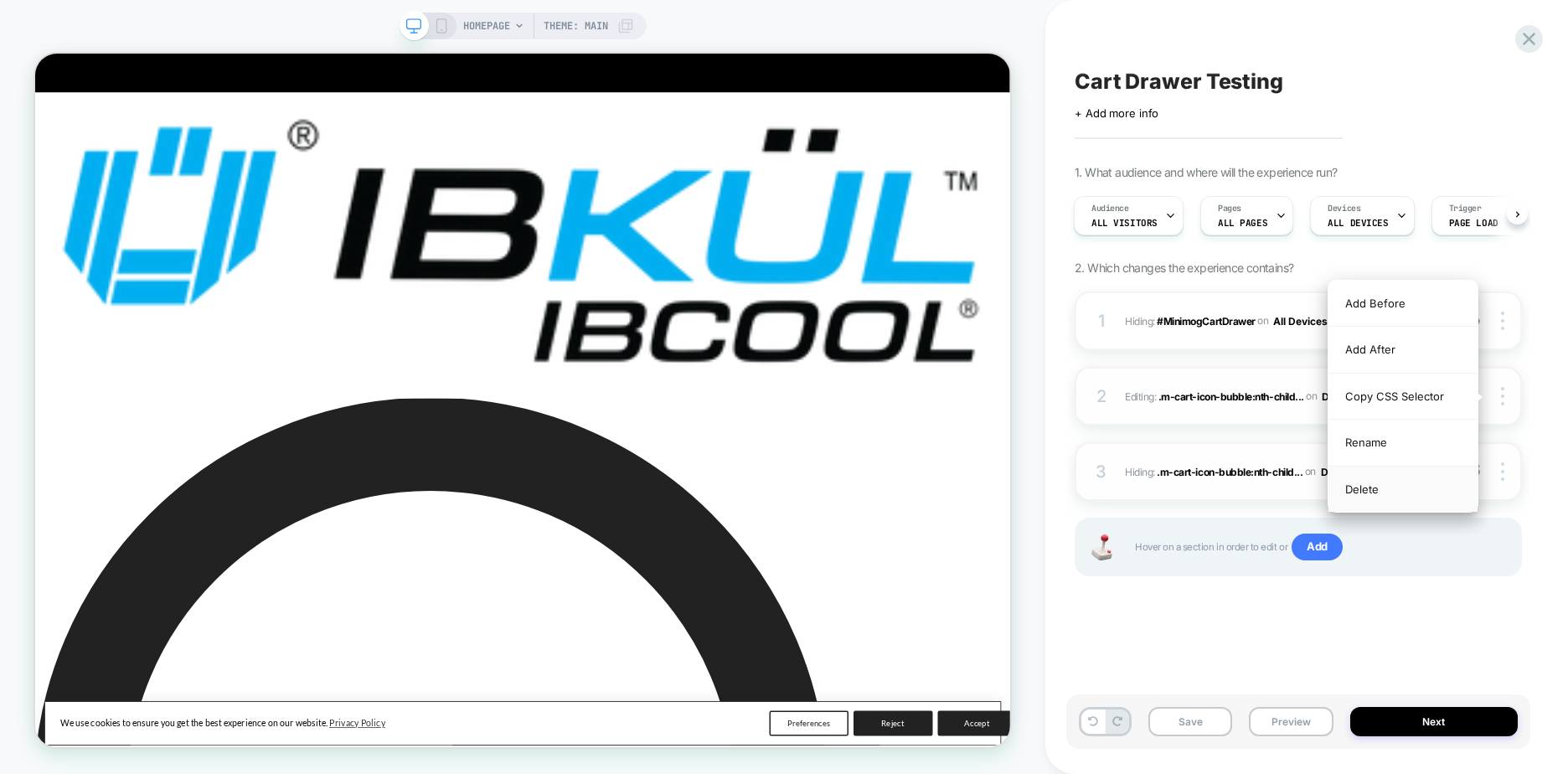
click at [1399, 497] on div "Delete" at bounding box center [1403, 490] width 149 height 45
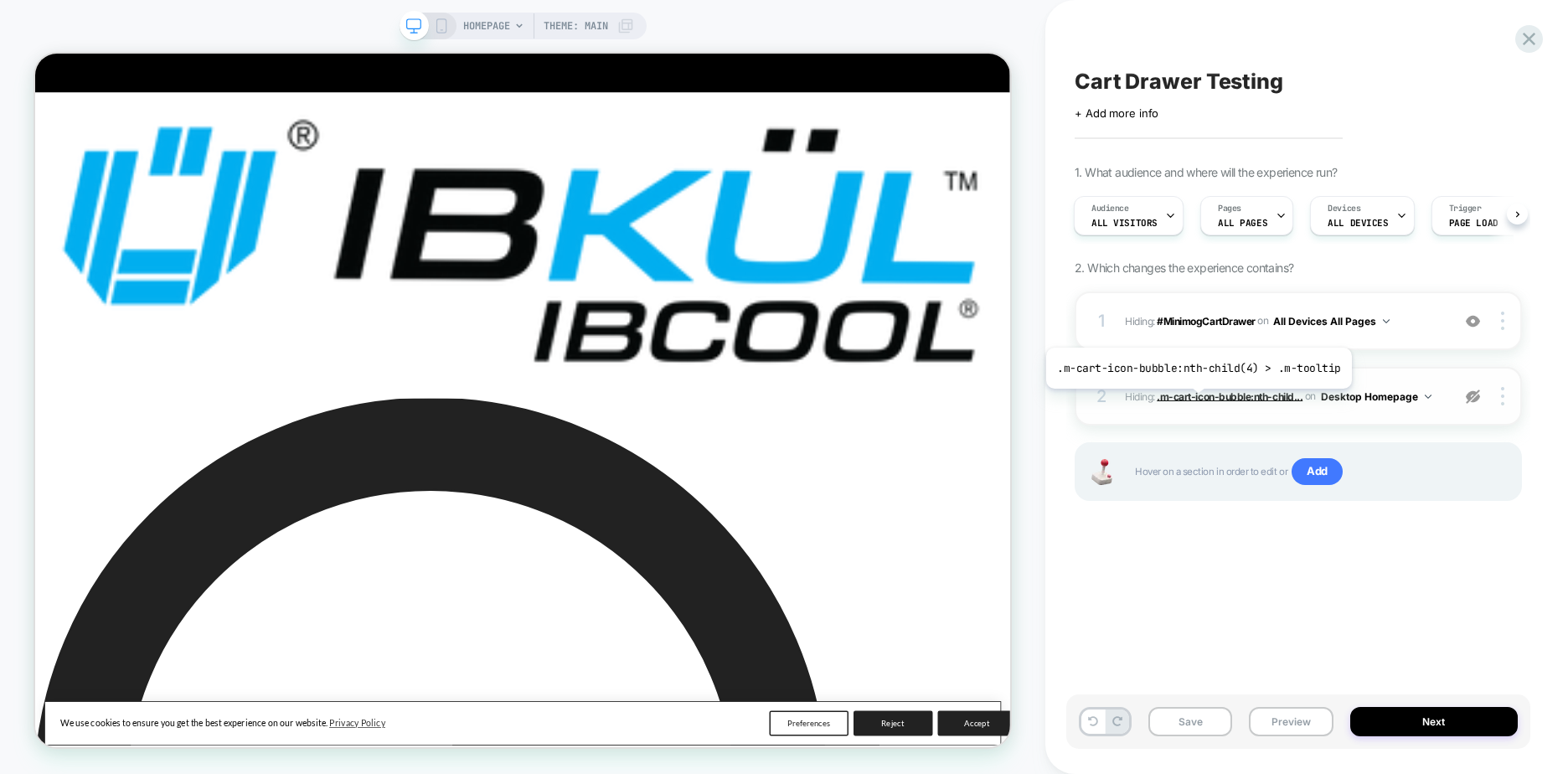
click at [1195, 401] on span ".m-cart-icon-bubble:nth-child..." at bounding box center [1230, 396] width 146 height 12
click at [1135, 401] on span "Hiding : .m-cart-icon-bubble:nth-child... .m-cart-icon-bubble:nth-child(4) > .m…" at bounding box center [1283, 397] width 317 height 21
click at [1091, 403] on div "2 Hiding : .m-cart-icon-bubble:nth-child... .m-cart-icon-bubble:nth-child(4) > …" at bounding box center [1298, 396] width 448 height 58
click at [1100, 397] on div "2" at bounding box center [1101, 396] width 17 height 30
click at [1506, 395] on div at bounding box center [1505, 396] width 32 height 18
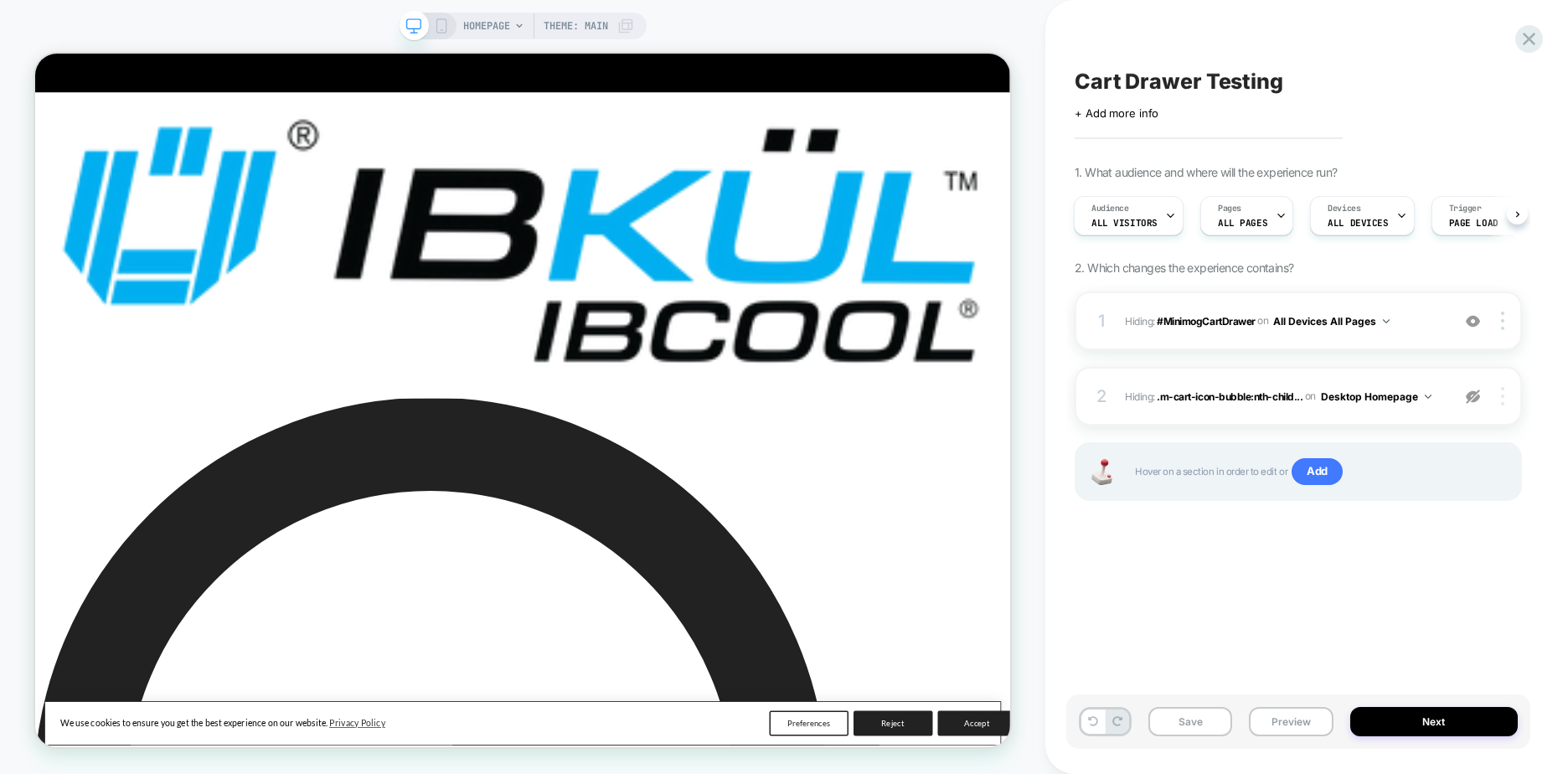
click at [1503, 396] on img at bounding box center [1503, 396] width 3 height 18
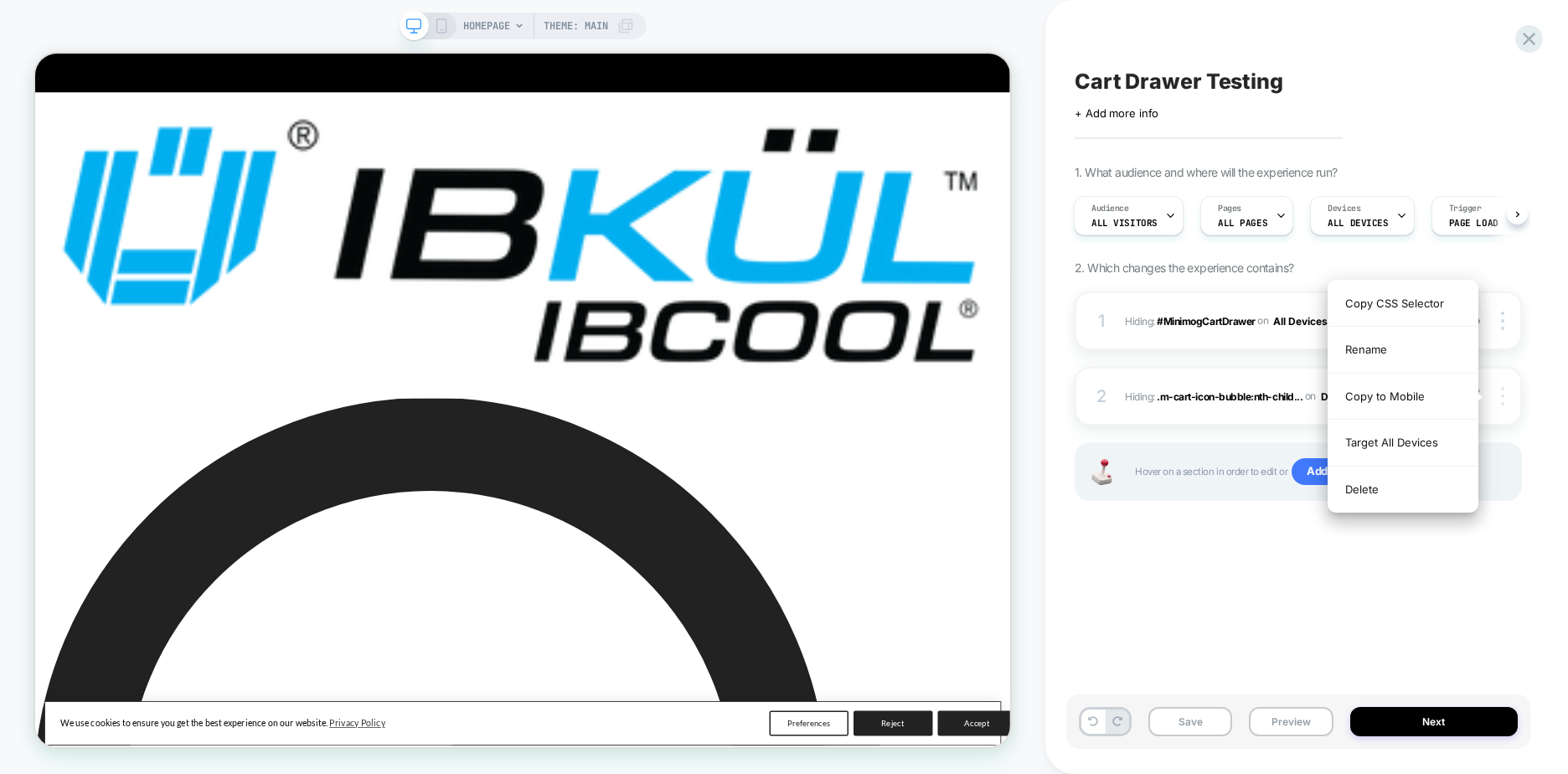
click at [1518, 397] on div at bounding box center [1505, 396] width 32 height 18
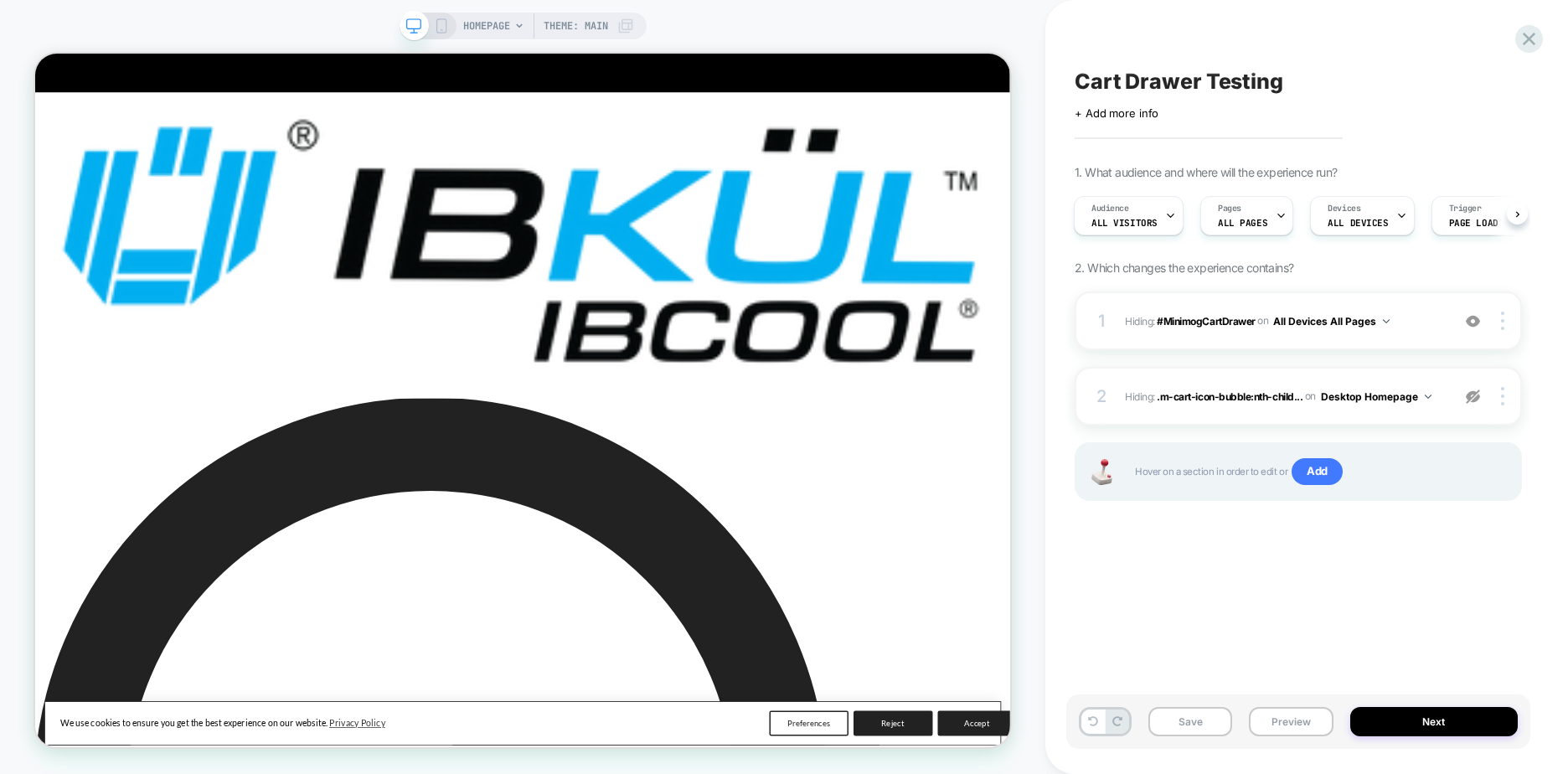
click at [1475, 397] on img at bounding box center [1472, 397] width 14 height 14
click at [1442, 403] on span "Hiding : .m-cart-icon-bubble:nth-child... .m-cart-icon-bubble:nth-child(4) > .m…" at bounding box center [1283, 397] width 317 height 21
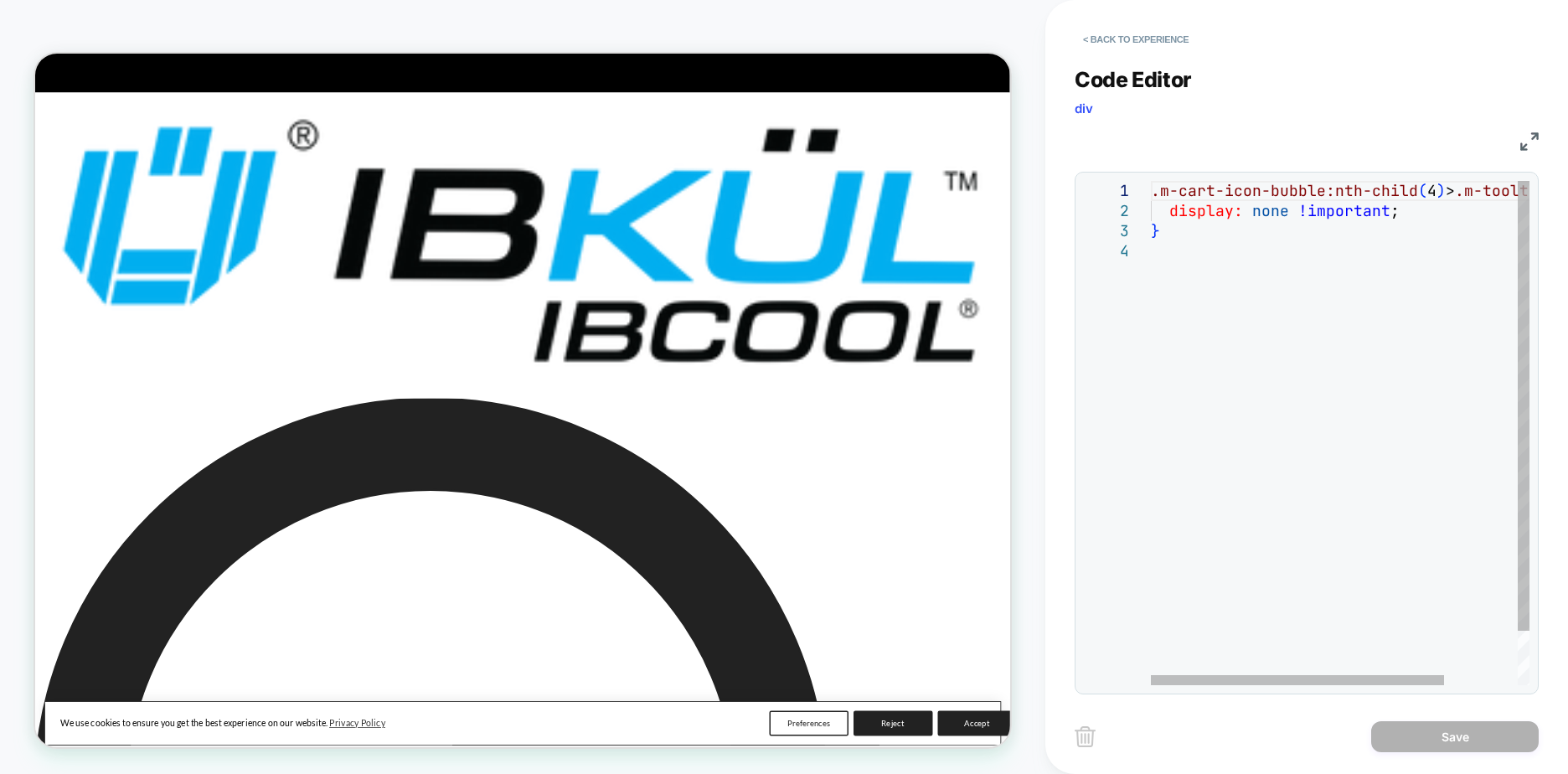
click at [1292, 250] on div ".m-cart-icon-bubble:nth-child ( 4 ) > .m-tooltip { display: none !important ; }" at bounding box center [1387, 464] width 473 height 565
click at [1310, 208] on div ".m-cart-icon-bubble:nth-child ( 4 ) > .m-tooltip { display: none !important ; }" at bounding box center [1387, 464] width 473 height 565
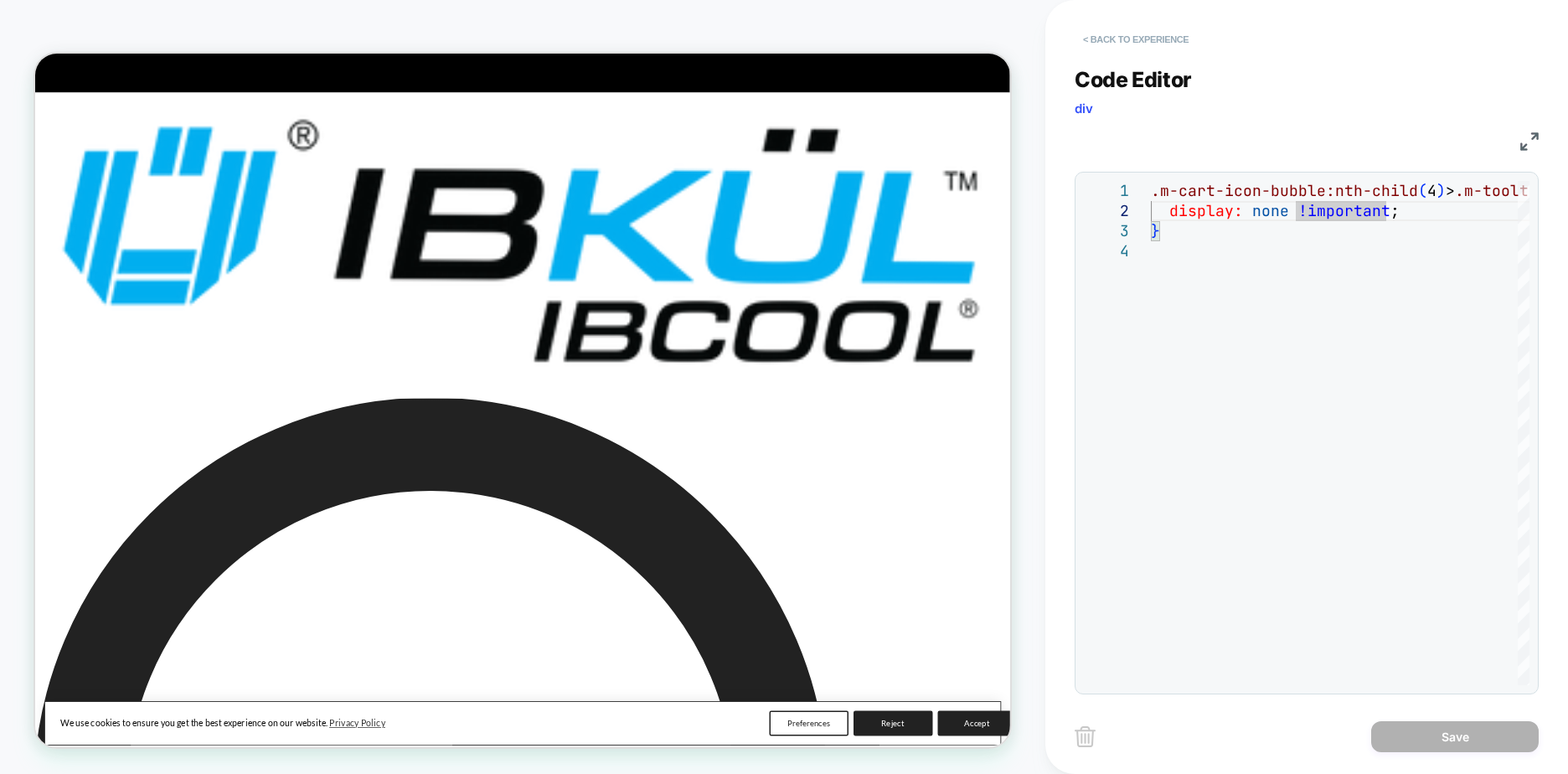
click at [1118, 26] on button "< Back to experience" at bounding box center [1135, 39] width 123 height 27
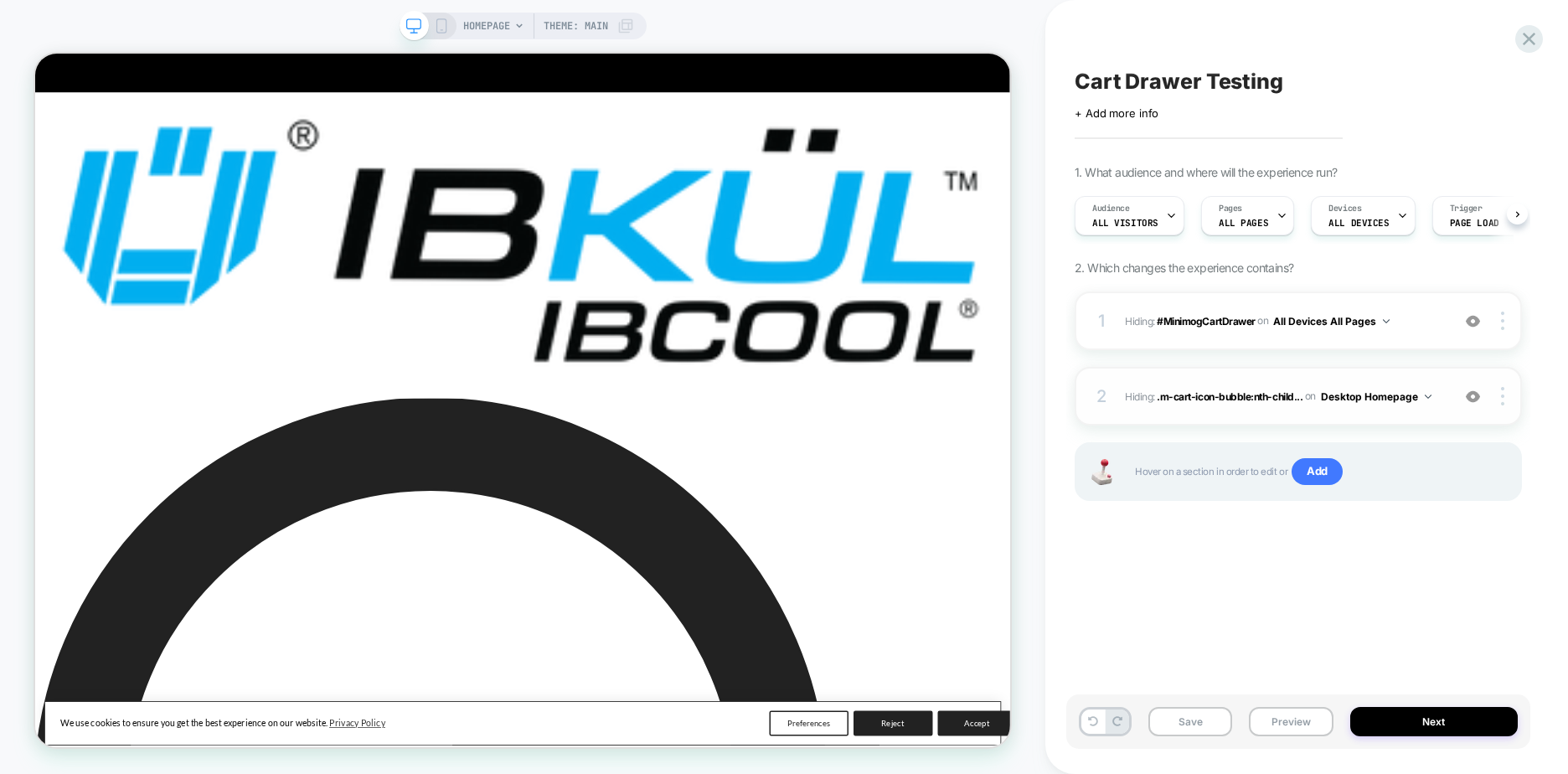
scroll to position [0, 1]
click at [1506, 397] on div at bounding box center [1505, 396] width 32 height 18
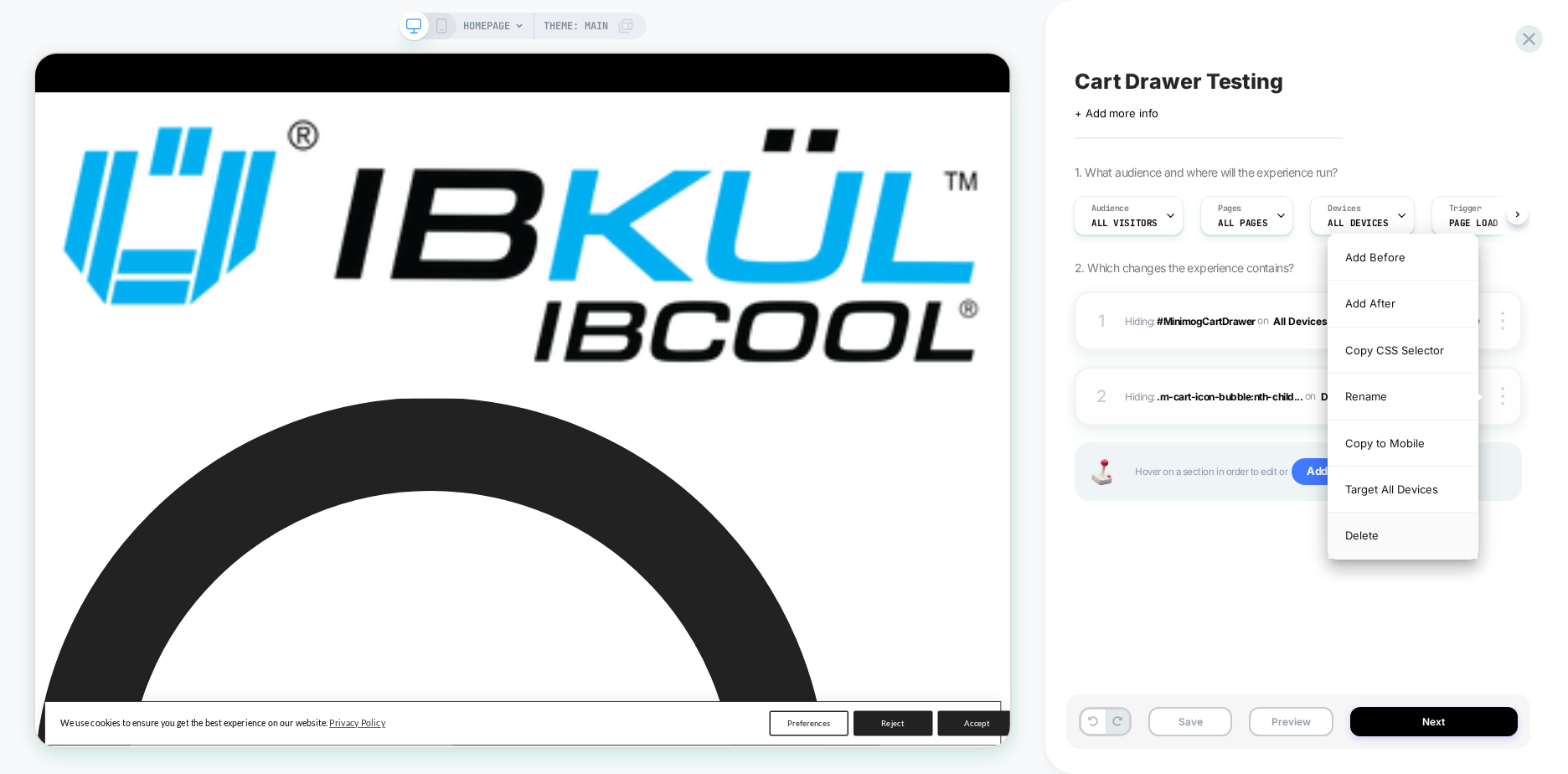
click at [1370, 543] on div "Delete" at bounding box center [1403, 536] width 149 height 45
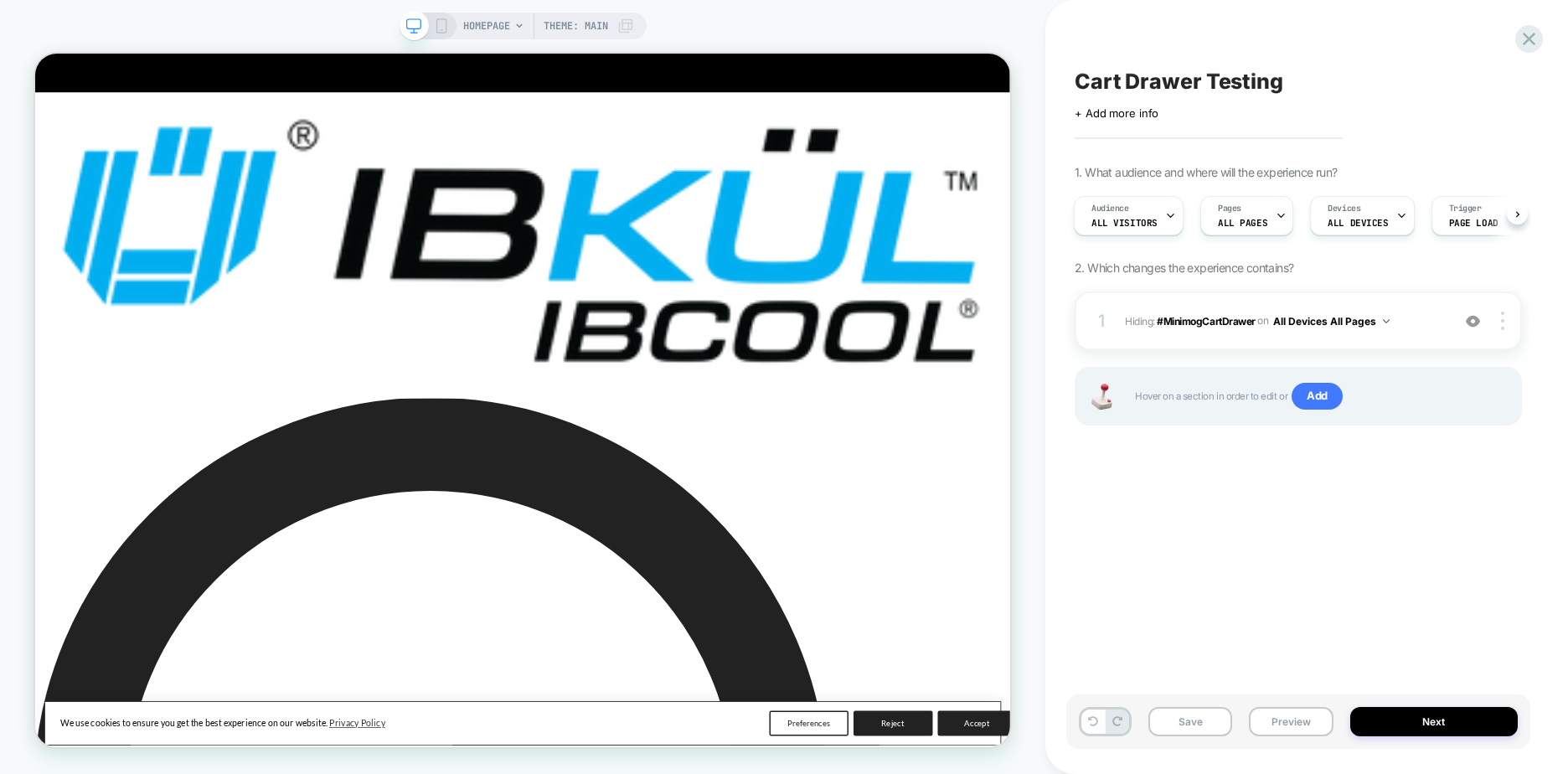
click at [1375, 534] on div "Cart Drawer Testing Click to edit experience details + Add more info 1. What au…" at bounding box center [1299, 387] width 464 height 741
click at [1470, 320] on img at bounding box center [1472, 321] width 14 height 14
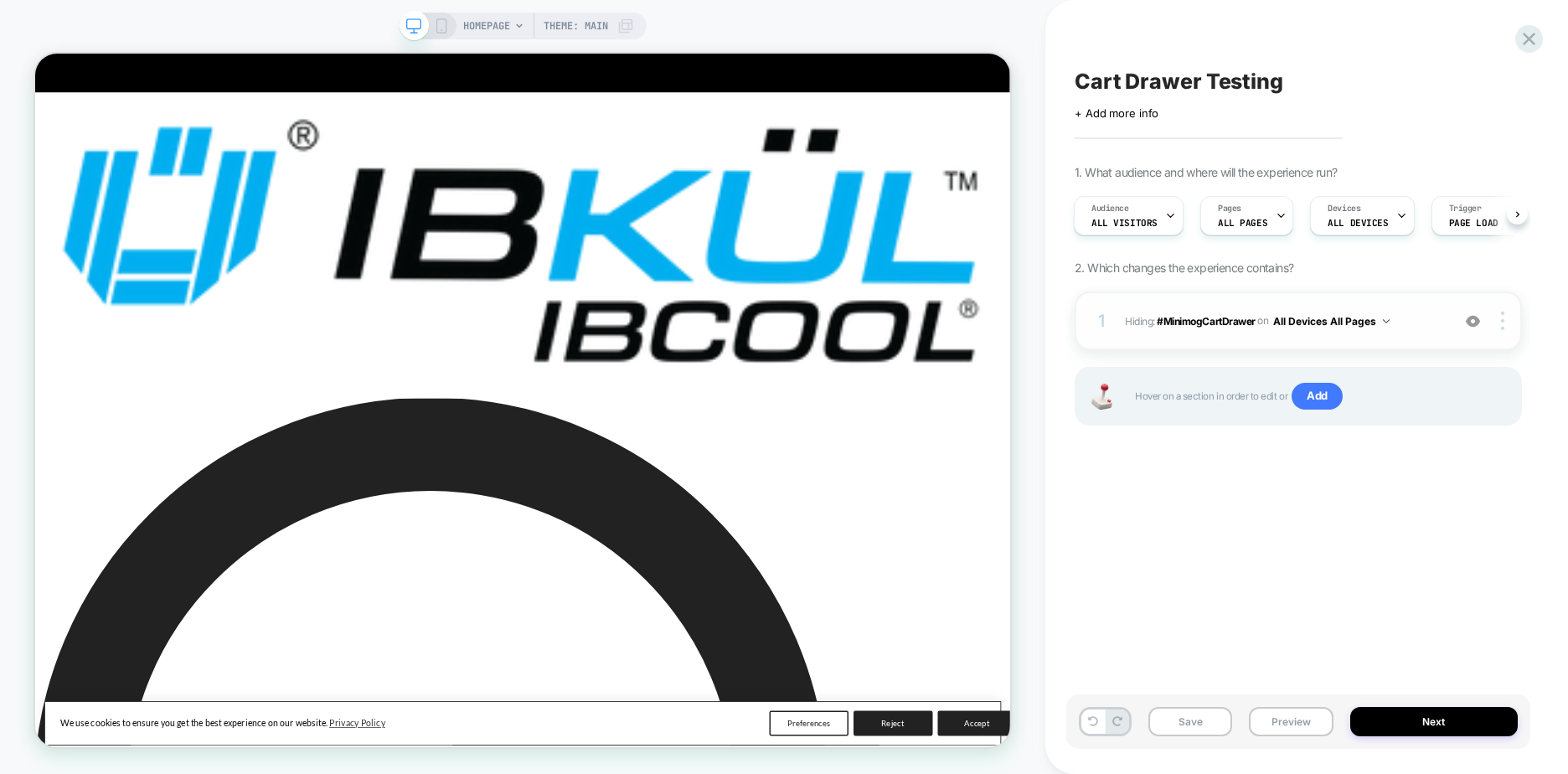
click at [1453, 381] on div "Hover on a section in order to edit or Add" at bounding box center [1298, 396] width 448 height 58
click at [1531, 48] on icon at bounding box center [1529, 39] width 23 height 23
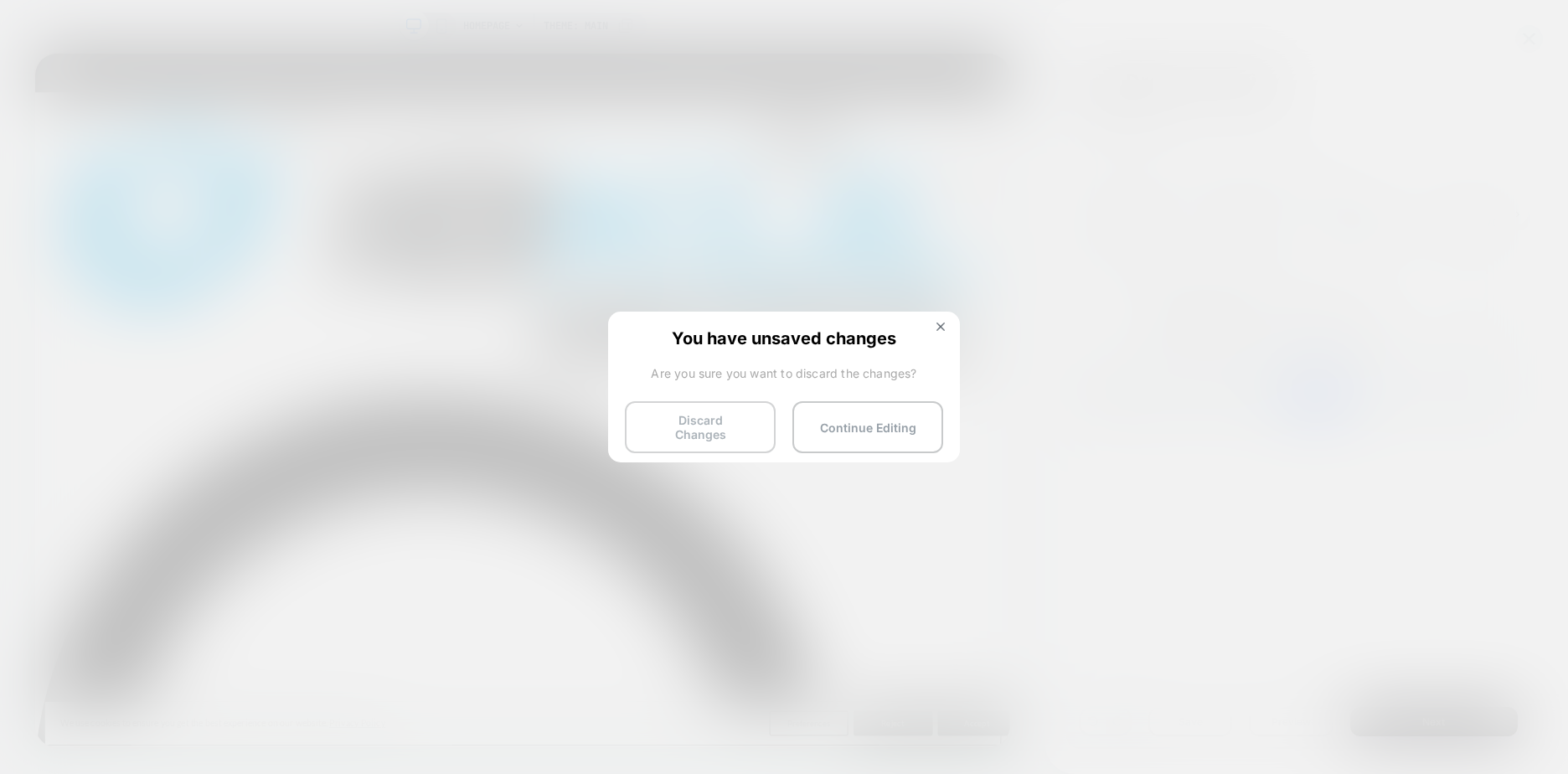
click at [727, 425] on button "Discard Changes" at bounding box center [700, 428] width 150 height 52
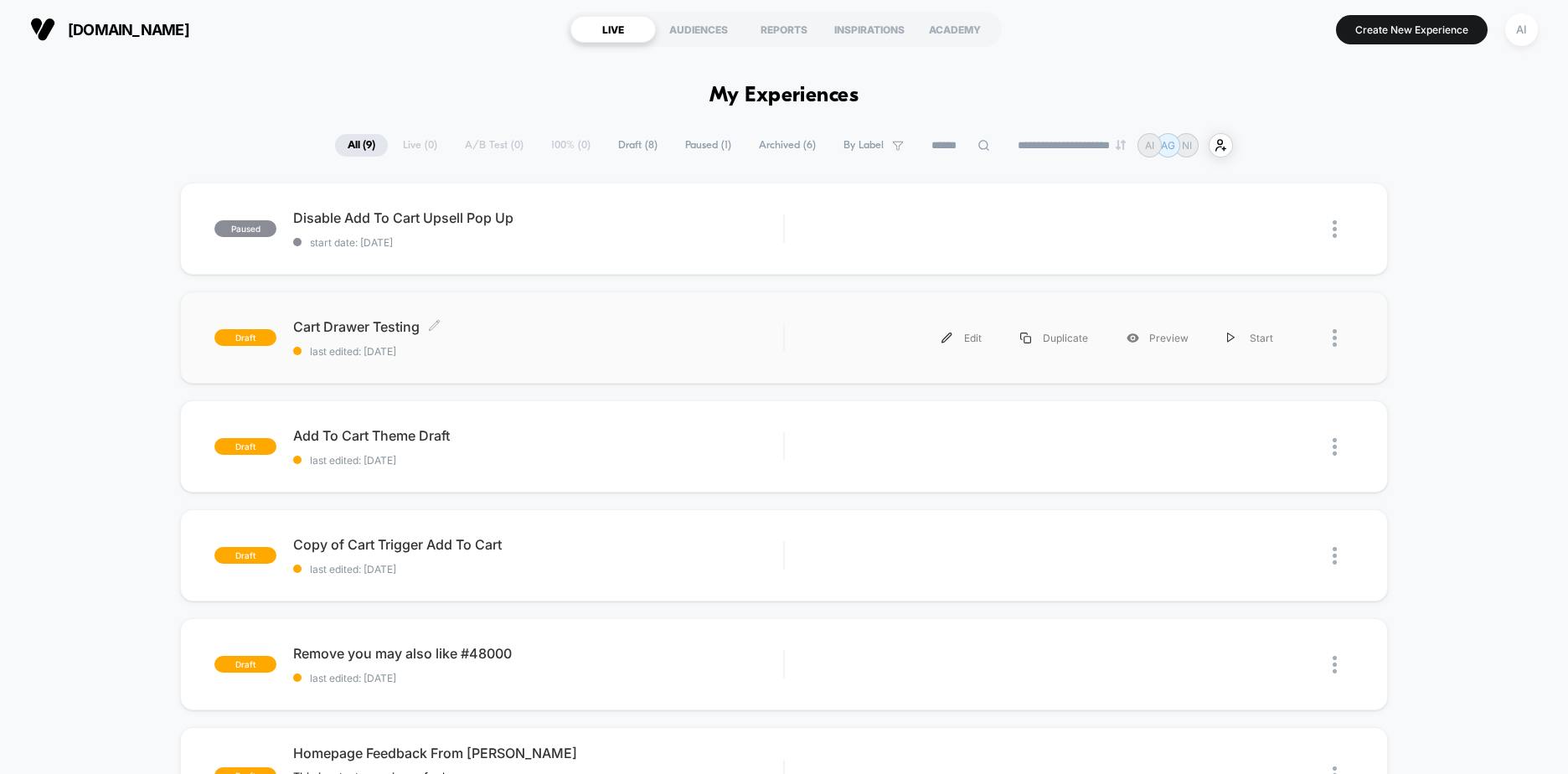
click at [316, 341] on div "Cart Drawer Testing Click to edit experience details Click to edit experience d…" at bounding box center [538, 337] width 490 height 39
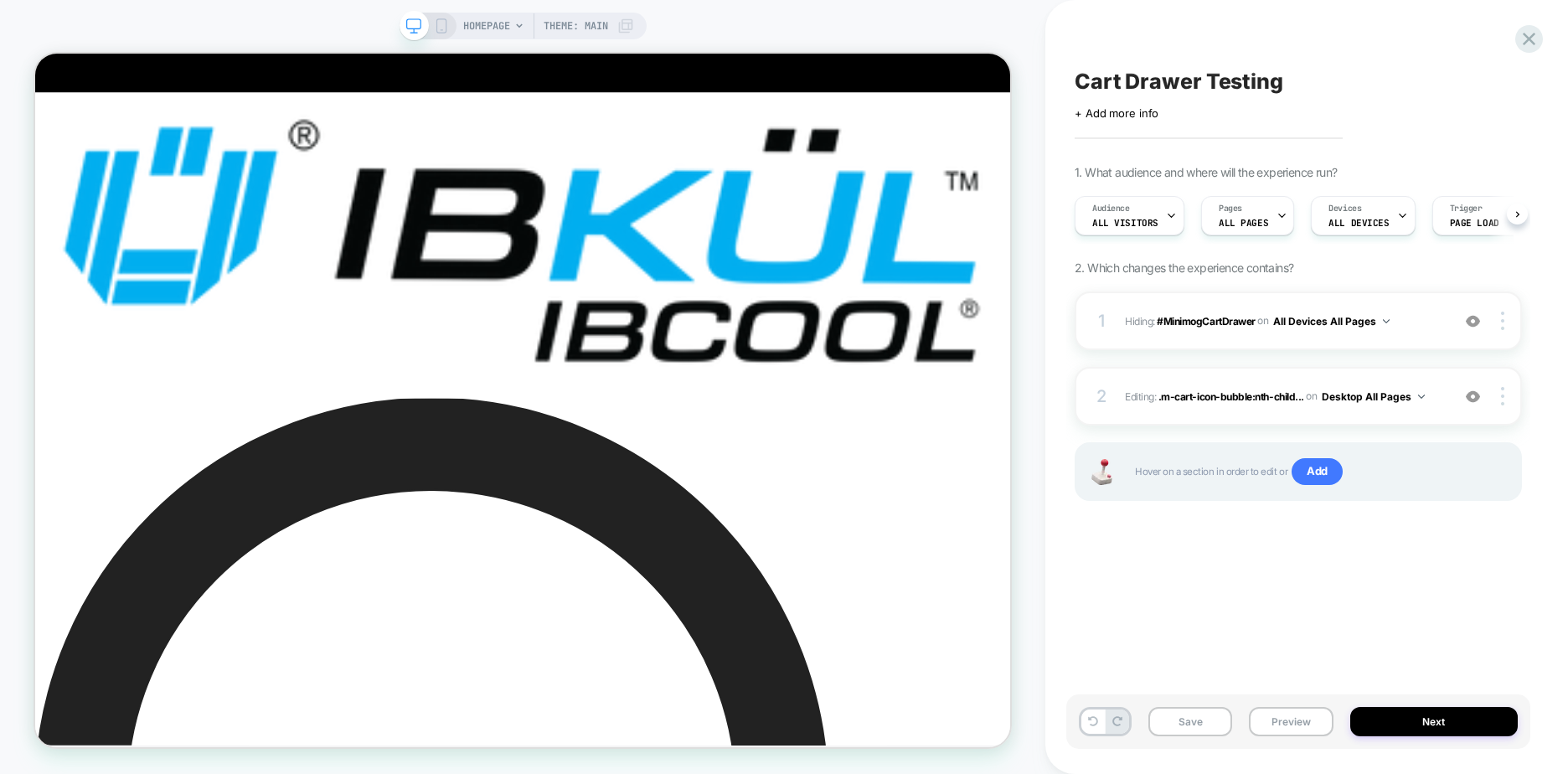
scroll to position [0, 1]
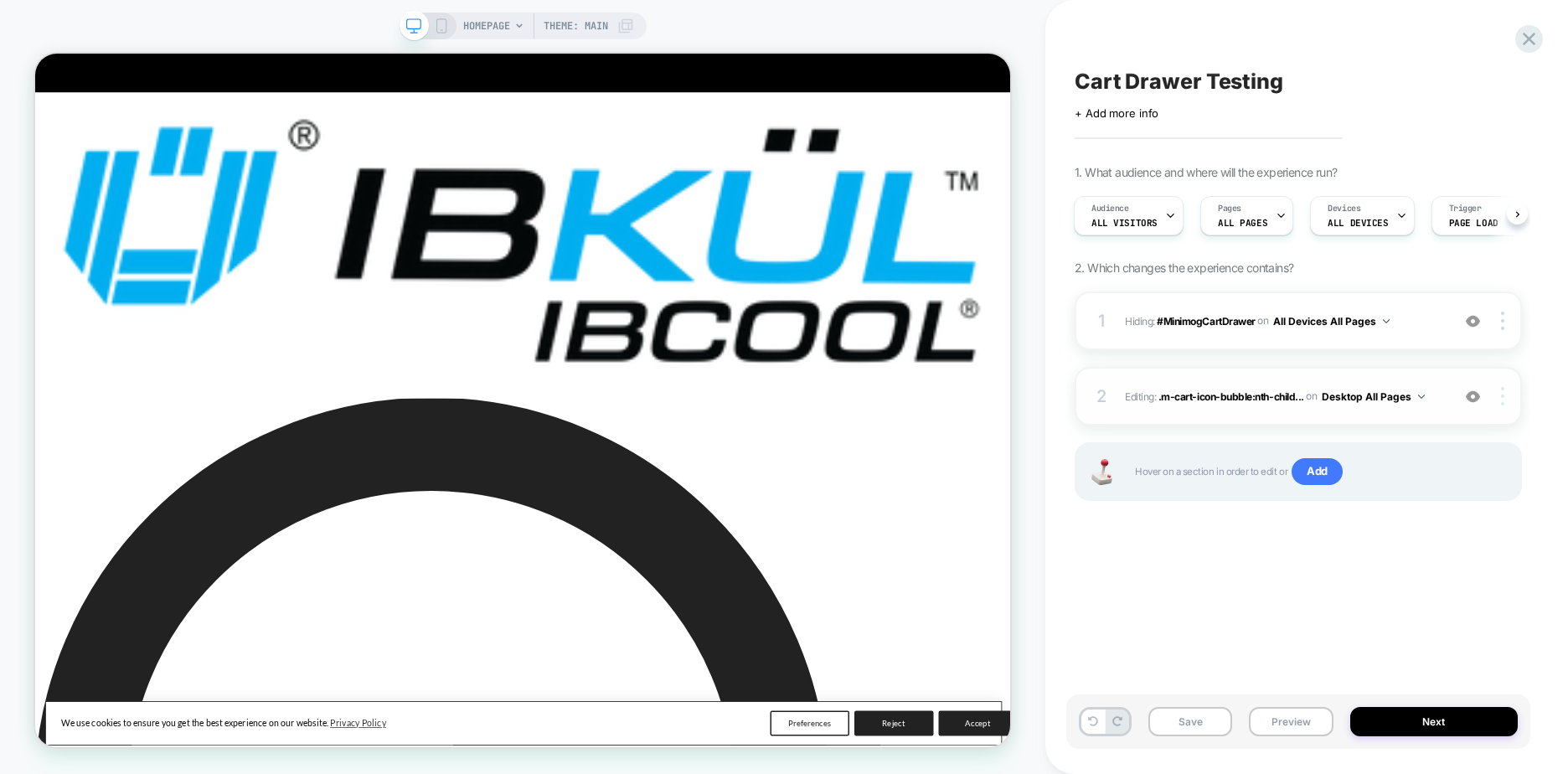
click at [1504, 398] on img at bounding box center [1503, 396] width 3 height 18
click at [1476, 453] on div "Hover on a section in order to edit or Add" at bounding box center [1298, 471] width 448 height 58
click at [1473, 398] on img at bounding box center [1472, 397] width 14 height 14
click at [1471, 399] on img at bounding box center [1472, 397] width 14 height 14
click at [1507, 395] on div at bounding box center [1505, 396] width 32 height 18
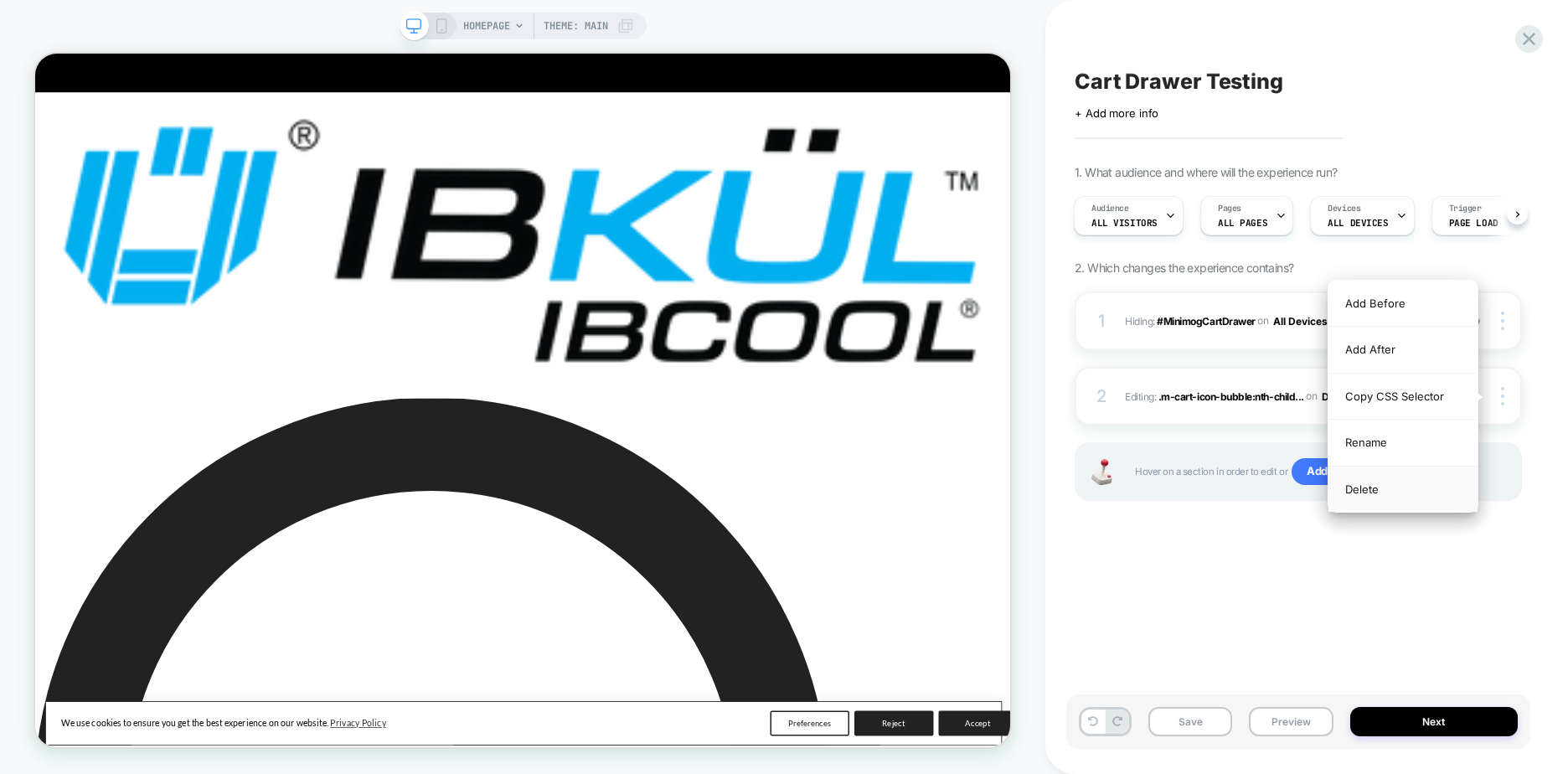
click at [1359, 504] on div "Delete" at bounding box center [1403, 490] width 149 height 45
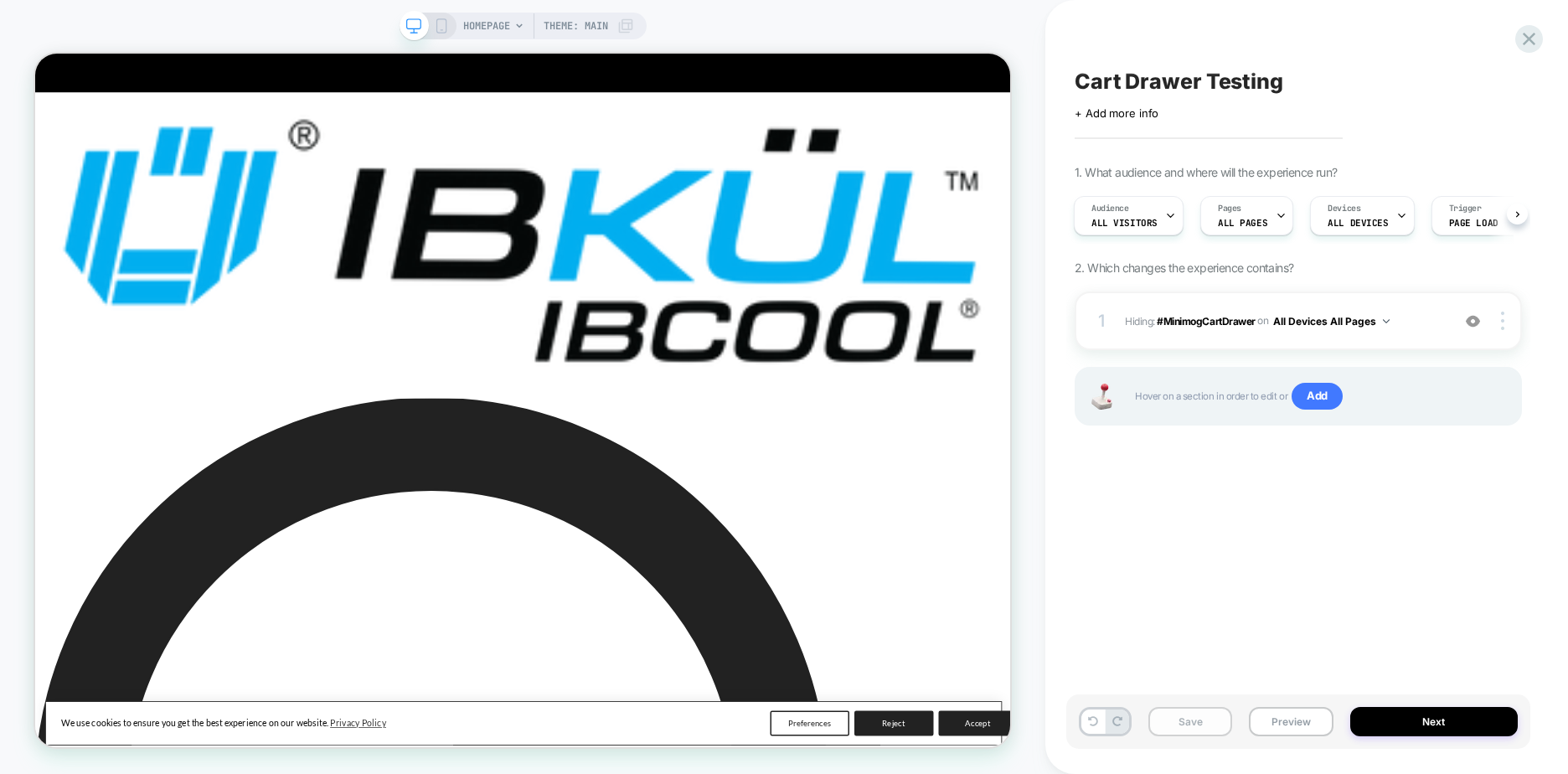
click at [1193, 723] on button "Save" at bounding box center [1190, 722] width 83 height 30
click at [468, 15] on span "HOMEPAGE" at bounding box center [487, 25] width 47 height 27
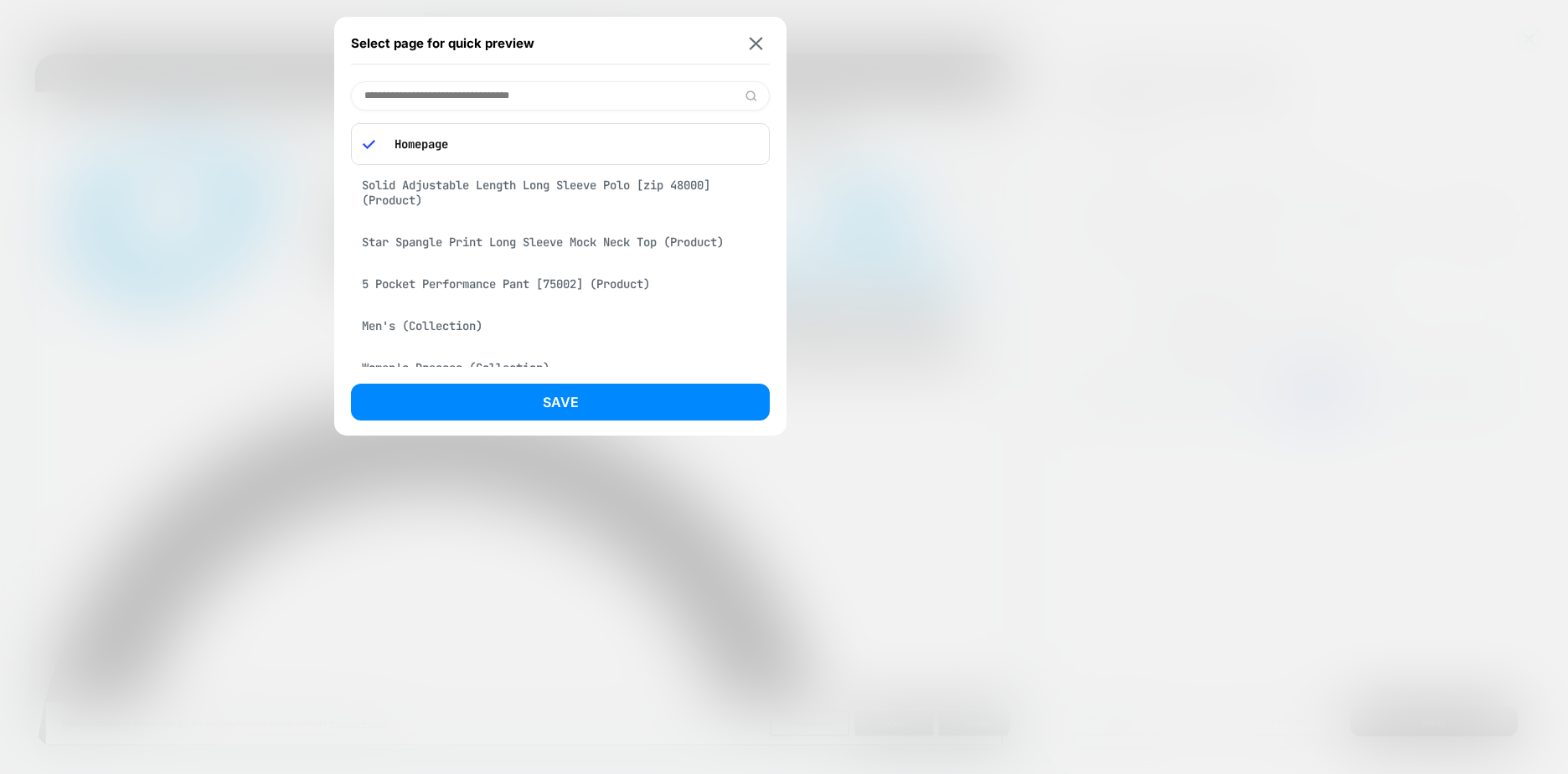
click at [479, 187] on div "Solid Adjustable Length Long Sleeve Polo [zip 48000] (Product)" at bounding box center [561, 193] width 419 height 47
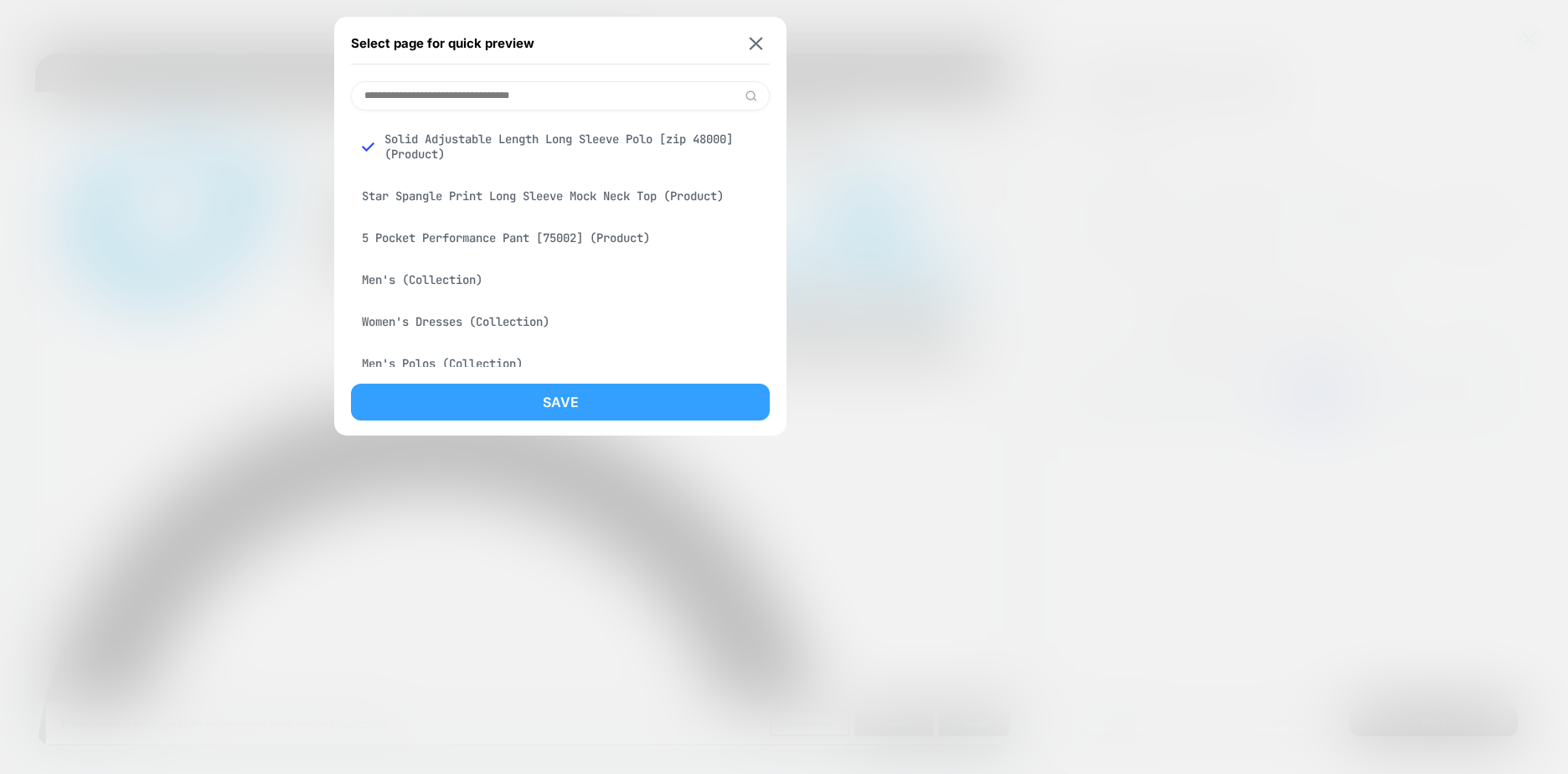
click at [520, 407] on button "Save" at bounding box center [561, 402] width 419 height 37
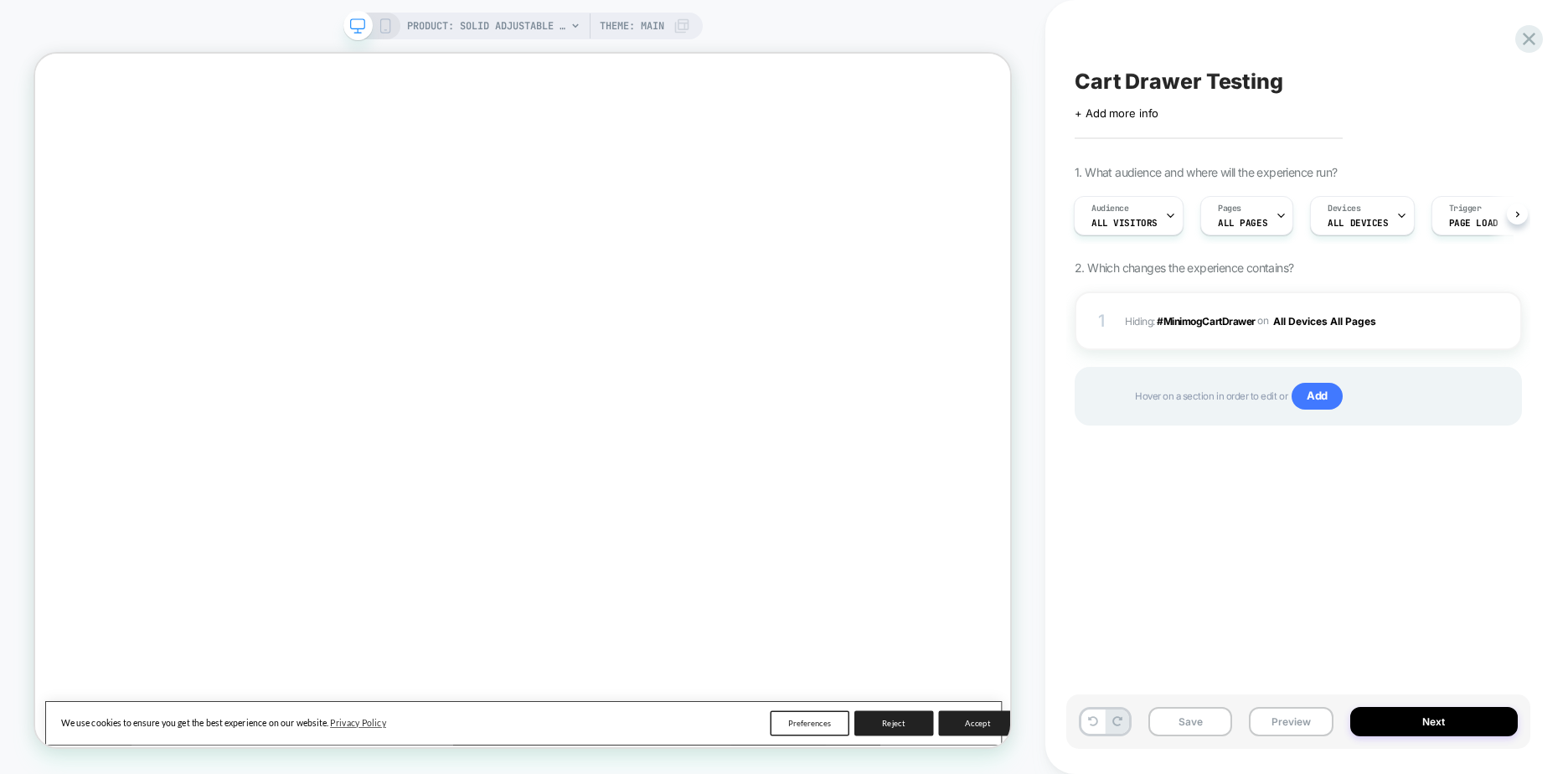
scroll to position [0, 3]
click at [1178, 490] on div "Cart Drawer Testing Click to edit experience details + Add more info 1. What au…" at bounding box center [1299, 387] width 464 height 741
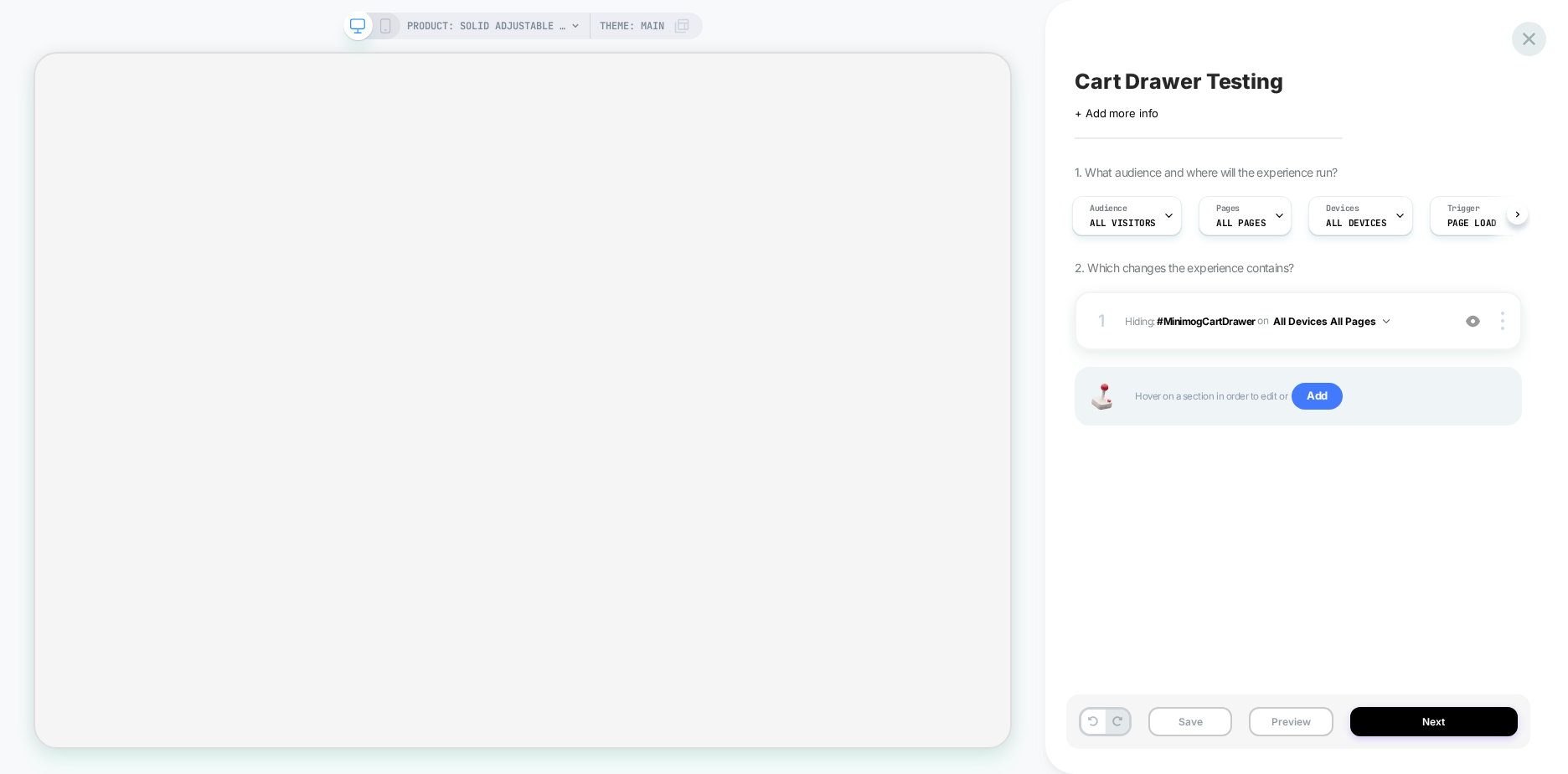
select select "**********"
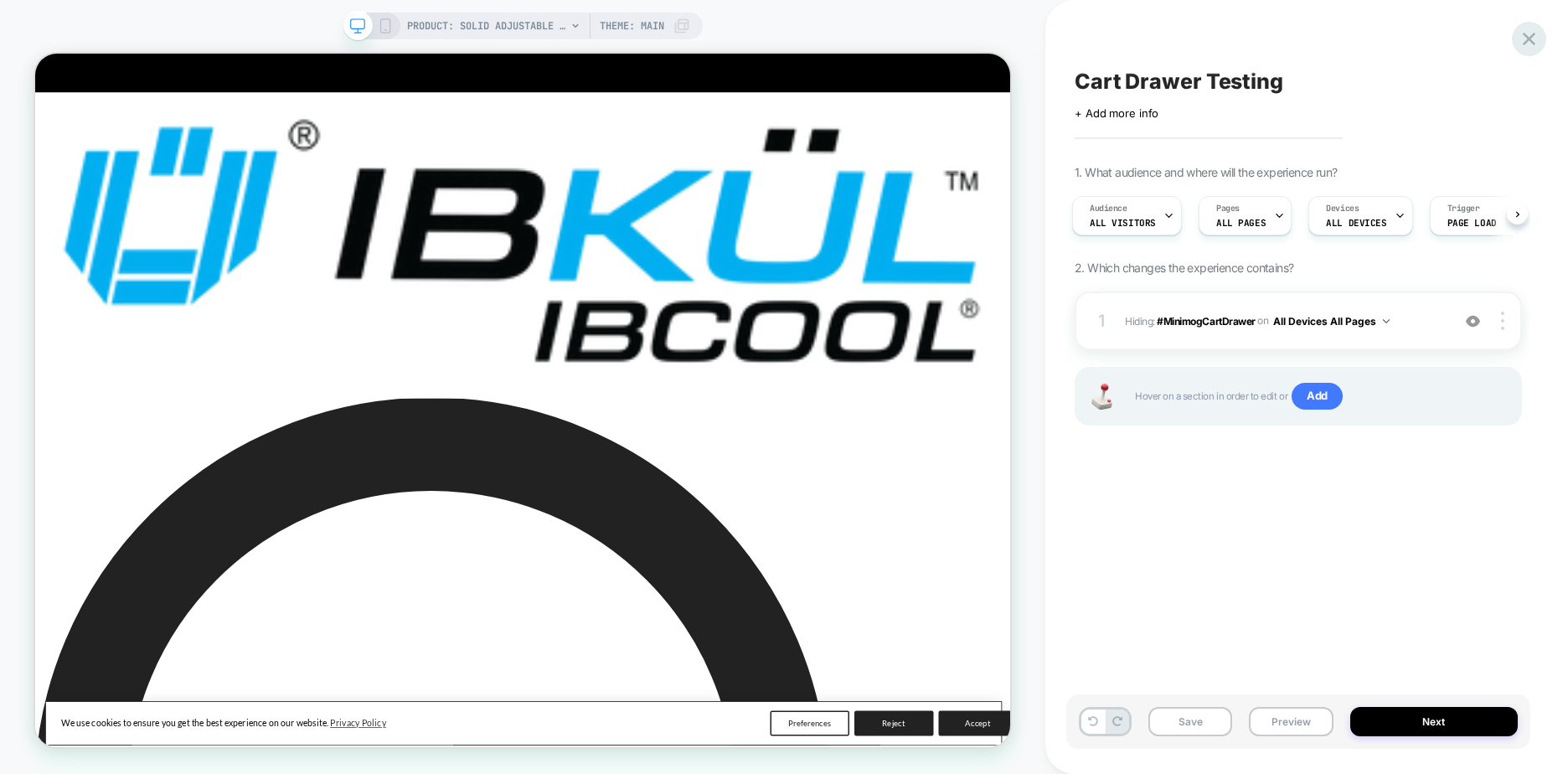
scroll to position [0, 0]
click at [1530, 38] on icon at bounding box center [1529, 39] width 12 height 12
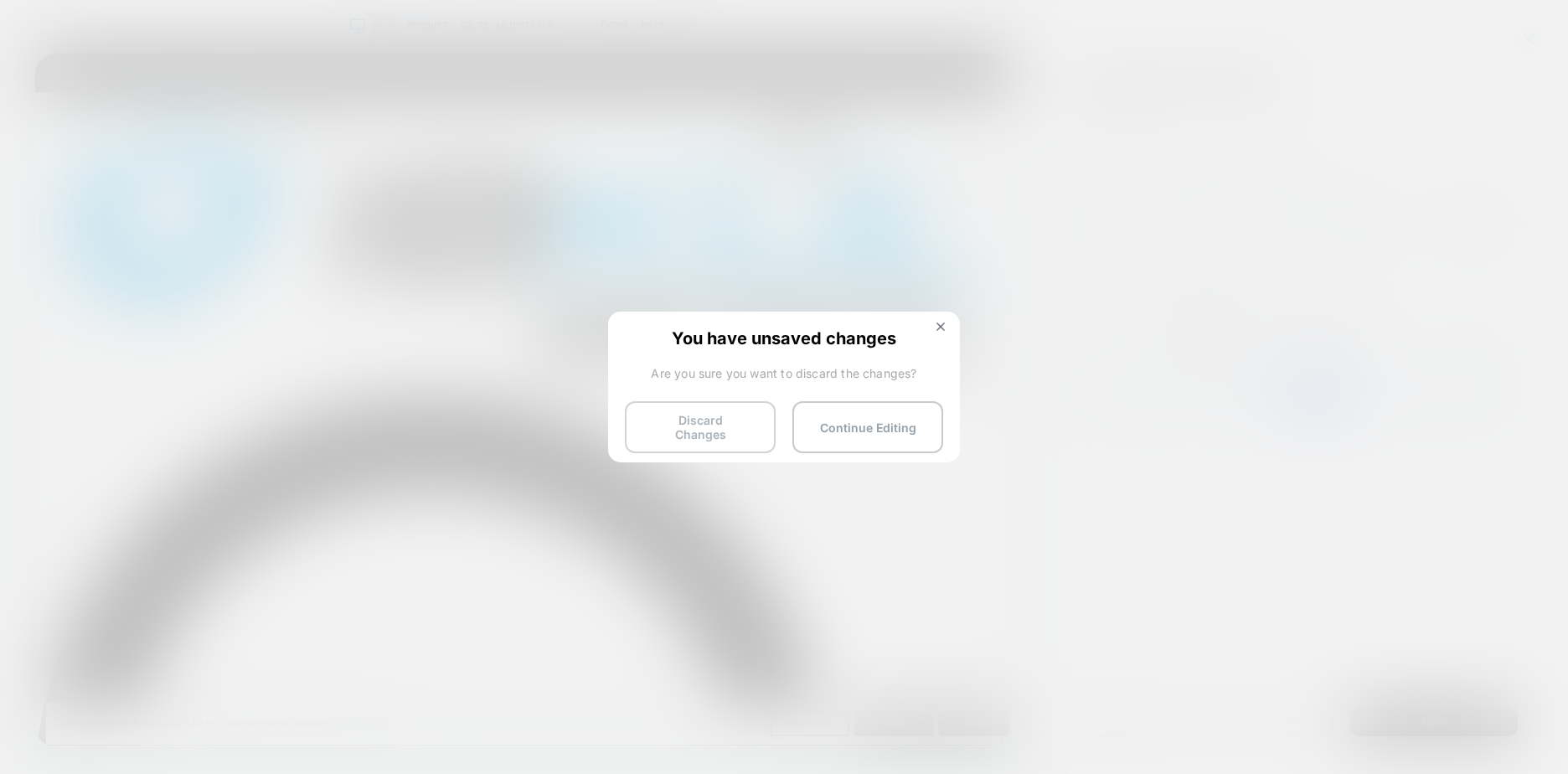
click at [698, 430] on button "Discard Changes" at bounding box center [700, 428] width 150 height 52
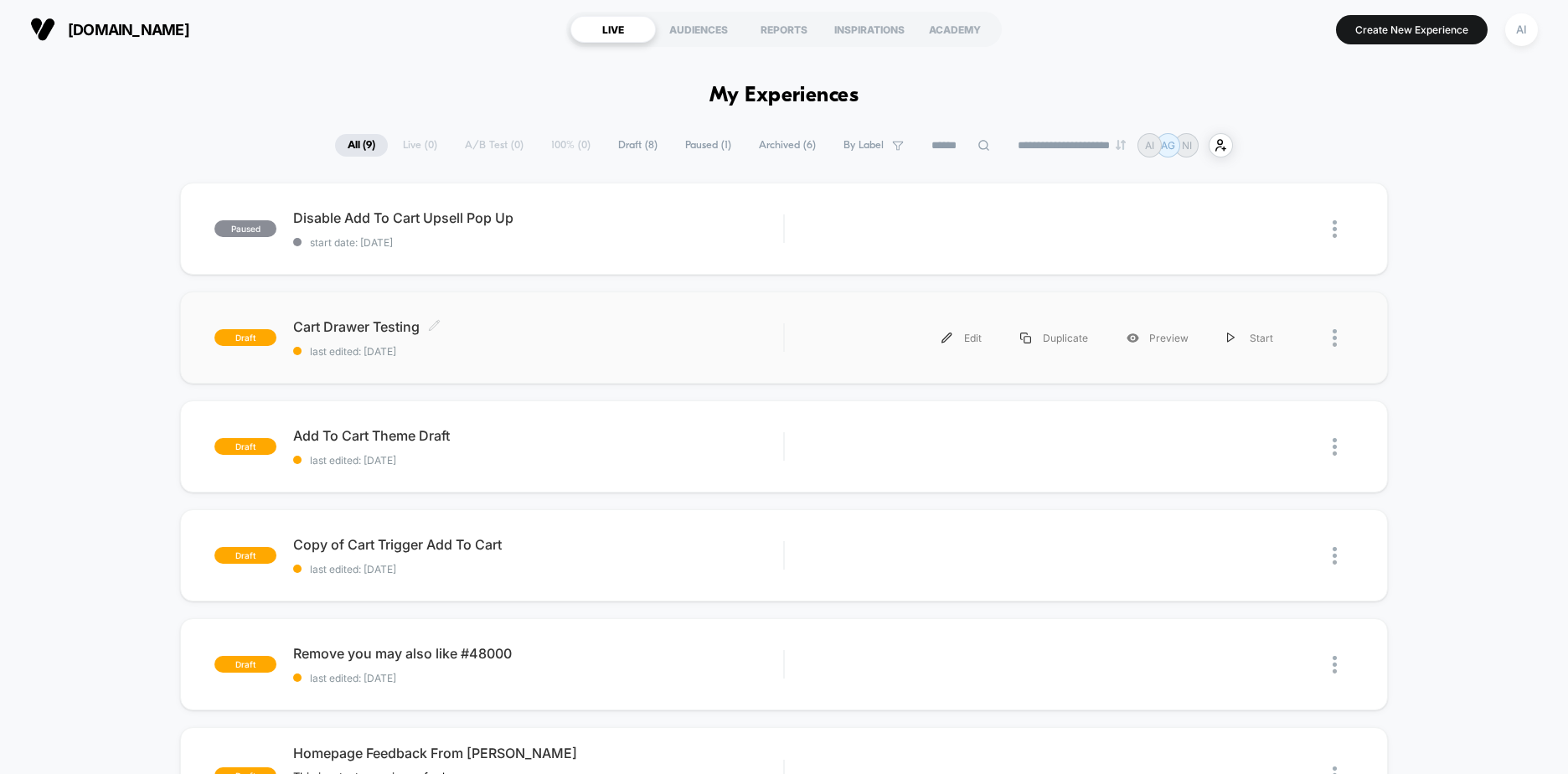
click at [437, 328] on icon at bounding box center [434, 325] width 12 height 12
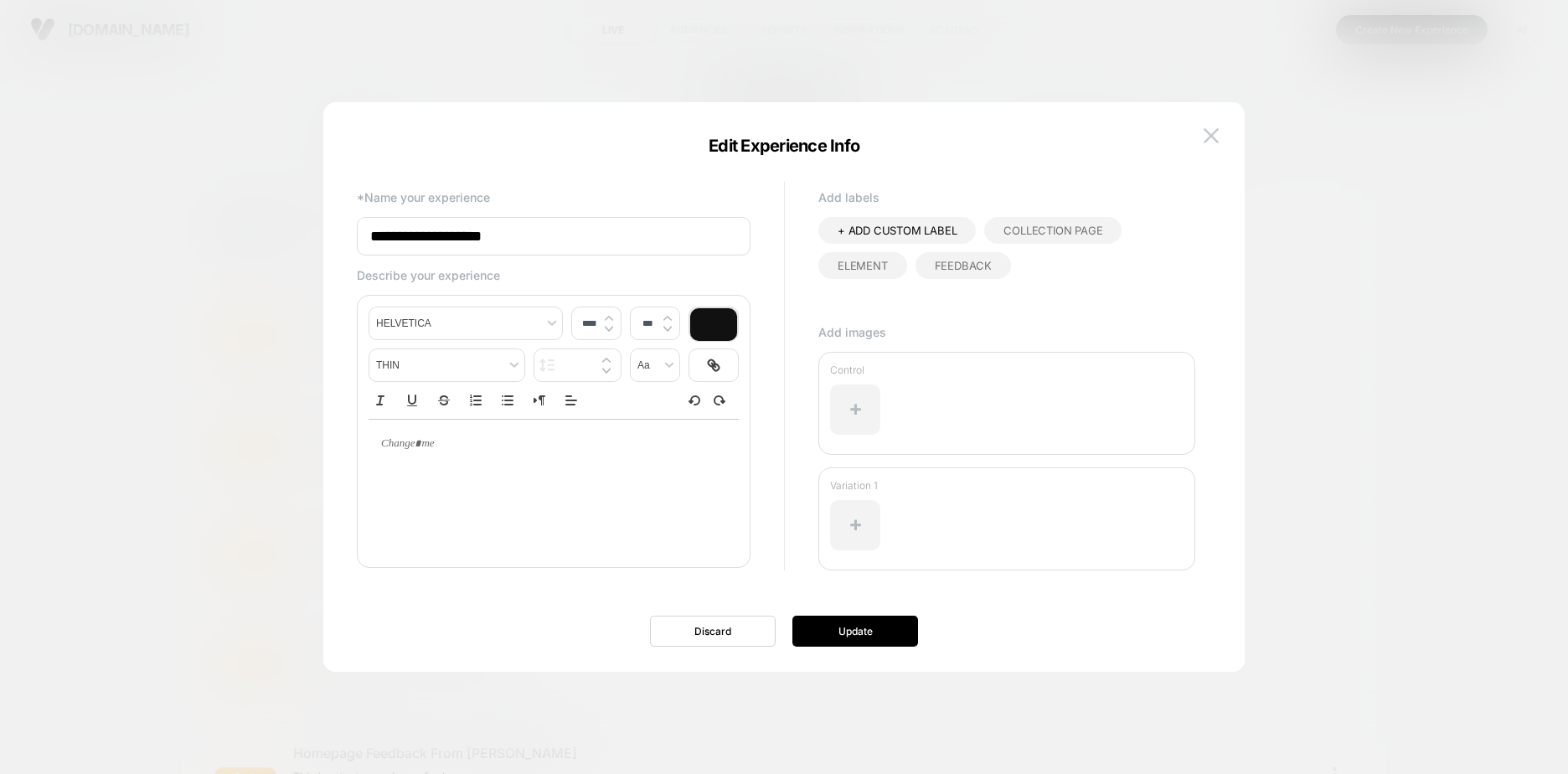
click at [553, 249] on input "**********" at bounding box center [554, 237] width 394 height 38
click at [472, 241] on input "**********" at bounding box center [554, 237] width 394 height 38
click at [488, 232] on input "**********" at bounding box center [554, 237] width 394 height 38
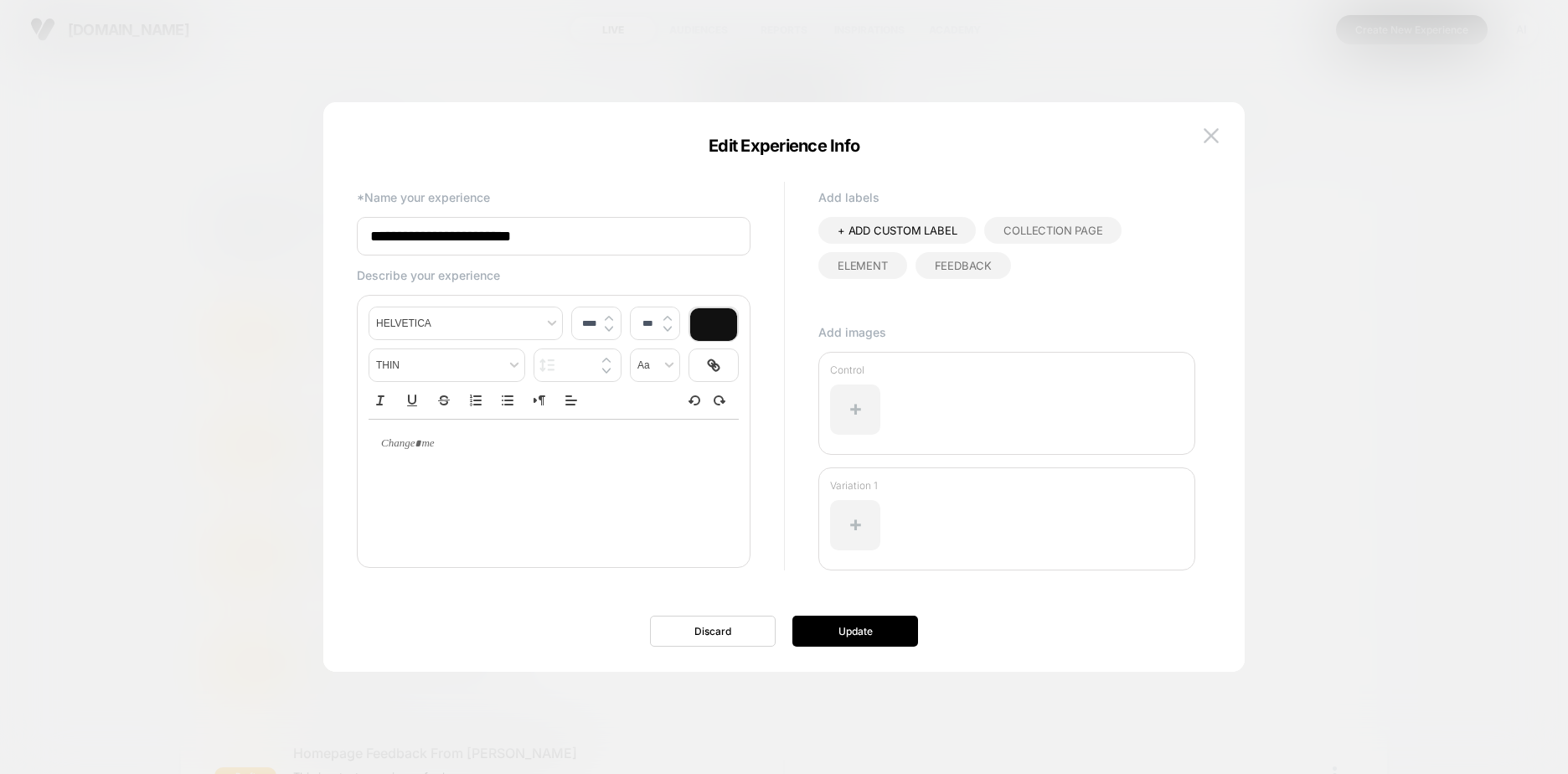
type input "**********"
type input "****"
click at [648, 469] on div at bounding box center [554, 444] width 370 height 49
click at [918, 229] on span "+ ADD CUSTOM LABEL" at bounding box center [897, 230] width 119 height 13
drag, startPoint x: 1008, startPoint y: 233, endPoint x: 888, endPoint y: 294, distance: 134.6
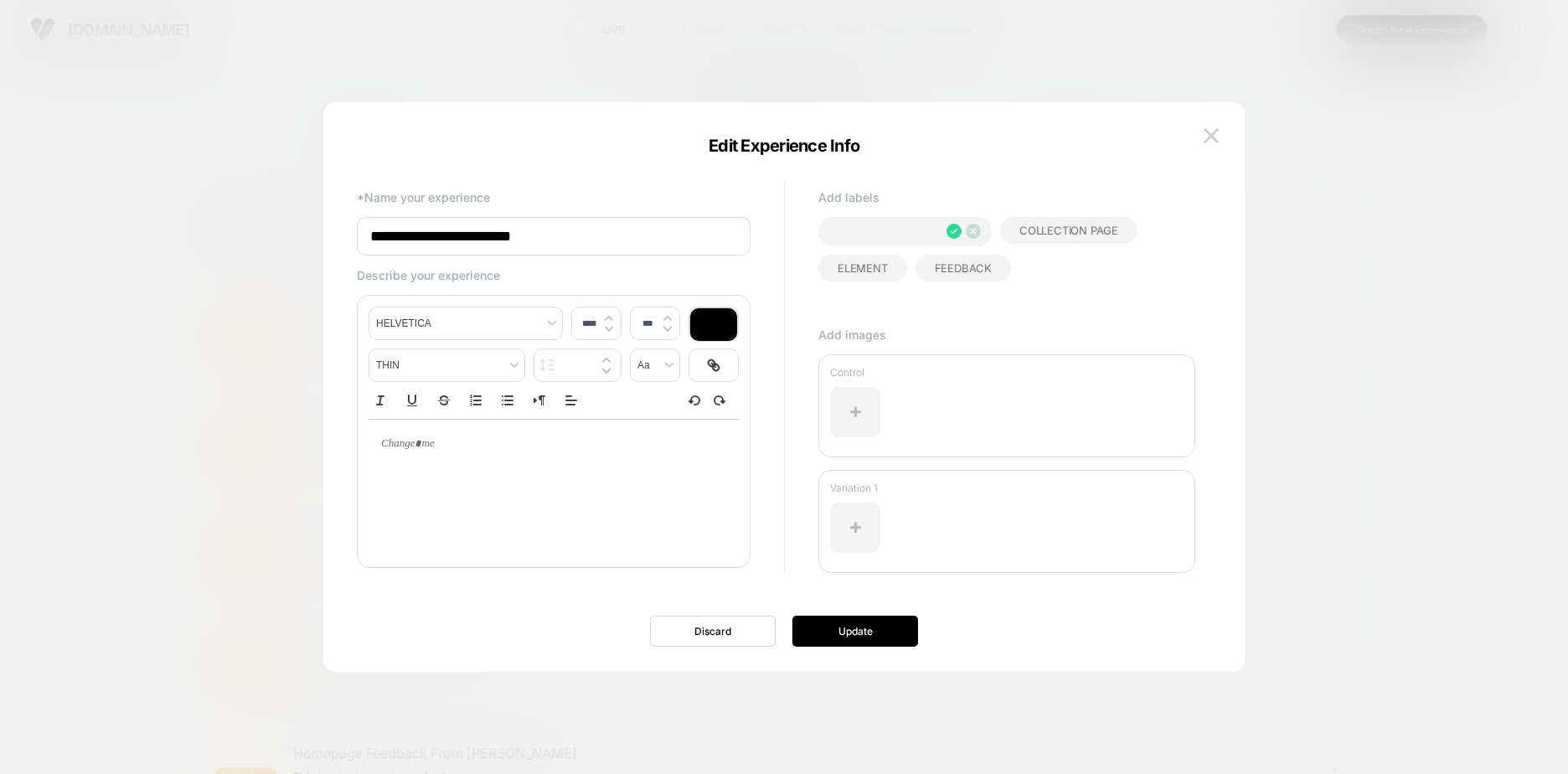
click at [894, 302] on div "+ ADD CUSTOM LABEL Collection Page Element Feedback" at bounding box center [1007, 266] width 377 height 98
click at [887, 294] on div "+ ADD CUSTOM LABEL Collection Page Element Feedback" at bounding box center [1007, 266] width 377 height 98
click at [871, 225] on input at bounding box center [888, 232] width 101 height 14
type input "****"
click at [944, 230] on div at bounding box center [957, 230] width 30 height 15
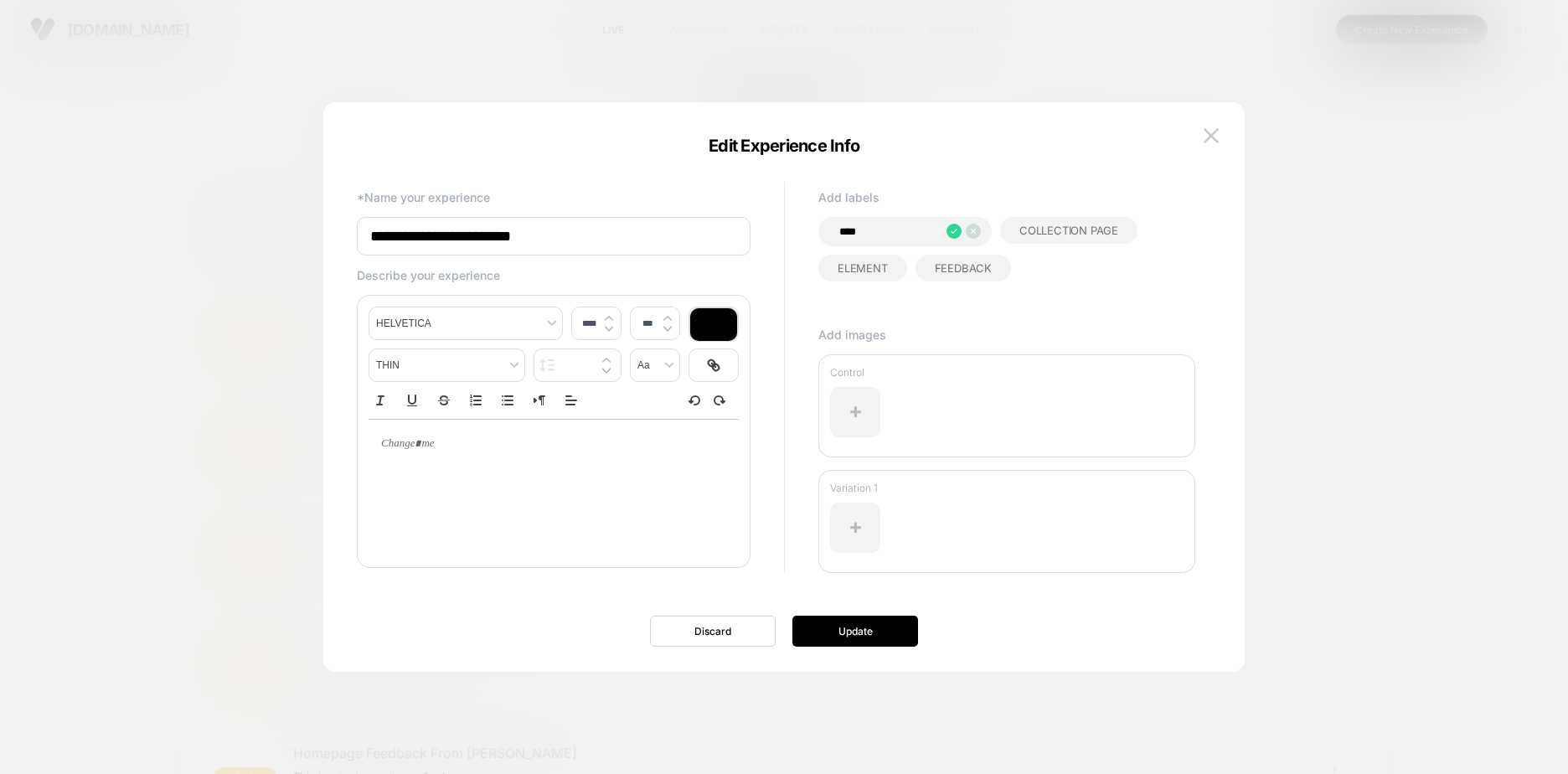
click at [953, 227] on icon at bounding box center [953, 230] width 15 height 15
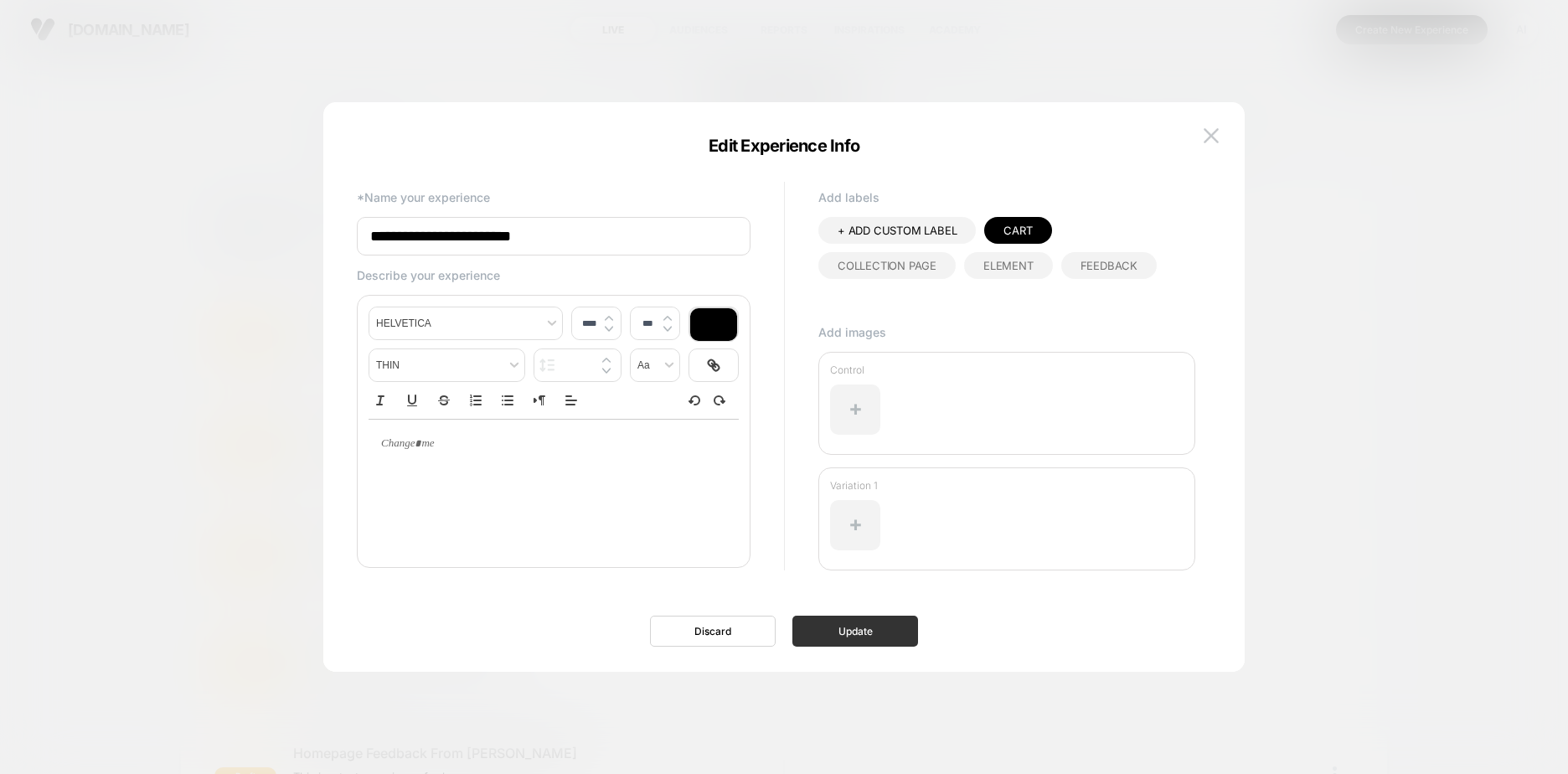
click at [846, 632] on button "Update" at bounding box center [855, 631] width 126 height 31
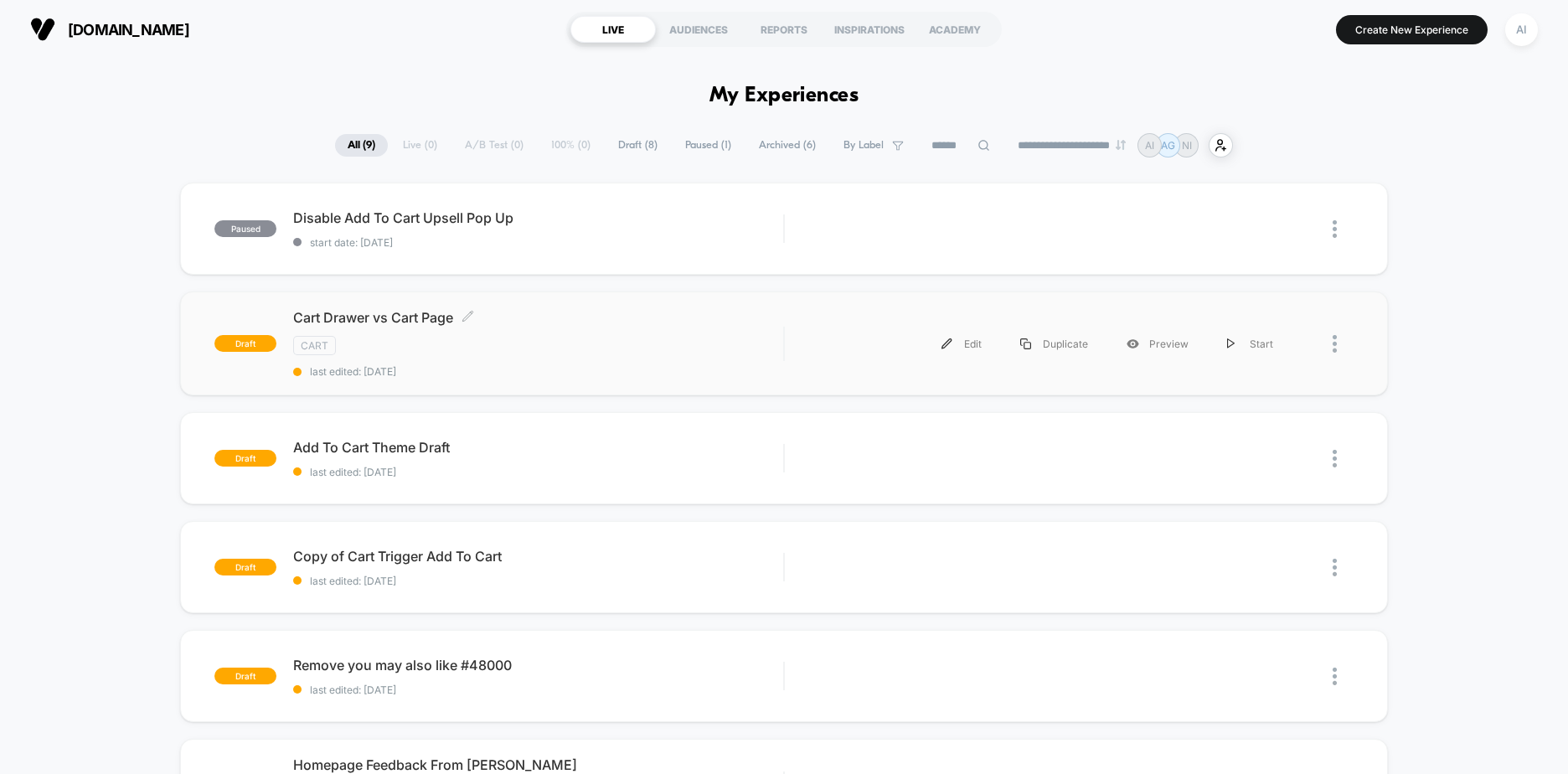
click at [388, 311] on span "Cart Drawer vs Cart Page Click to edit experience details" at bounding box center [538, 317] width 490 height 17
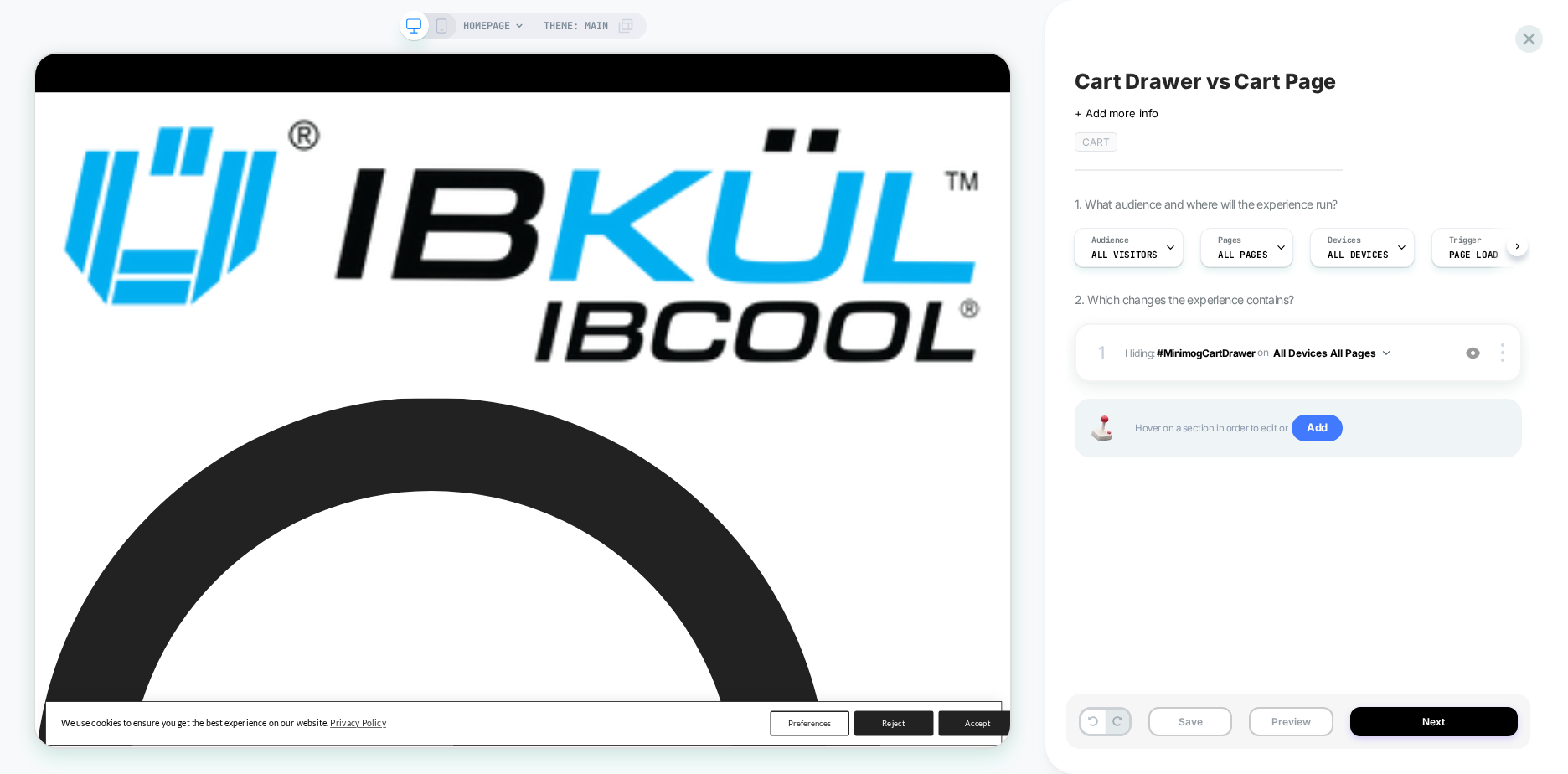
click at [1211, 557] on div "Cart Drawer vs Cart Page Click to edit experience details + Add more info CART …" at bounding box center [1299, 387] width 464 height 741
click at [1272, 124] on div at bounding box center [1271, 123] width 25 height 25
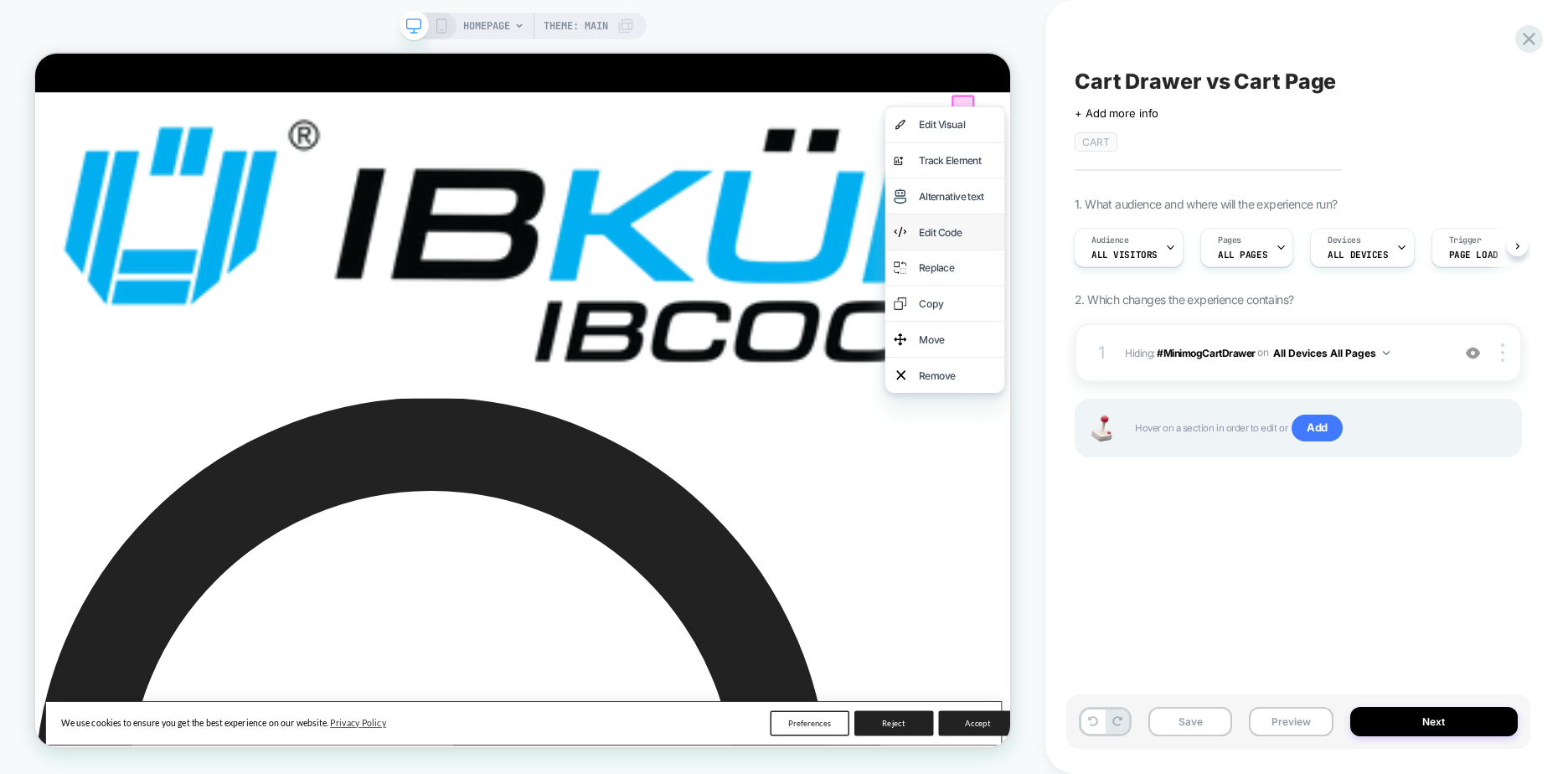
click at [1241, 282] on div "Edit Code" at bounding box center [1265, 291] width 103 height 23
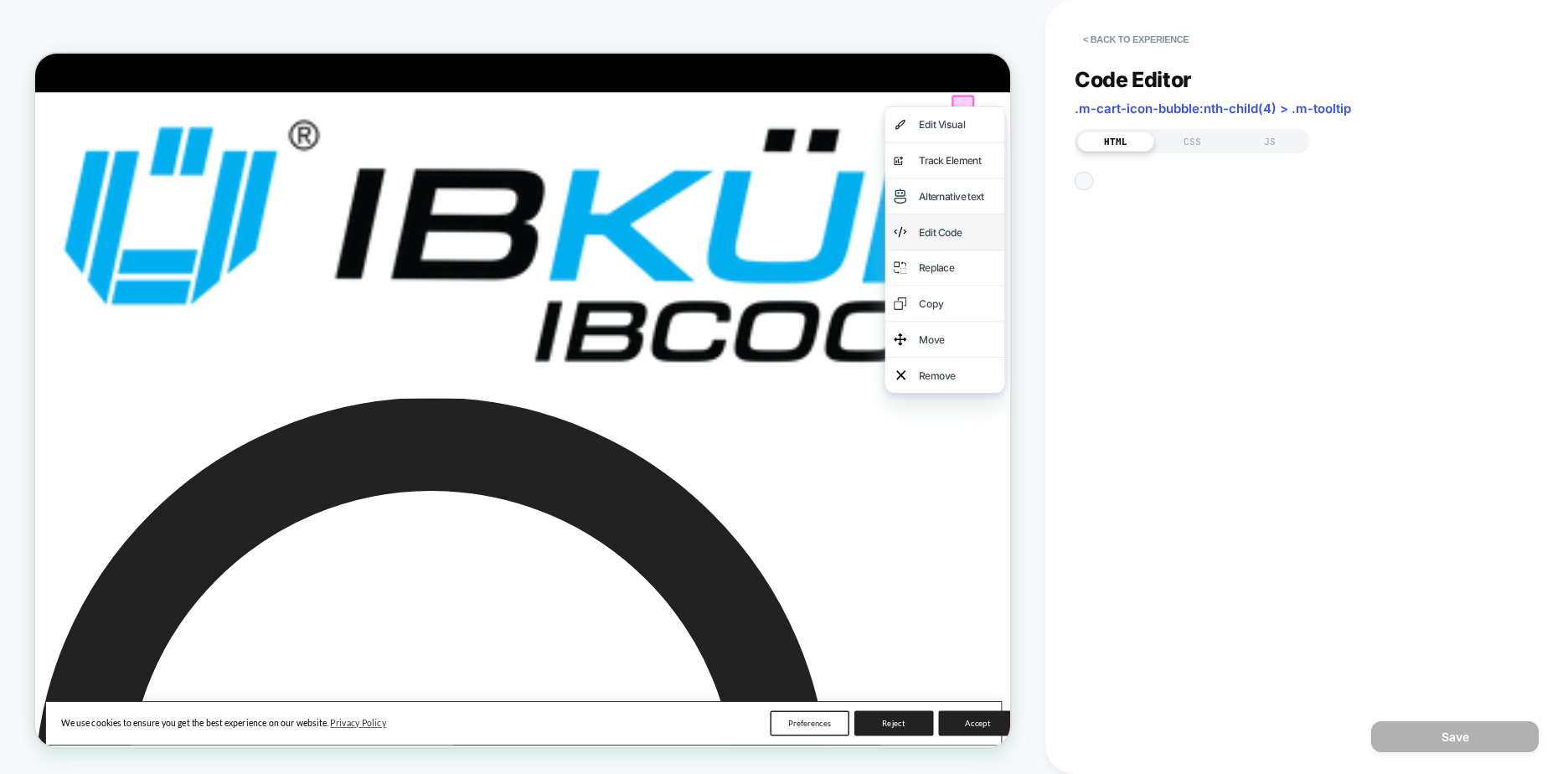
scroll to position [0, 1]
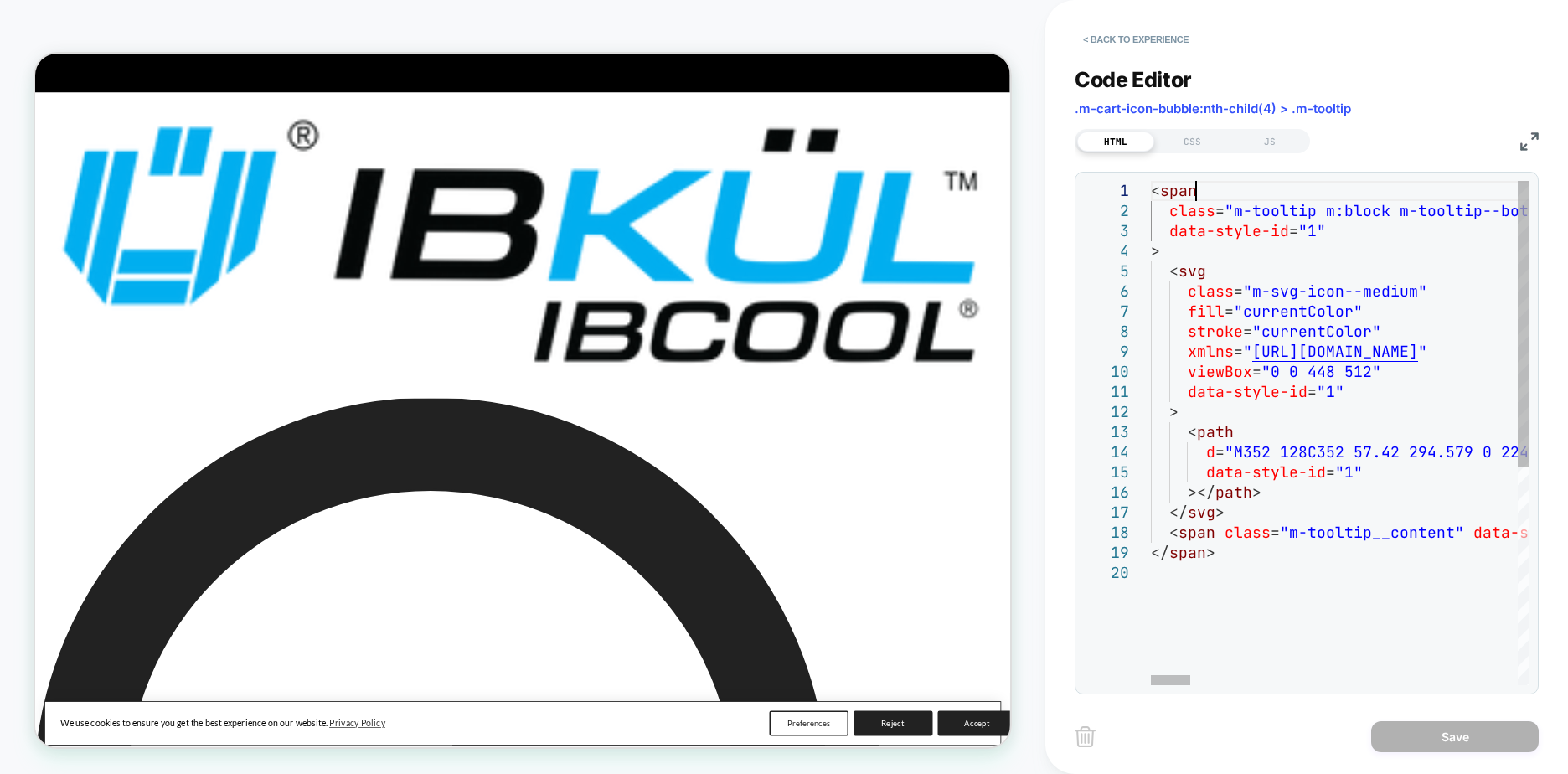
click at [1218, 731] on div "Save" at bounding box center [1306, 737] width 464 height 42
click at [1442, 40] on div "< Back to experience" at bounding box center [1335, 25] width 522 height 50
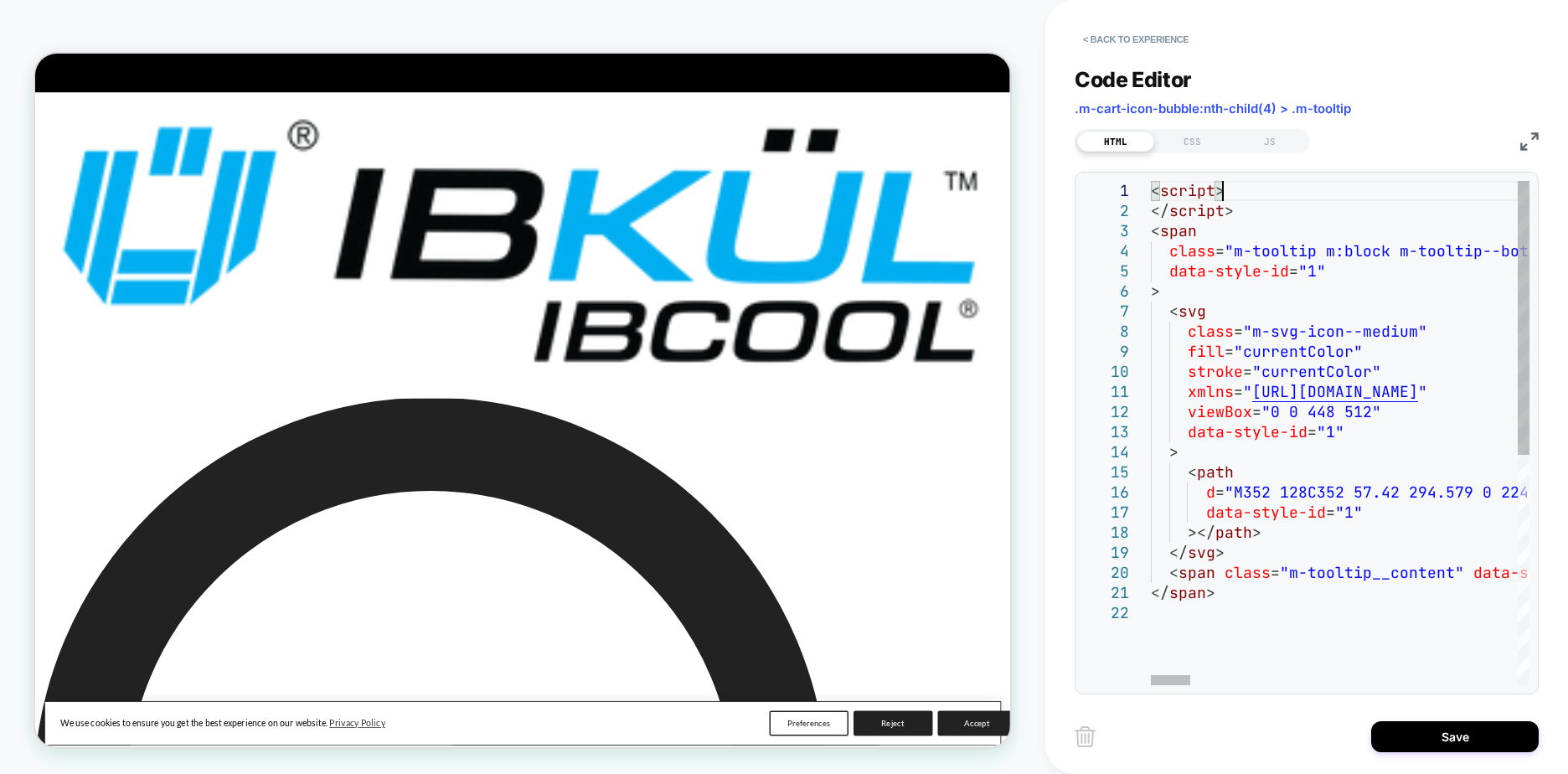
scroll to position [38, 17]
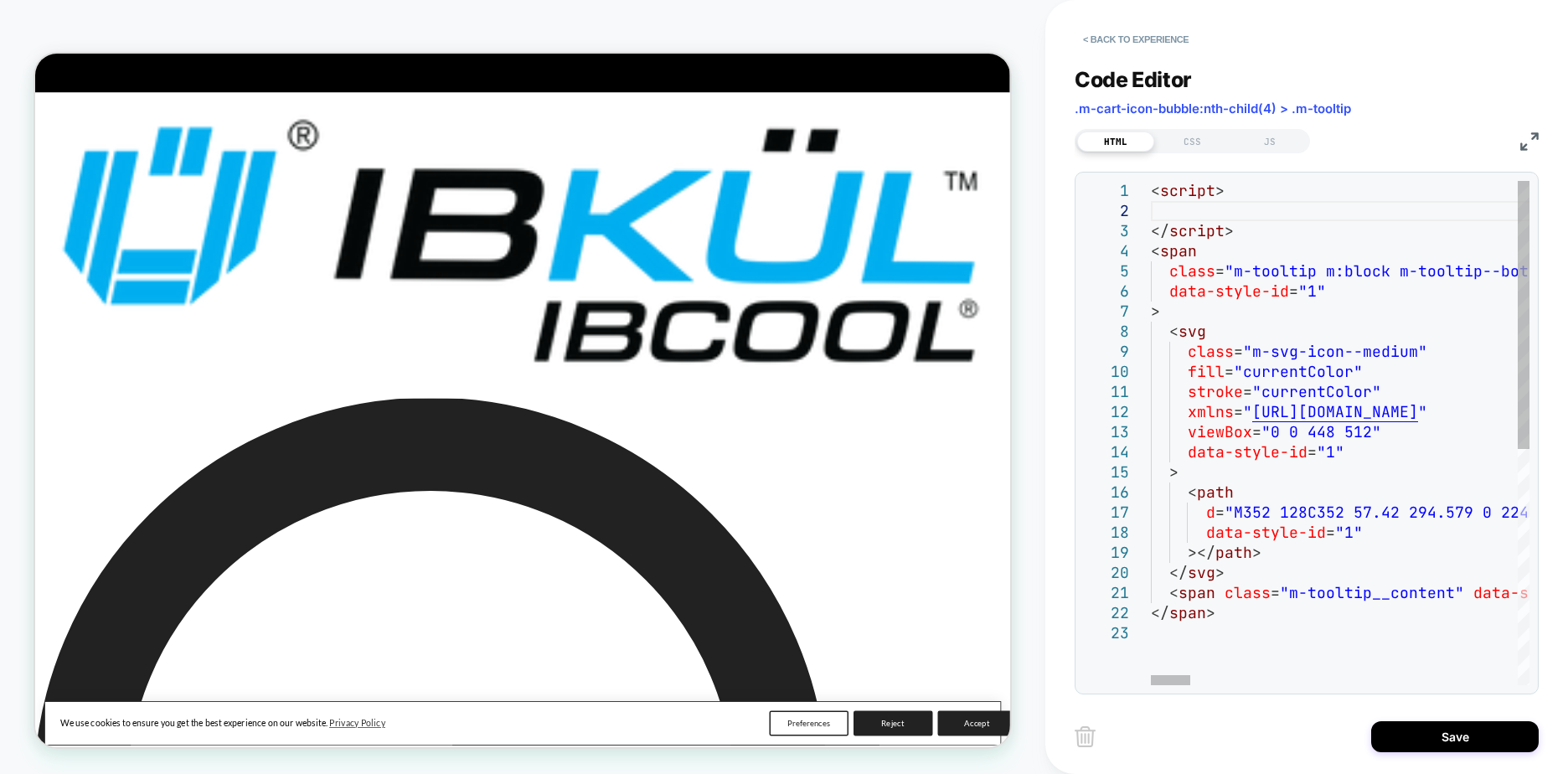
type textarea "**********"
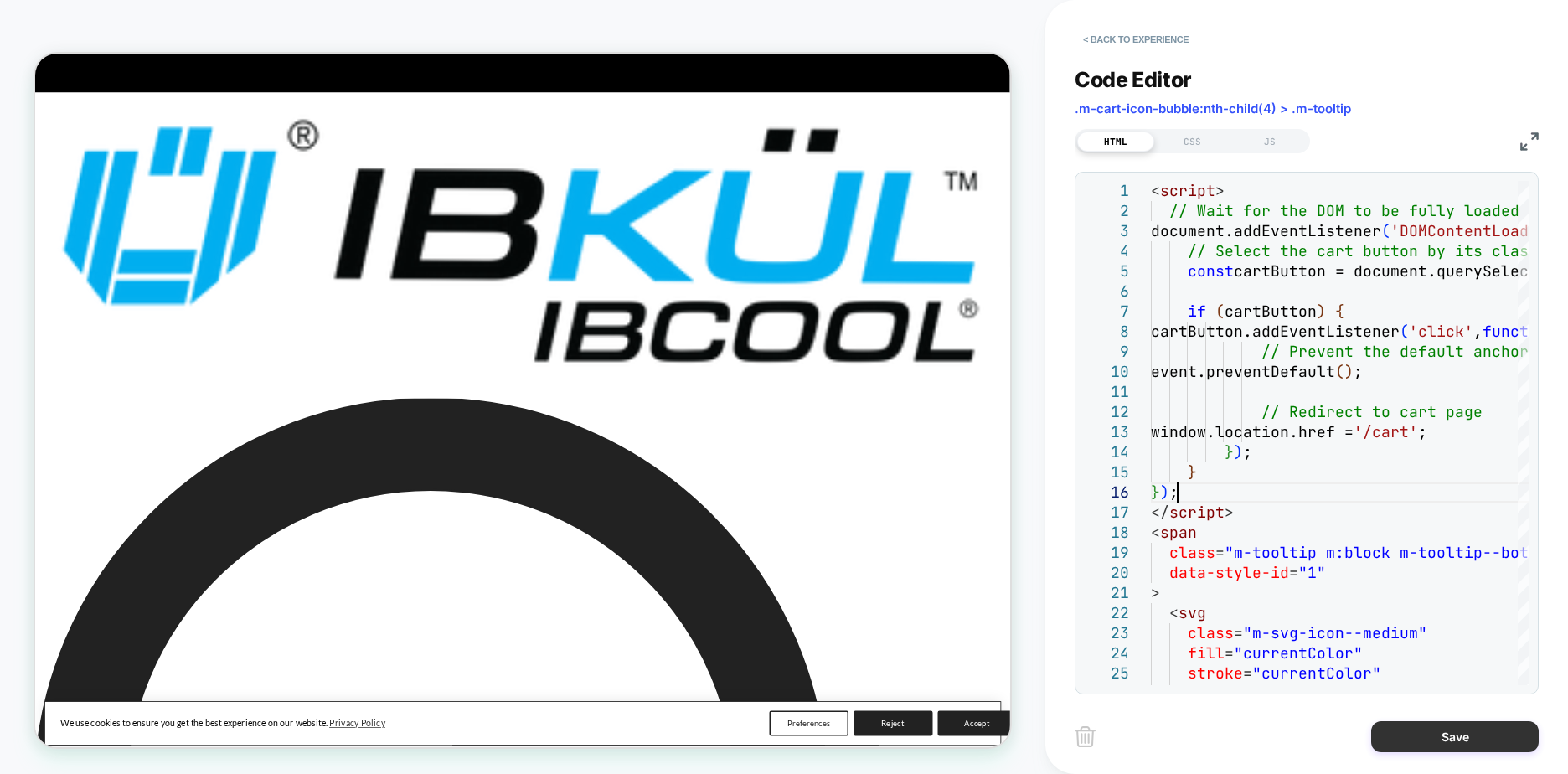
click at [1419, 741] on button "Save" at bounding box center [1455, 737] width 168 height 31
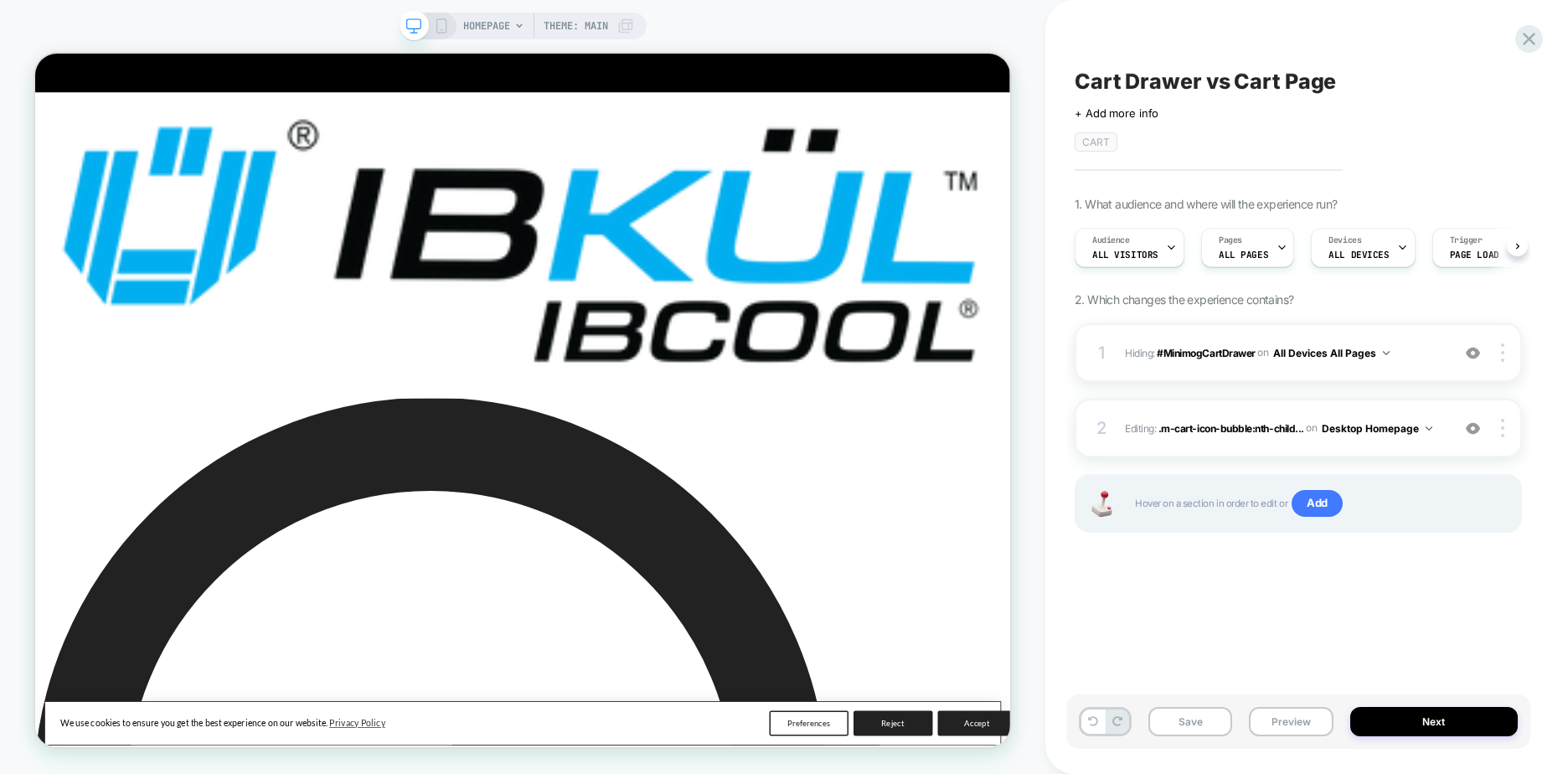
scroll to position [0, 1]
click at [1102, 432] on div "2" at bounding box center [1101, 428] width 17 height 30
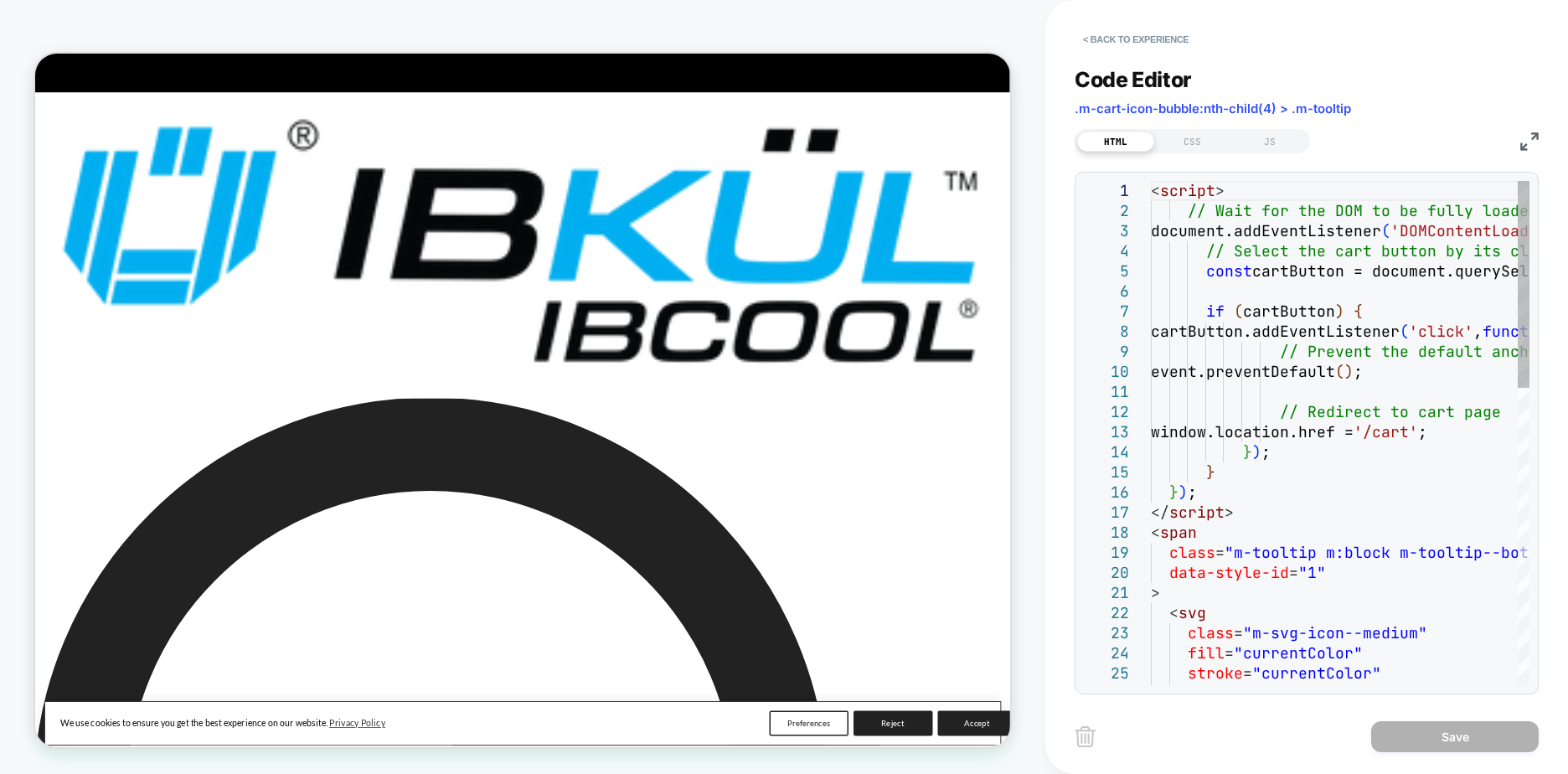
scroll to position [0, 0]
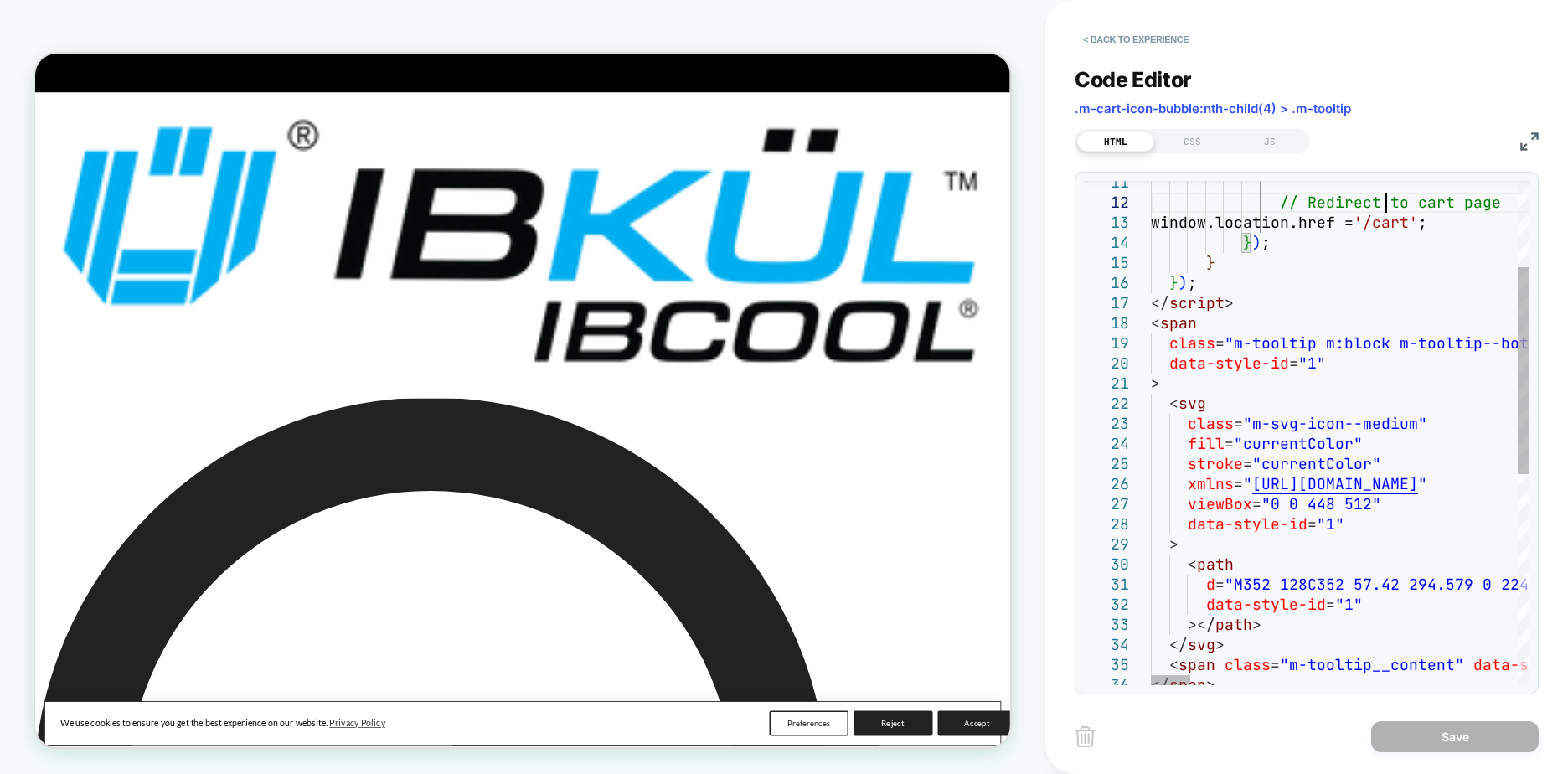
type textarea "**********"
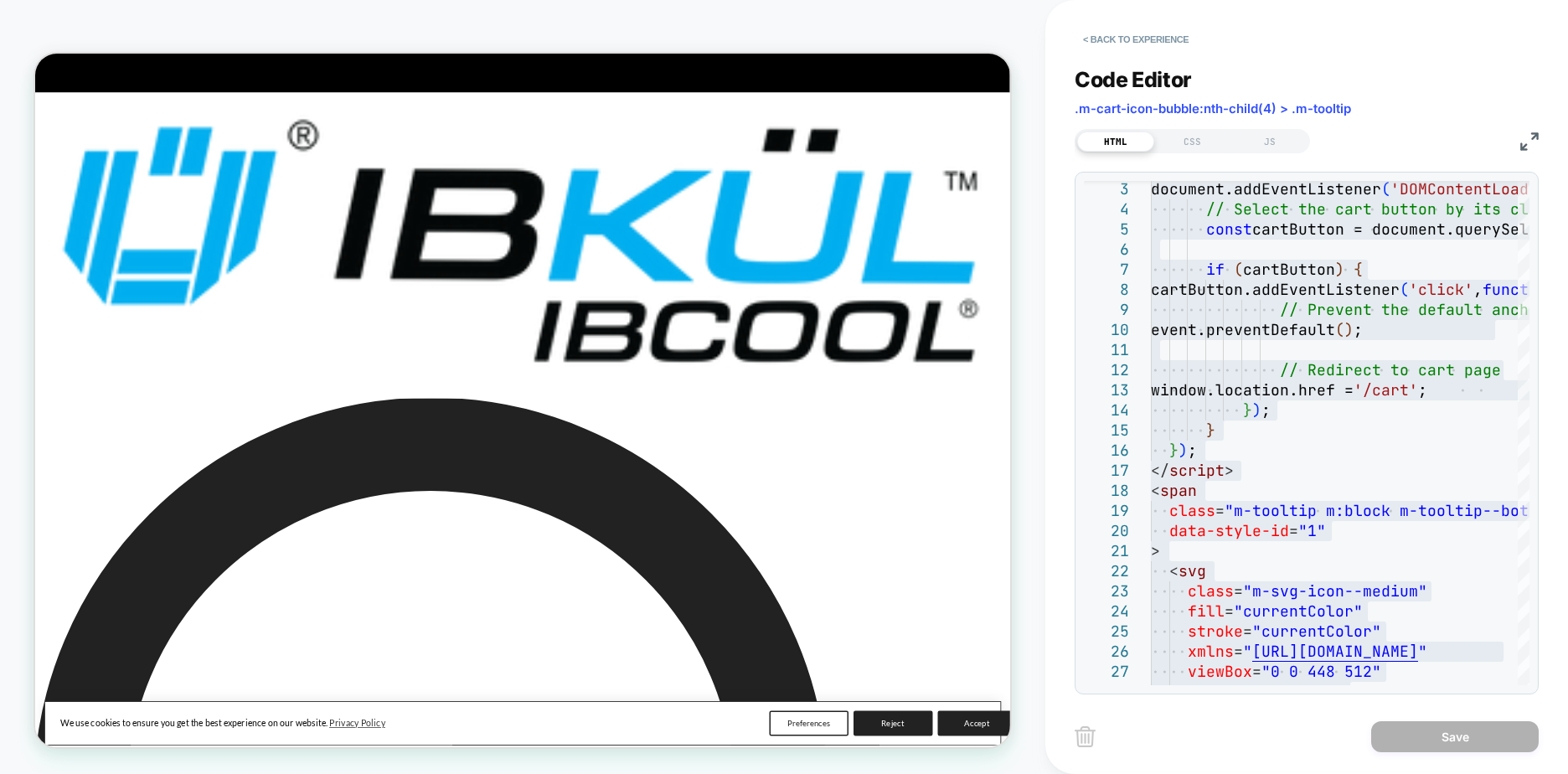
click at [1143, 36] on button "< Back to experience" at bounding box center [1135, 39] width 123 height 27
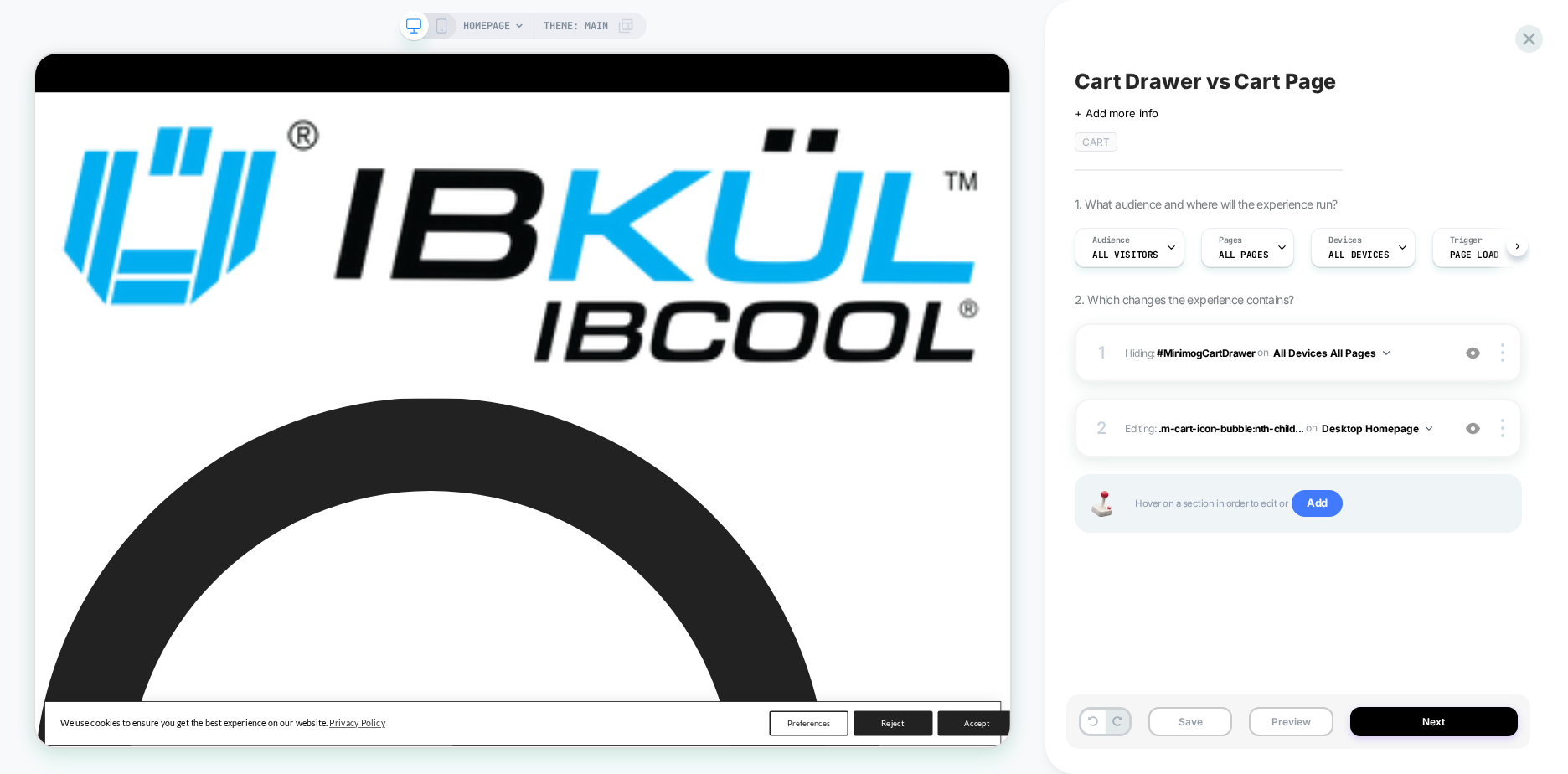
scroll to position [0, 1]
click at [1156, 661] on div "Cart Drawer vs Cart Page Click to edit experience details + Add more info CART …" at bounding box center [1299, 387] width 464 height 741
click at [1111, 428] on div "2 Editing : .m-cart-icon-bubble:nth-child... .m-cart-icon-bubble:nth-child(4) >…" at bounding box center [1298, 428] width 448 height 58
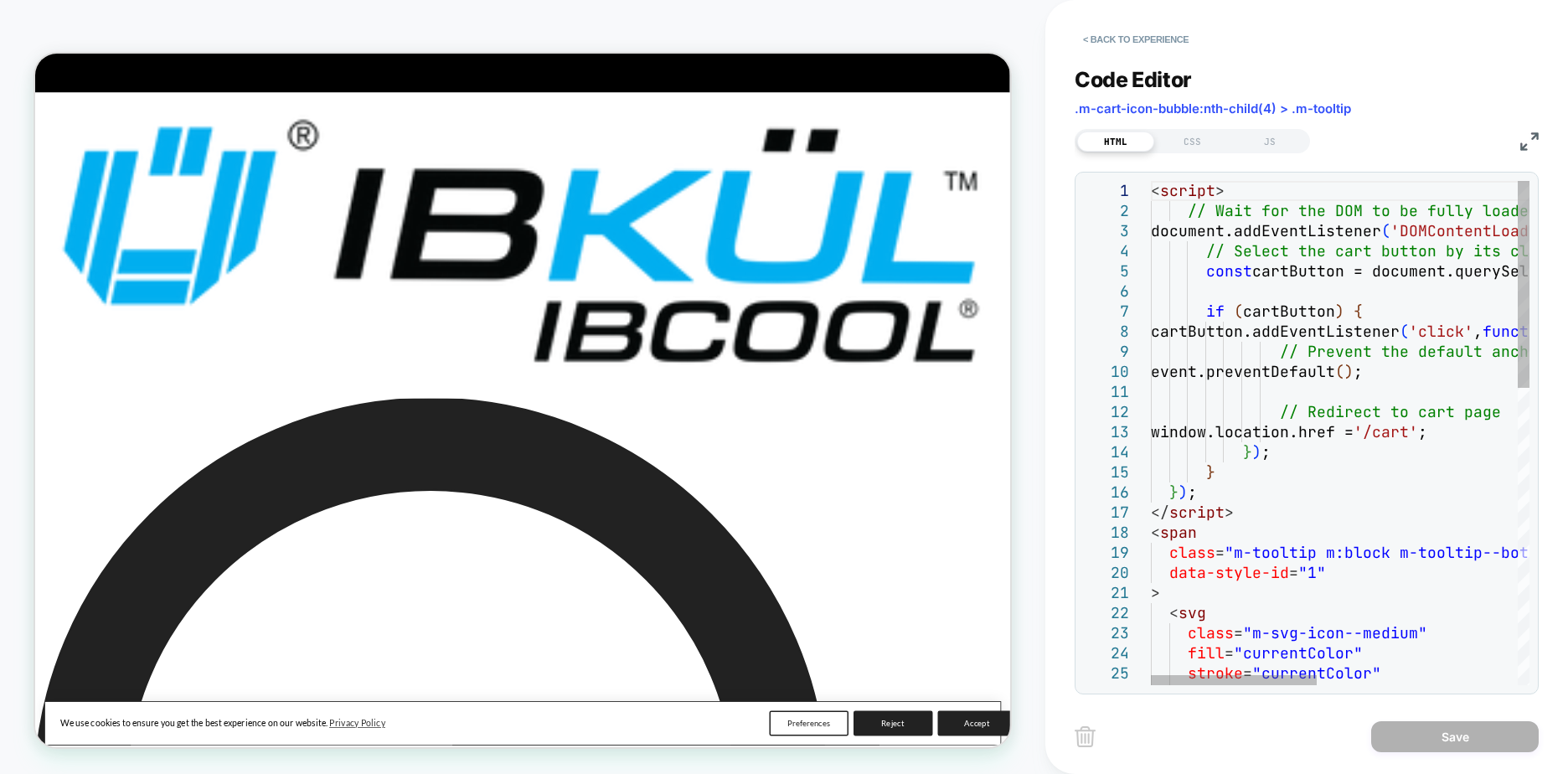
scroll to position [0, 0]
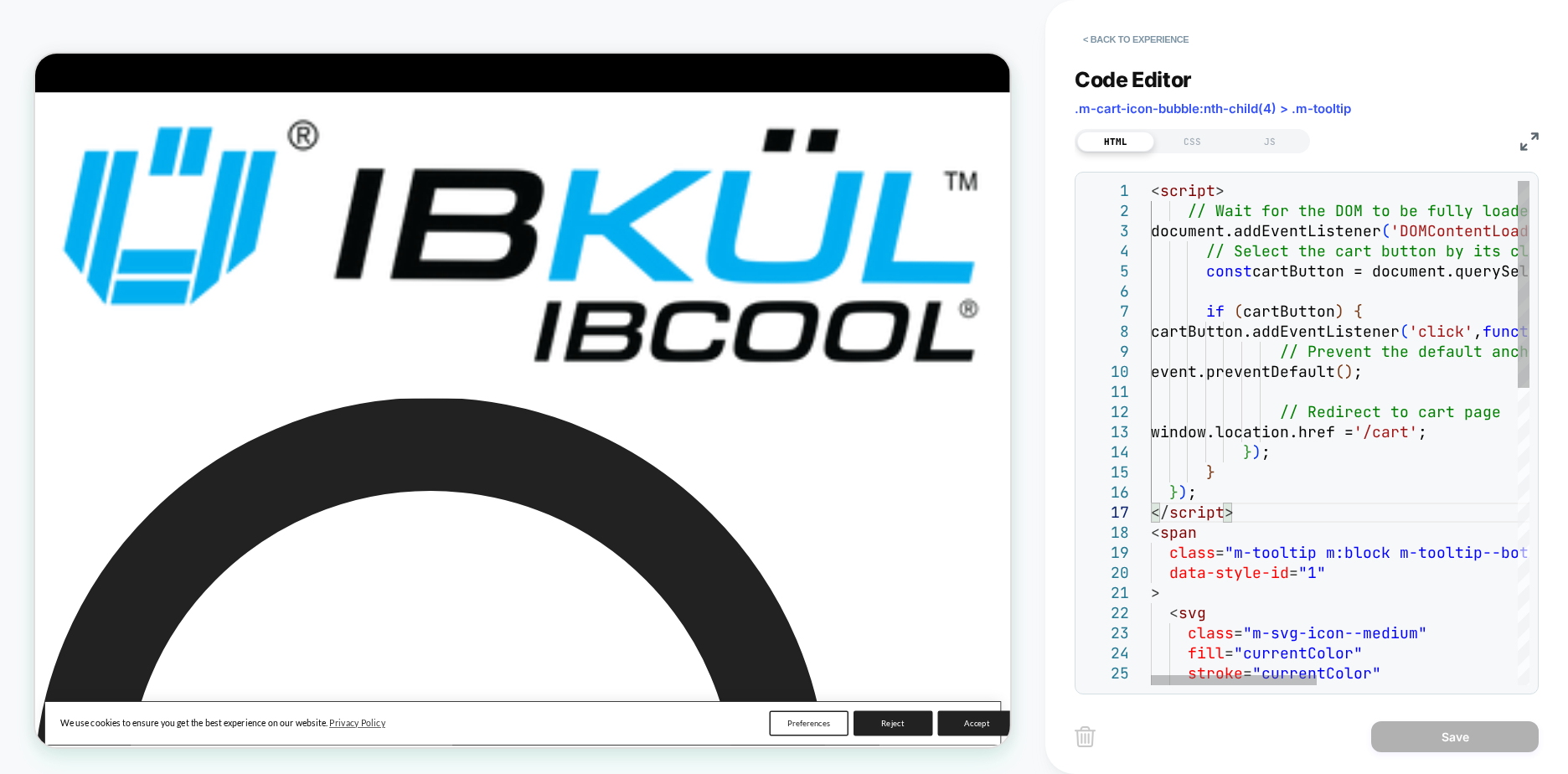
type textarea "**********"
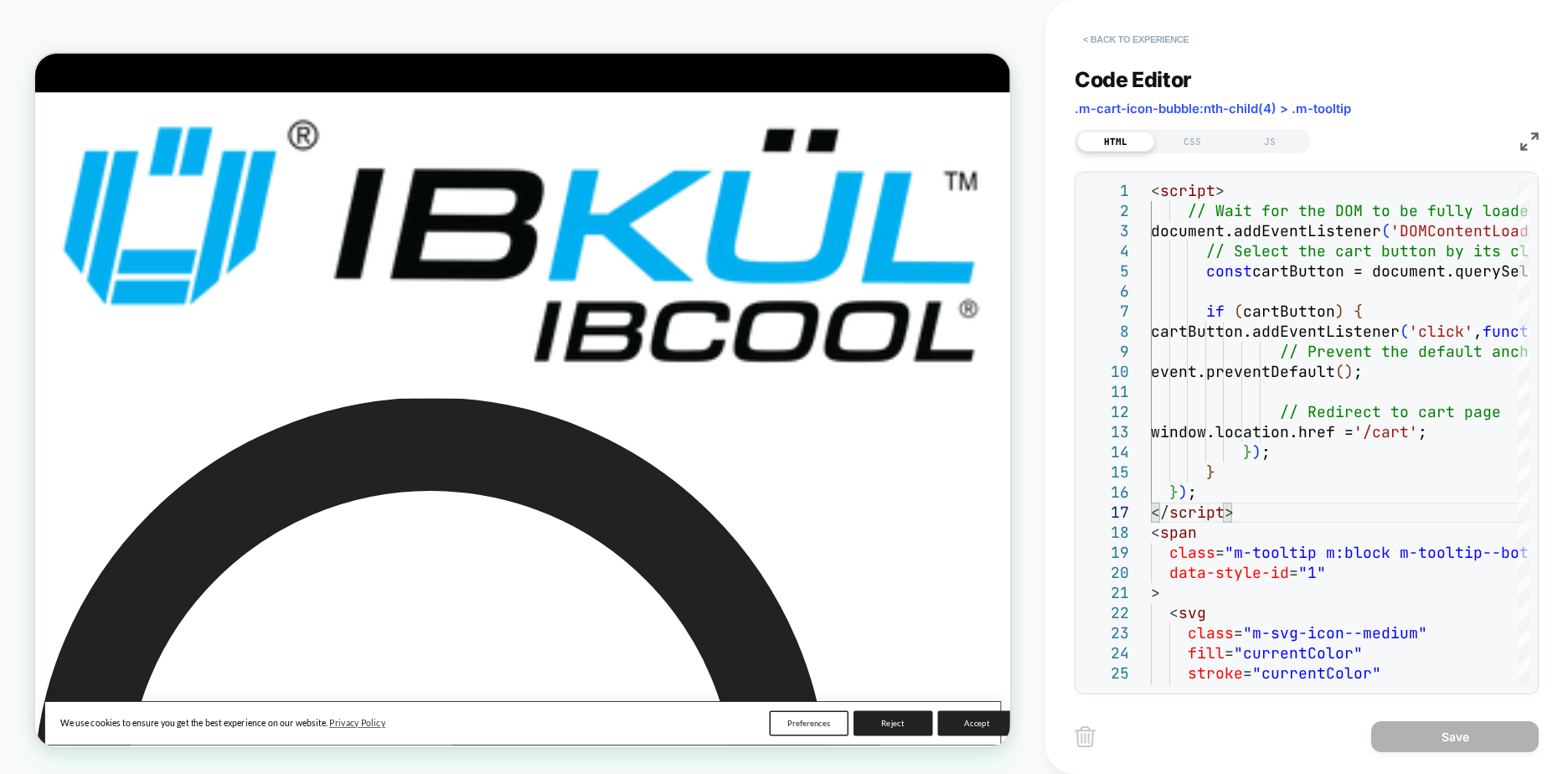
click at [1120, 44] on button "< Back to experience" at bounding box center [1135, 39] width 123 height 27
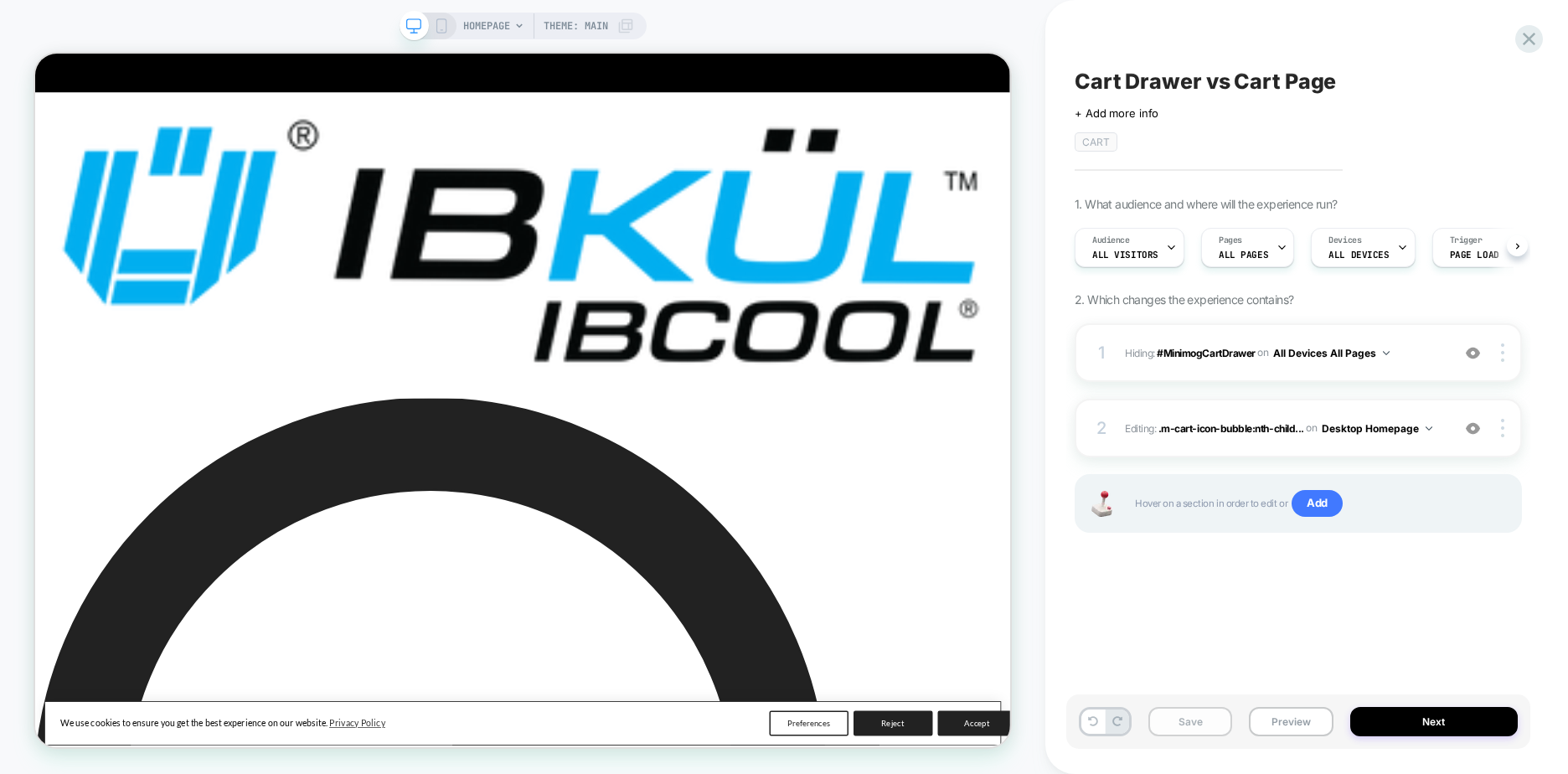
scroll to position [0, 1]
click at [1189, 718] on button "Save" at bounding box center [1190, 722] width 83 height 30
click at [1520, 44] on icon at bounding box center [1529, 39] width 23 height 23
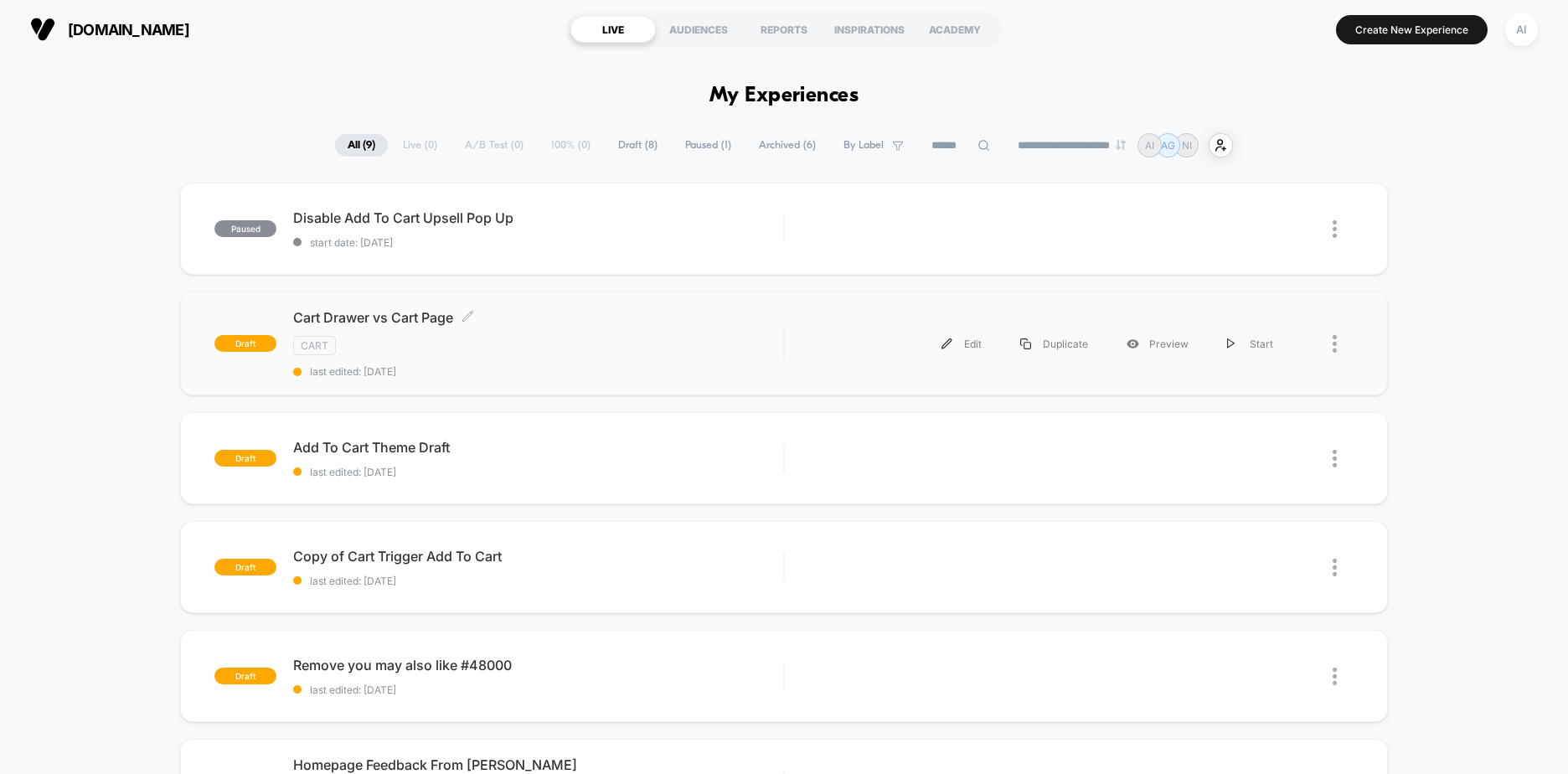
click at [628, 317] on span "Cart Drawer vs Cart Page Click to edit experience details" at bounding box center [538, 317] width 490 height 17
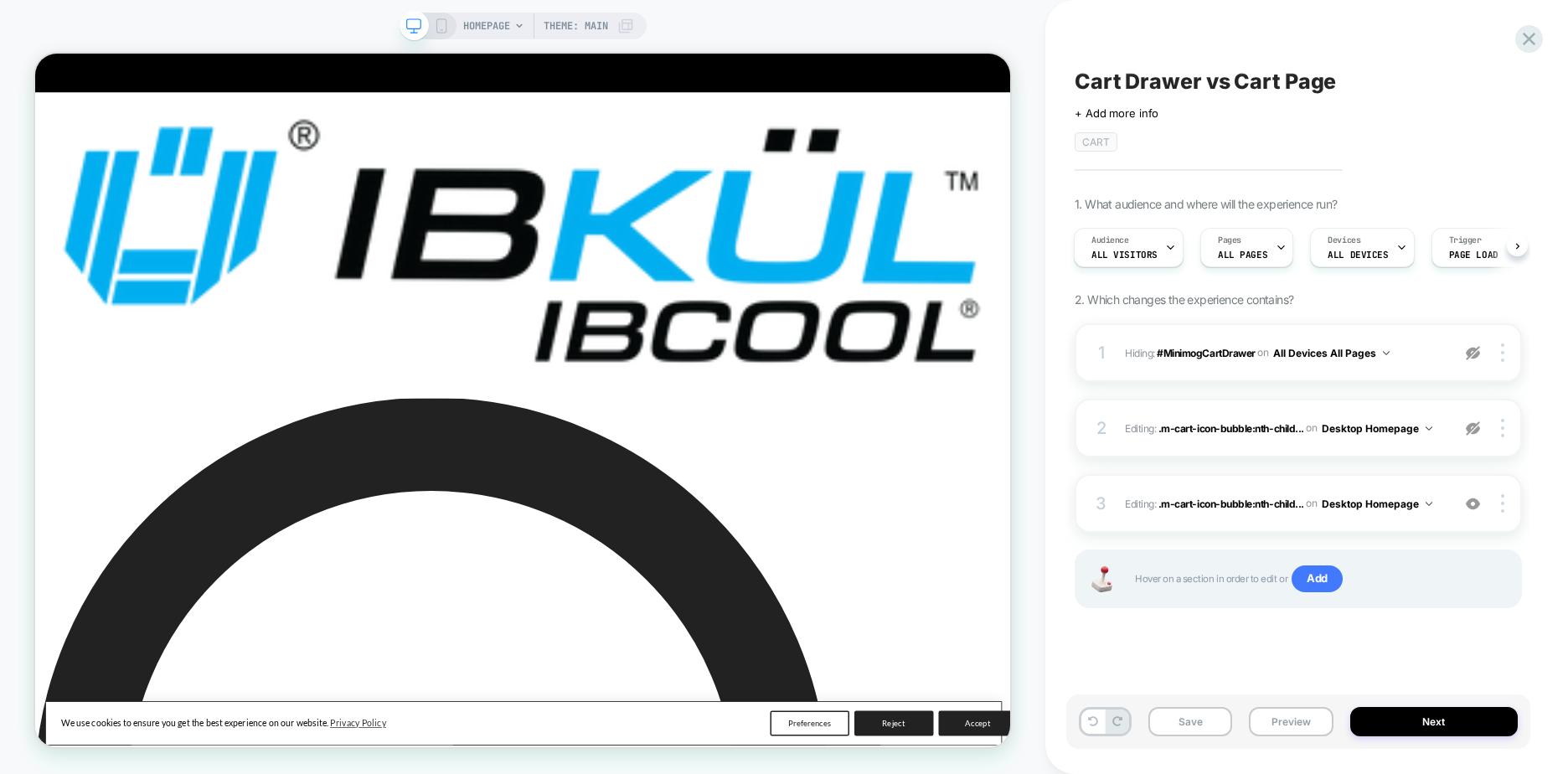
click at [1544, 37] on div "Cart Drawer vs Cart Page Click to edit experience details + Add more info CART …" at bounding box center [1306, 387] width 522 height 774
click at [1535, 40] on icon at bounding box center [1529, 39] width 23 height 23
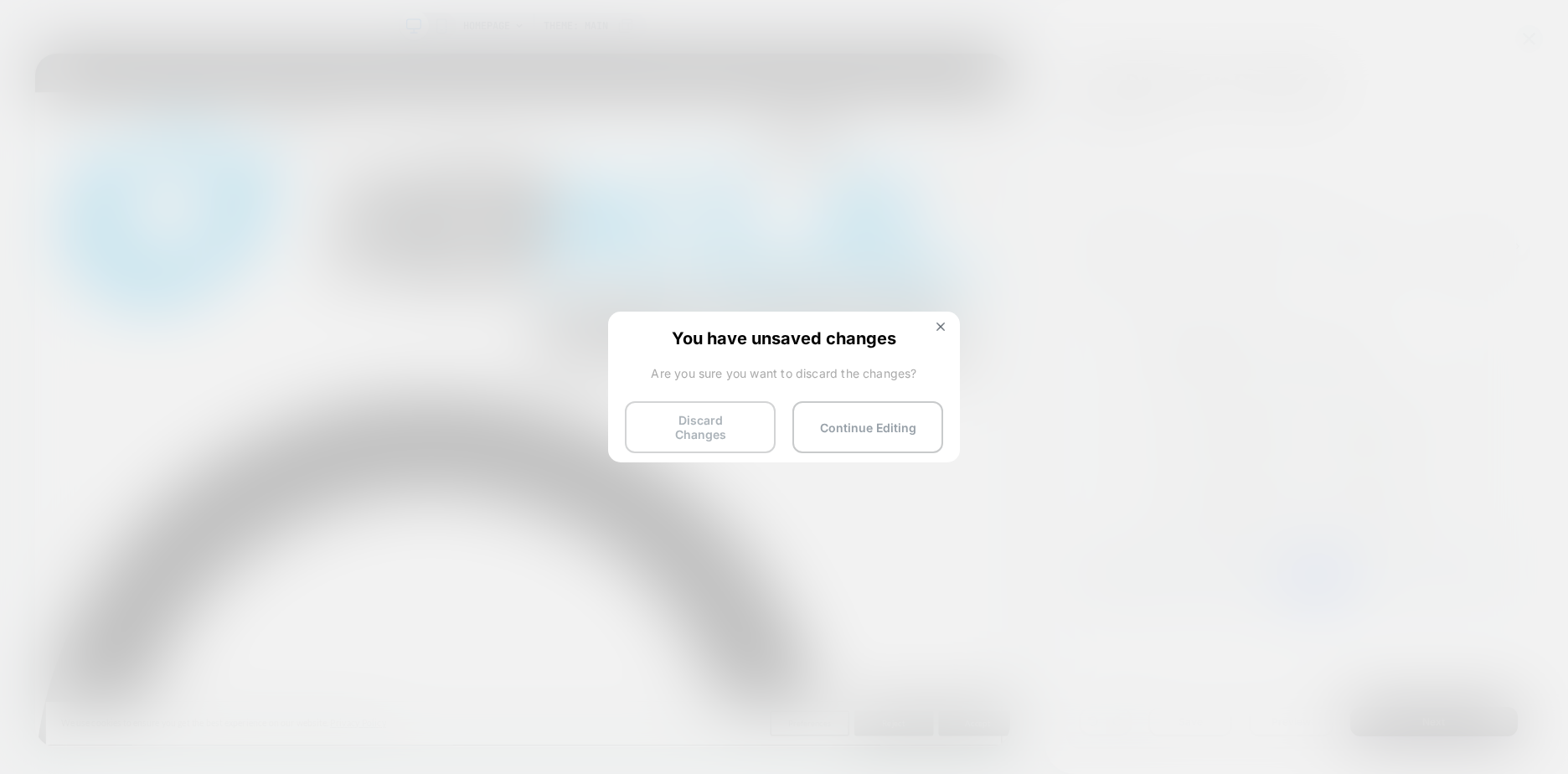
click at [744, 427] on button "Discard Changes" at bounding box center [700, 428] width 150 height 52
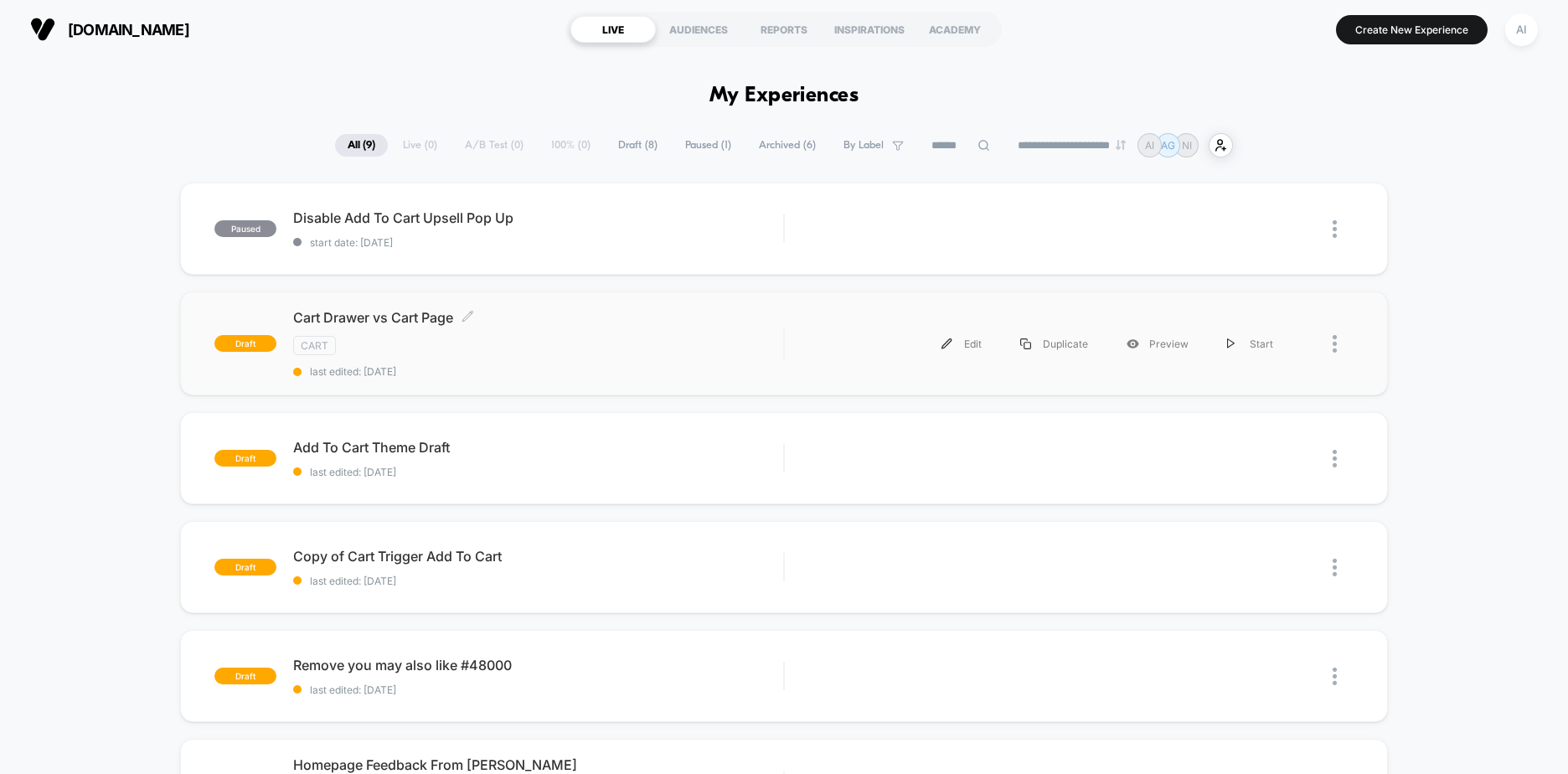
click at [637, 332] on div "Cart Drawer vs Cart Page Click to edit experience details Click to edit experie…" at bounding box center [538, 344] width 490 height 69
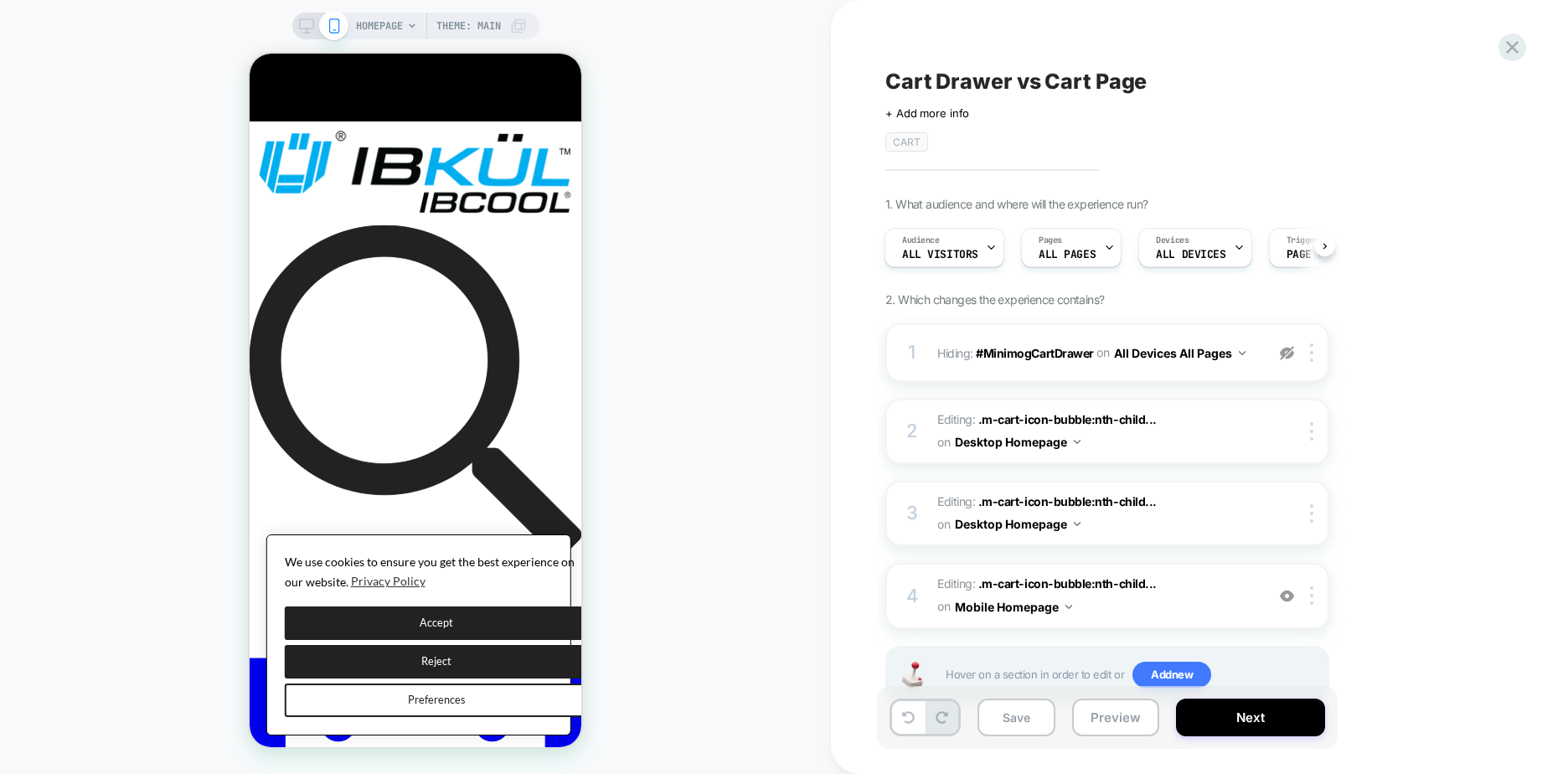
scroll to position [57, 0]
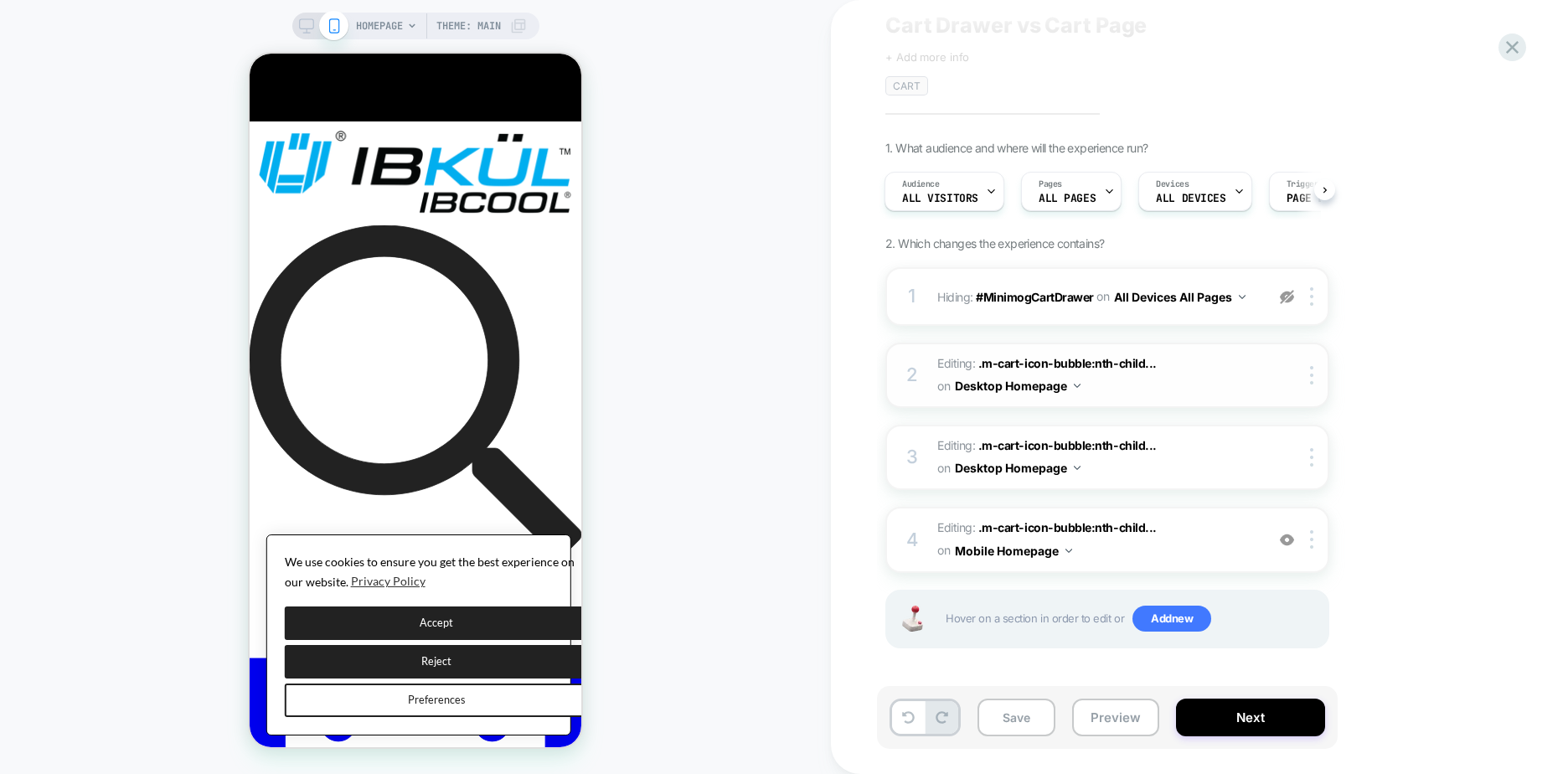
click at [914, 374] on div "2" at bounding box center [912, 375] width 17 height 34
click at [905, 374] on div "2" at bounding box center [912, 375] width 17 height 34
click at [917, 547] on div "4" at bounding box center [912, 540] width 17 height 34
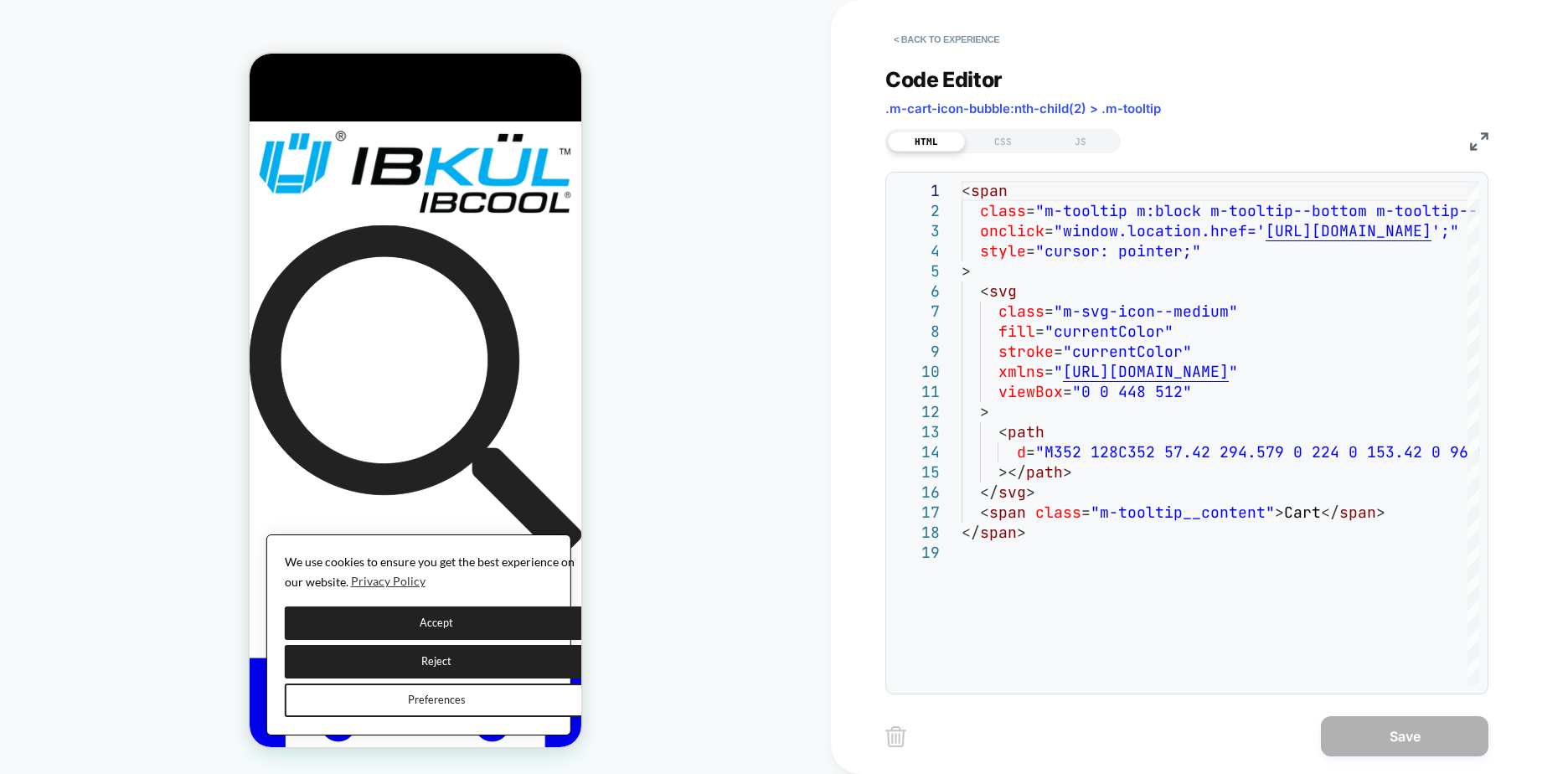
click at [1099, 130] on div "HTML CSS JS" at bounding box center [1003, 141] width 236 height 24
click at [1087, 137] on div "JS" at bounding box center [1080, 141] width 77 height 20
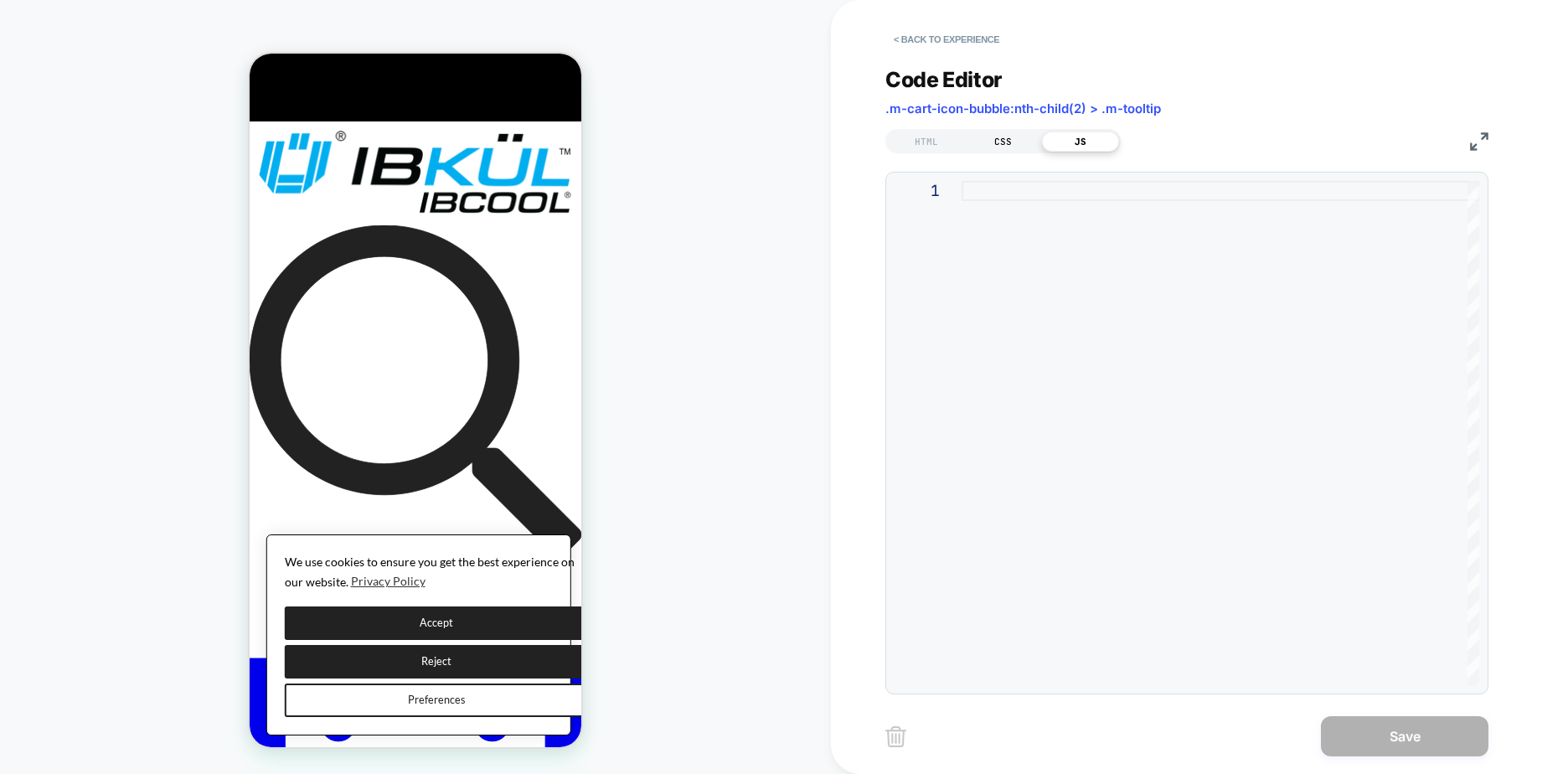
click at [1013, 141] on div "CSS" at bounding box center [1003, 141] width 77 height 20
click at [941, 142] on div "HTML" at bounding box center [927, 141] width 77 height 20
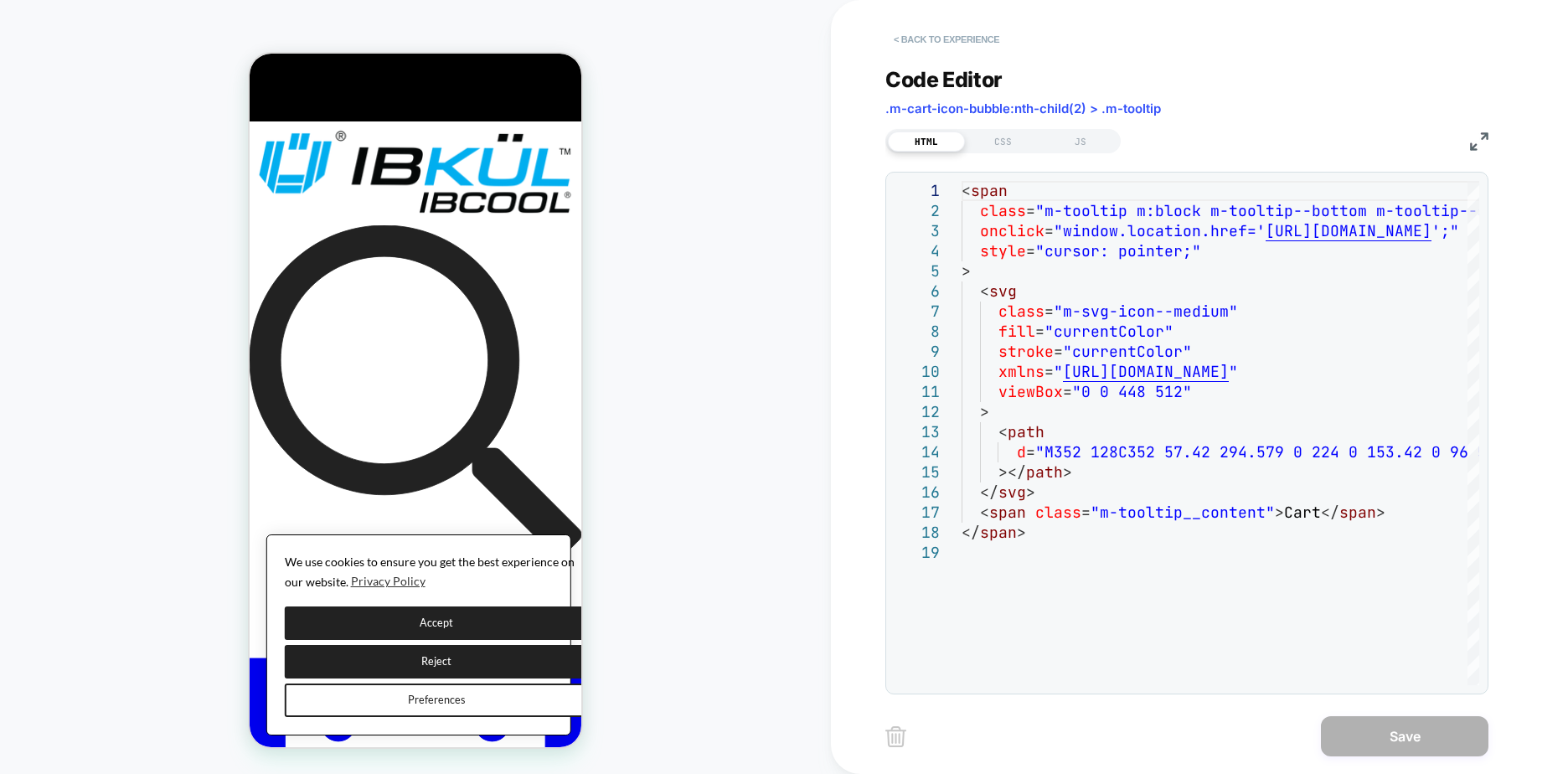
click at [940, 33] on button "< Back to experience" at bounding box center [947, 39] width 123 height 27
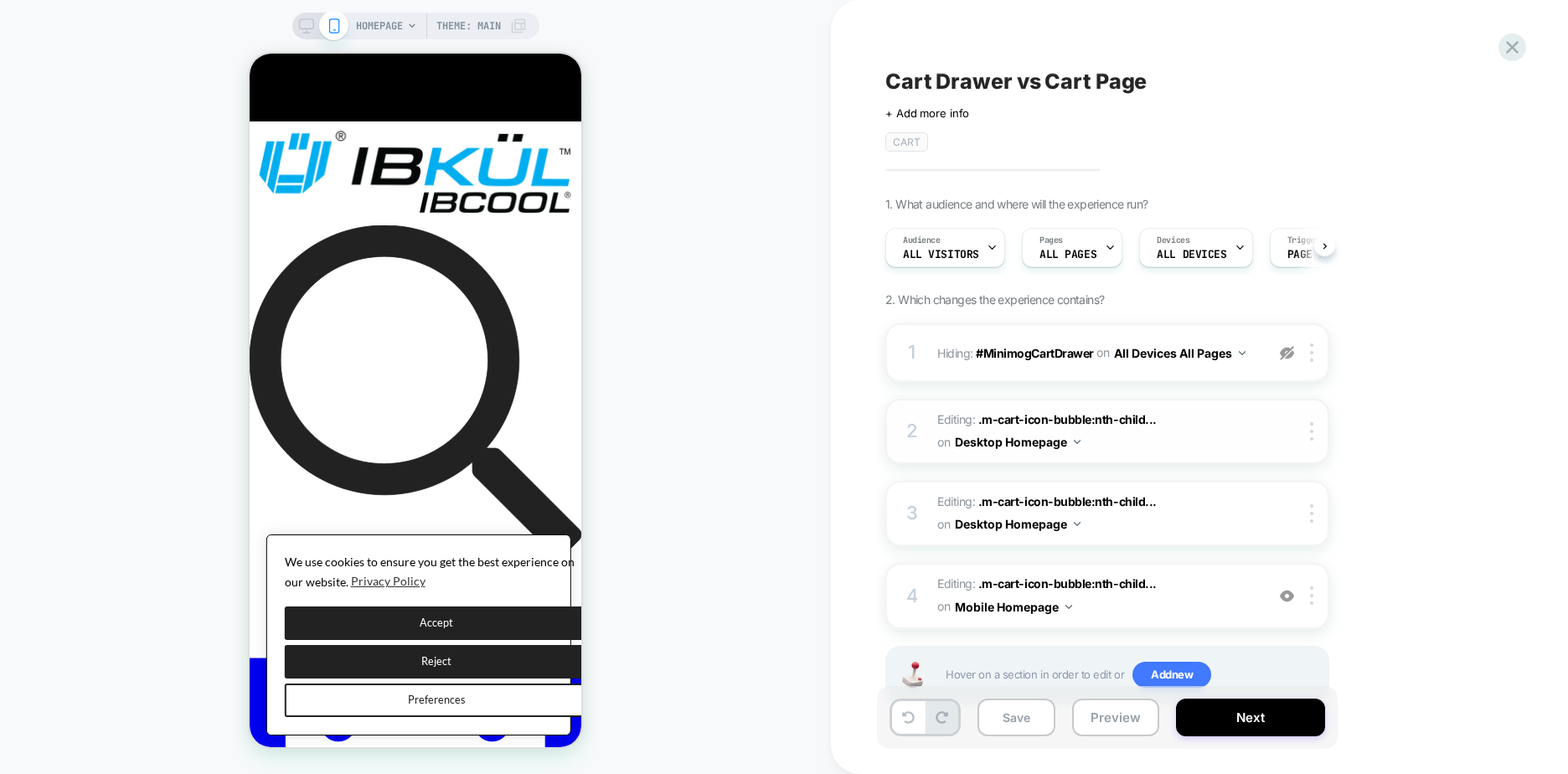
scroll to position [0, 1]
click at [1312, 431] on img at bounding box center [1312, 431] width 3 height 18
click at [1472, 486] on div "1. What audience and where will the experience run? Audience All Visitors Pages…" at bounding box center [1192, 471] width 612 height 550
click at [1127, 420] on span ".m-cart-icon-bubble:nth-child..." at bounding box center [1067, 419] width 178 height 14
click at [936, 424] on div "2 Editing : .m-cart-icon-bubble:nth-child... .m-cart-icon-bubble:nth-child(4) >…" at bounding box center [1107, 431] width 444 height 65
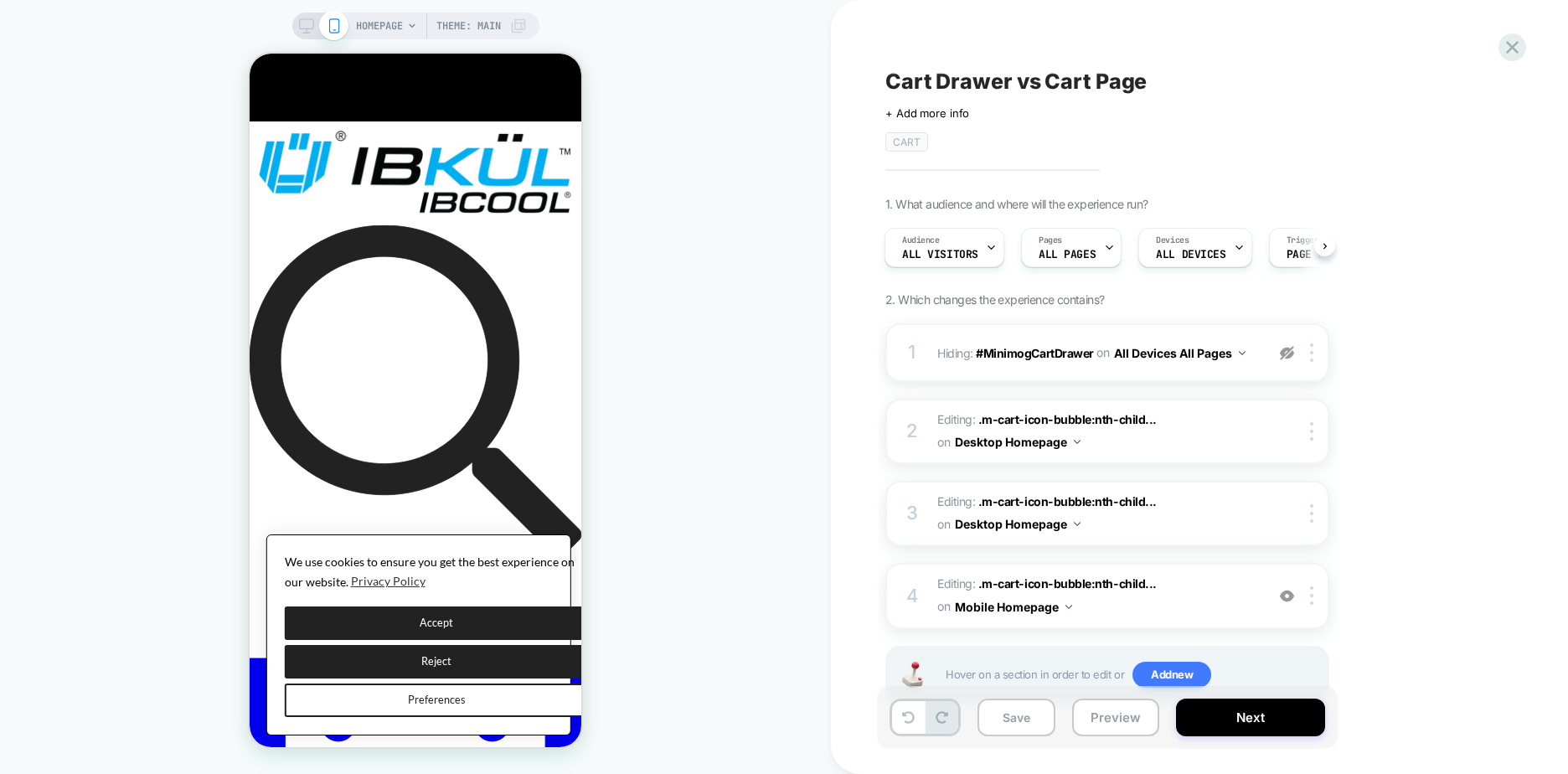
click at [1517, 497] on div "Cart Drawer vs Cart Page Click to edit experience details + Add more info CART …" at bounding box center [1199, 387] width 737 height 774
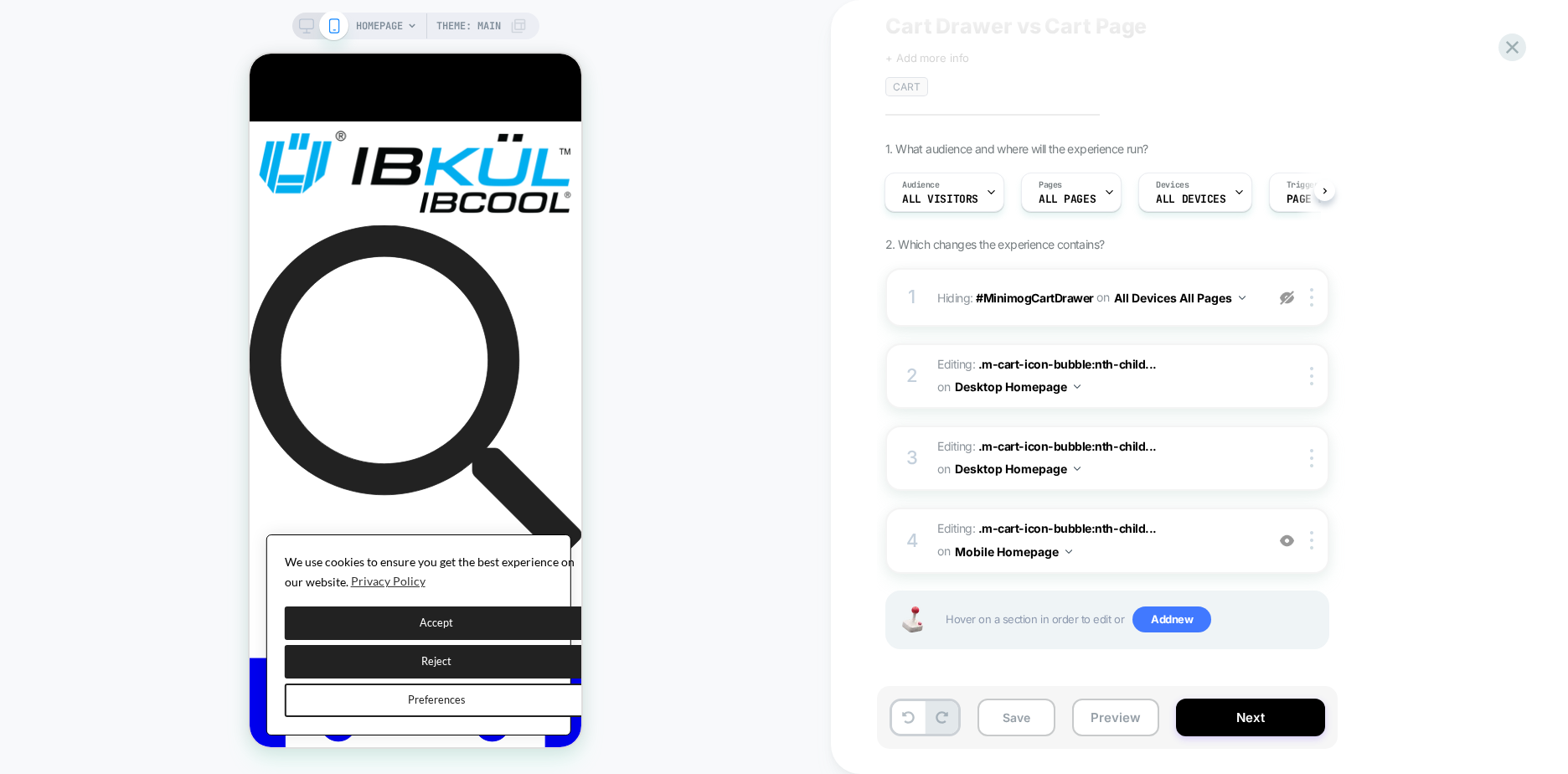
scroll to position [57, 0]
click at [894, 533] on div "4 Editing : .m-cart-icon-bubble:nth-child... .m-cart-icon-bubble:nth-child(2) >…" at bounding box center [1107, 539] width 444 height 65
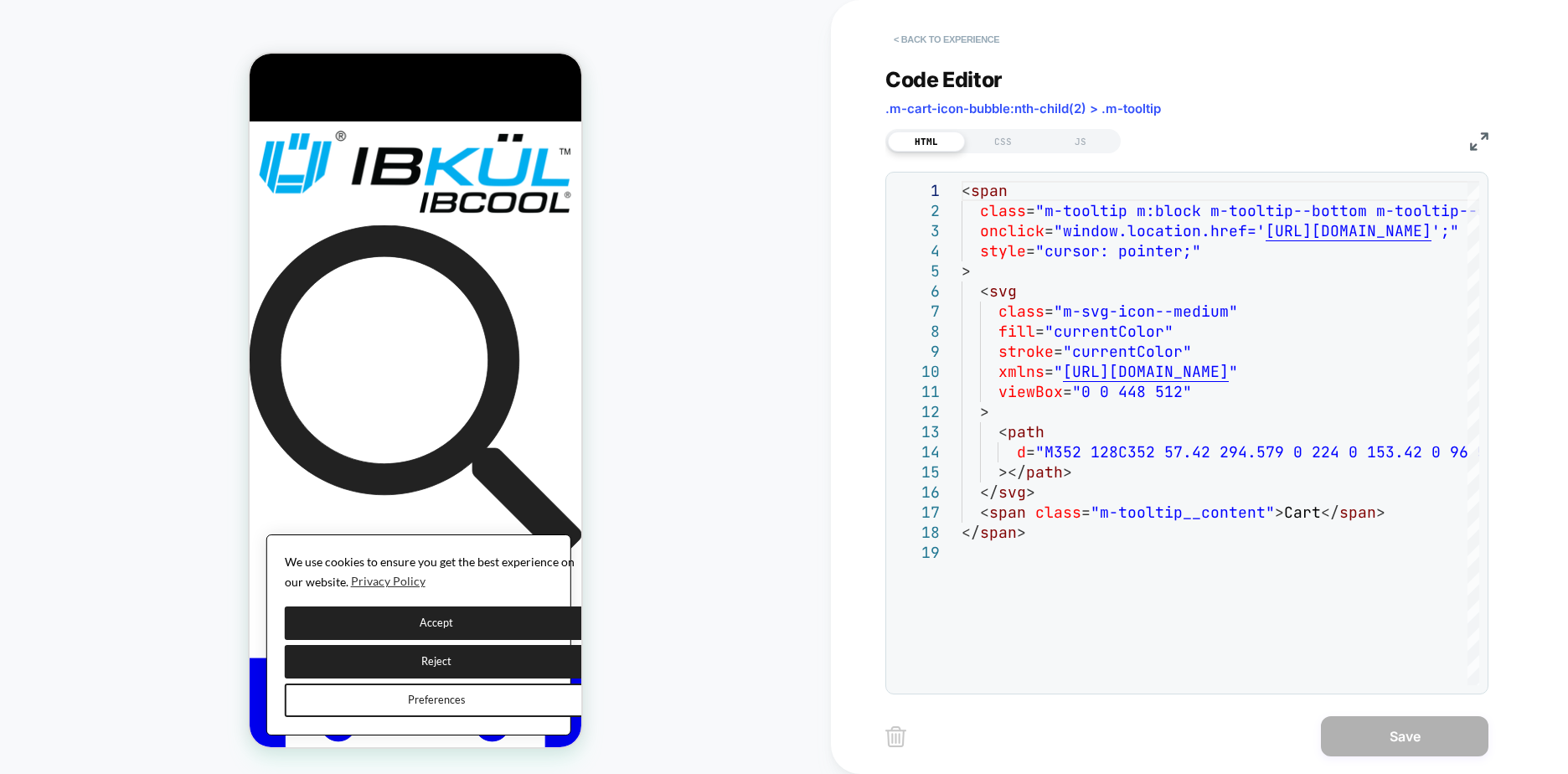
click at [975, 48] on button "< Back to experience" at bounding box center [947, 39] width 123 height 27
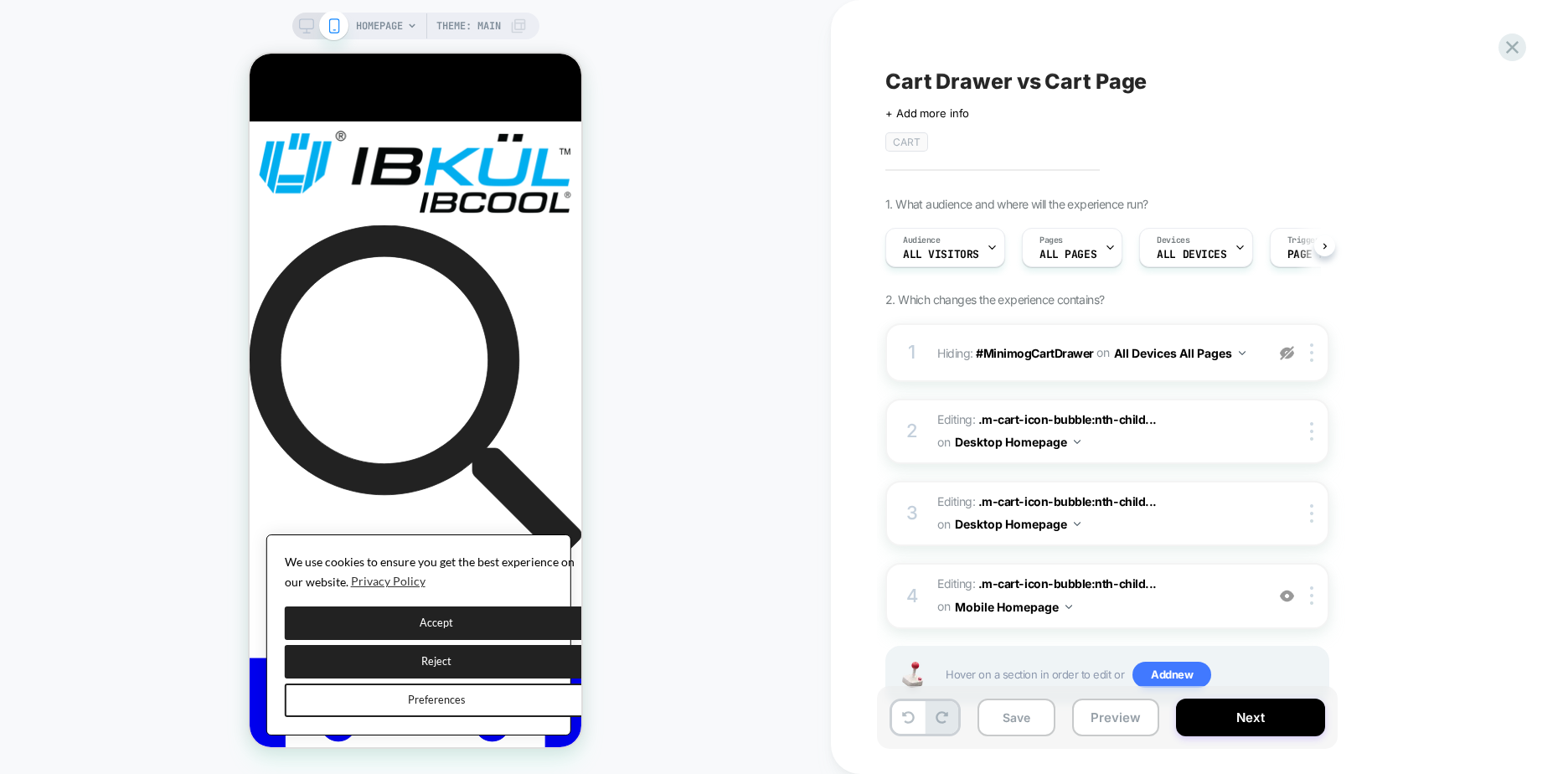
scroll to position [0, 1]
click at [414, 24] on icon at bounding box center [412, 25] width 7 height 4
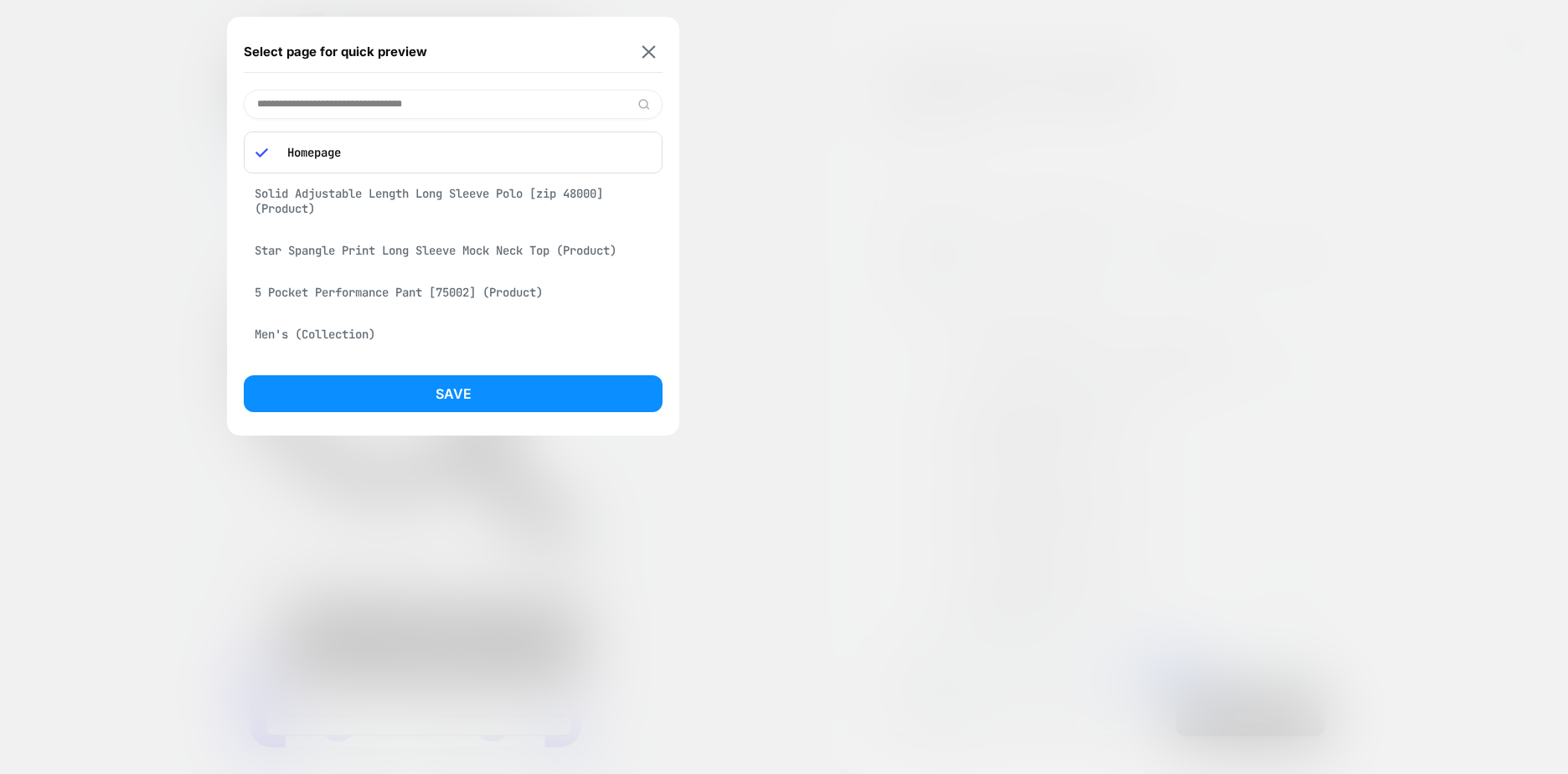
click at [971, 190] on div at bounding box center [784, 387] width 1568 height 774
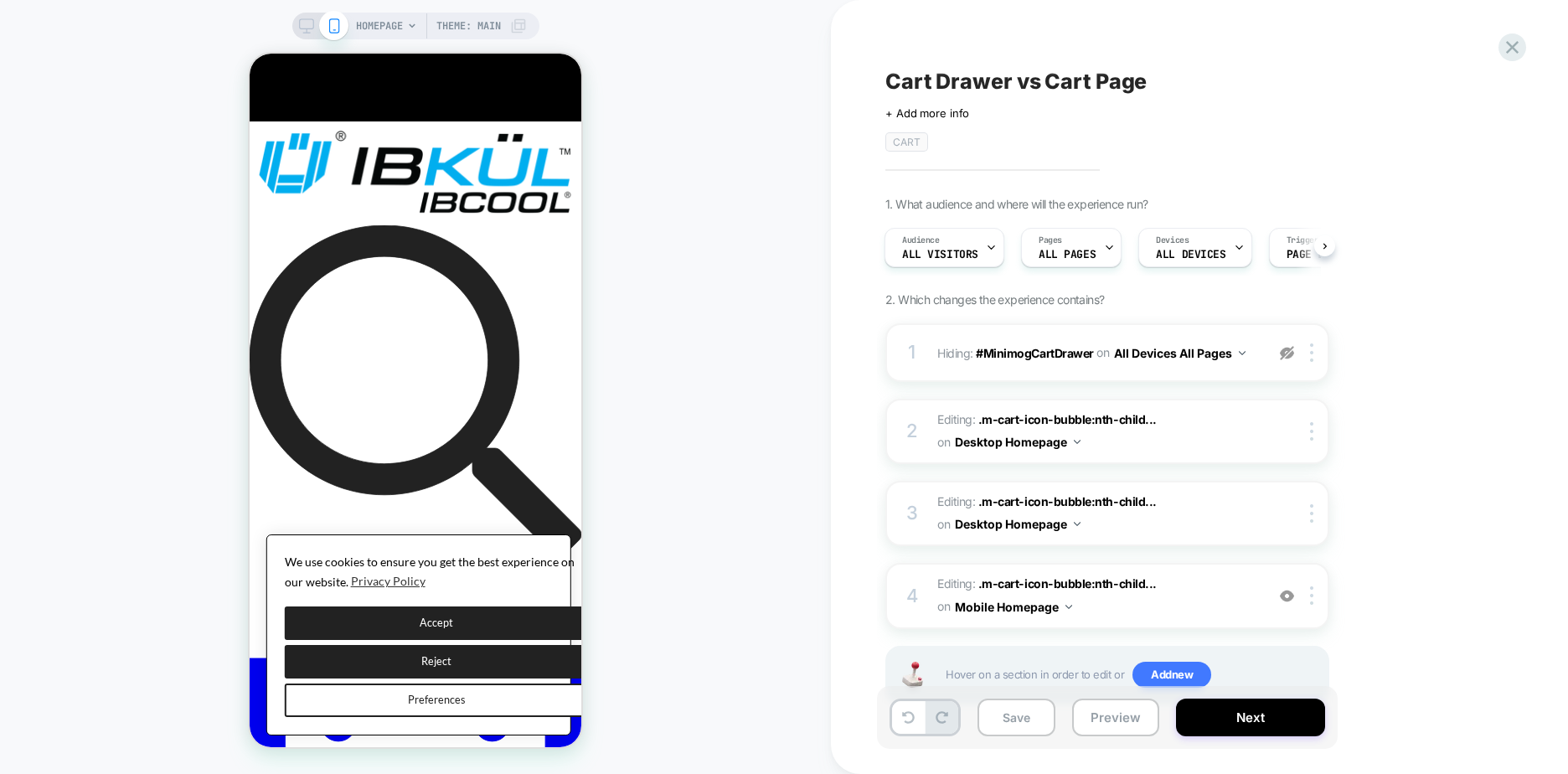
click at [315, 24] on div at bounding box center [320, 25] width 43 height 15
click at [303, 20] on icon at bounding box center [306, 25] width 15 height 15
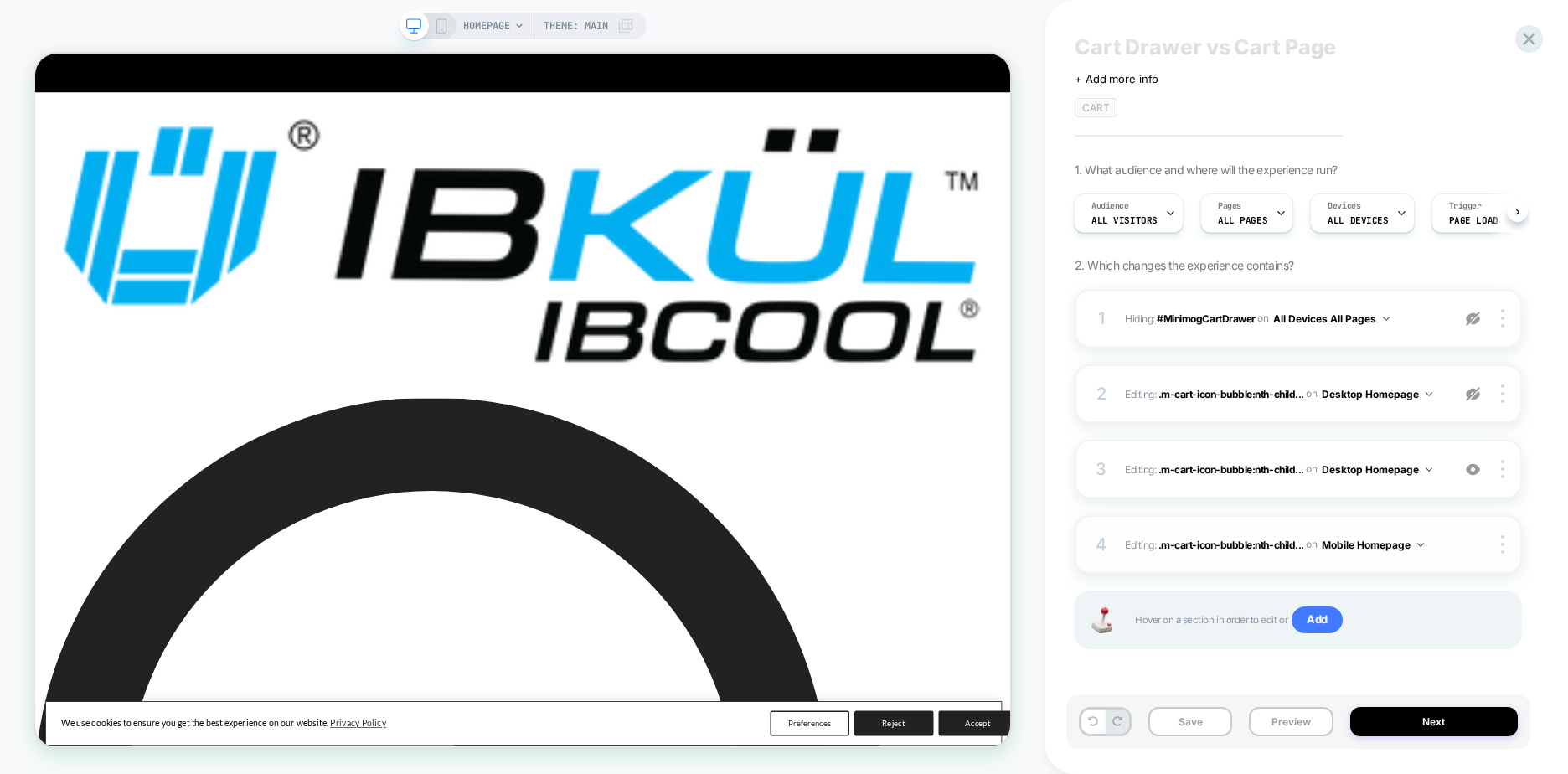
scroll to position [35, 0]
click at [1113, 470] on div "3 Editing : .m-cart-icon-bubble:nth-child... .m-cart-icon-bubble:nth-child(4) o…" at bounding box center [1298, 468] width 448 height 58
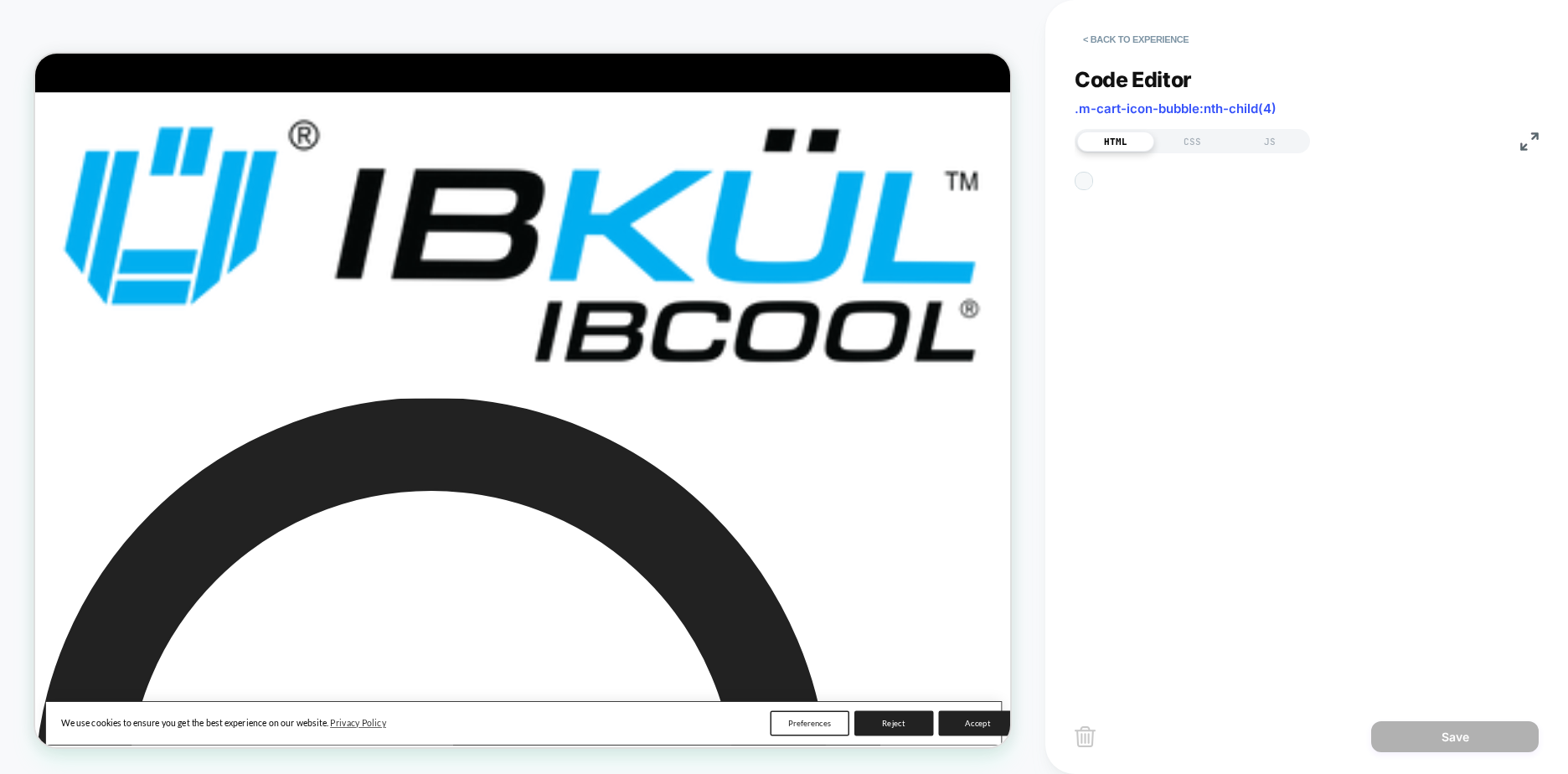
scroll to position [0, 1]
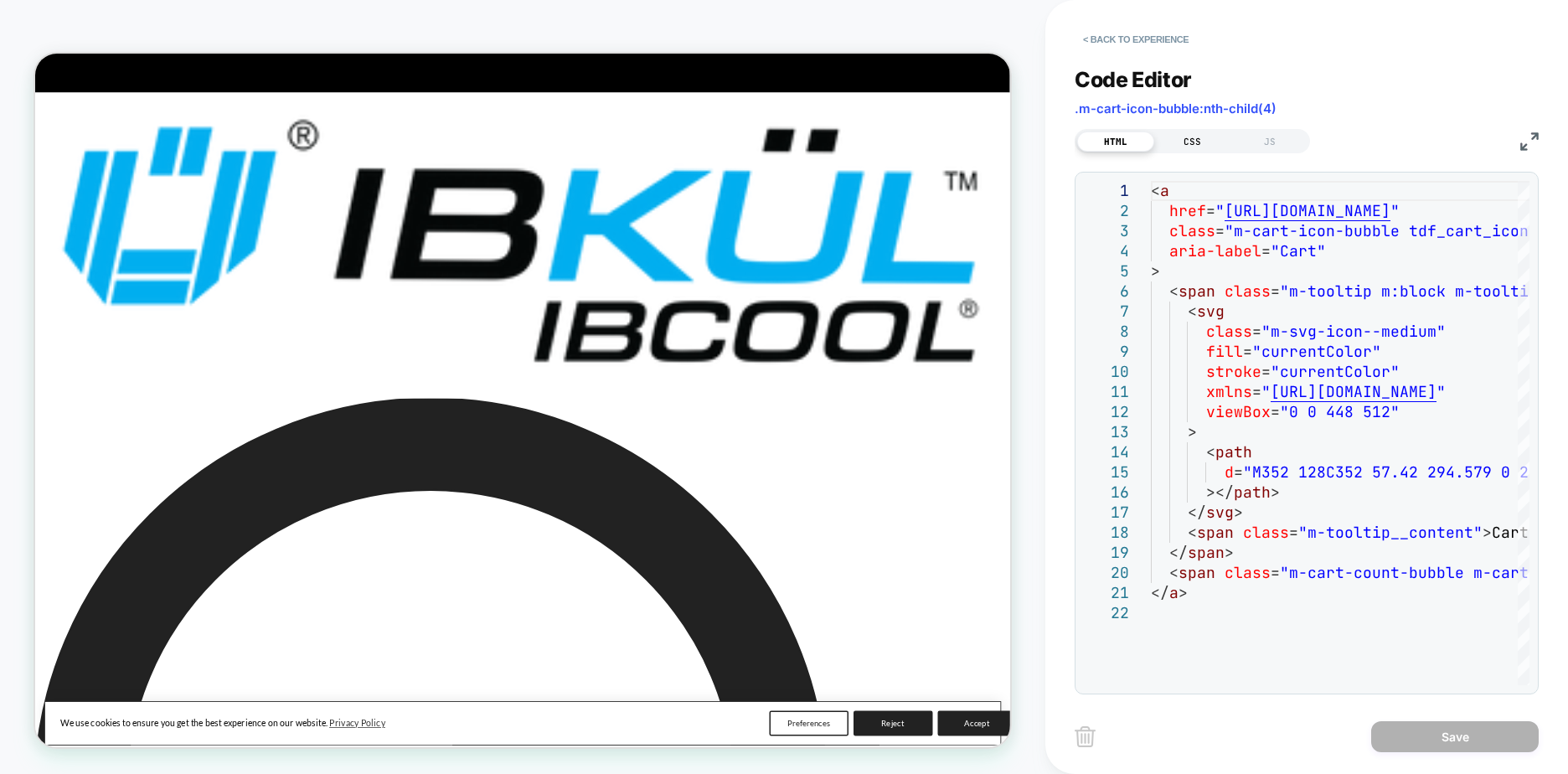
click at [1199, 135] on div "CSS" at bounding box center [1193, 141] width 77 height 20
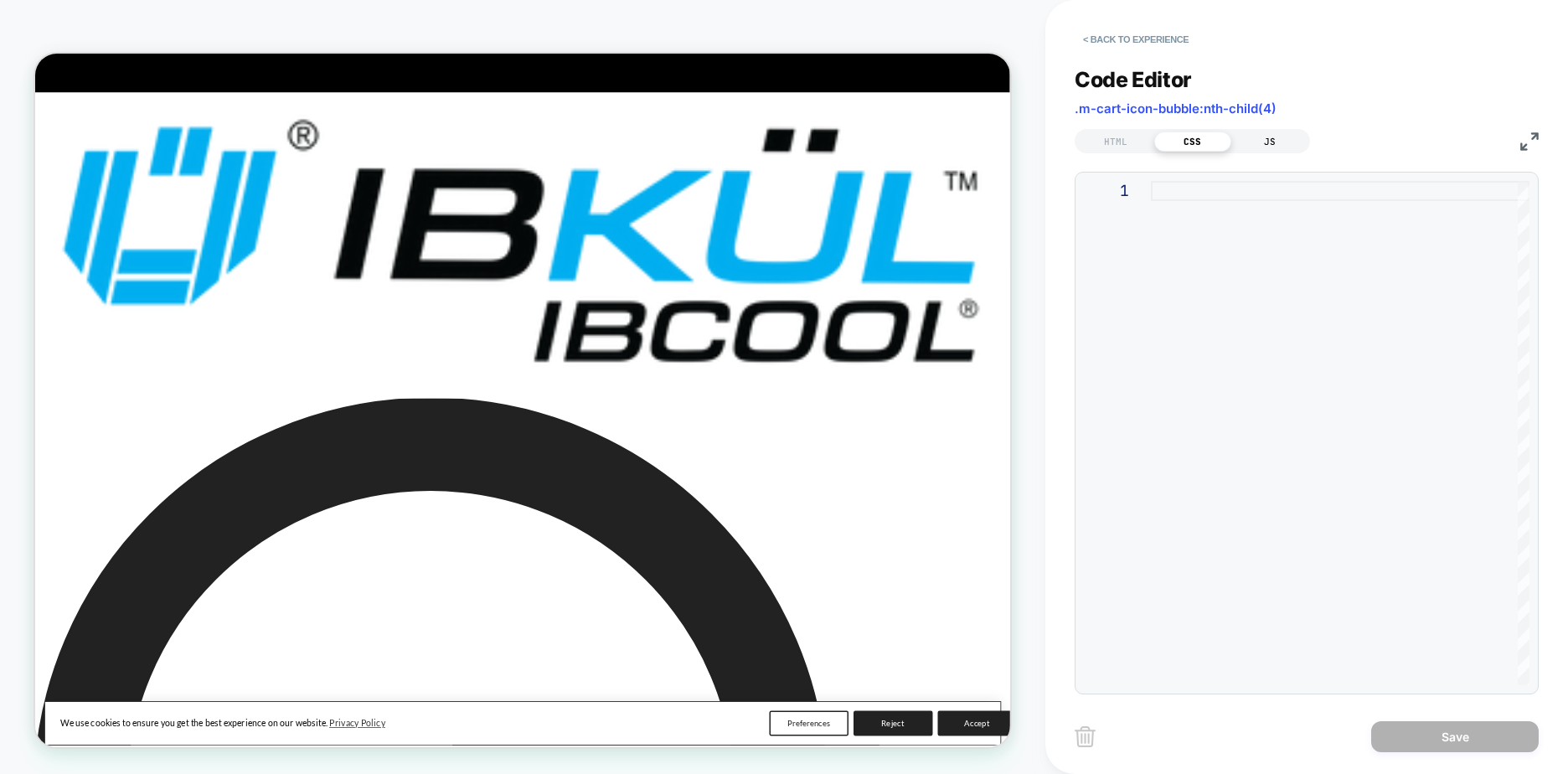
click at [1253, 138] on div "JS" at bounding box center [1270, 141] width 77 height 20
click at [1129, 134] on div "HTML" at bounding box center [1115, 141] width 77 height 20
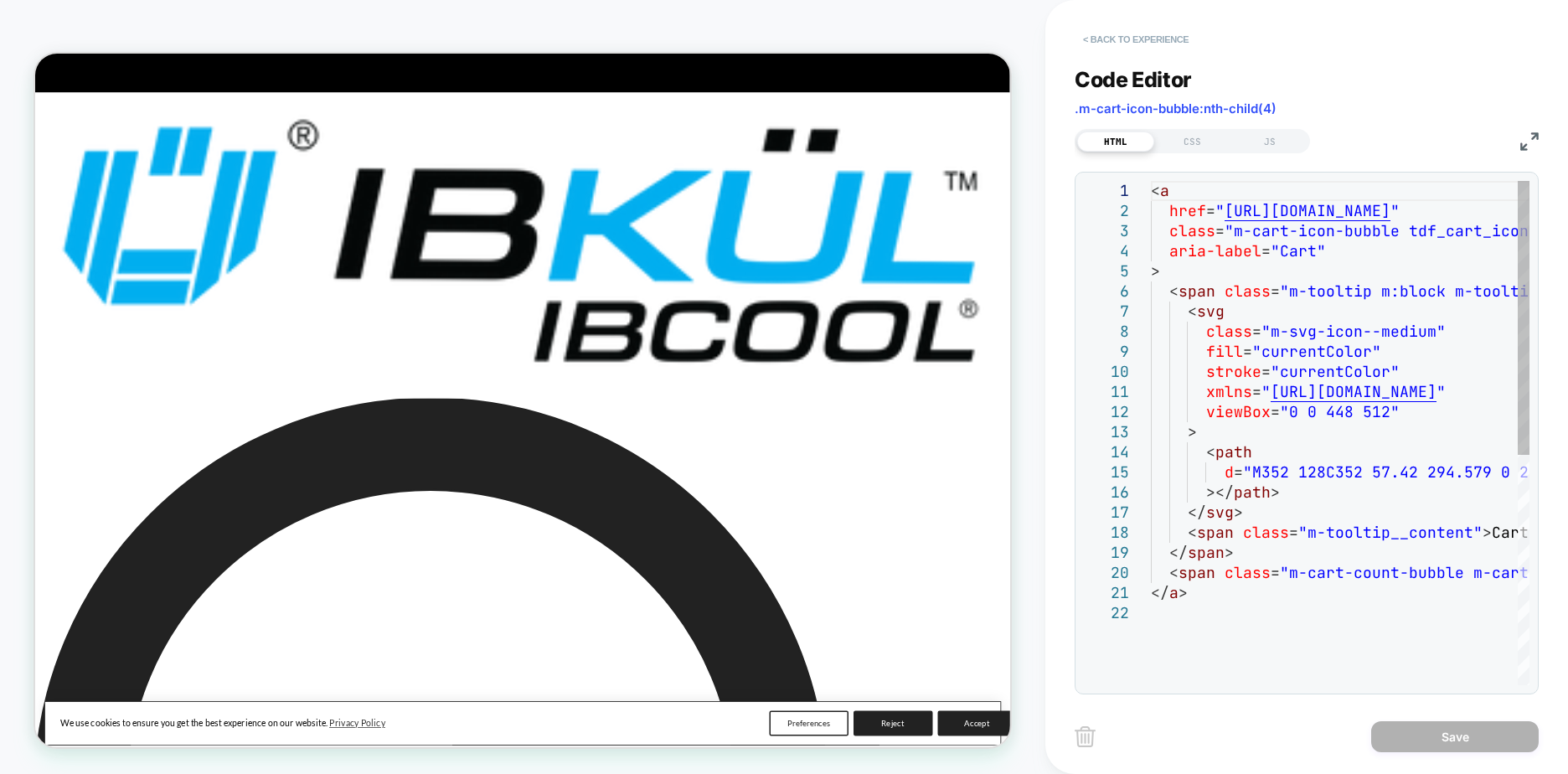
click at [1143, 35] on button "< Back to experience" at bounding box center [1135, 39] width 123 height 27
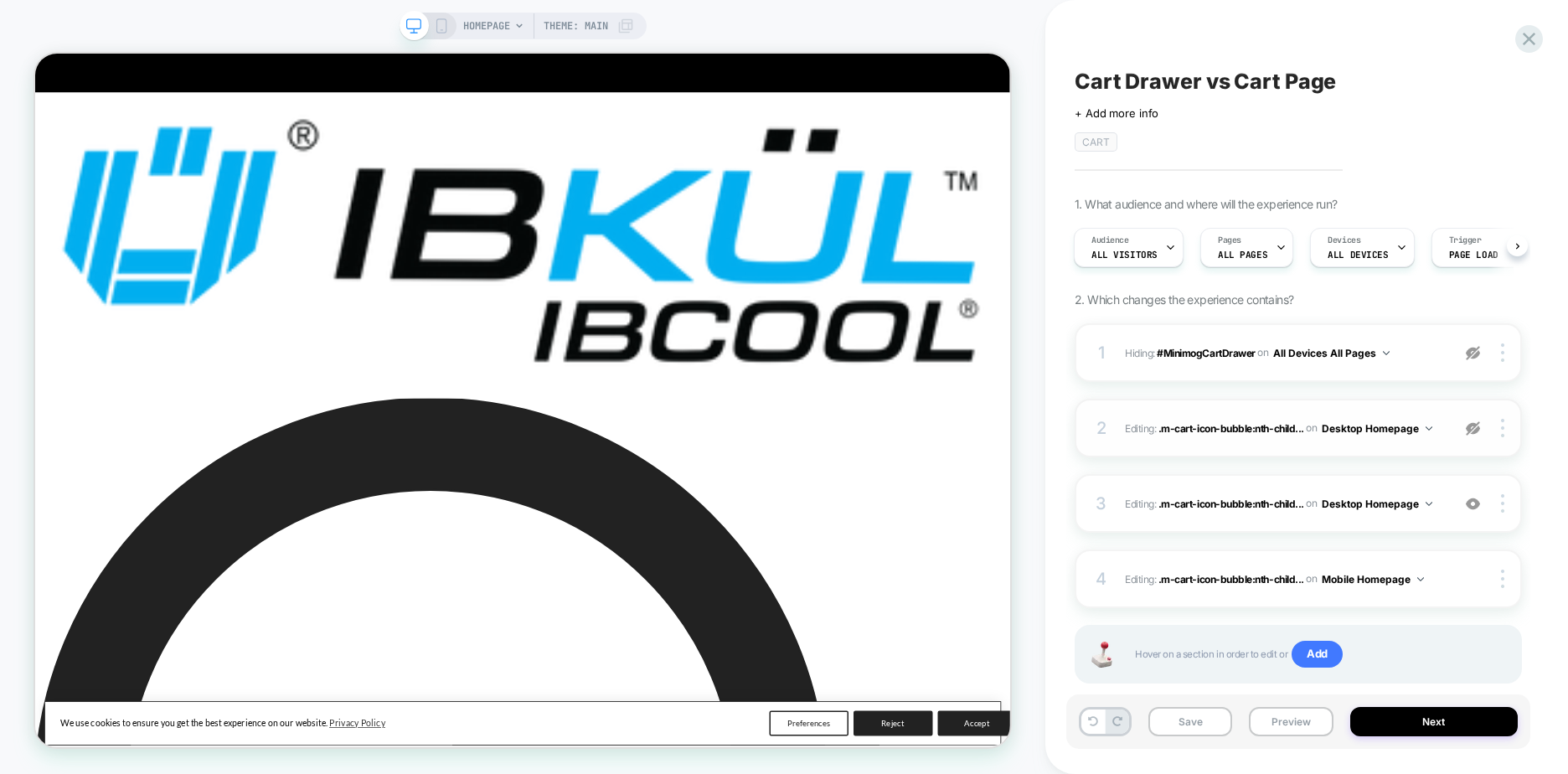
click at [1100, 427] on div "2" at bounding box center [1101, 428] width 17 height 30
click at [1149, 427] on span "Editing : .m-cart-icon-bubble:nth-child... .m-cart-icon-bubble:nth-child(4) > .…" at bounding box center [1283, 429] width 317 height 21
click at [1151, 585] on span "Editing : .m-cart-icon-bubble:nth-child... .m-cart-icon-bubble:nth-child(2) > .…" at bounding box center [1283, 579] width 317 height 21
click at [1080, 582] on div "4 Editing : .m-cart-icon-bubble:nth-child... .m-cart-icon-bubble:nth-child(2) >…" at bounding box center [1298, 578] width 448 height 58
click at [1203, 577] on span ".m-cart-icon-bubble:nth-child..." at bounding box center [1232, 578] width 146 height 12
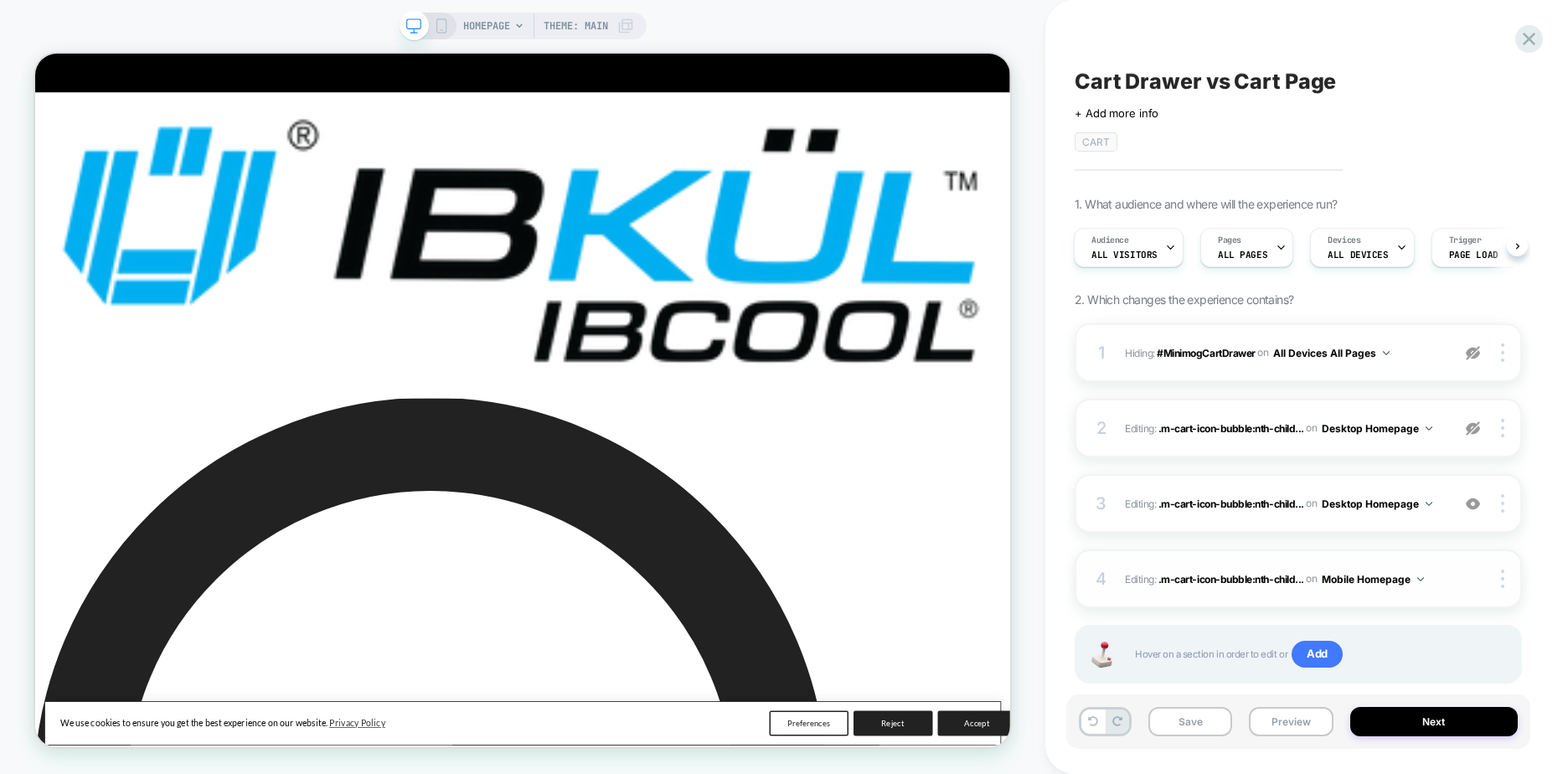
click at [1124, 580] on div "4 Editing : .m-cart-icon-bubble:nth-child... .m-cart-icon-bubble:nth-child(2) >…" at bounding box center [1298, 578] width 448 height 58
click at [1111, 578] on div "4 Editing : .m-cart-icon-bubble:nth-child... .m-cart-icon-bubble:nth-child(2) >…" at bounding box center [1298, 578] width 448 height 58
click at [1498, 582] on div at bounding box center [1505, 578] width 32 height 18
click at [1527, 559] on div "Cart Drawer vs Cart Page Click to edit experience details + Add more info CART …" at bounding box center [1299, 387] width 464 height 741
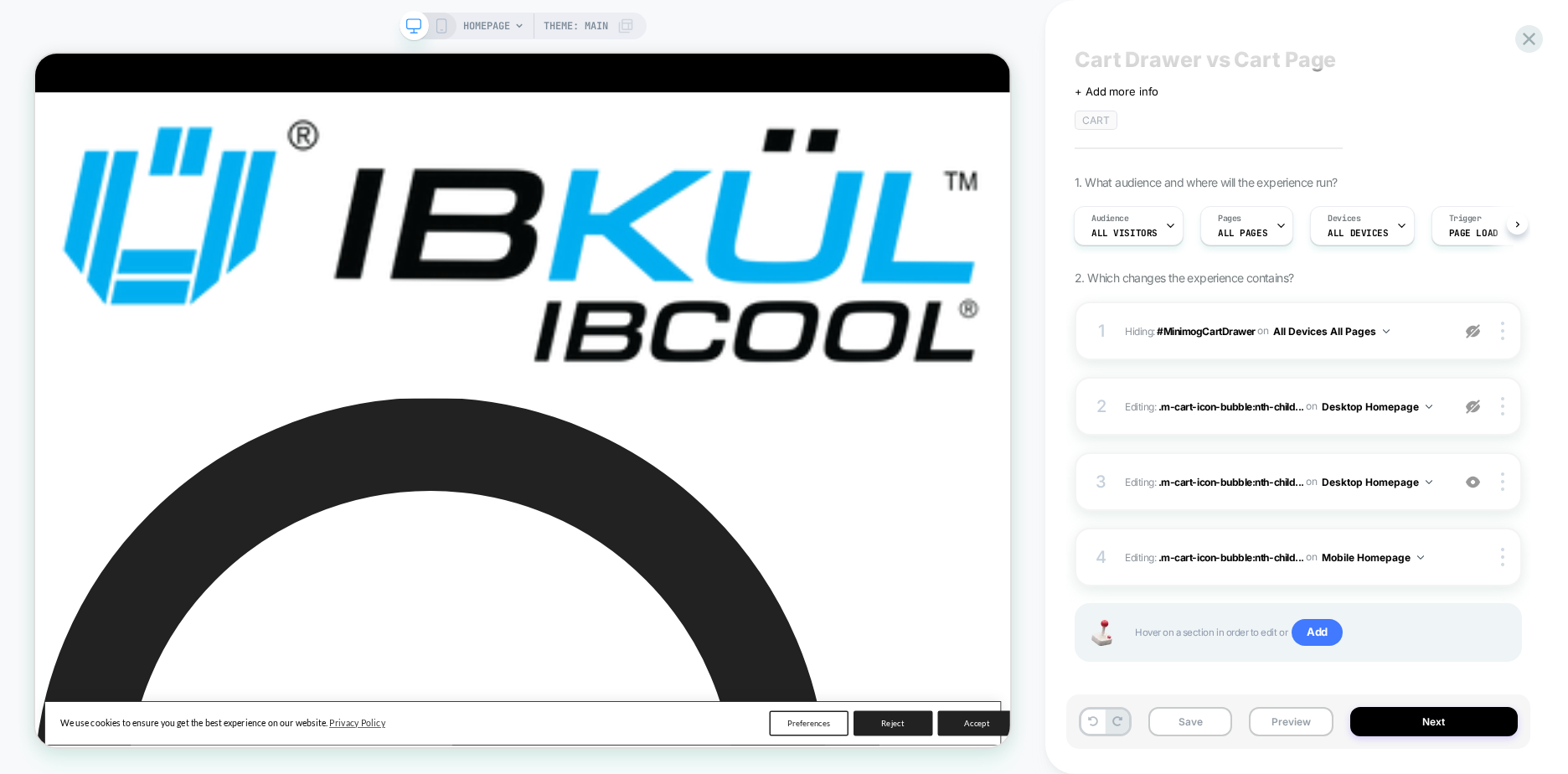
scroll to position [35, 0]
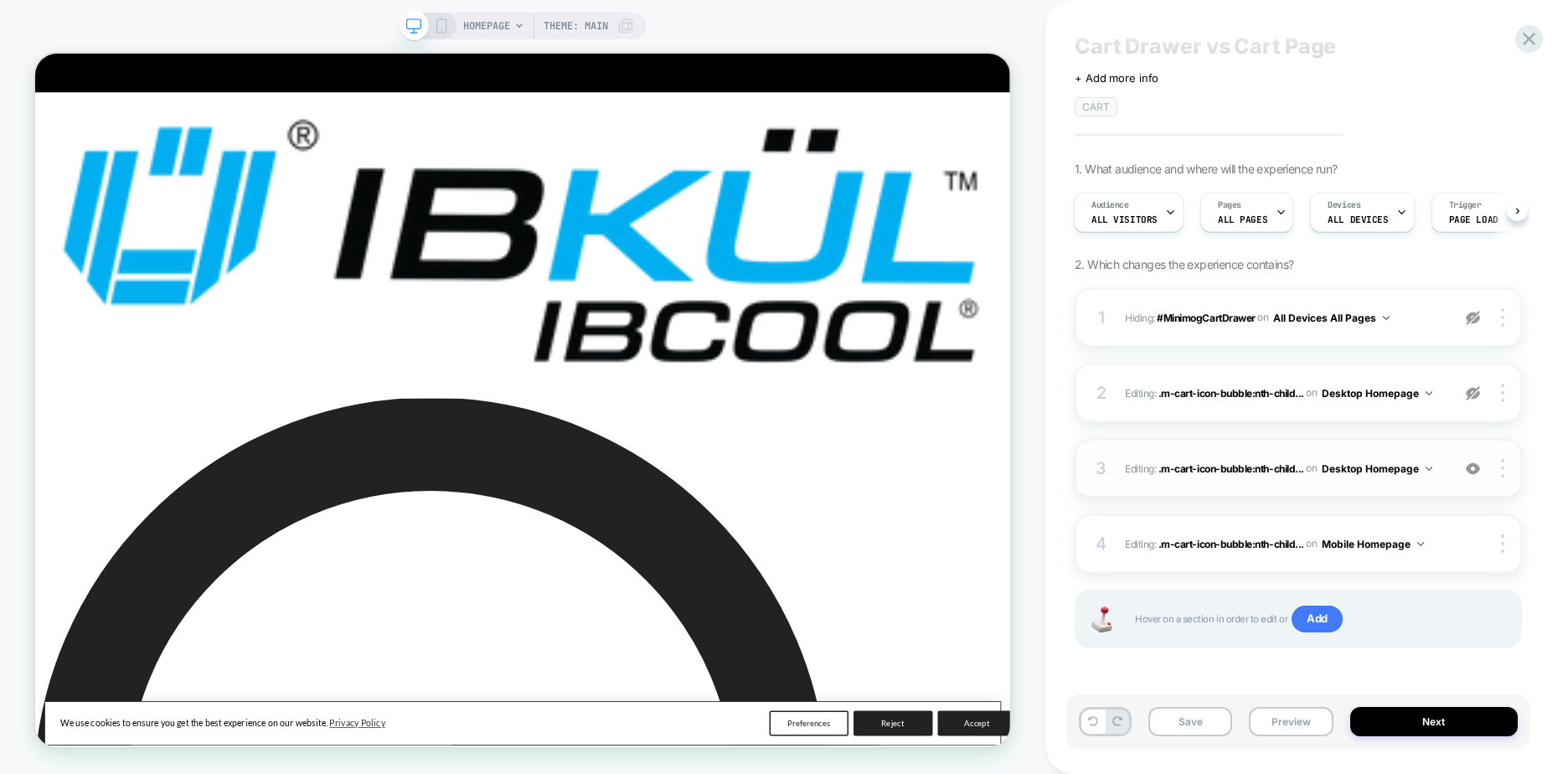
click at [1106, 471] on div "3" at bounding box center [1101, 468] width 17 height 30
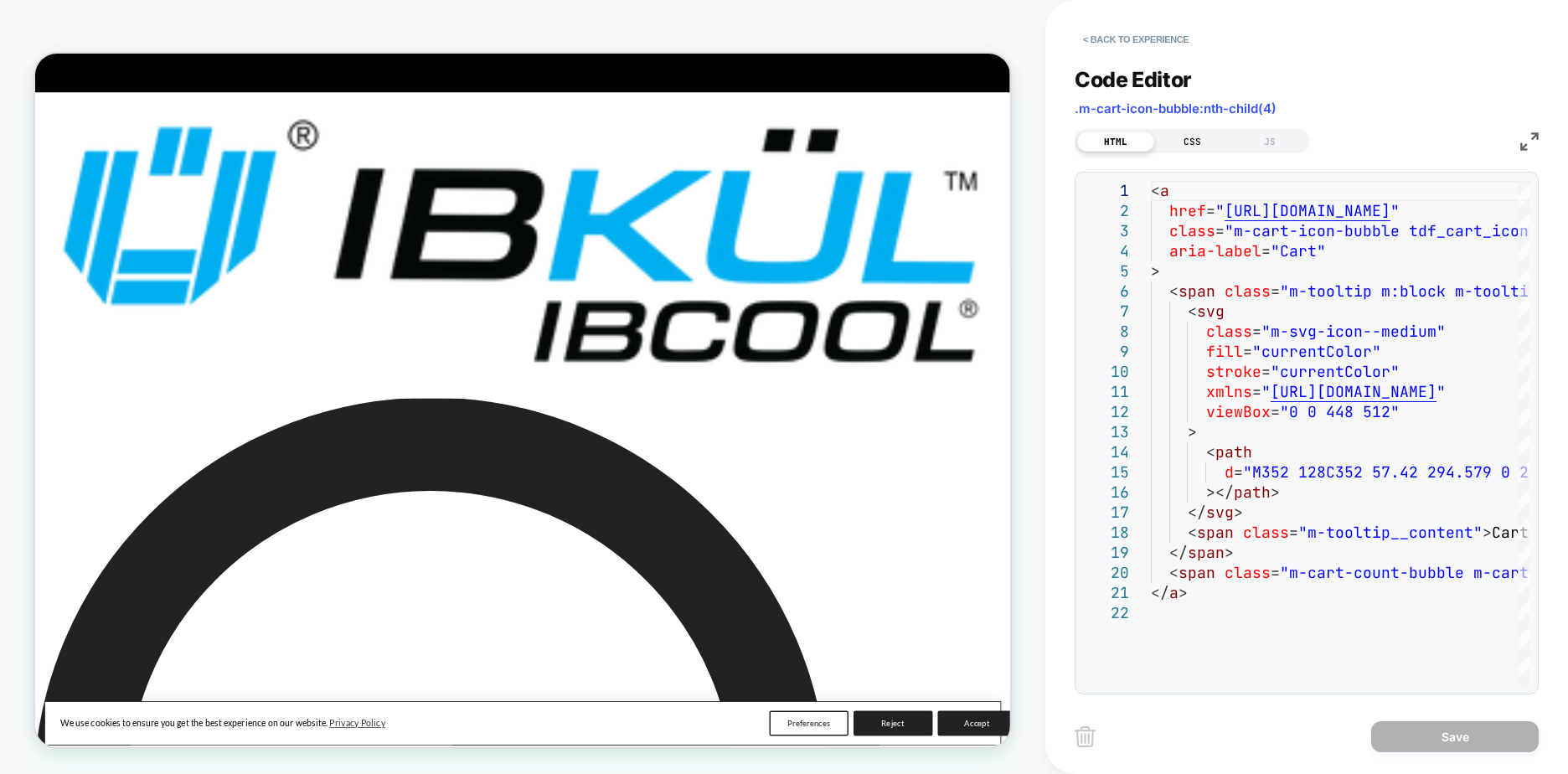
click at [1182, 146] on div "CSS" at bounding box center [1193, 141] width 77 height 20
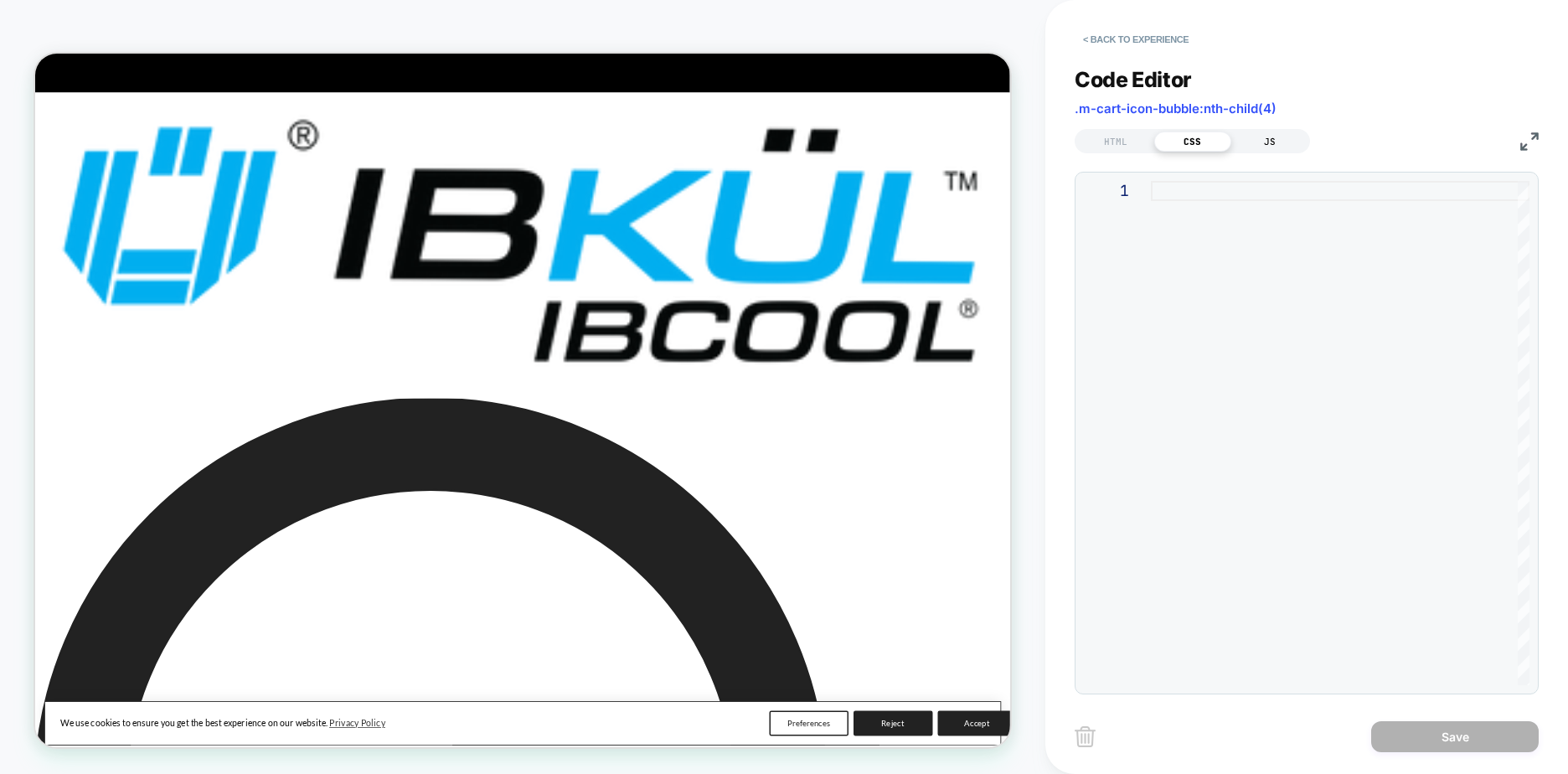
click at [1280, 137] on div "JS" at bounding box center [1270, 141] width 77 height 20
click at [1104, 138] on div "HTML" at bounding box center [1115, 141] width 77 height 20
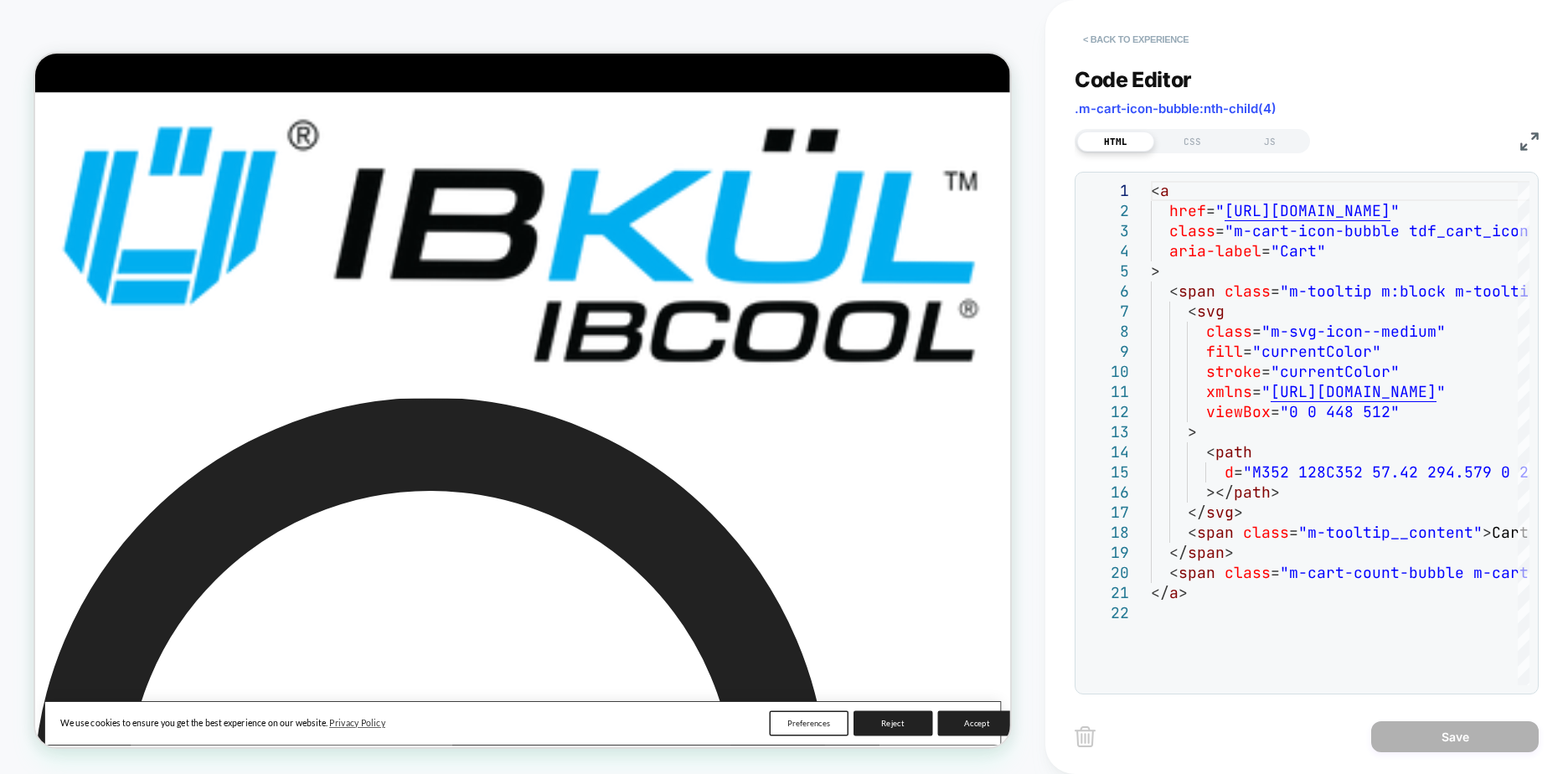
click at [1129, 34] on button "< Back to experience" at bounding box center [1135, 39] width 123 height 27
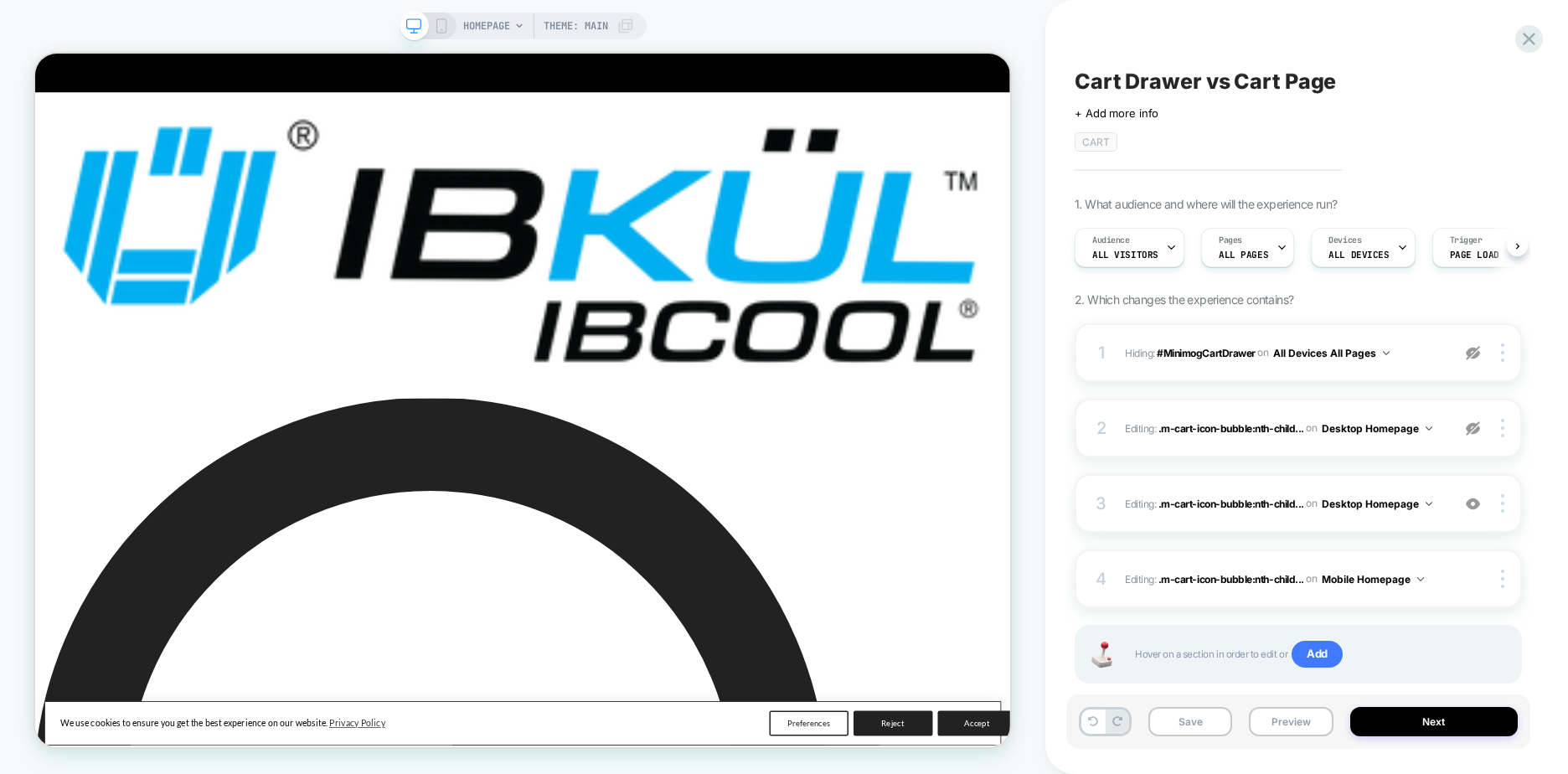
scroll to position [0, 1]
click at [1501, 352] on img at bounding box center [1503, 352] width 3 height 18
click at [1538, 311] on div "Cart Drawer vs Cart Page Click to edit experience details + Add more info CART …" at bounding box center [1306, 387] width 522 height 774
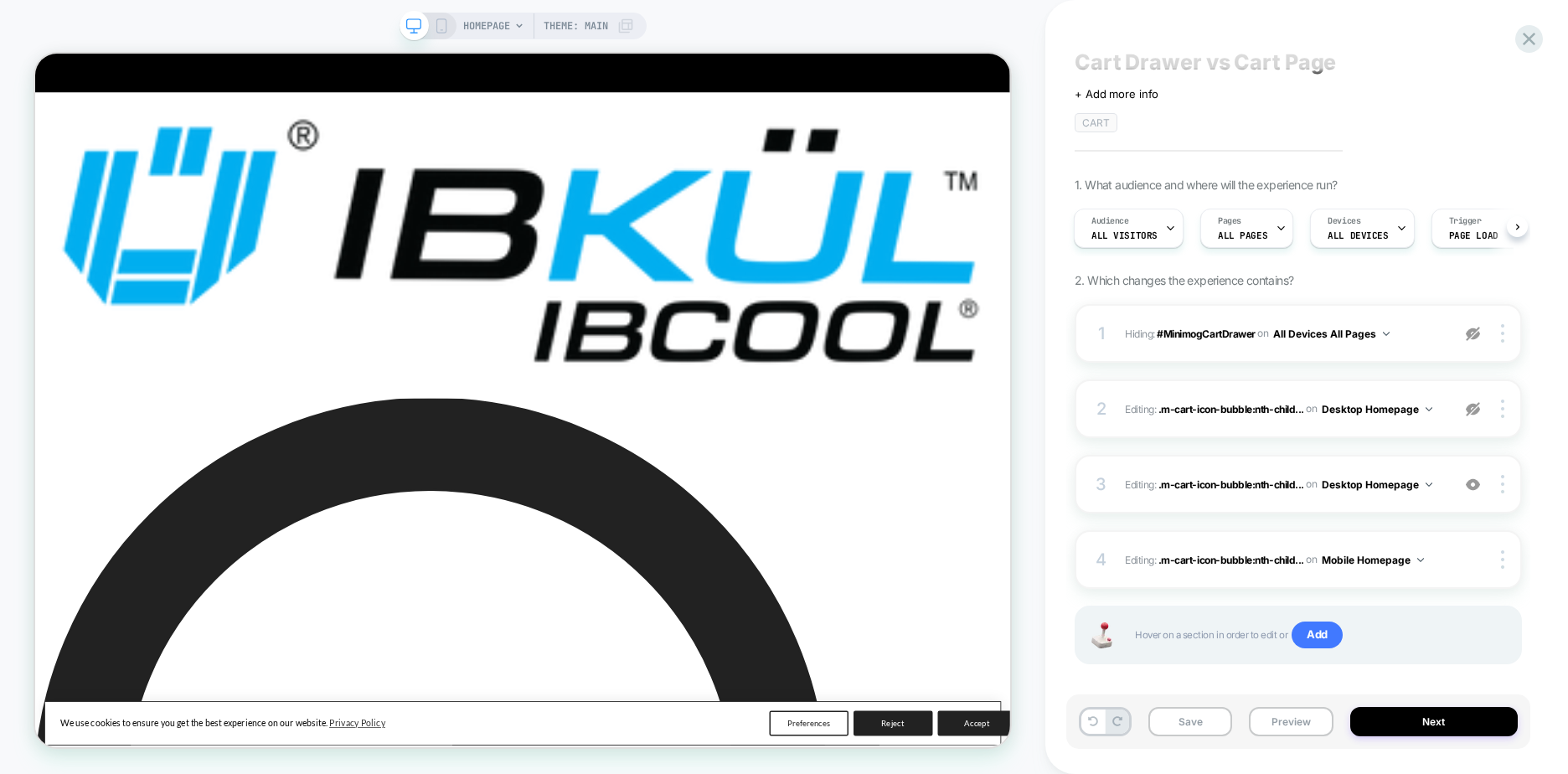
scroll to position [35, 0]
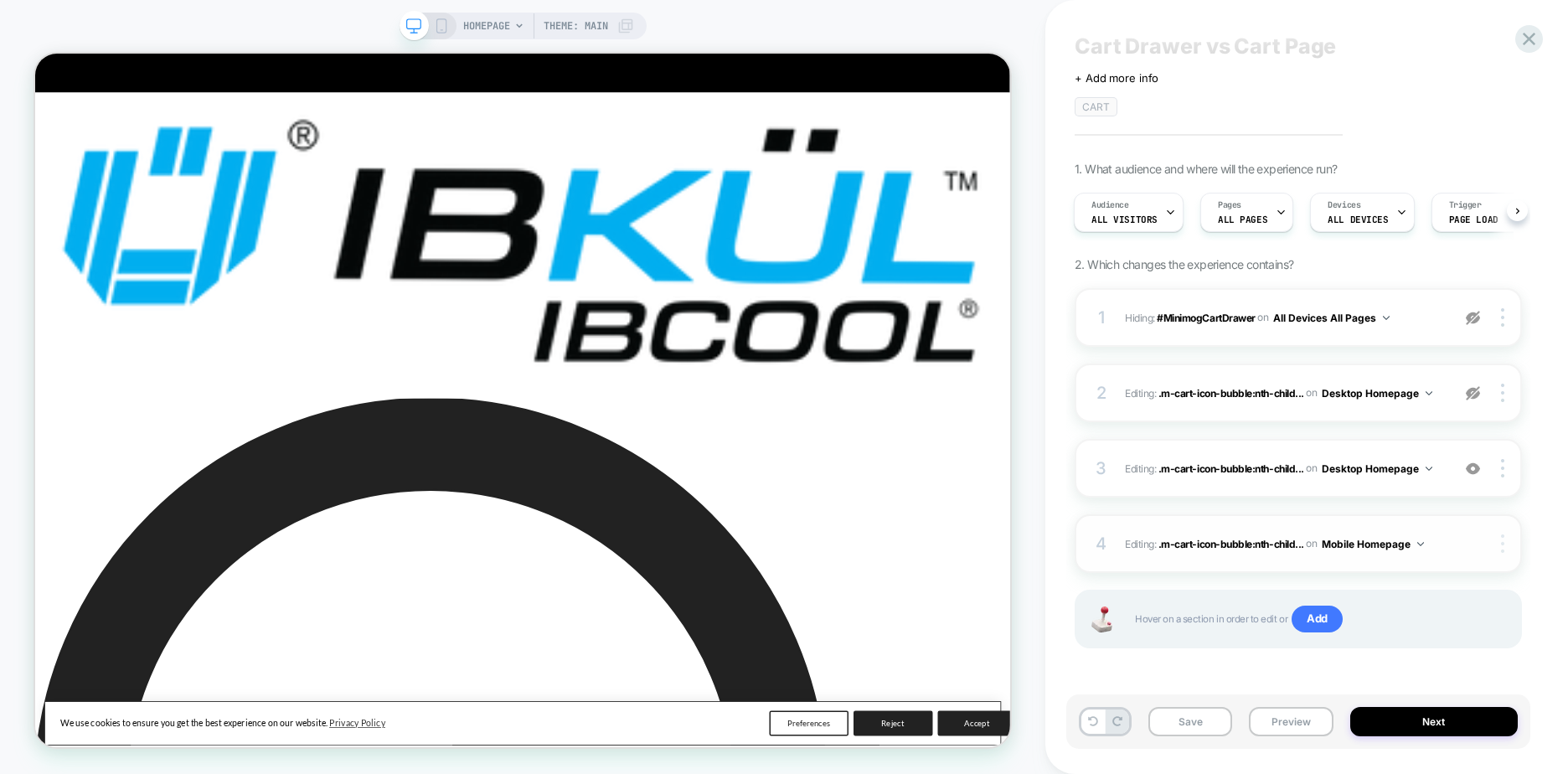
click at [1506, 549] on div at bounding box center [1505, 544] width 32 height 18
click at [1542, 569] on div "Cart Drawer vs Cart Page Click to edit experience details + Add more info CART …" at bounding box center [1306, 387] width 522 height 774
click at [1093, 545] on div "4" at bounding box center [1101, 544] width 17 height 30
click at [1100, 545] on div "4" at bounding box center [1101, 544] width 17 height 30
click at [1155, 397] on span "Editing : .m-cart-icon-bubble:nth-child... .m-cart-icon-bubble:nth-child(4) > .…" at bounding box center [1283, 393] width 317 height 21
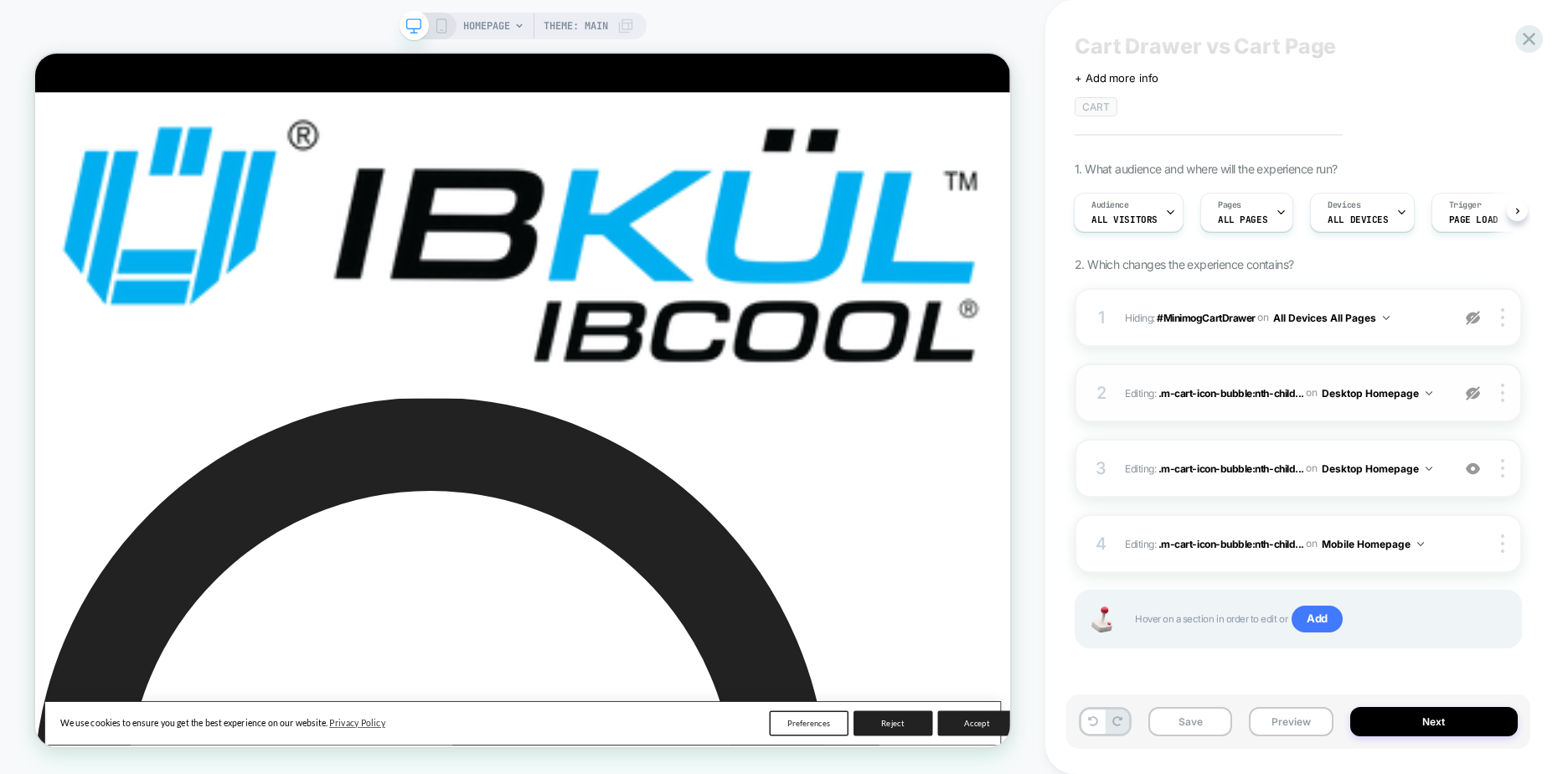
click at [1150, 394] on span "Editing : .m-cart-icon-bubble:nth-child... .m-cart-icon-bubble:nth-child(4) > .…" at bounding box center [1283, 393] width 317 height 21
click at [1468, 400] on img at bounding box center [1472, 393] width 14 height 14
click at [1476, 397] on img at bounding box center [1472, 393] width 14 height 14
click at [1118, 400] on div "2 Editing : .m-cart-icon-bubble:nth-child... .m-cart-icon-bubble:nth-child(4) >…" at bounding box center [1298, 392] width 448 height 58
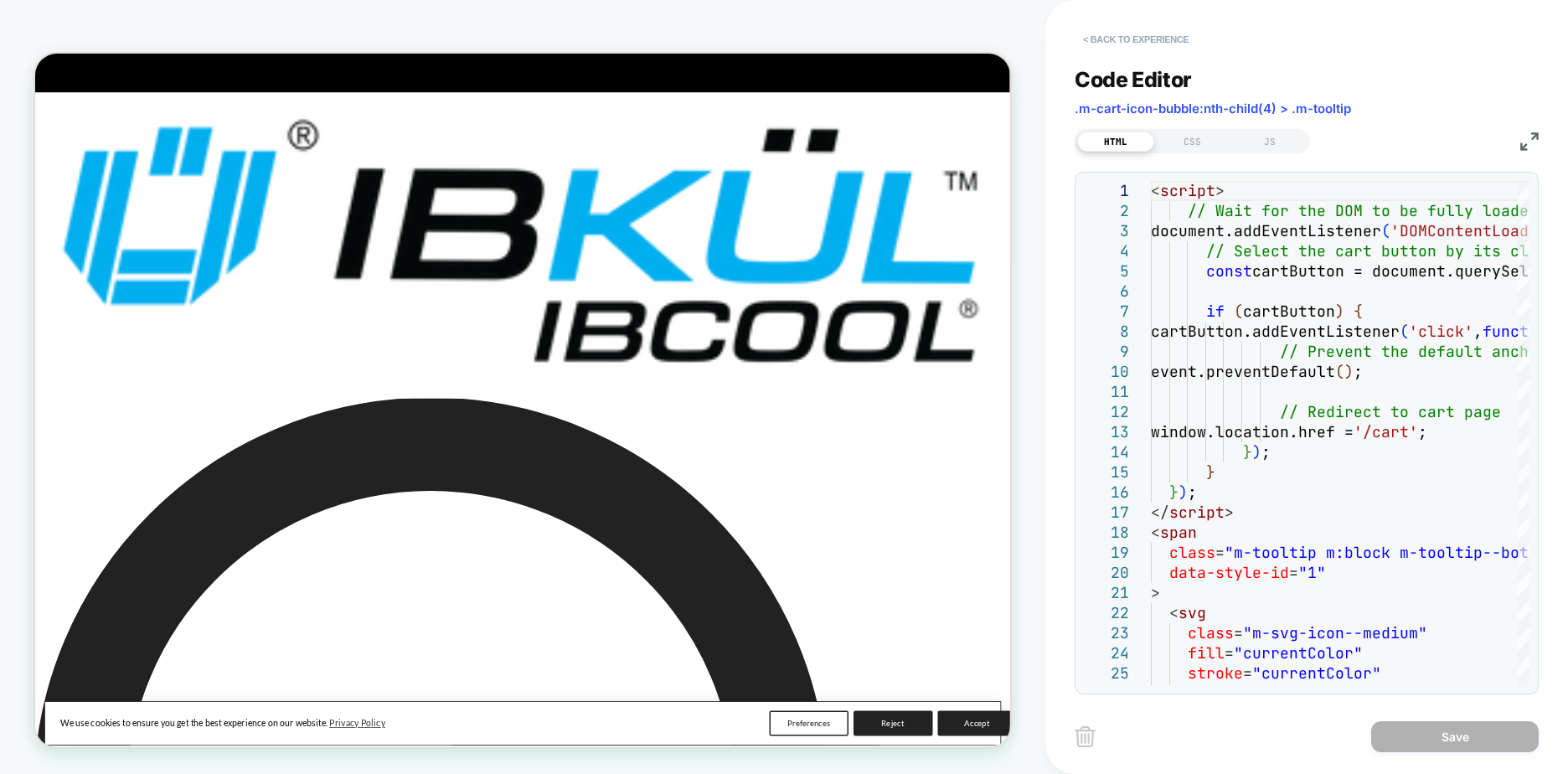
click at [1103, 39] on button "< Back to experience" at bounding box center [1135, 39] width 123 height 27
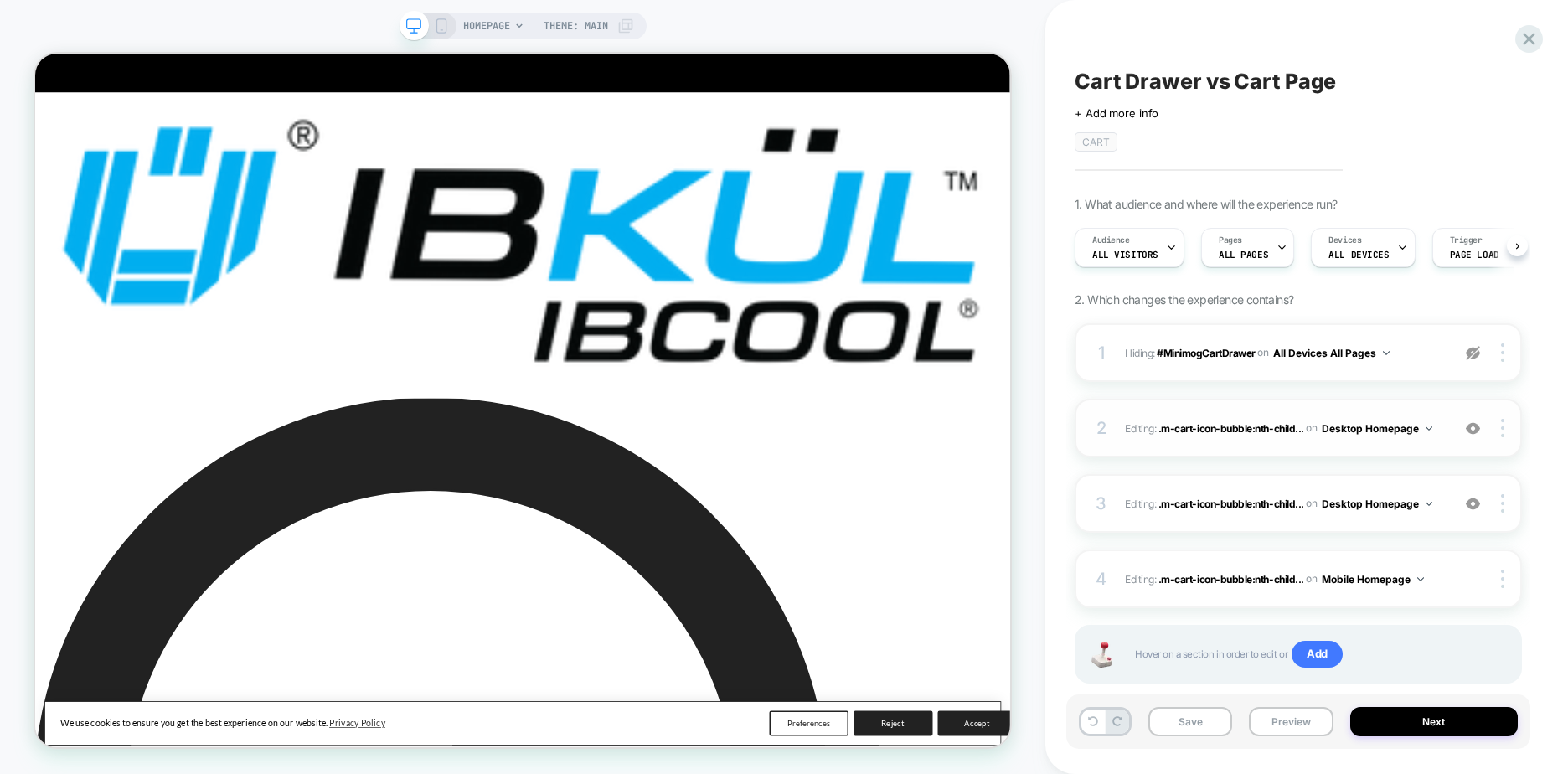
scroll to position [0, 1]
click at [1527, 32] on icon at bounding box center [1529, 39] width 23 height 23
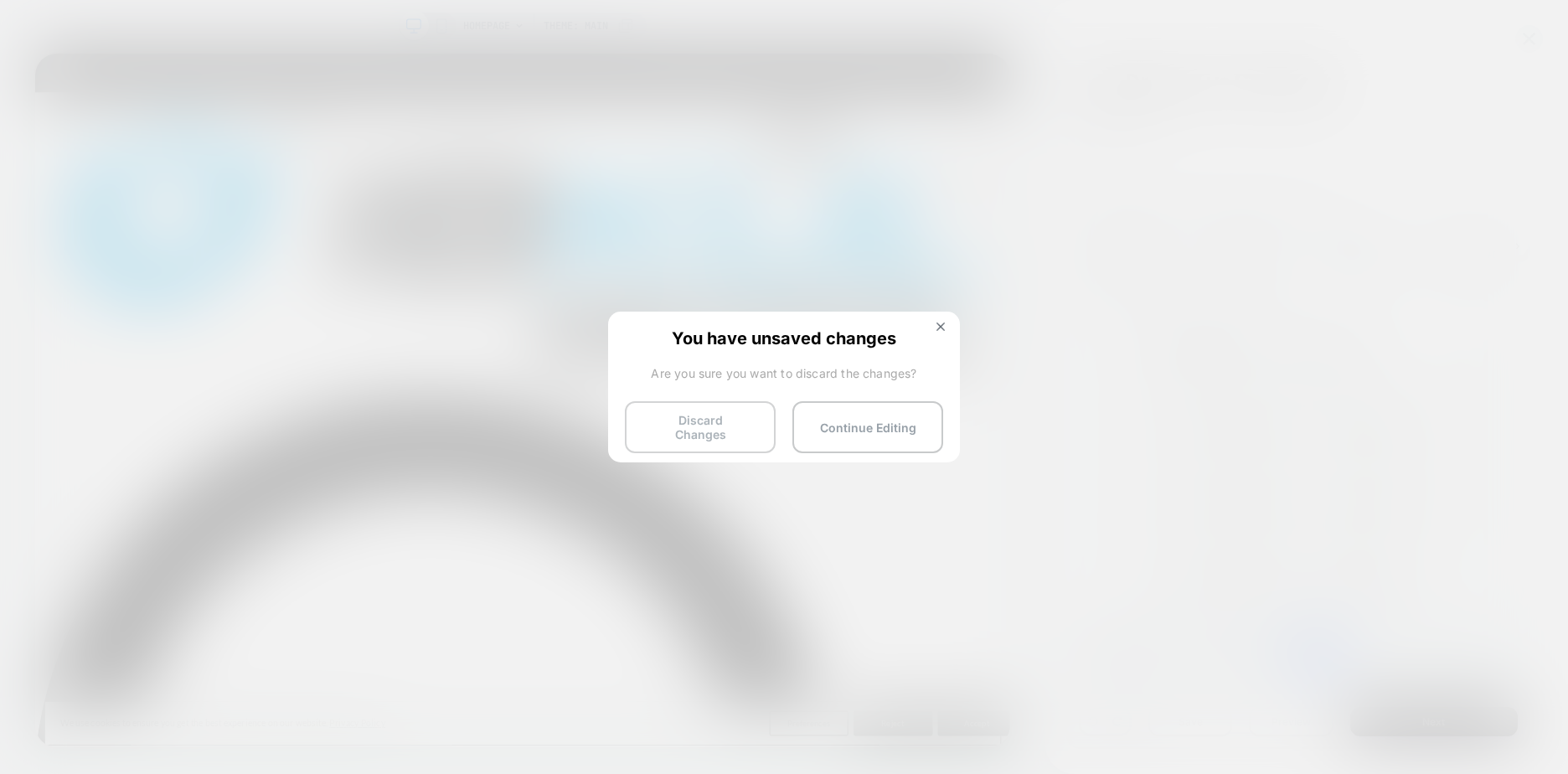
click at [725, 424] on button "Discard Changes" at bounding box center [700, 428] width 150 height 52
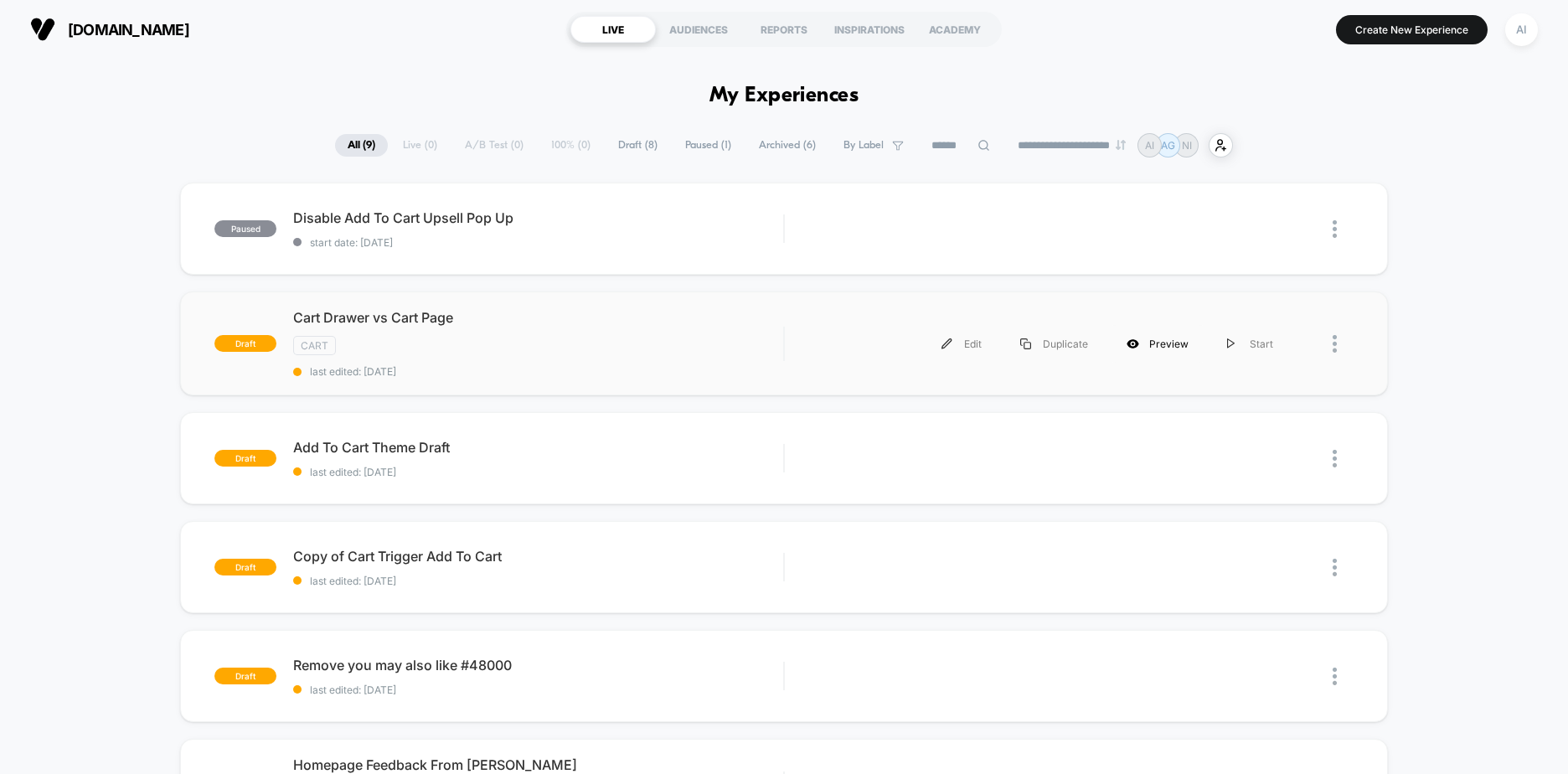
click at [1148, 347] on div "Preview" at bounding box center [1158, 344] width 101 height 37
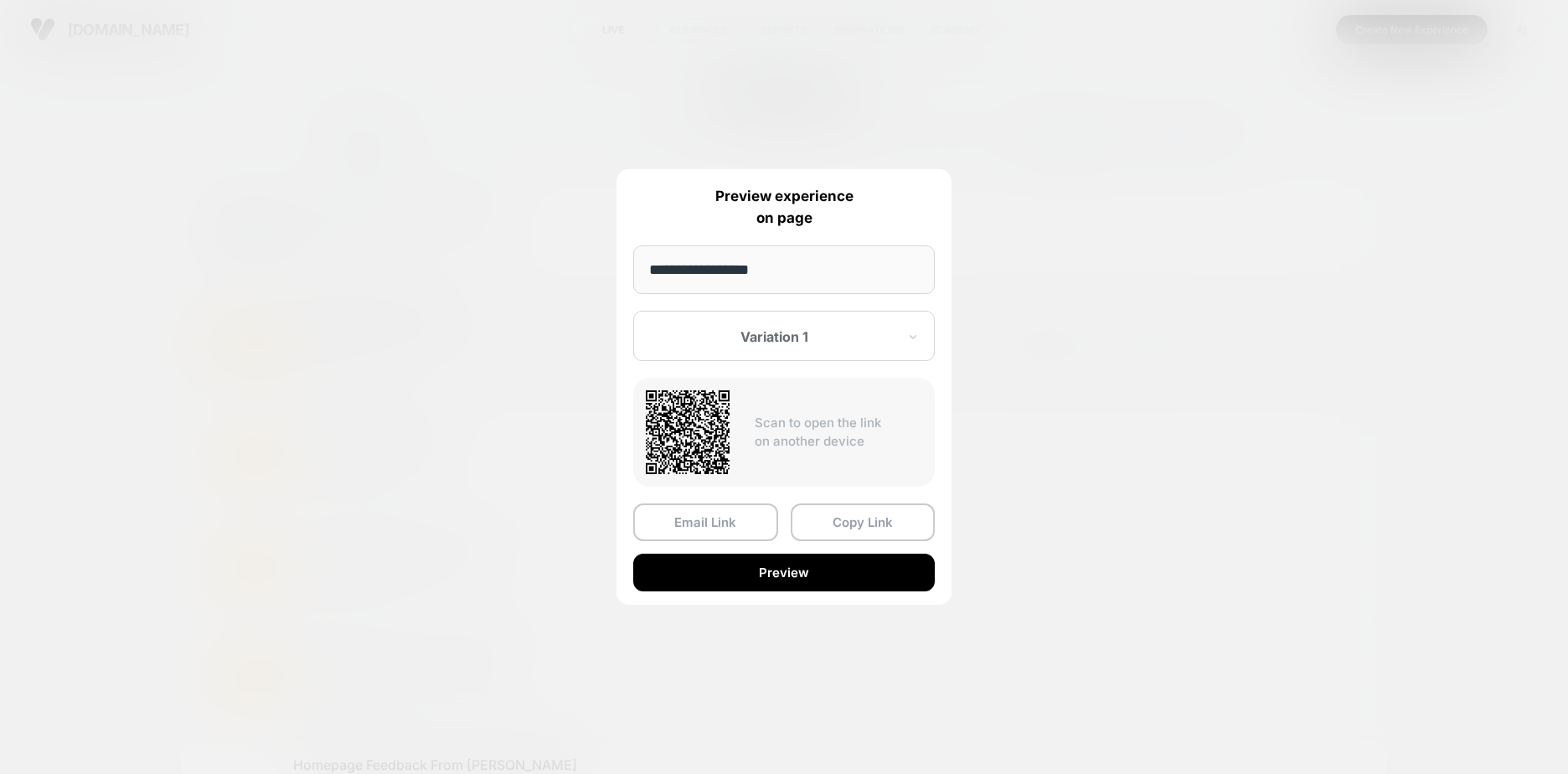
click at [812, 334] on div at bounding box center [774, 337] width 246 height 17
click at [688, 418] on div "Control" at bounding box center [784, 424] width 285 height 30
click at [860, 497] on div "**********" at bounding box center [783, 387] width 335 height 436
click at [847, 516] on button "Copy Link" at bounding box center [863, 522] width 145 height 37
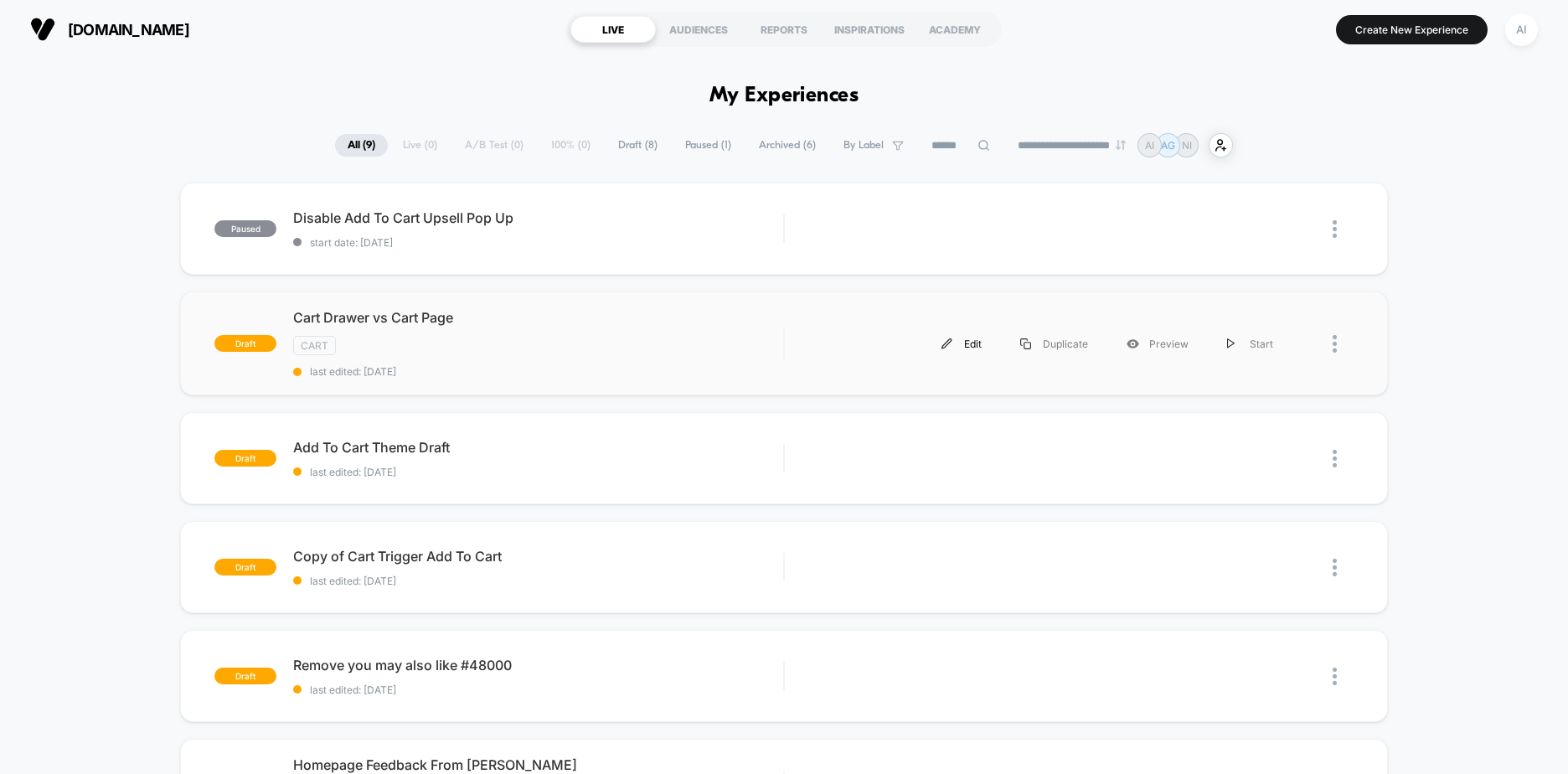
click at [957, 343] on div "Edit" at bounding box center [961, 344] width 79 height 37
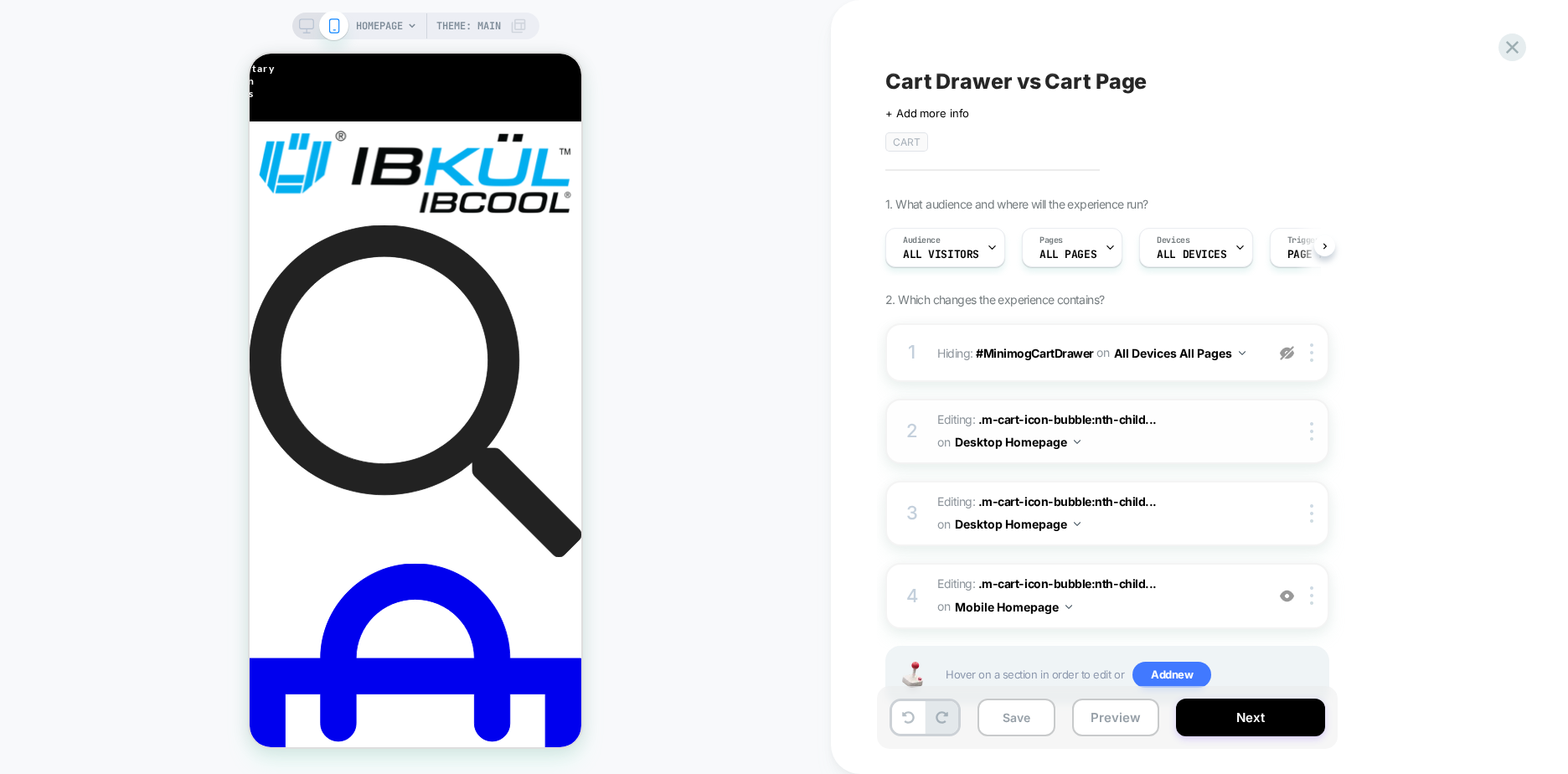
scroll to position [0, 1]
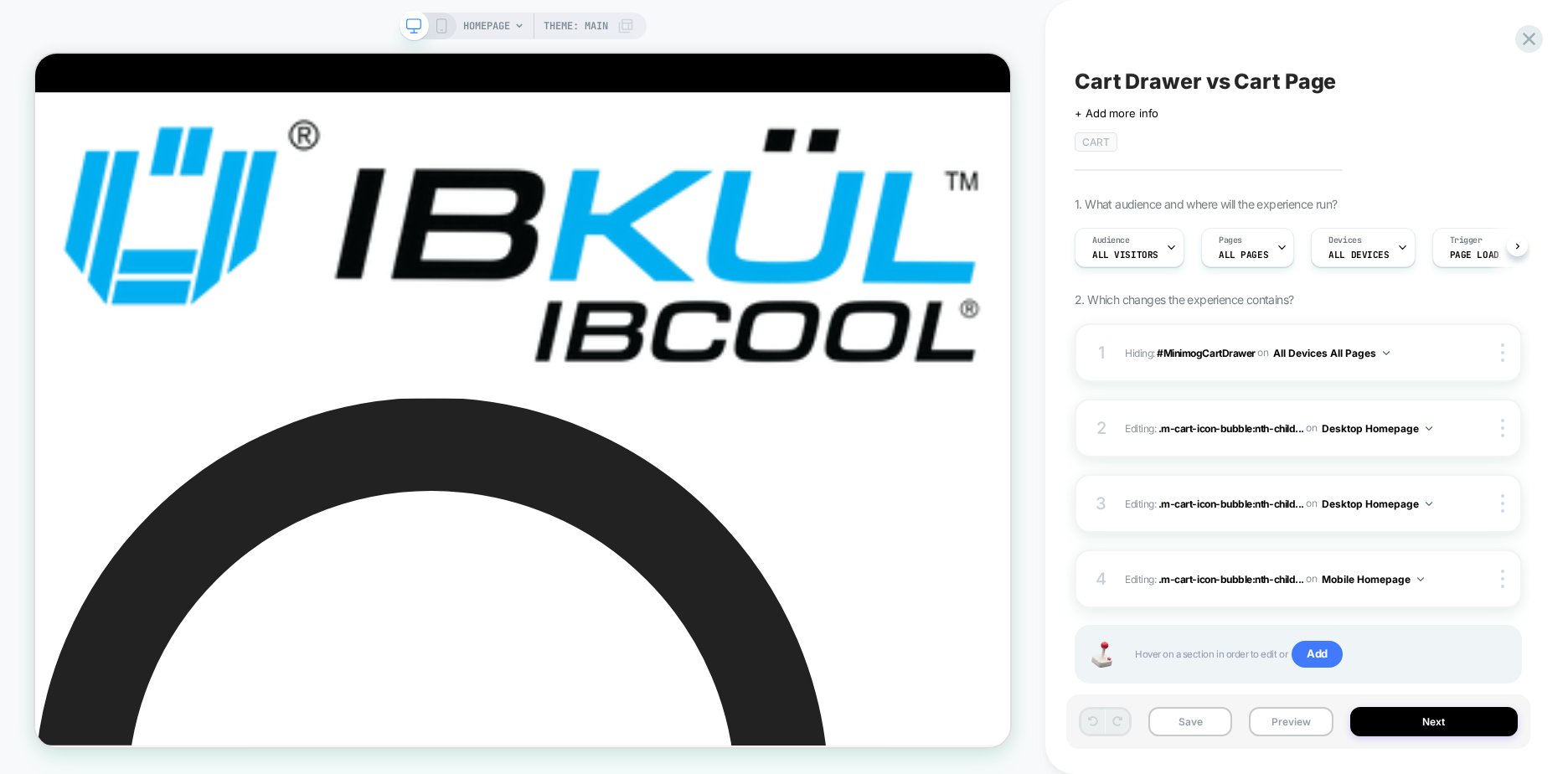
scroll to position [0, 1]
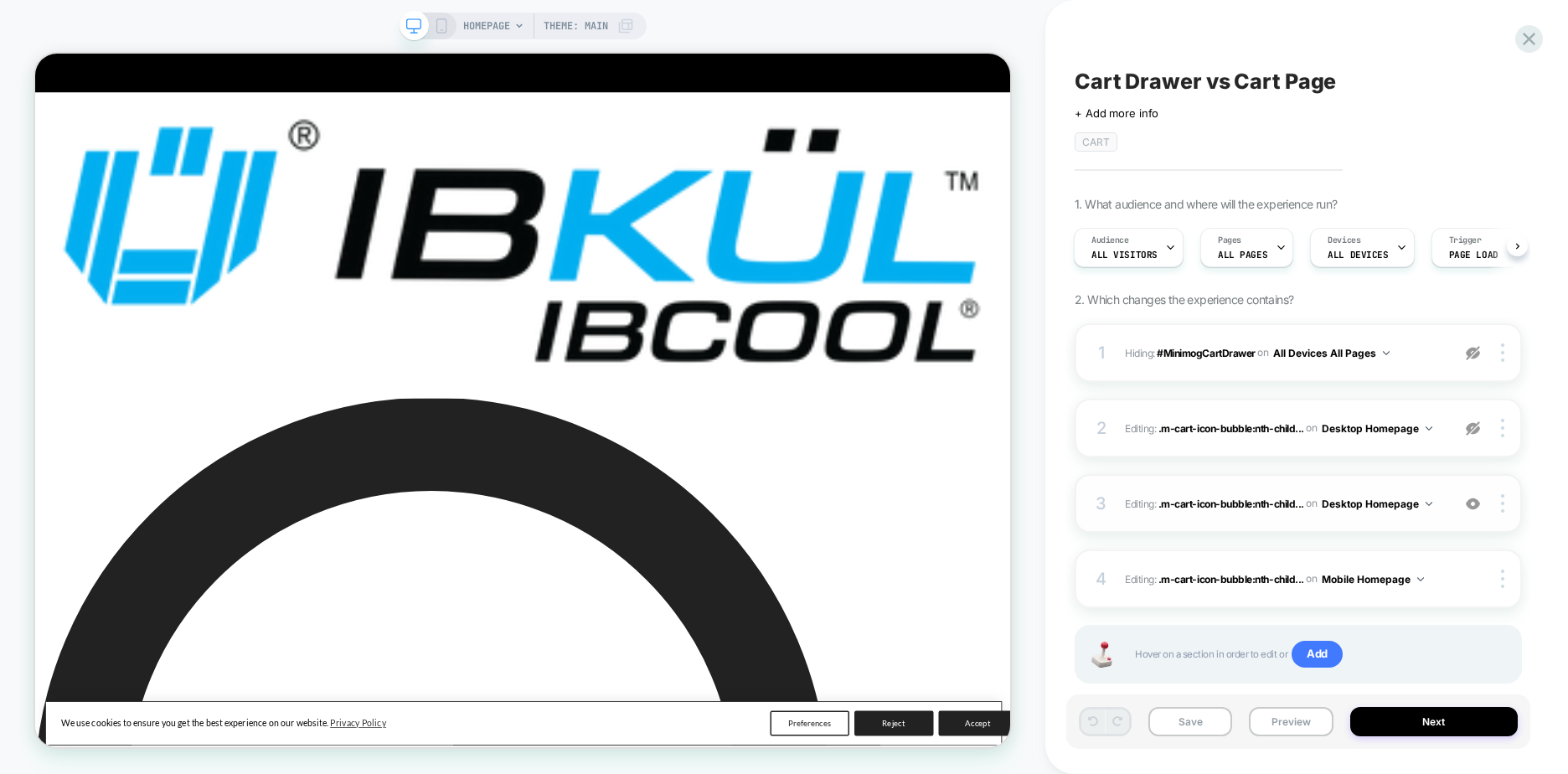
click at [1407, 500] on button "Desktop Homepage" at bounding box center [1377, 504] width 110 height 21
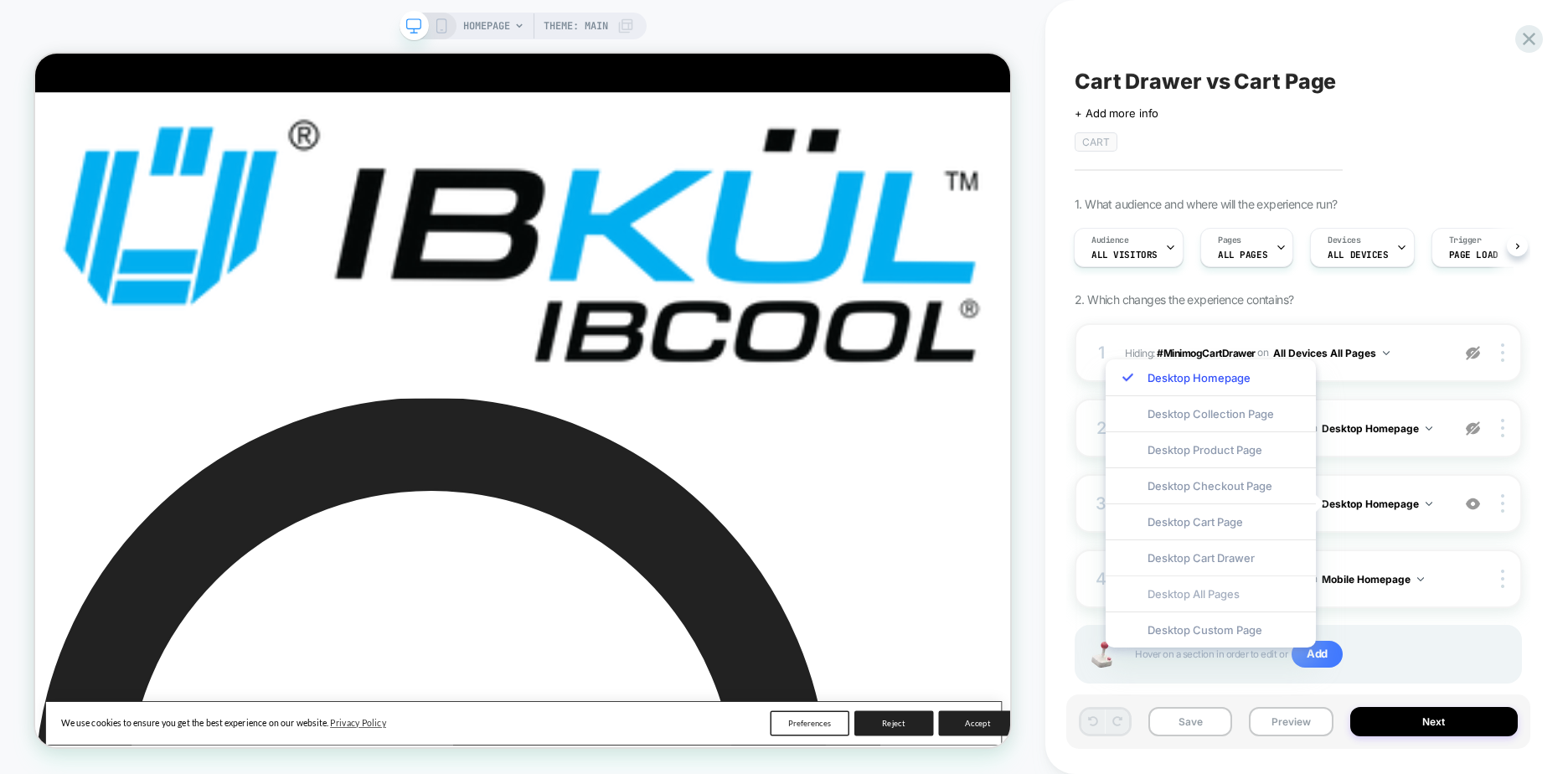
click at [1220, 593] on div "Desktop All Pages" at bounding box center [1211, 593] width 210 height 36
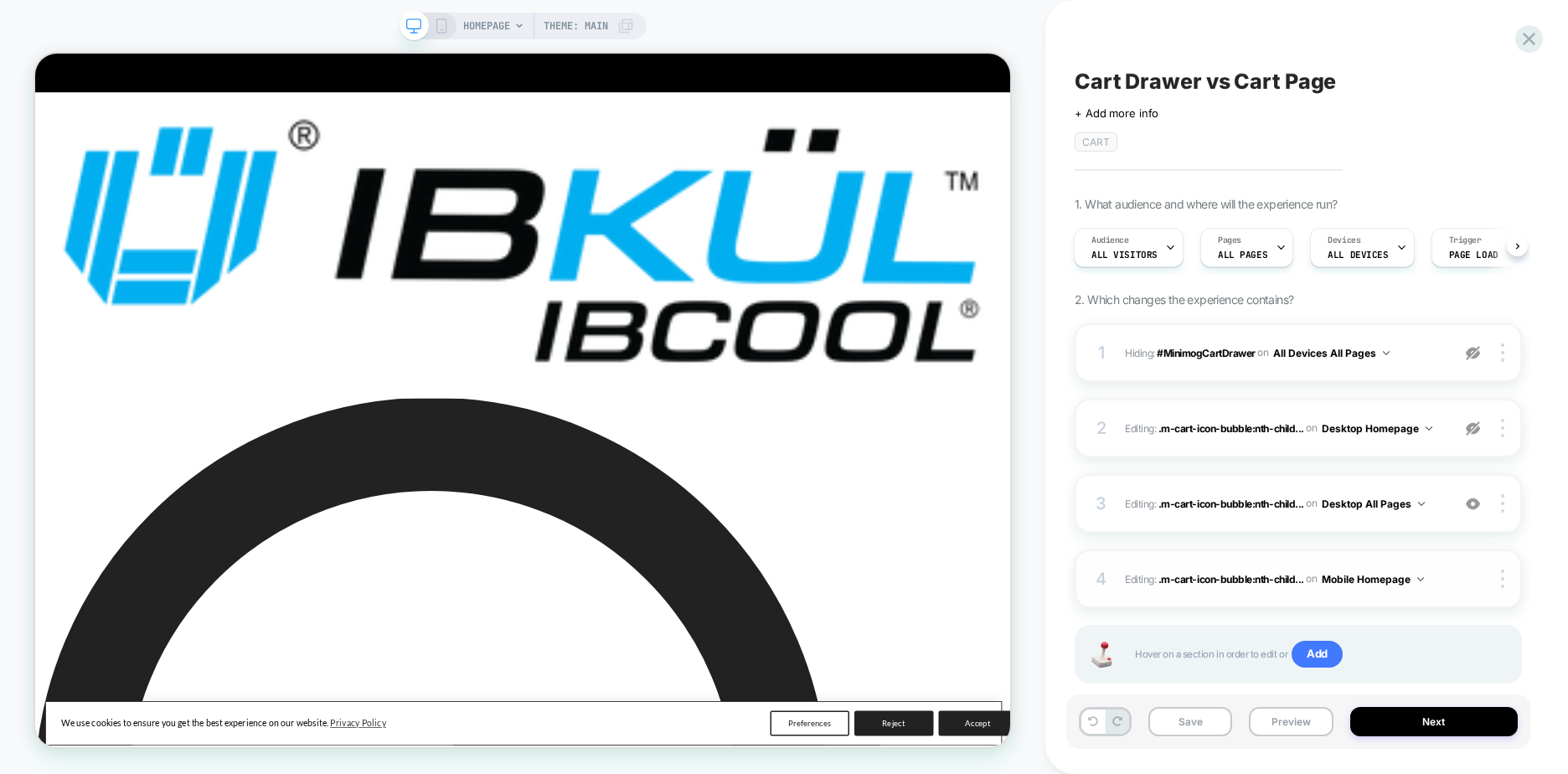
click at [1420, 580] on img at bounding box center [1421, 579] width 7 height 4
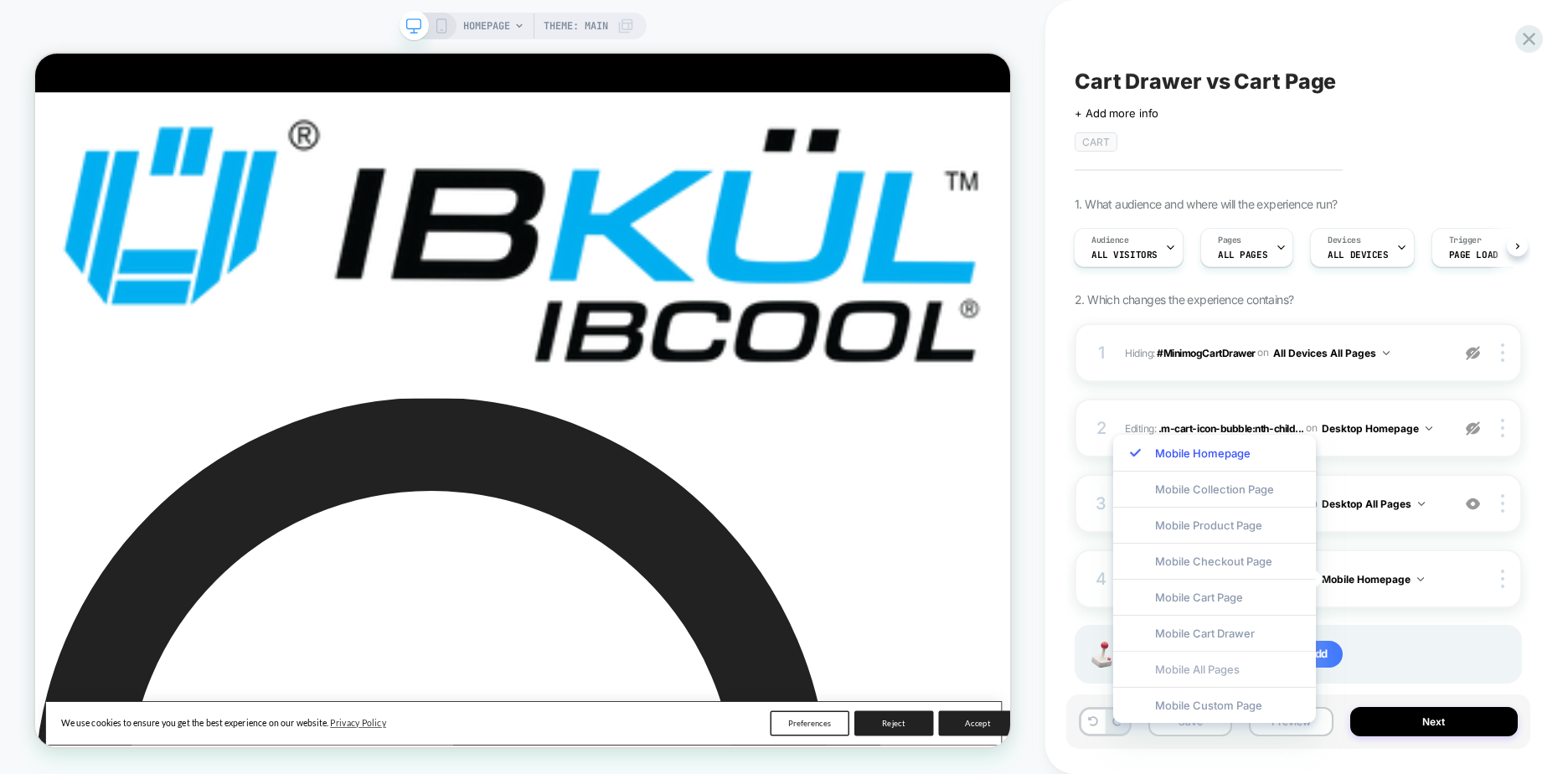
click at [1239, 673] on div "Mobile All Pages" at bounding box center [1214, 669] width 203 height 36
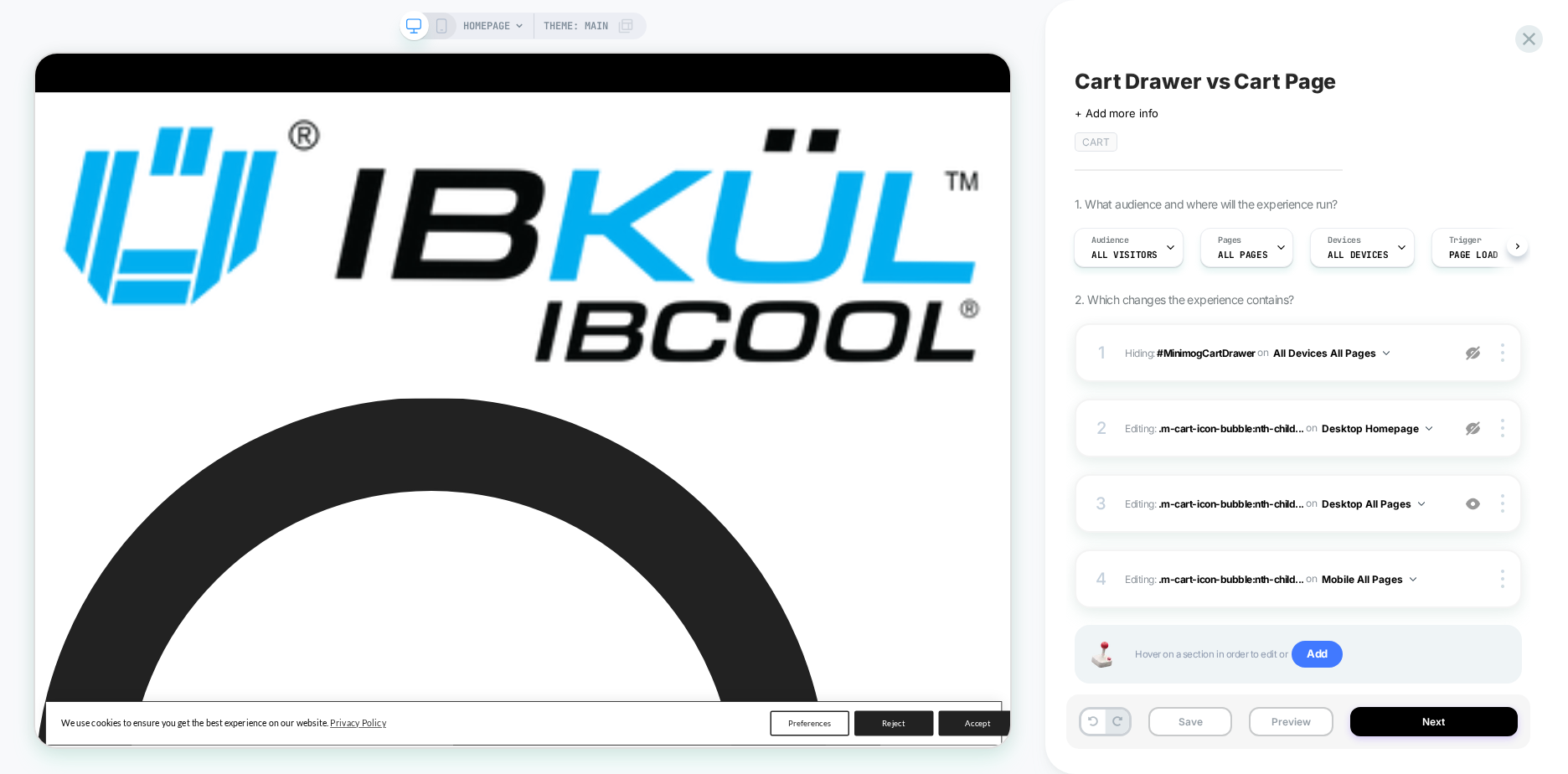
click at [1407, 617] on div "1 Hiding : #MinimogCartDrawer #MinimogCartDrawer on All Devices All Pages Copy …" at bounding box center [1298, 524] width 448 height 403
click at [1193, 724] on button "Save" at bounding box center [1190, 722] width 83 height 30
click at [1378, 719] on button "Next" at bounding box center [1434, 722] width 169 height 30
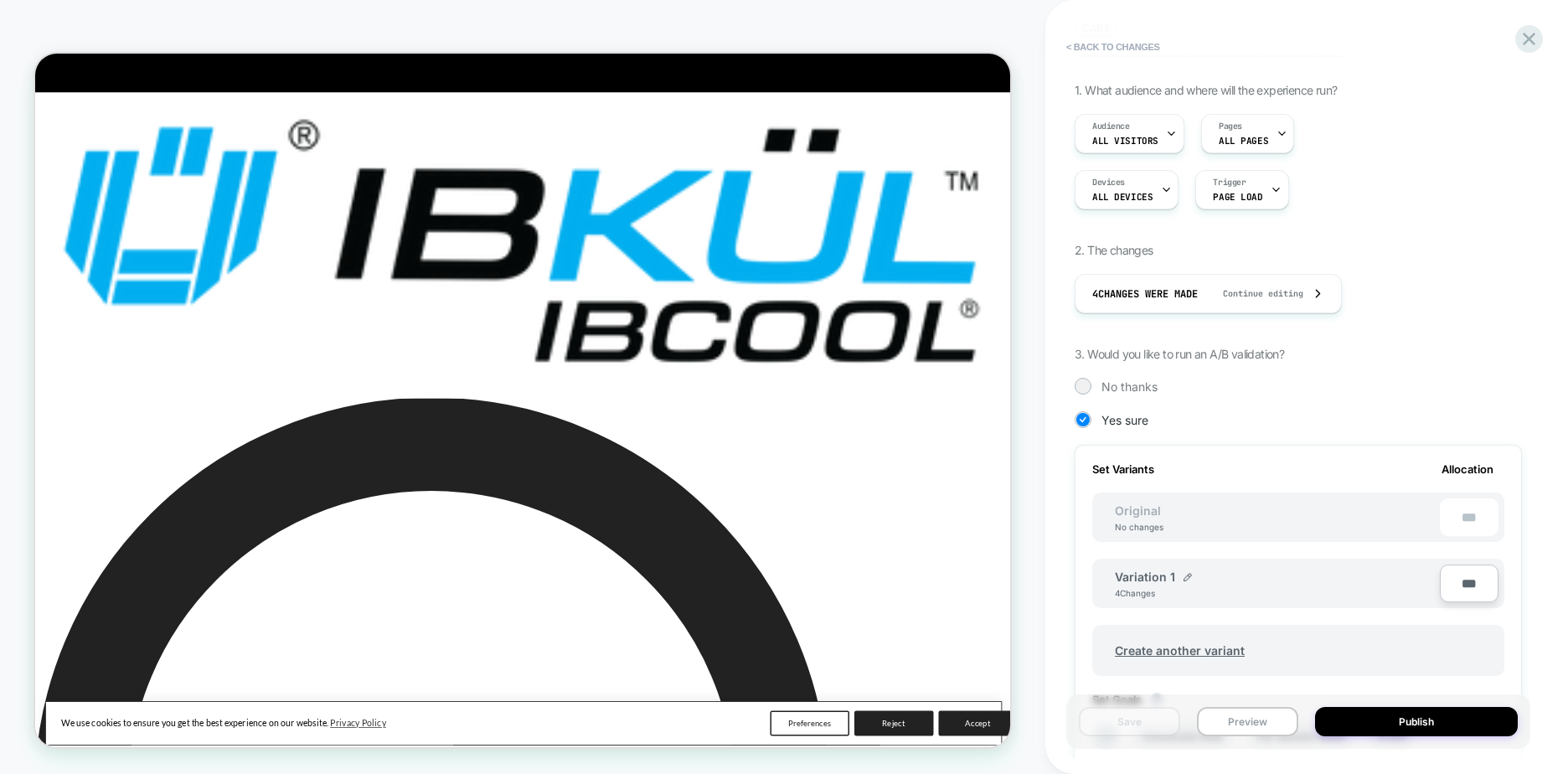
scroll to position [168, 0]
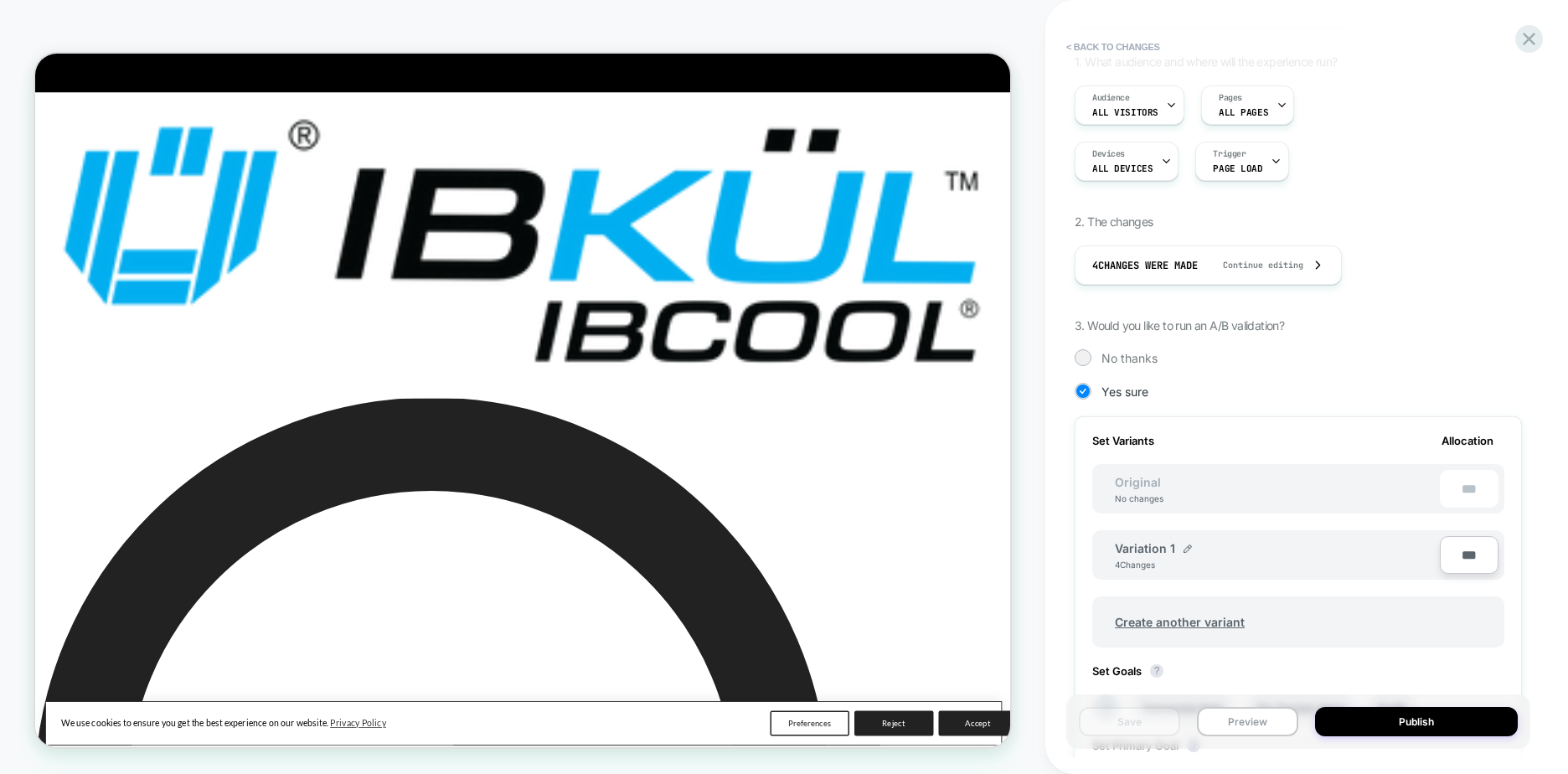
click at [1173, 551] on div "Variation 1" at bounding box center [1153, 549] width 77 height 14
click at [1190, 547] on div "Variation 1 4 Changes" at bounding box center [1278, 556] width 325 height 29
click at [1185, 549] on img at bounding box center [1188, 549] width 9 height 9
click at [1194, 558] on input "**********" at bounding box center [1176, 557] width 122 height 33
type input "*"
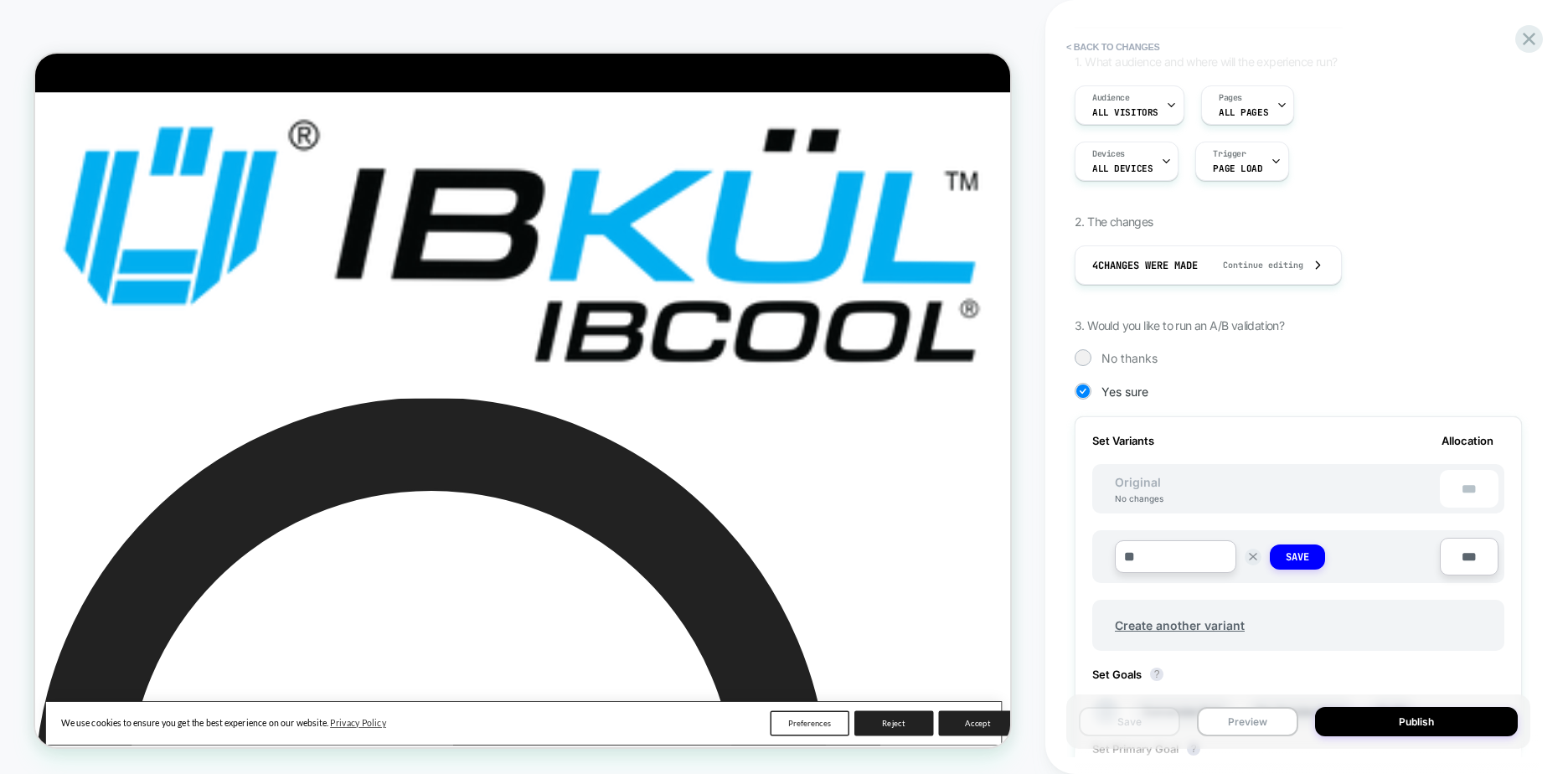
type input "*"
type input "**********"
click at [1297, 563] on strong "Save" at bounding box center [1297, 557] width 23 height 13
click at [1116, 720] on button "Save" at bounding box center [1129, 722] width 102 height 30
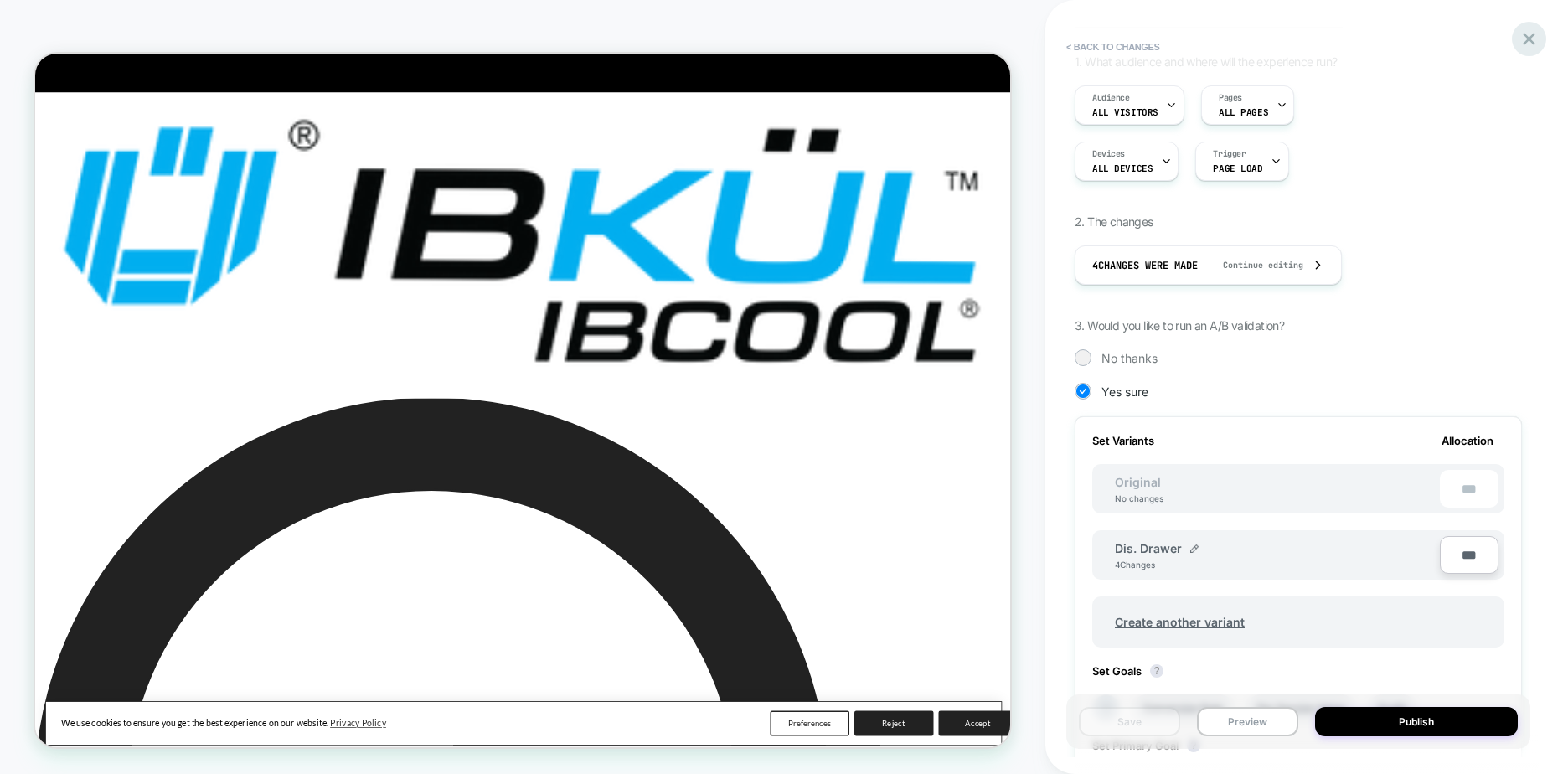
click at [1525, 41] on icon at bounding box center [1529, 39] width 23 height 23
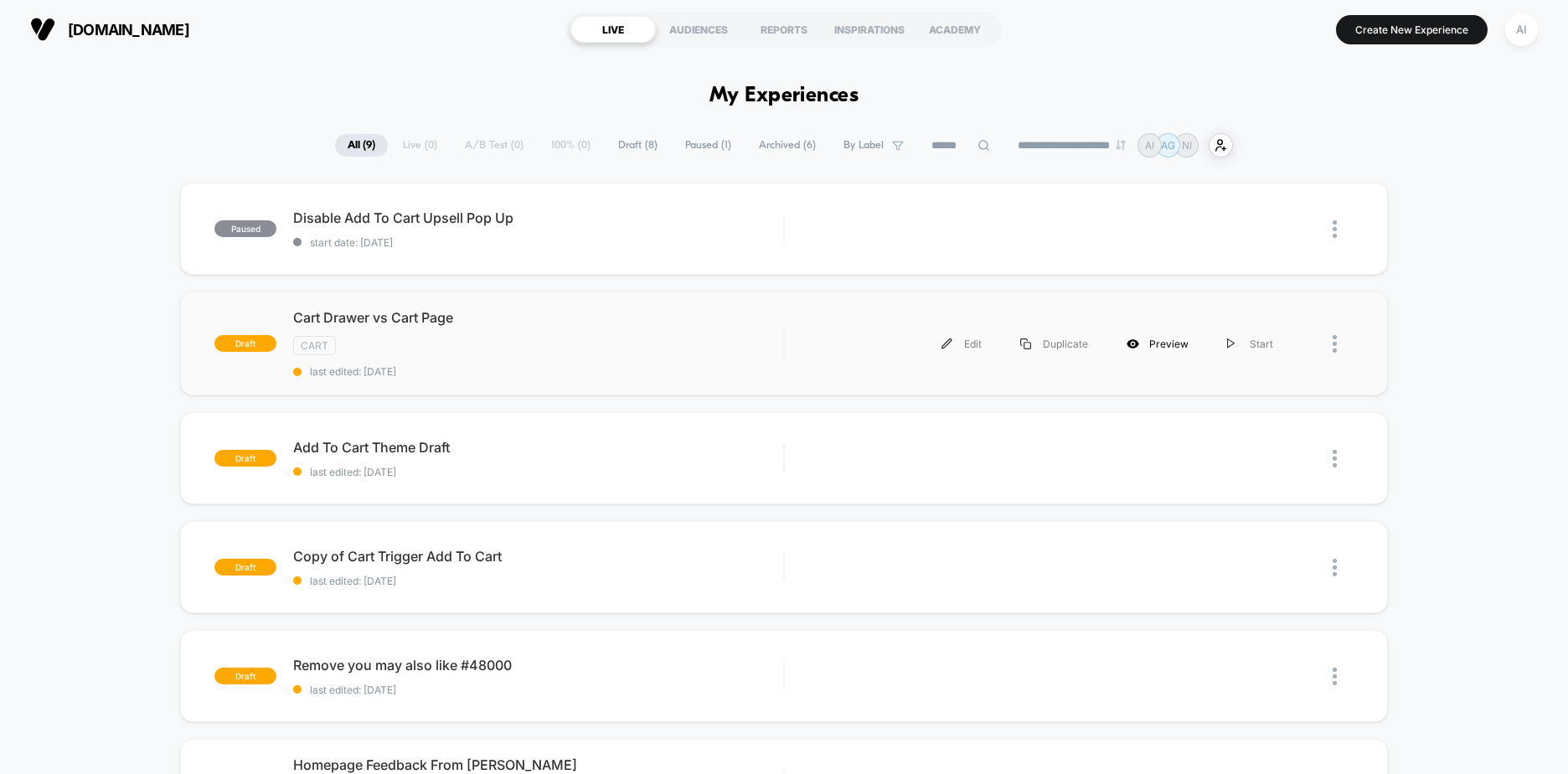
click at [1156, 350] on div "Preview" at bounding box center [1158, 344] width 101 height 37
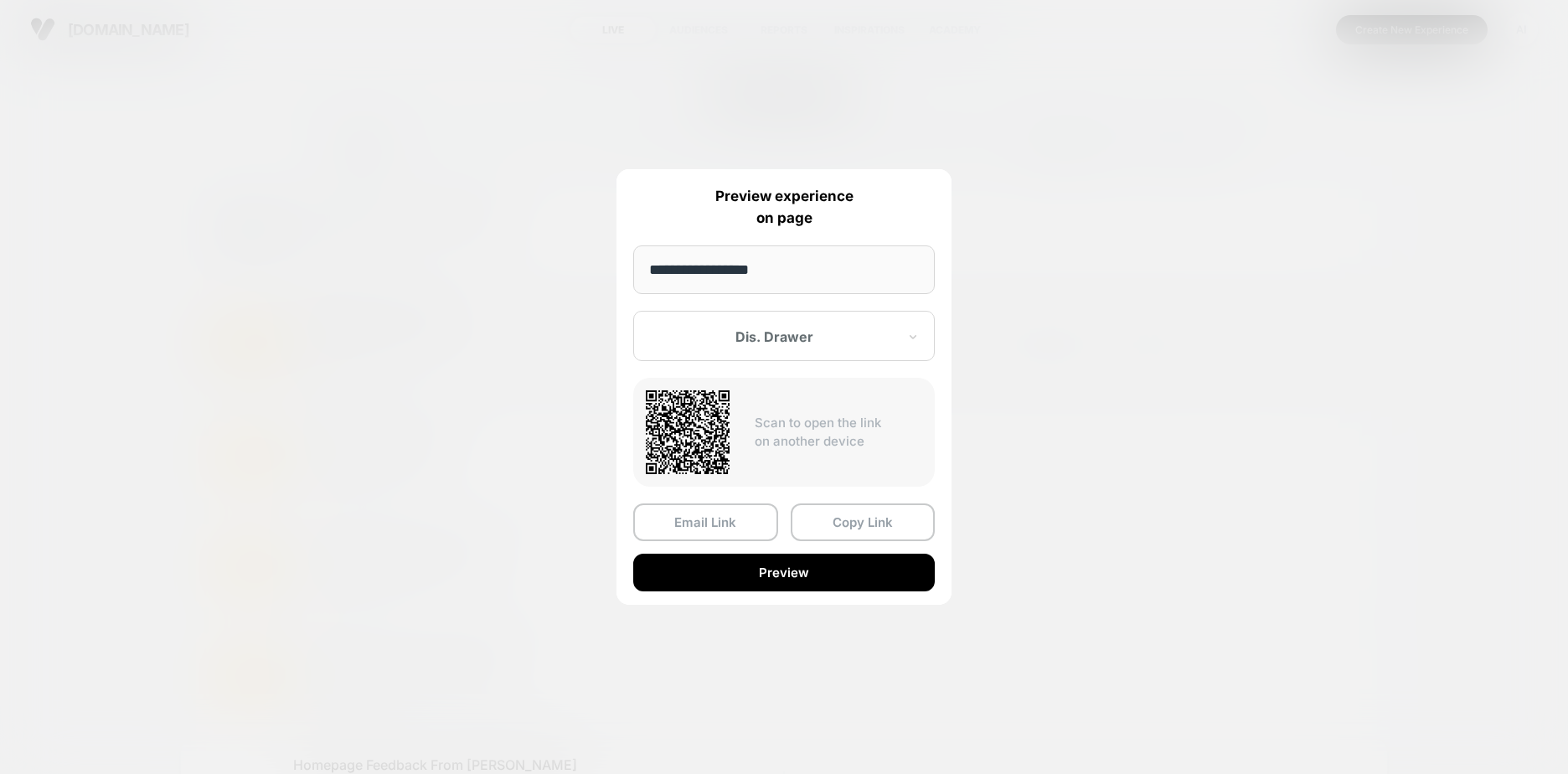
click at [762, 343] on div at bounding box center [774, 337] width 246 height 17
click at [690, 430] on div "Control" at bounding box center [784, 424] width 285 height 30
click at [842, 520] on button "Copy Link" at bounding box center [863, 522] width 145 height 37
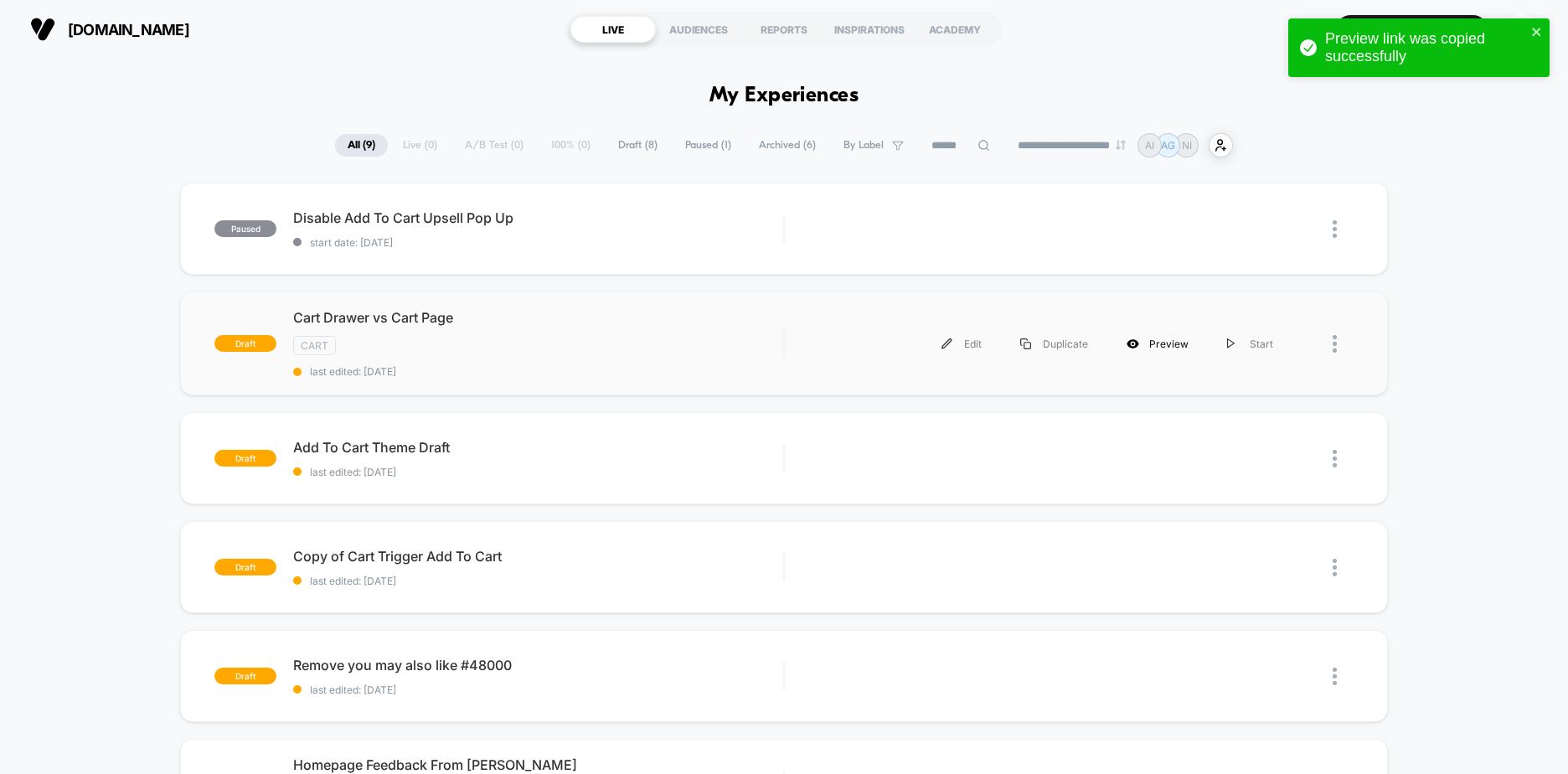
click at [1155, 346] on div "Preview" at bounding box center [1158, 344] width 101 height 37
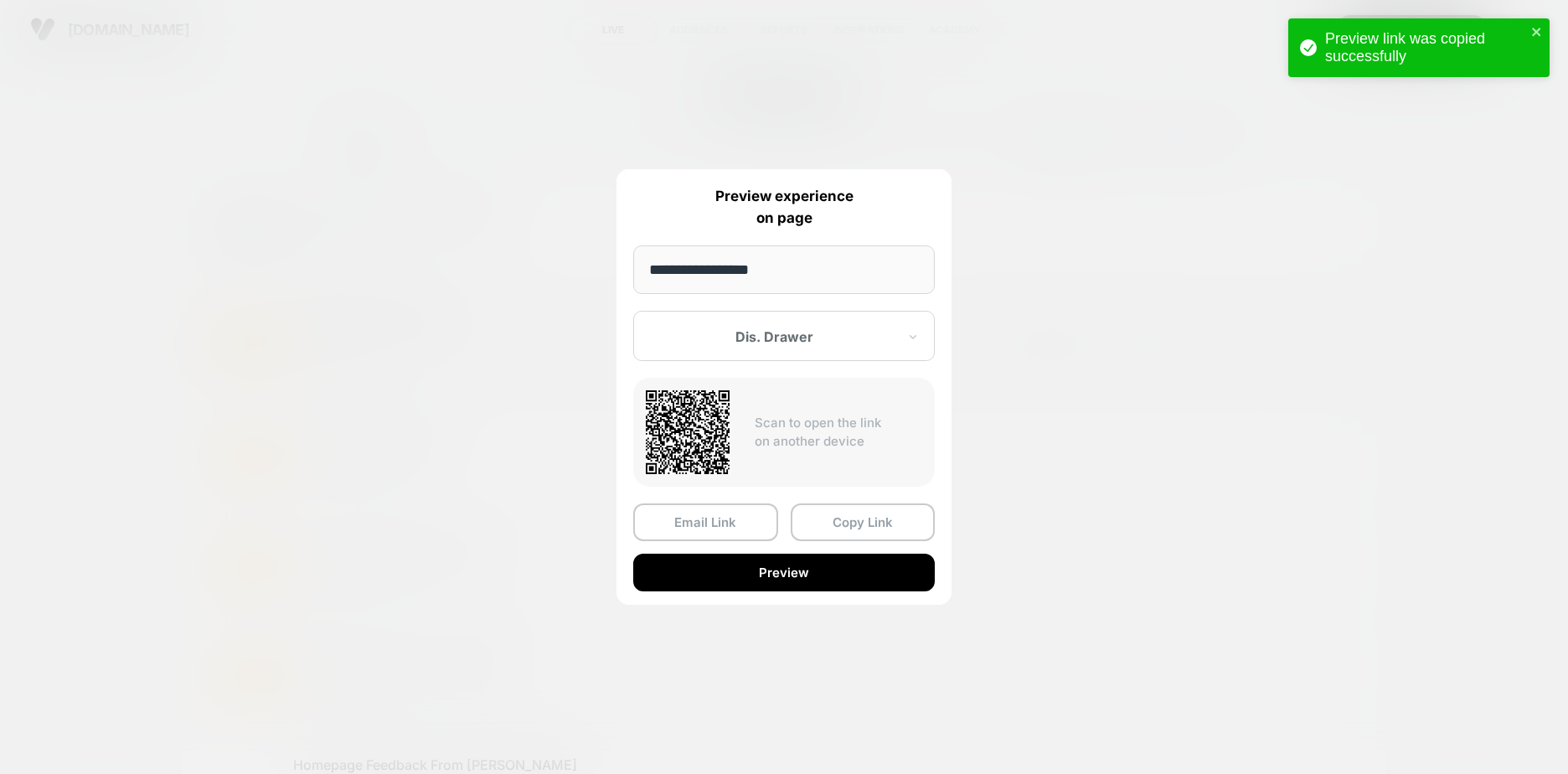
click at [869, 341] on div at bounding box center [774, 337] width 246 height 17
click at [761, 391] on div "Dis. Drawer" at bounding box center [784, 395] width 285 height 30
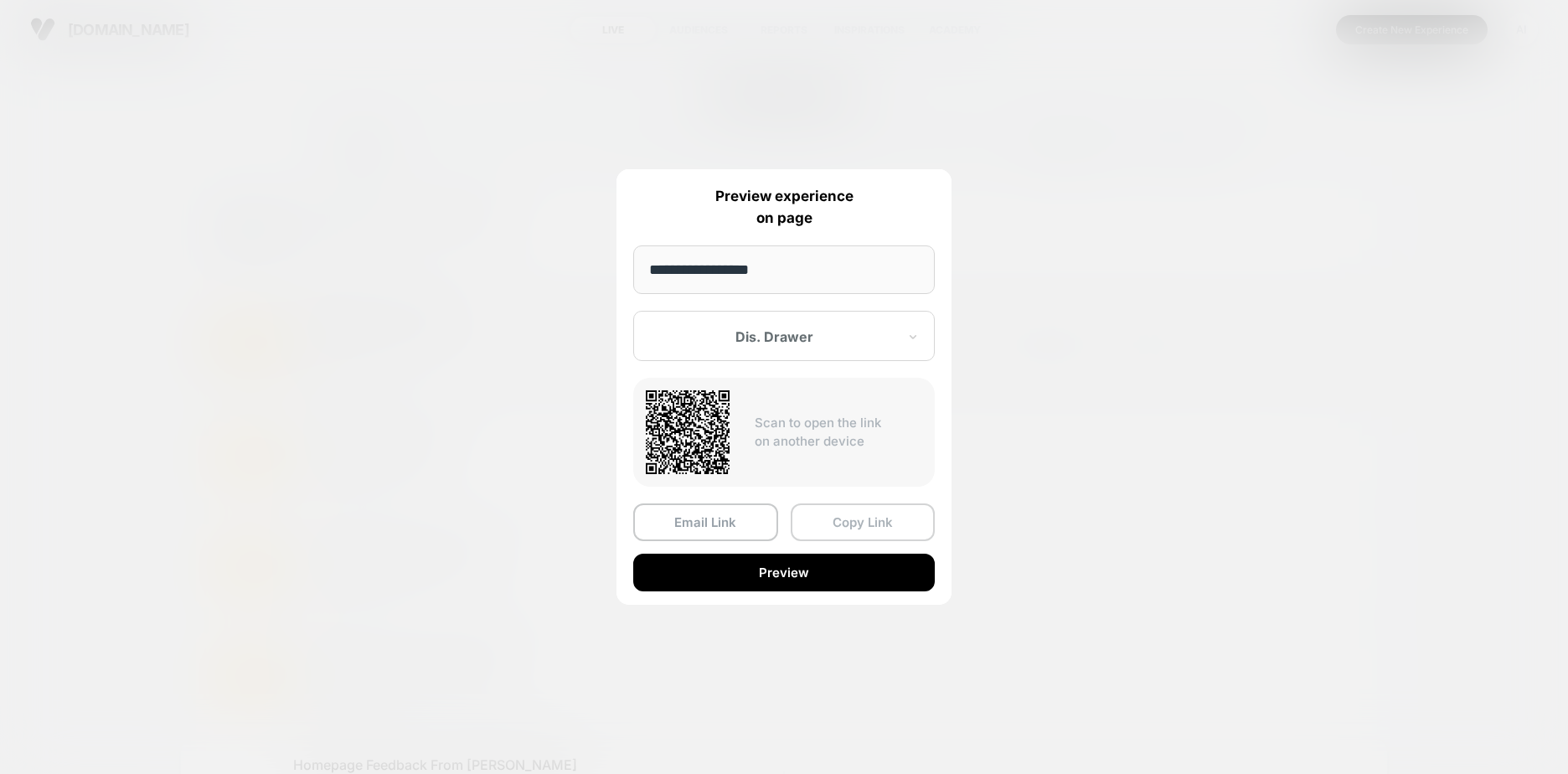
click at [843, 520] on button "Copy Link" at bounding box center [863, 522] width 145 height 37
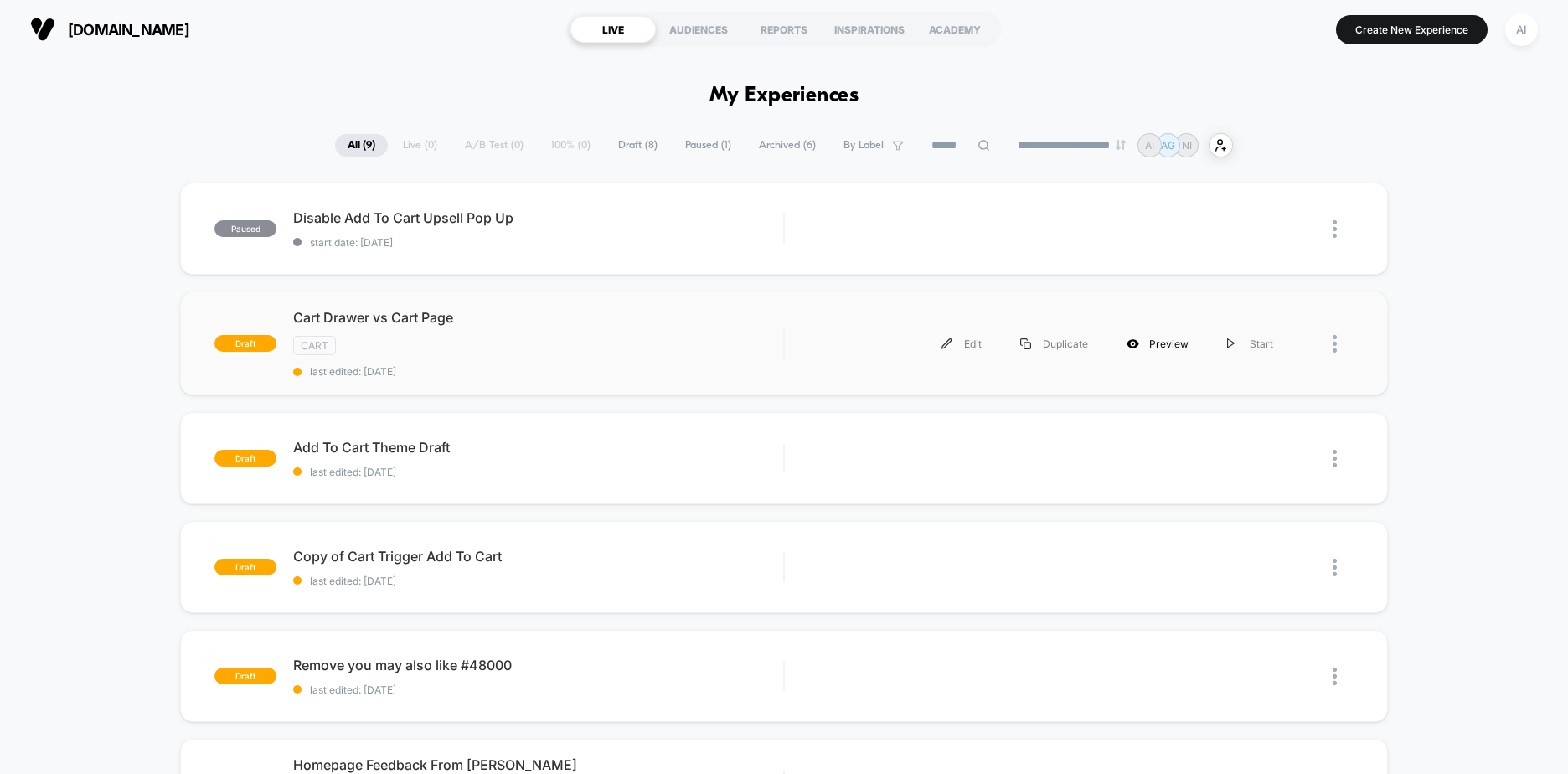
click at [1145, 344] on div "Preview" at bounding box center [1158, 344] width 101 height 37
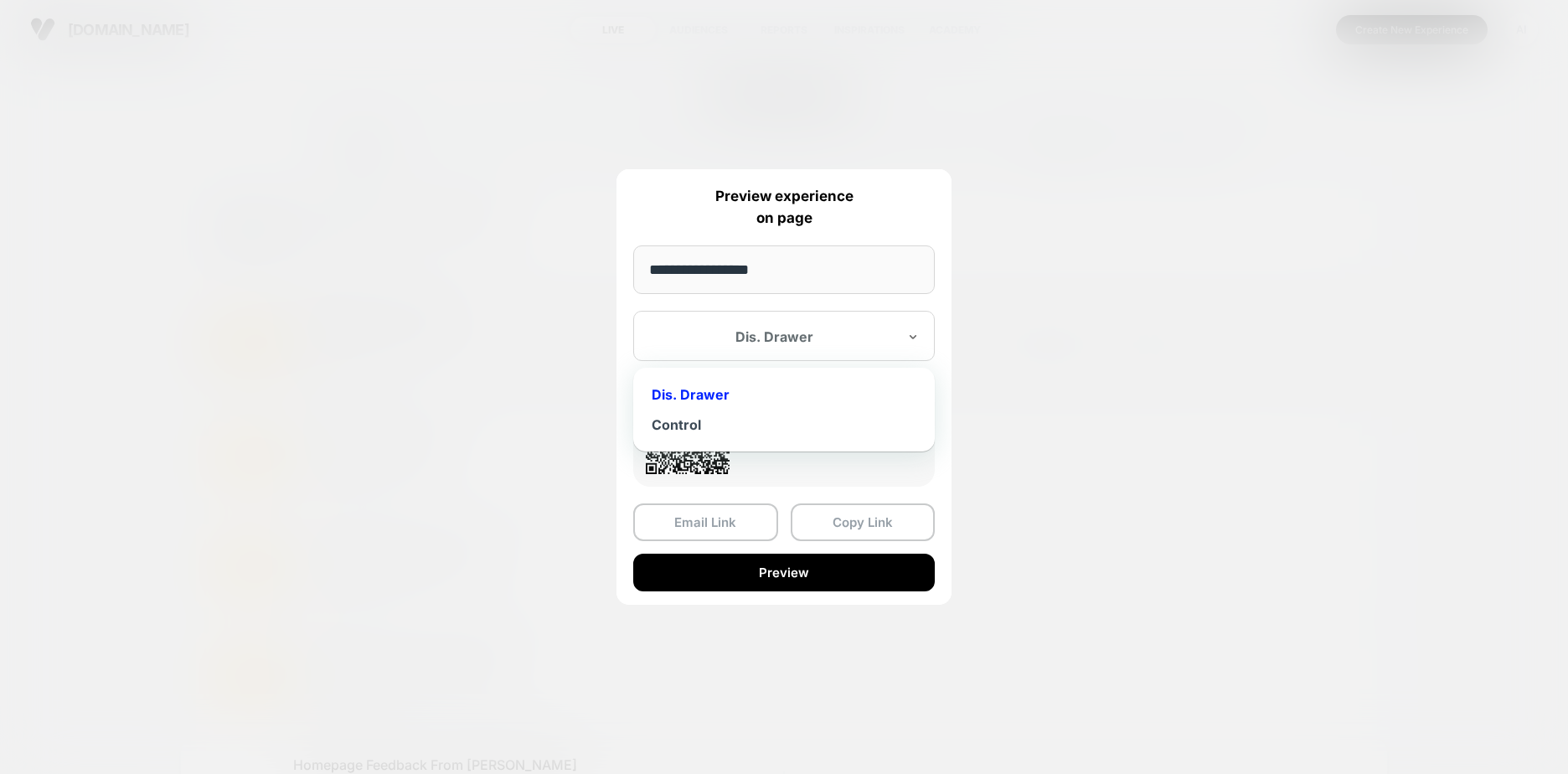
click at [775, 334] on div at bounding box center [774, 337] width 246 height 17
click at [716, 394] on div "Dis. Drawer" at bounding box center [784, 395] width 285 height 30
click at [873, 527] on button "Copy Link" at bounding box center [863, 522] width 145 height 37
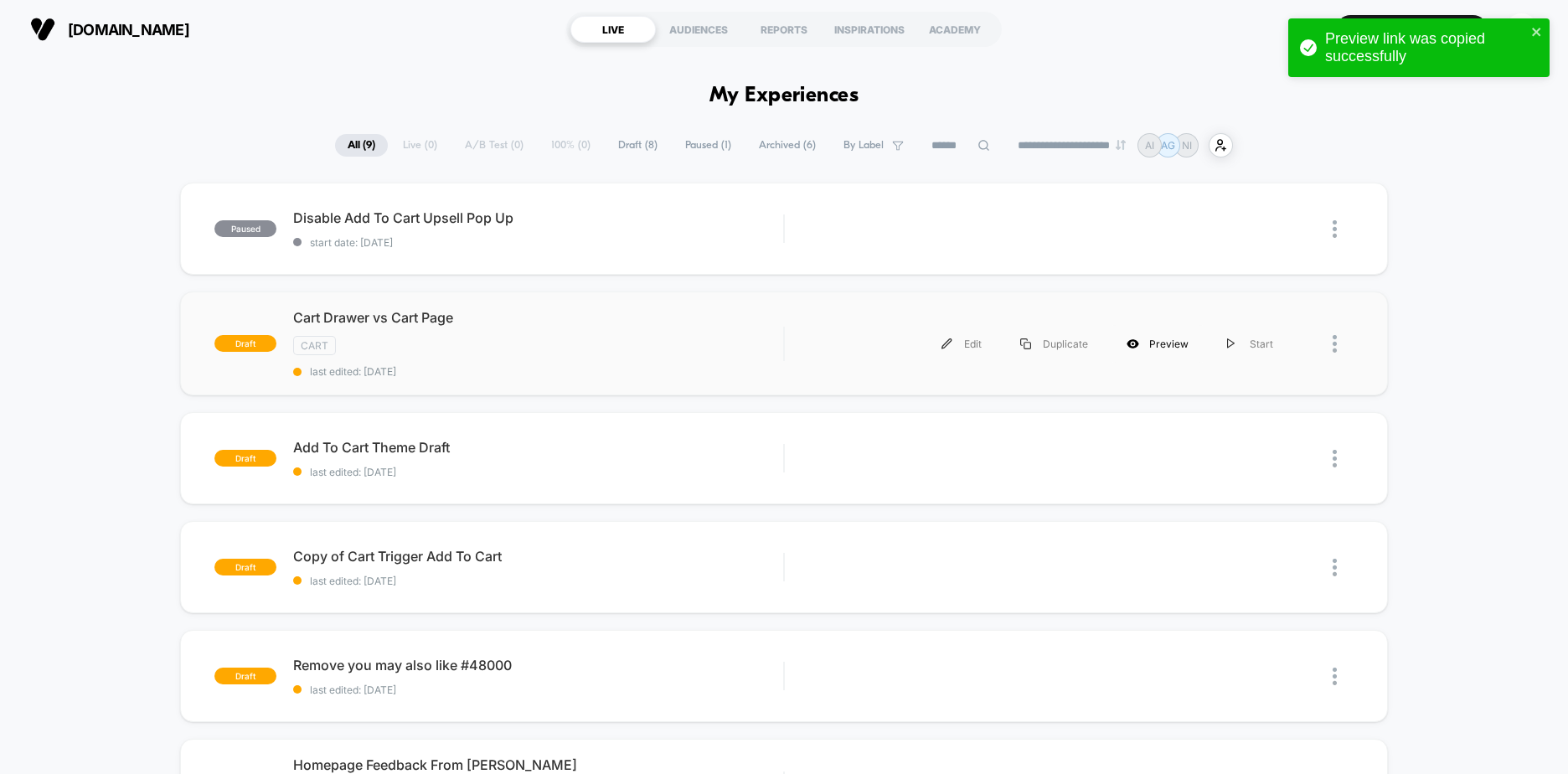
click at [1160, 339] on div "Preview" at bounding box center [1158, 344] width 101 height 37
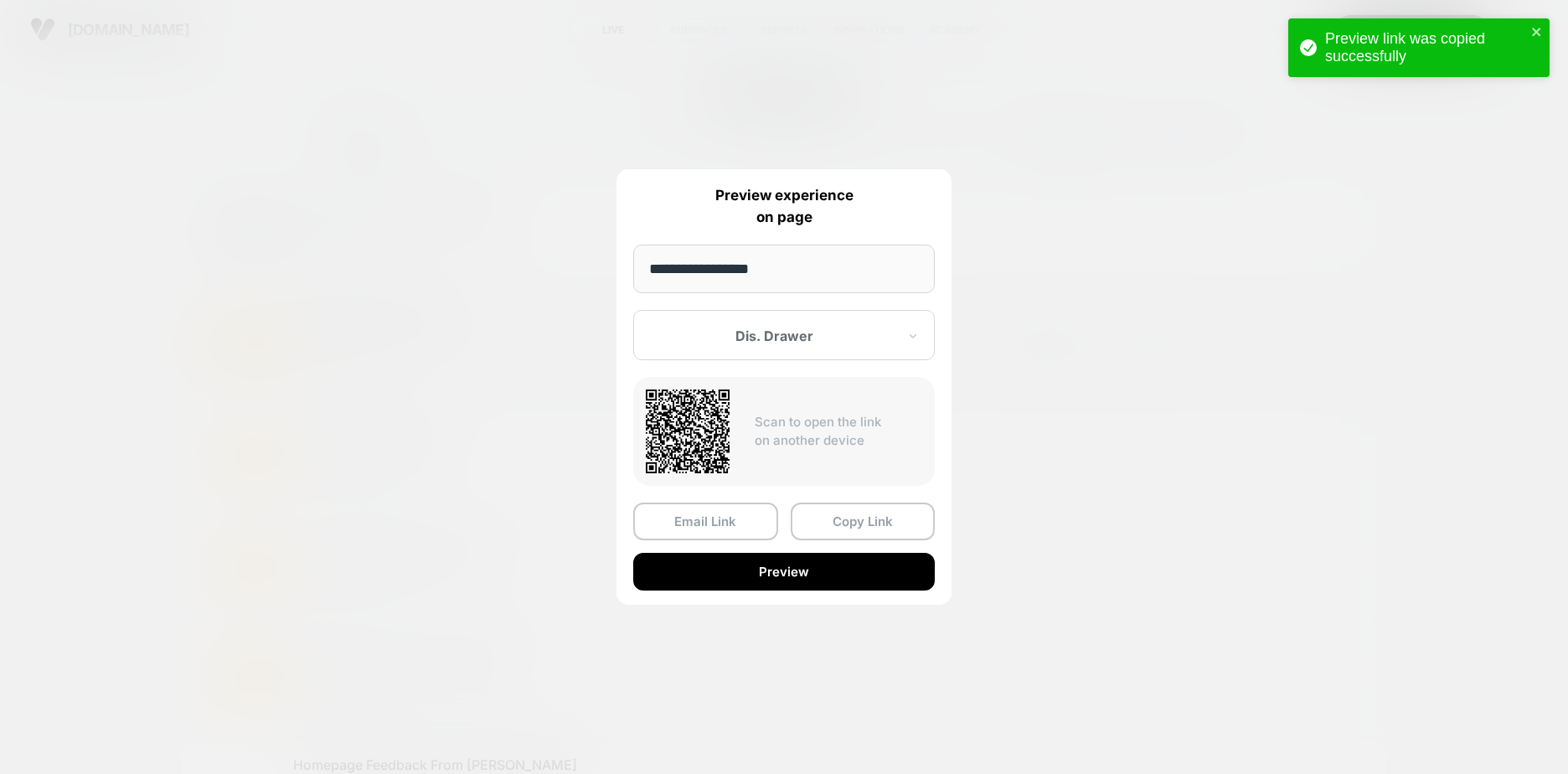
click at [747, 334] on div at bounding box center [774, 336] width 246 height 17
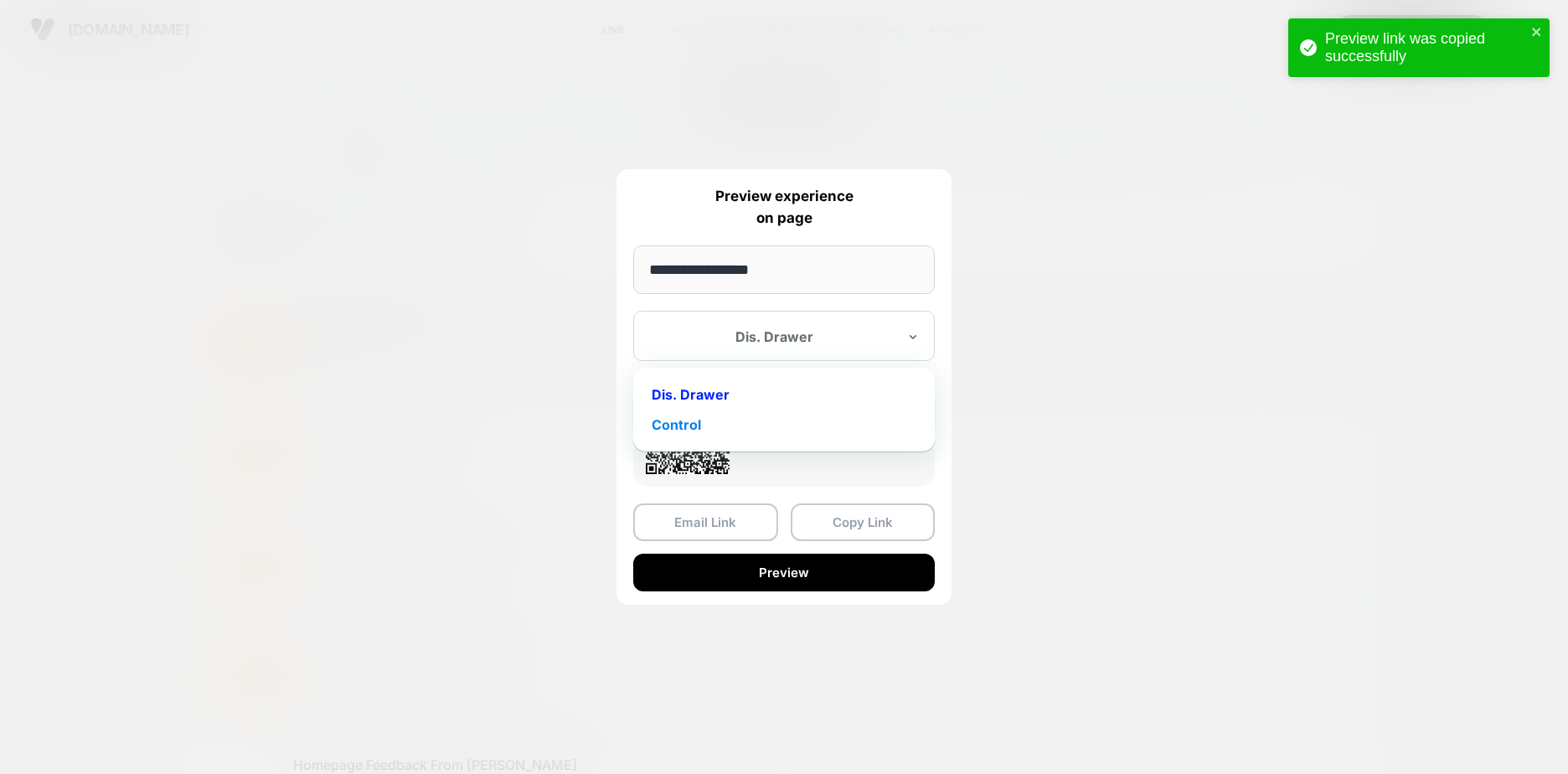
click at [684, 421] on div "Control" at bounding box center [784, 424] width 285 height 30
click at [846, 519] on button "Copy Link" at bounding box center [863, 522] width 145 height 37
